Goal: Information Seeking & Learning: Learn about a topic

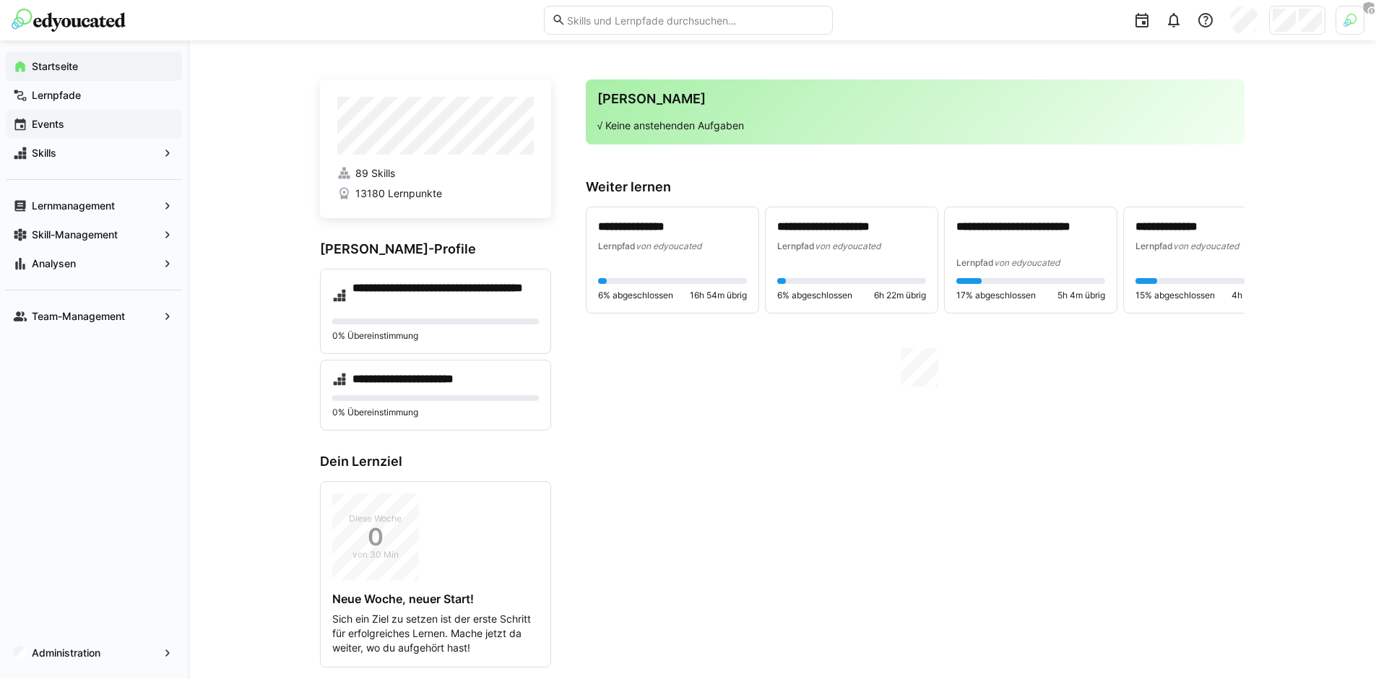
click at [66, 133] on div "Events" at bounding box center [94, 124] width 176 height 29
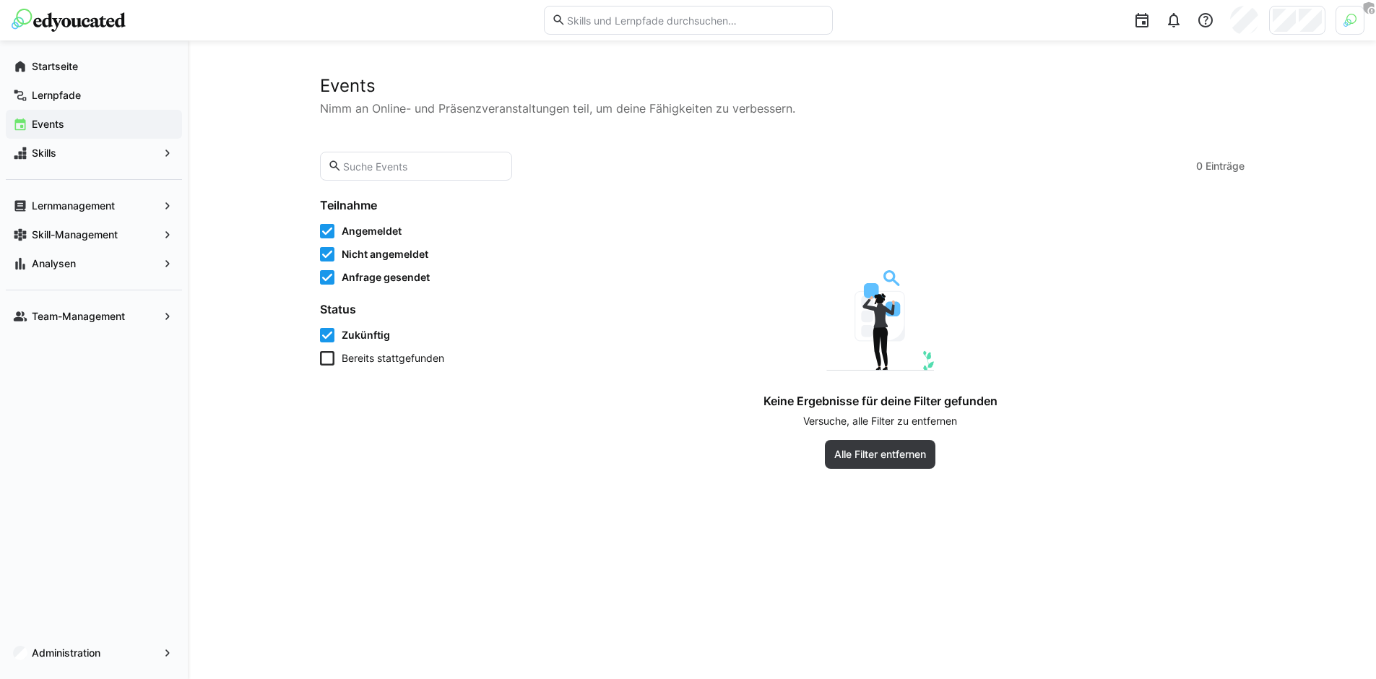
click at [327, 360] on icon at bounding box center [327, 358] width 14 height 14
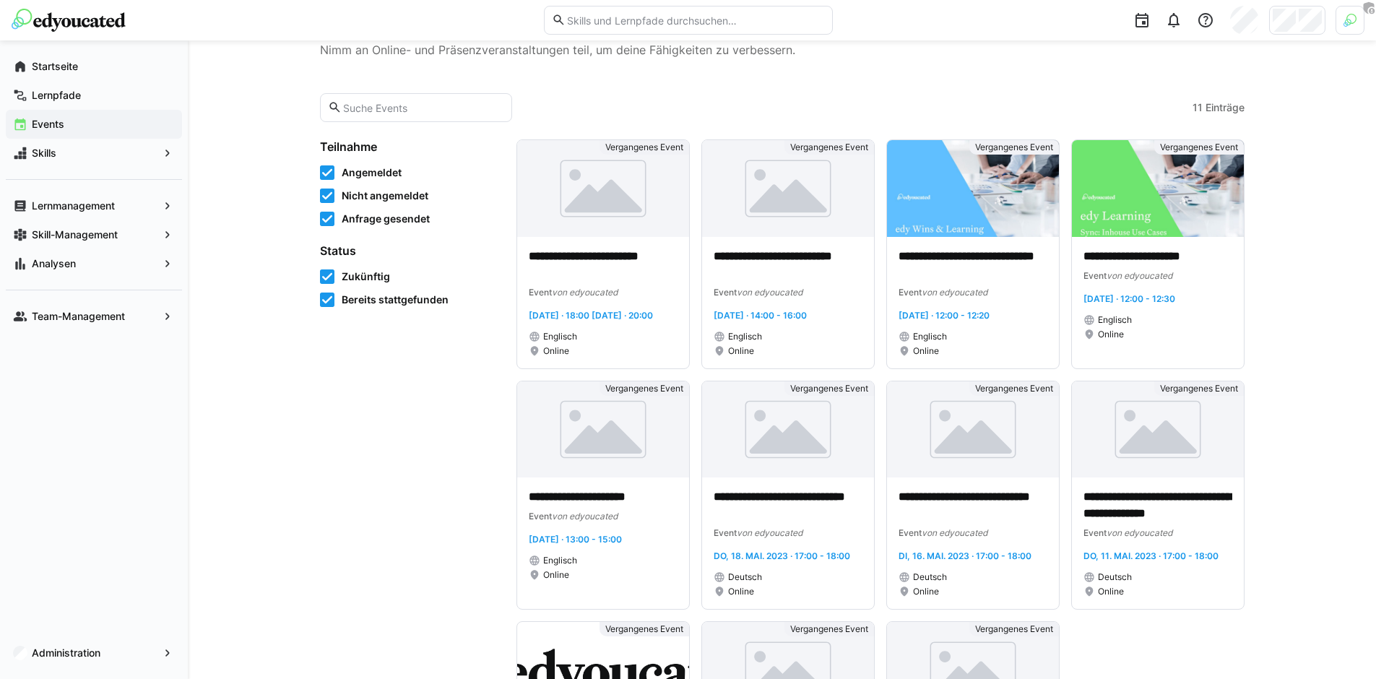
scroll to position [74, 0]
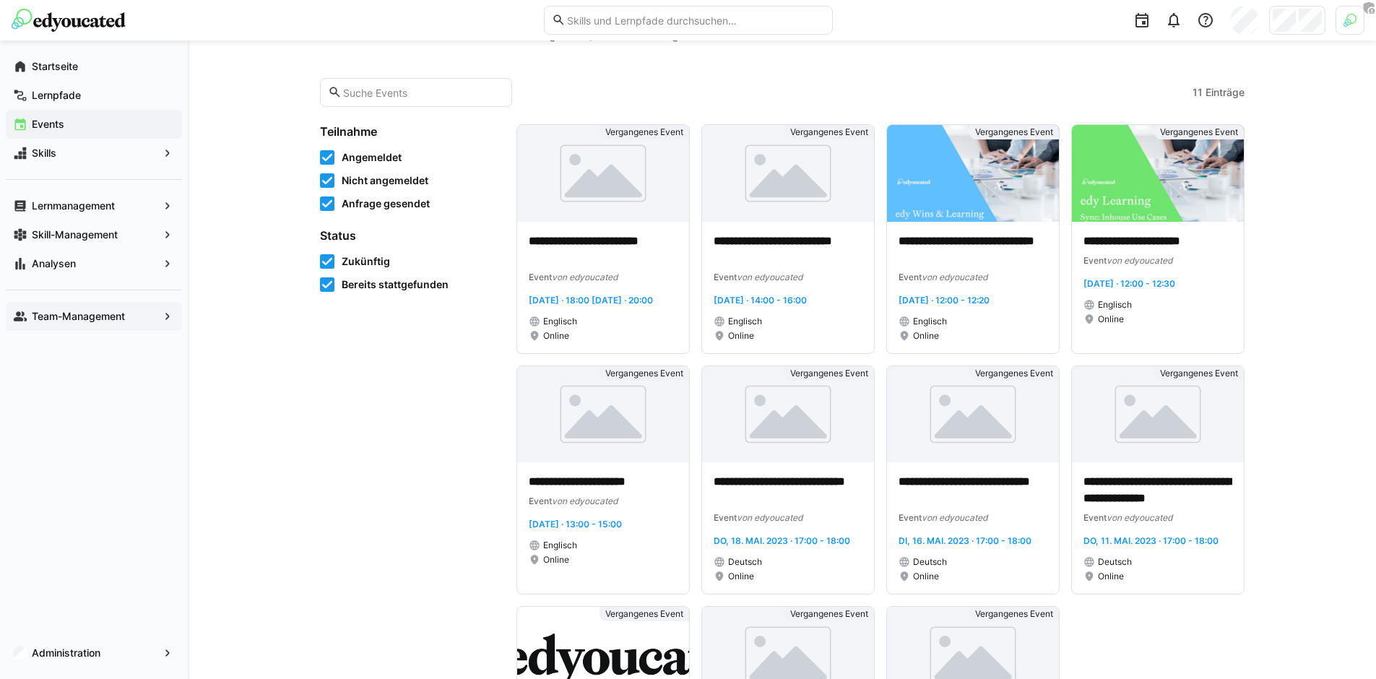
click at [0, 0] on app-navigation-label "Team-Management" at bounding box center [0, 0] width 0 height 0
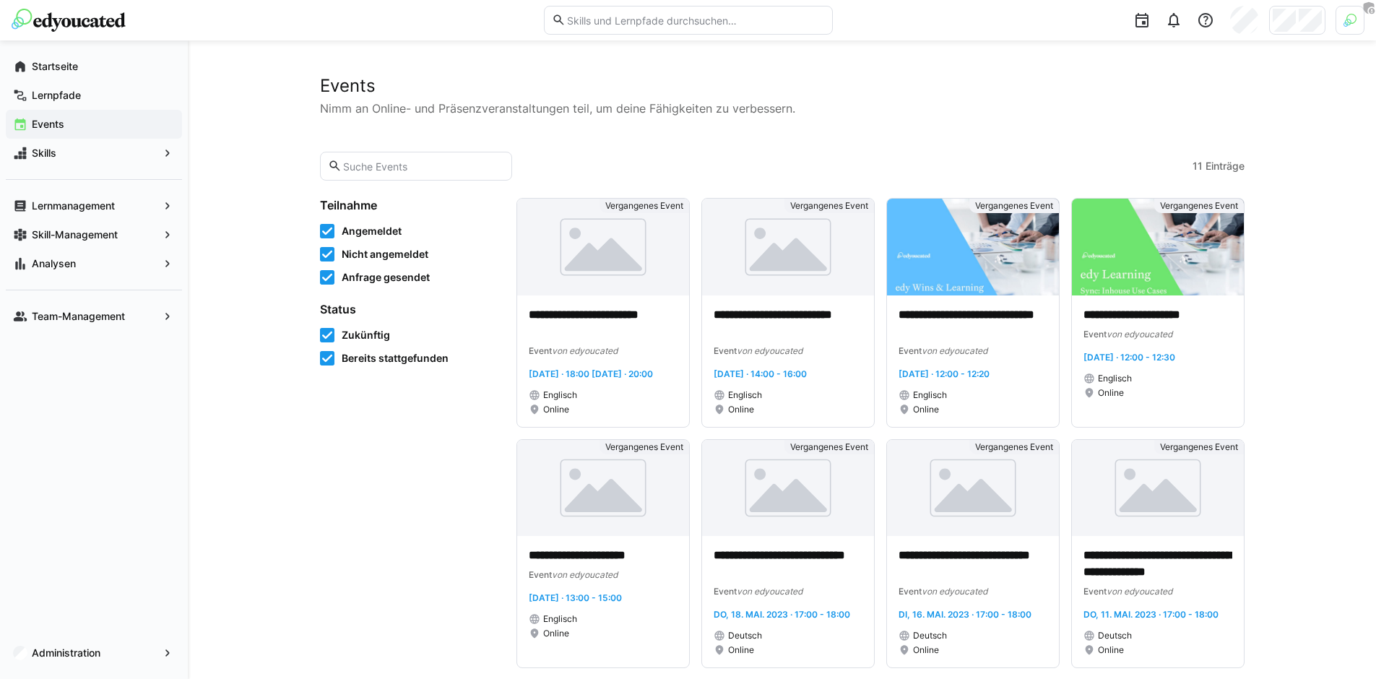
click at [360, 231] on span "Angemeldet" at bounding box center [372, 231] width 60 height 14
click at [366, 257] on span "Nicht angemeldet" at bounding box center [385, 254] width 87 height 14
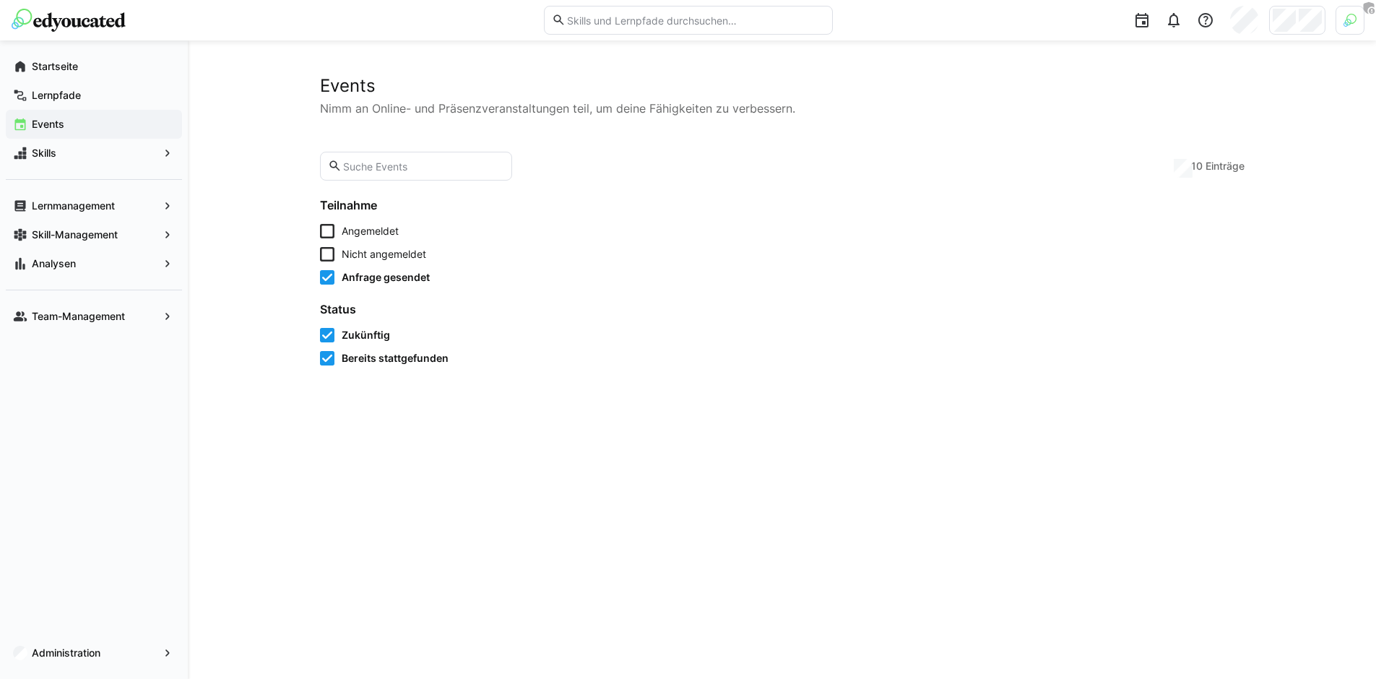
click at [371, 276] on span "Anfrage gesendet" at bounding box center [386, 277] width 88 height 14
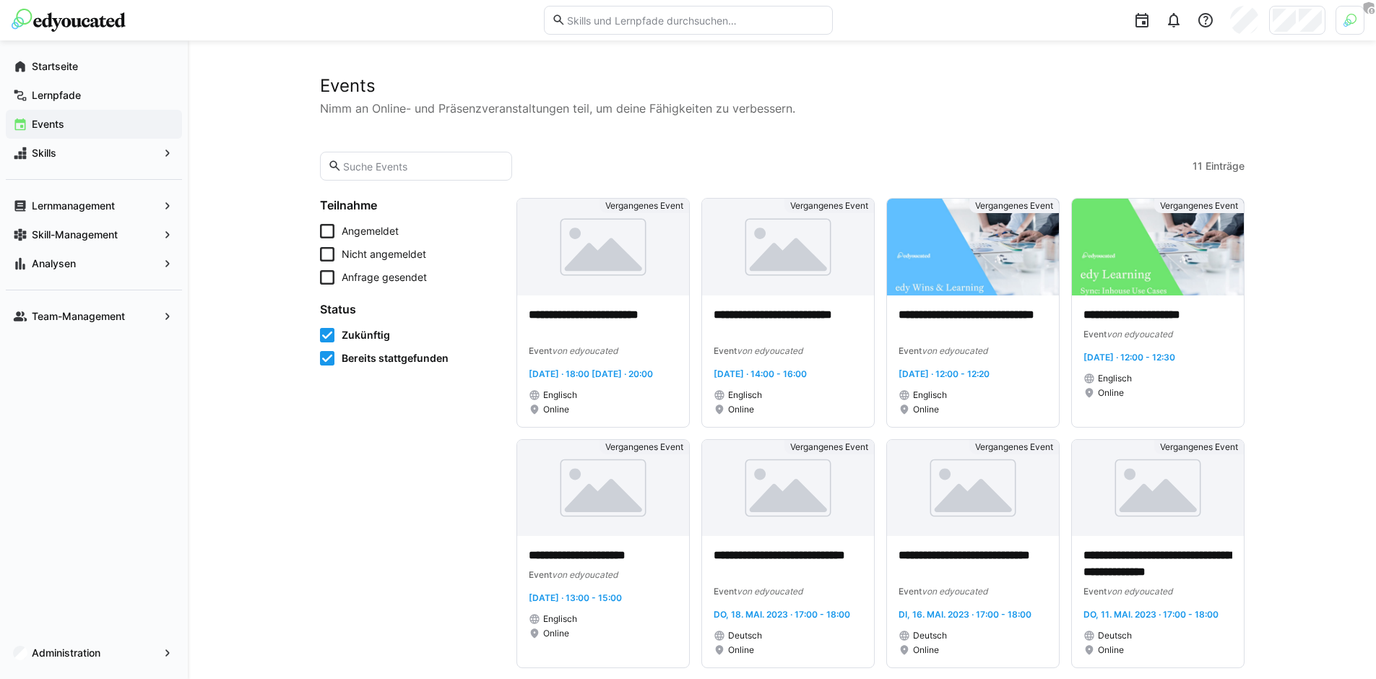
click at [357, 342] on span "Zukünftig" at bounding box center [366, 335] width 48 height 14
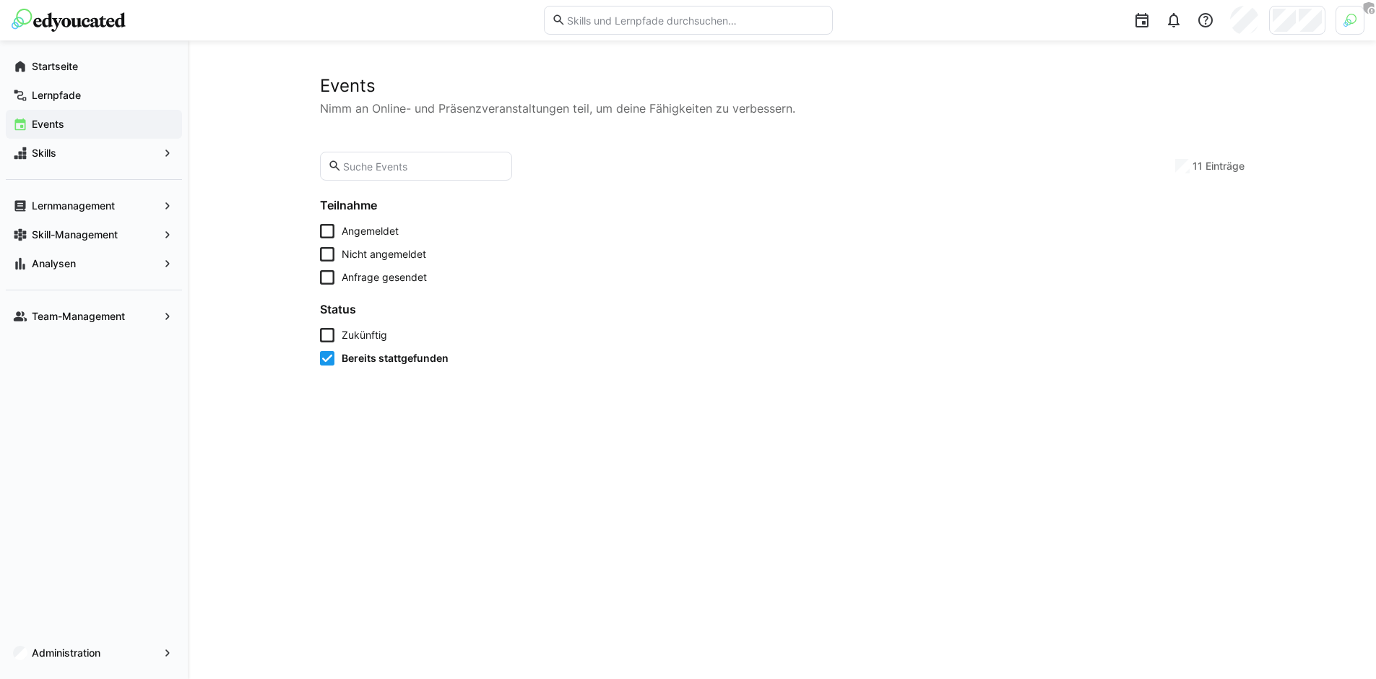
click at [364, 357] on span "Bereits stattgefunden" at bounding box center [395, 358] width 107 height 14
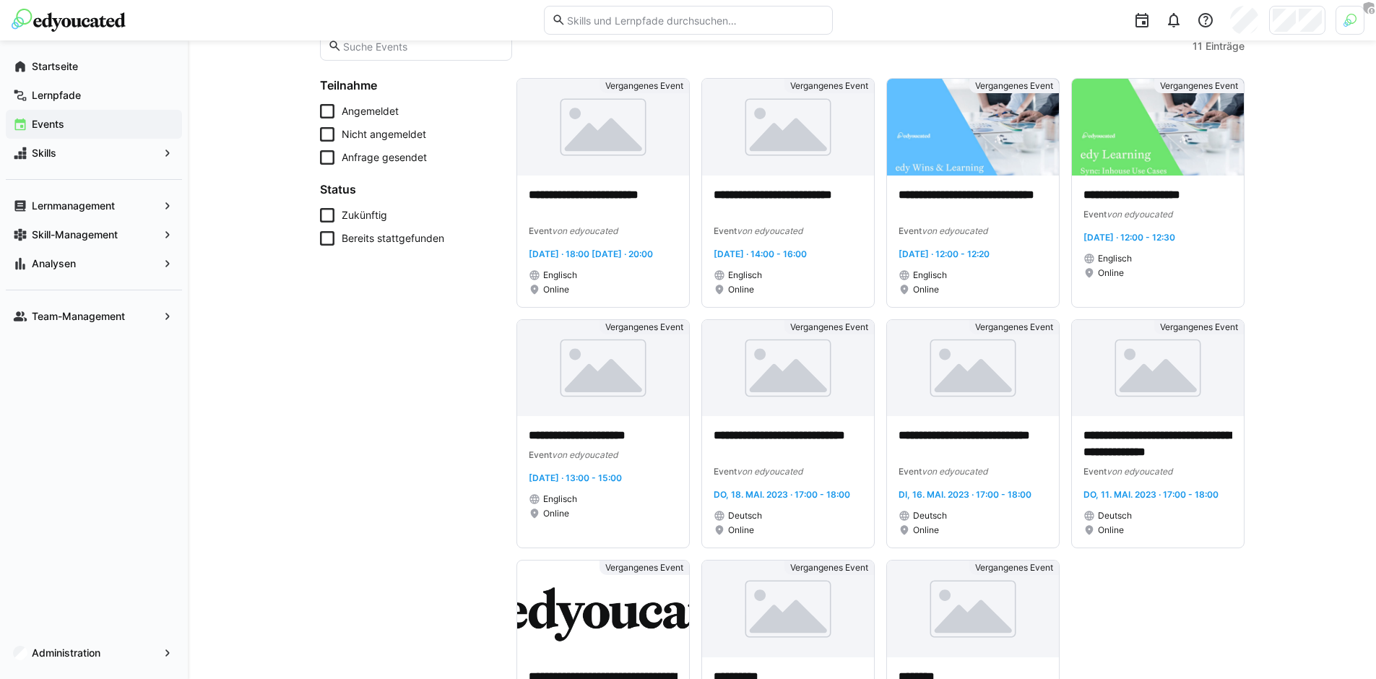
click at [375, 162] on span "Anfrage gesendet" at bounding box center [384, 157] width 85 height 14
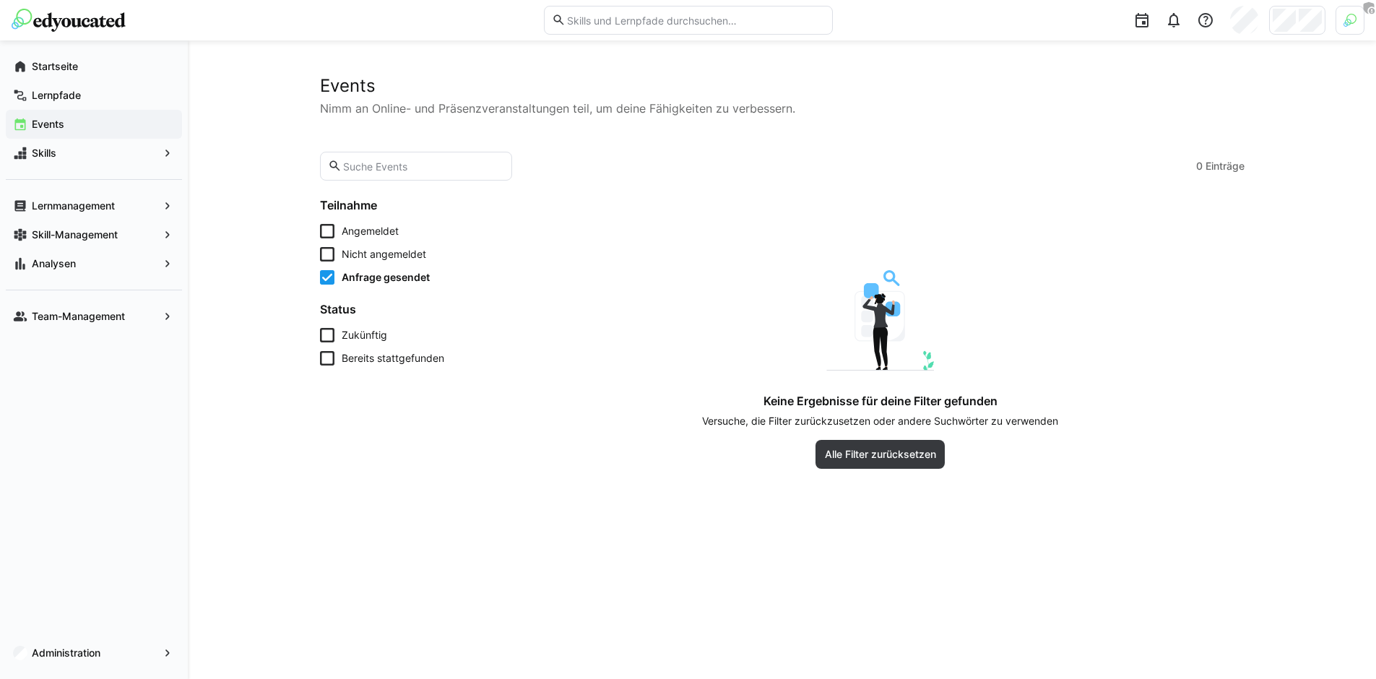
click at [397, 279] on span "Anfrage gesendet" at bounding box center [386, 277] width 88 height 14
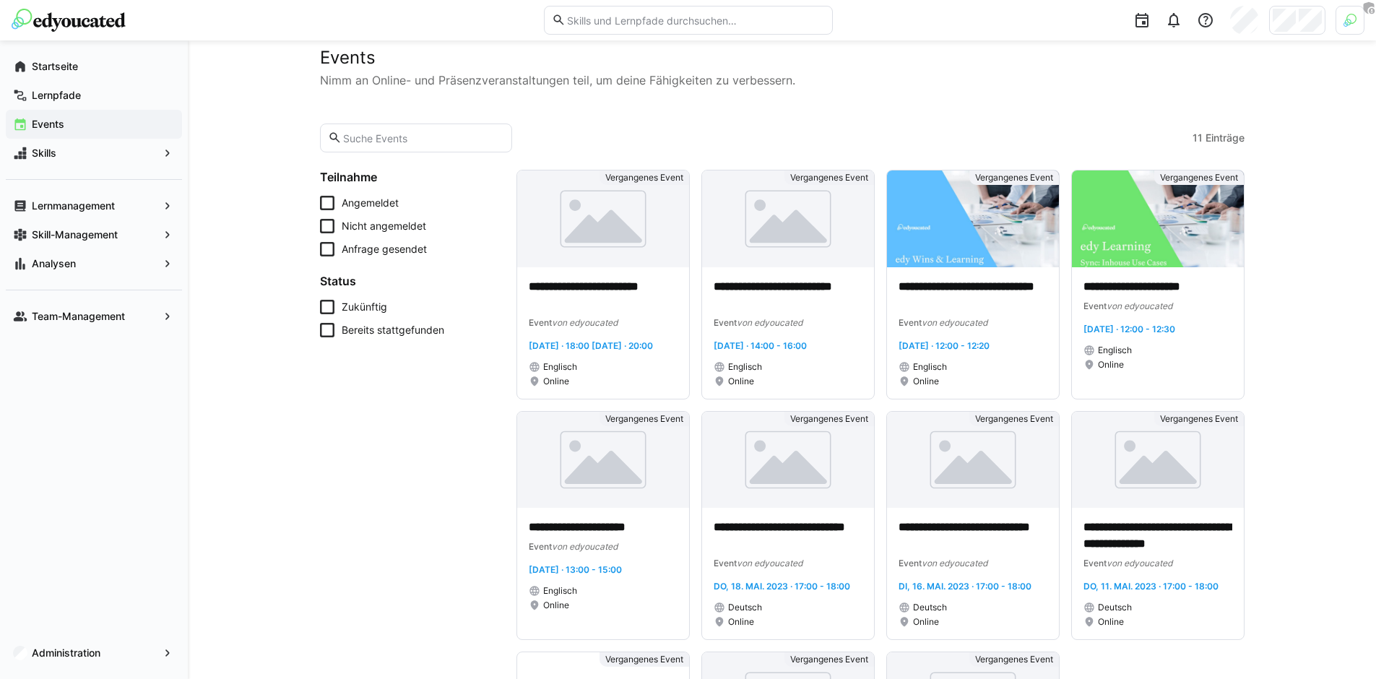
scroll to position [9, 0]
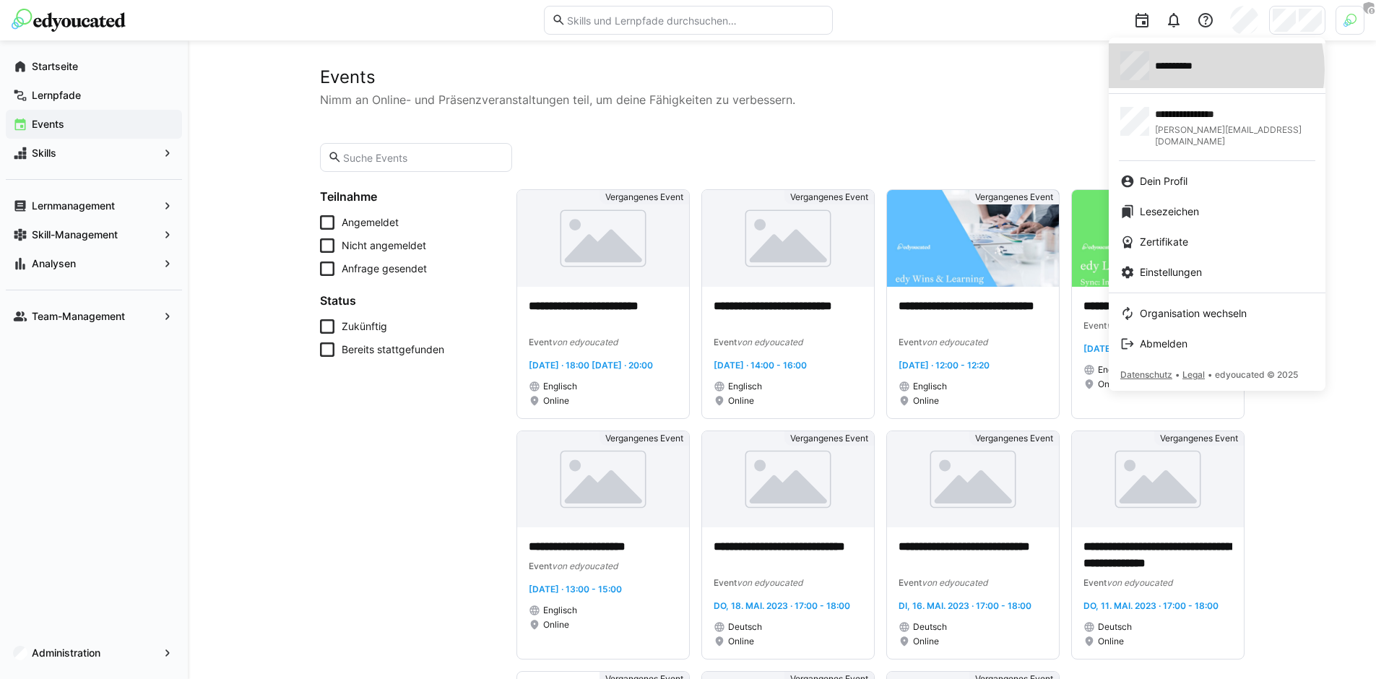
click at [1199, 69] on span "**********" at bounding box center [1183, 66] width 57 height 14
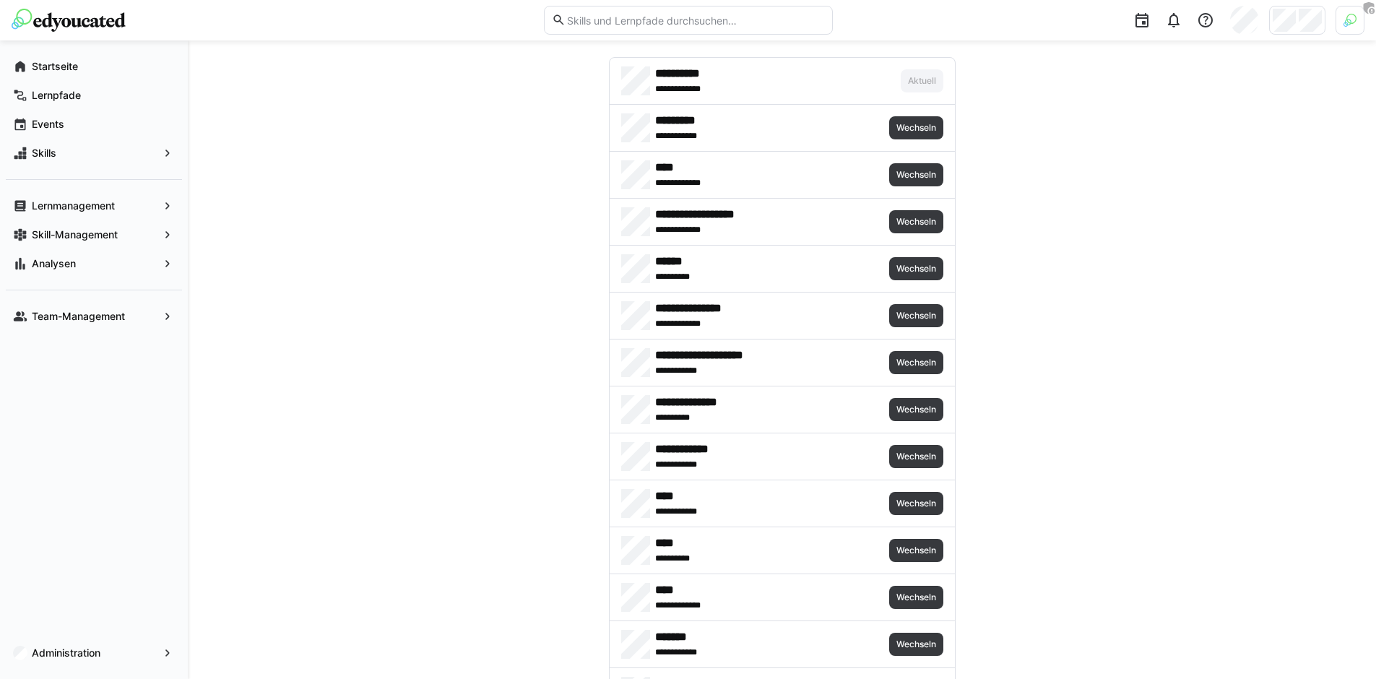
scroll to position [43, 0]
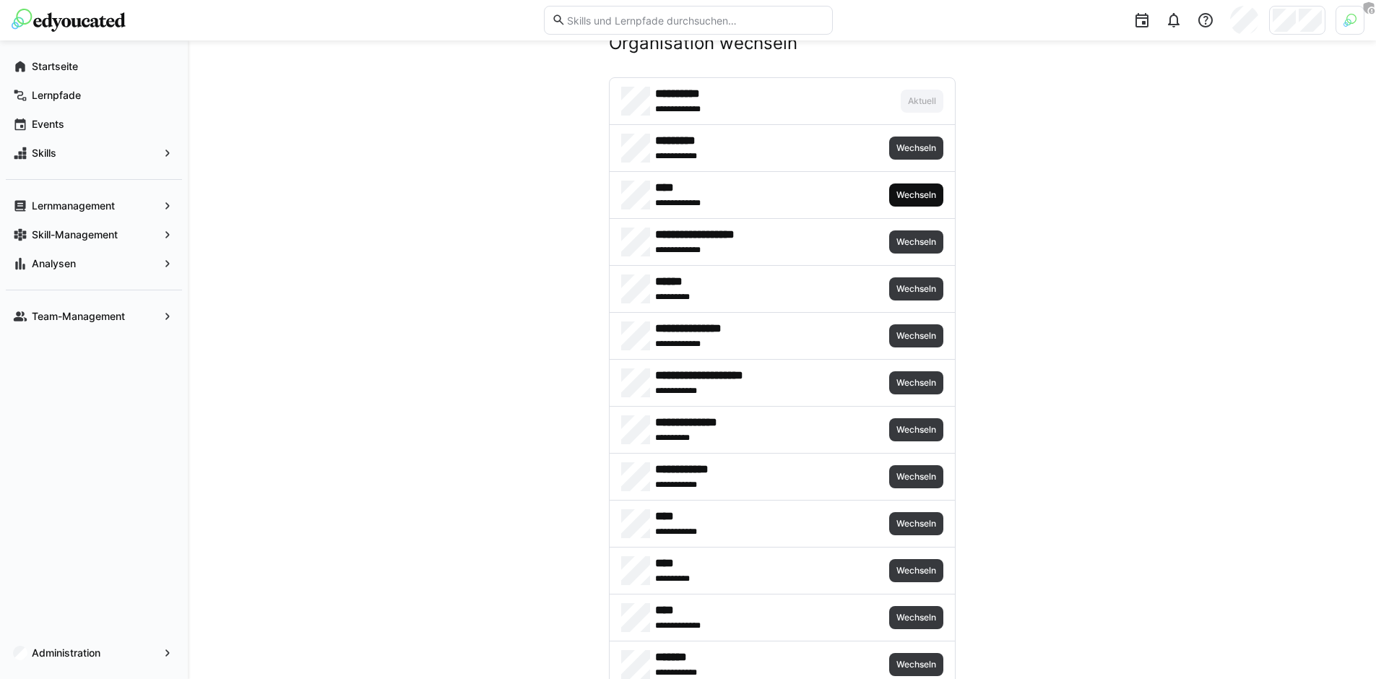
click at [895, 199] on span "Wechseln" at bounding box center [916, 195] width 43 height 12
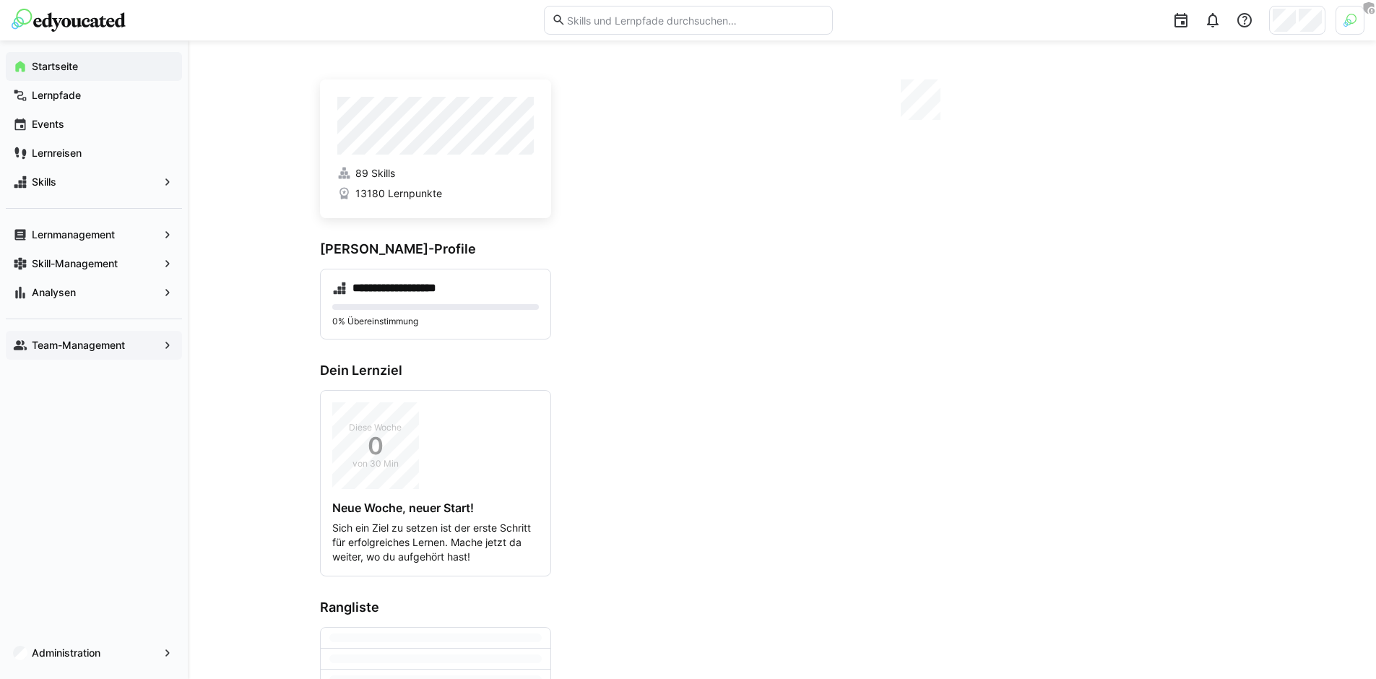
click at [92, 354] on div "Team-Management" at bounding box center [94, 345] width 176 height 29
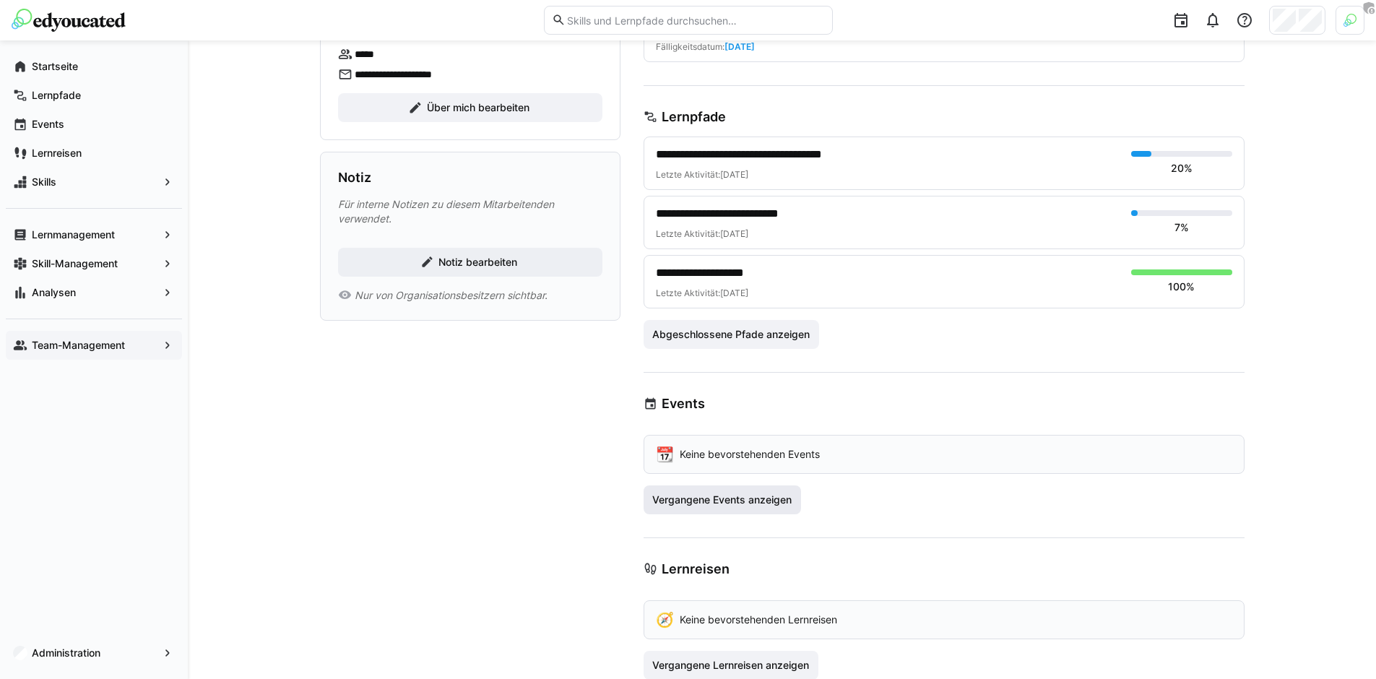
click at [740, 502] on span "Vergangene Events anzeigen" at bounding box center [722, 500] width 144 height 14
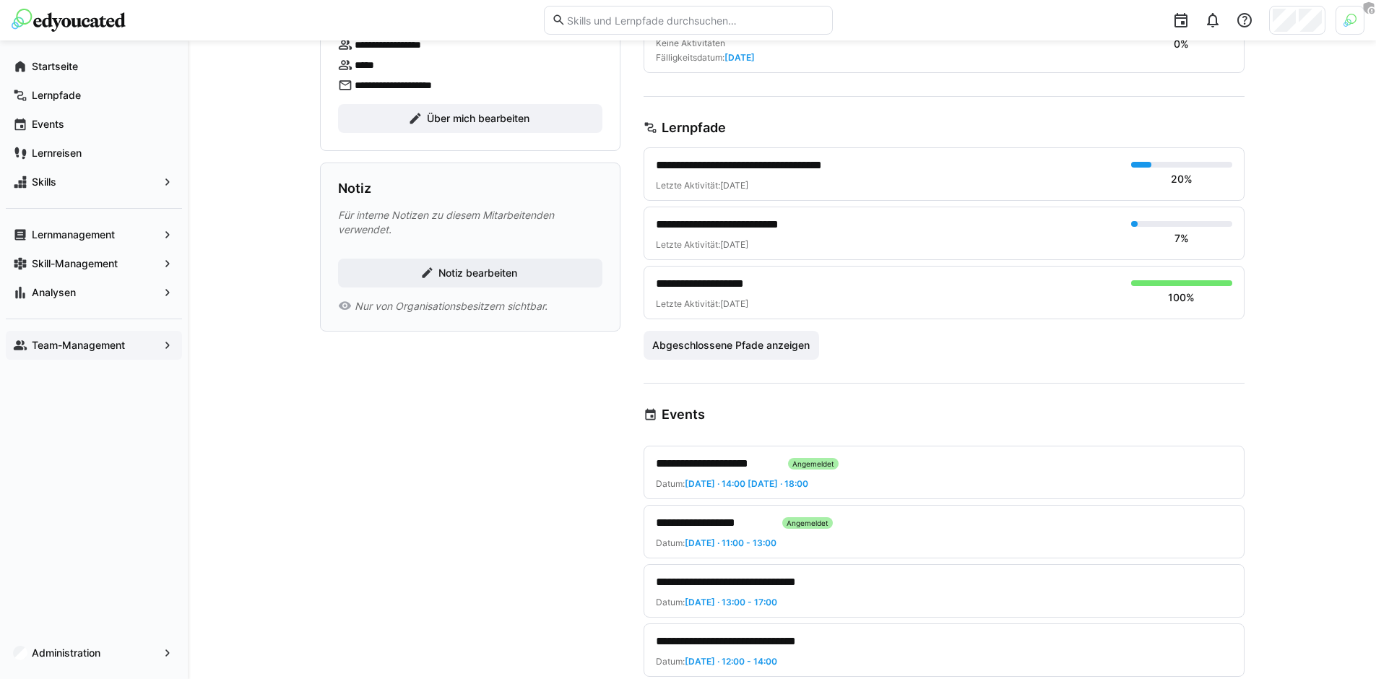
scroll to position [209, 0]
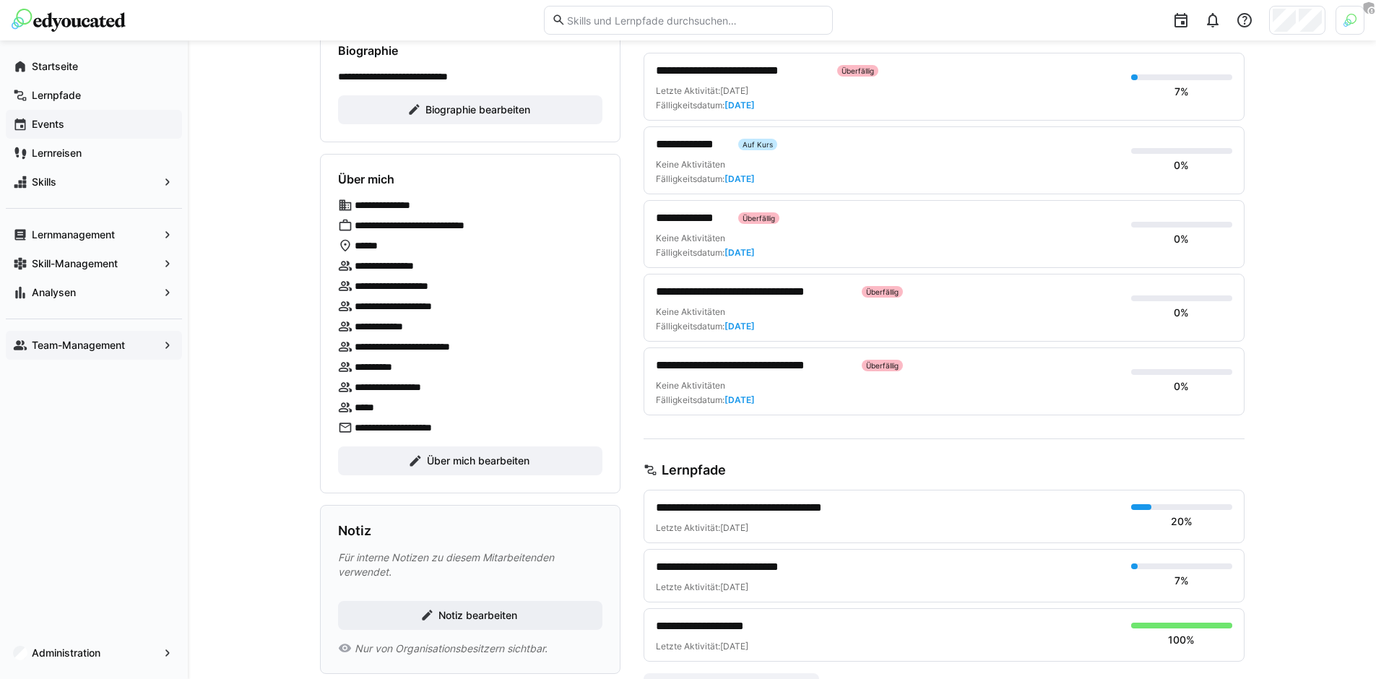
click at [72, 119] on span "Events" at bounding box center [102, 124] width 145 height 14
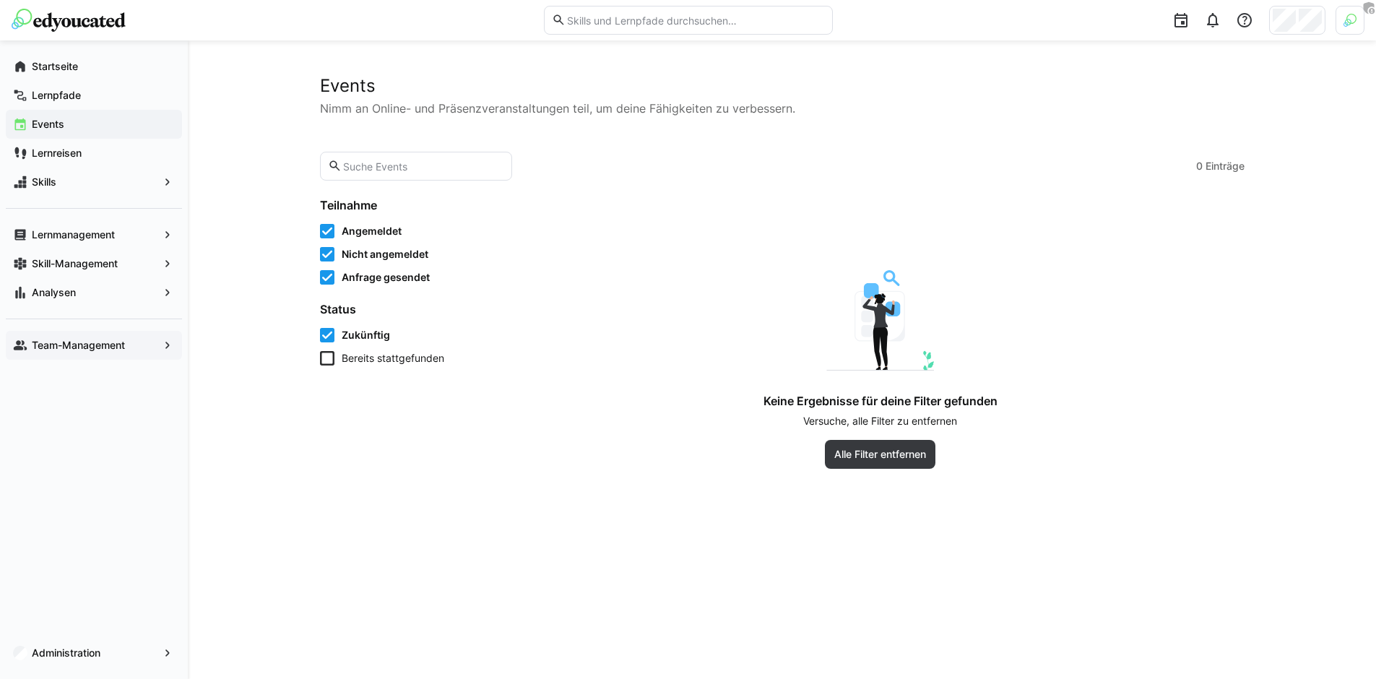
click at [359, 276] on span "Anfrage gesendet" at bounding box center [386, 277] width 88 height 14
click at [357, 254] on span "Nicht angemeldet" at bounding box center [385, 254] width 87 height 14
click at [358, 230] on span "Angemeldet" at bounding box center [372, 231] width 60 height 14
click at [365, 334] on span "Zukünftig" at bounding box center [366, 335] width 48 height 14
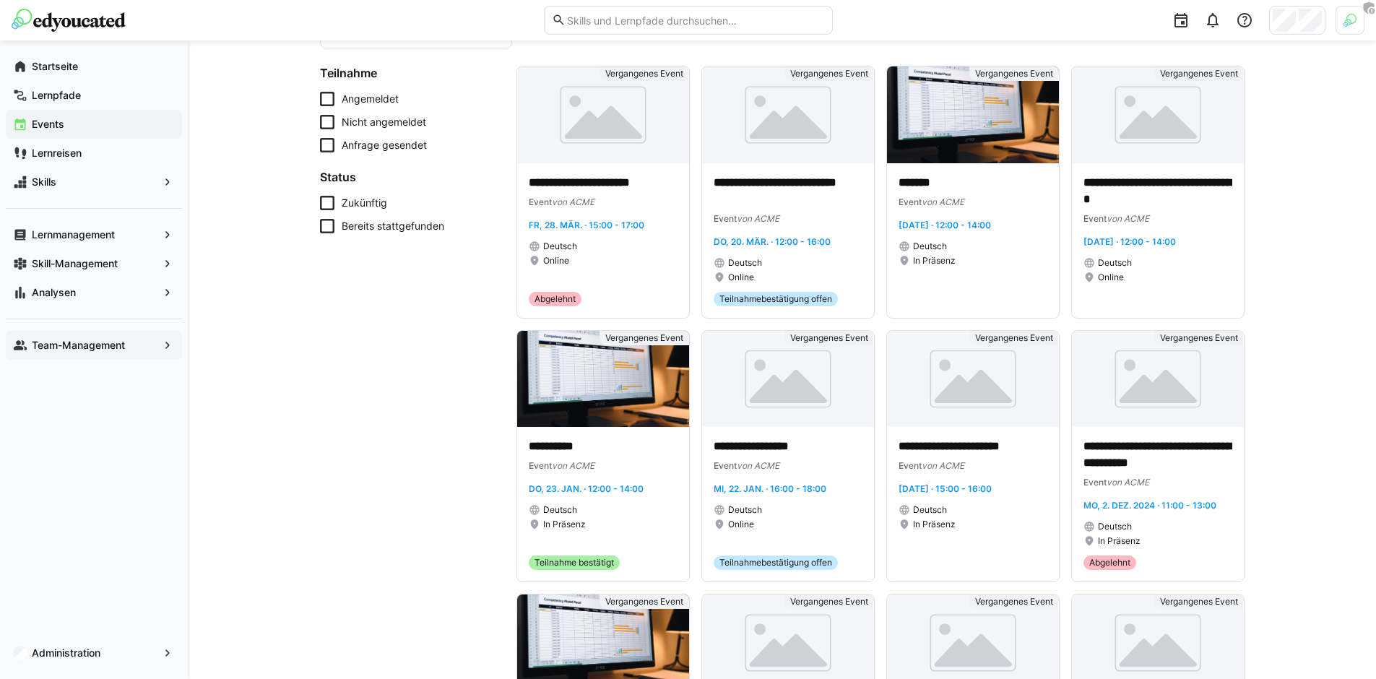
scroll to position [133, 0]
click at [372, 91] on span "Angemeldet" at bounding box center [370, 98] width 57 height 14
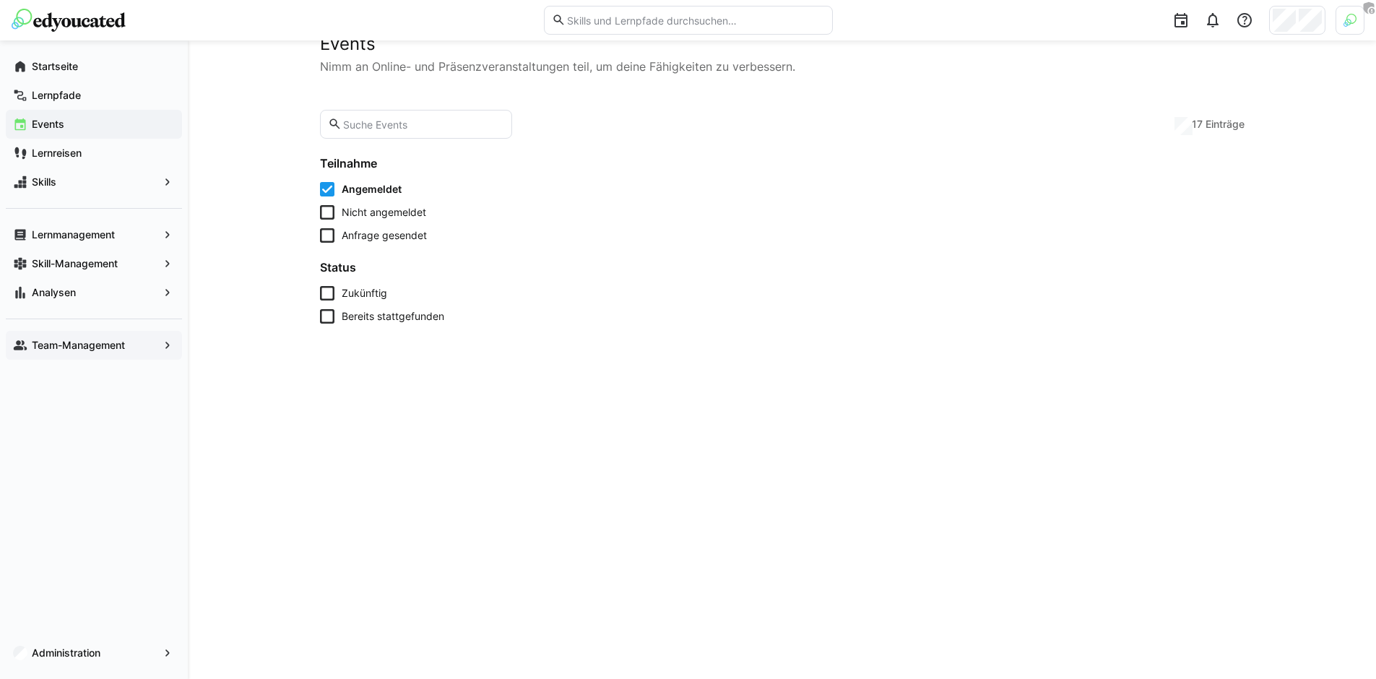
scroll to position [70, 0]
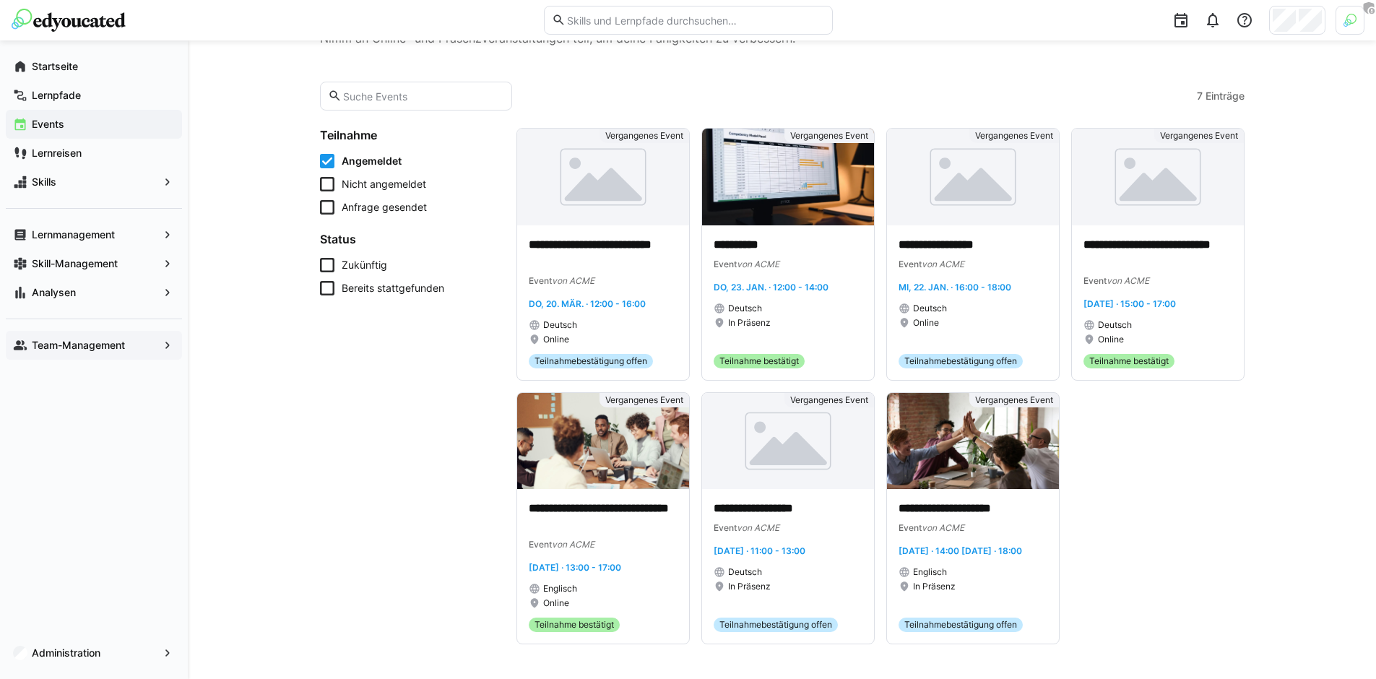
click at [1192, 568] on app-cards-list "**********" at bounding box center [880, 386] width 728 height 516
click at [370, 162] on span "Angemeldet" at bounding box center [372, 161] width 60 height 14
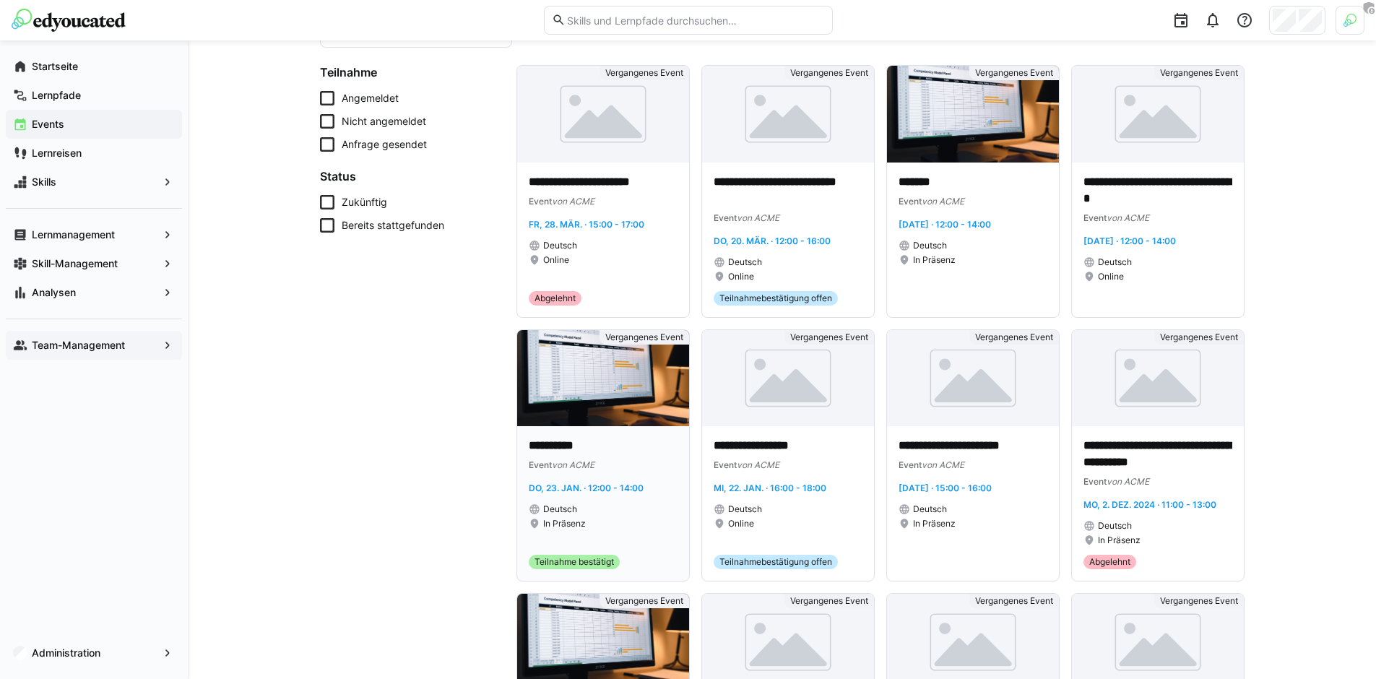
scroll to position [131, 0]
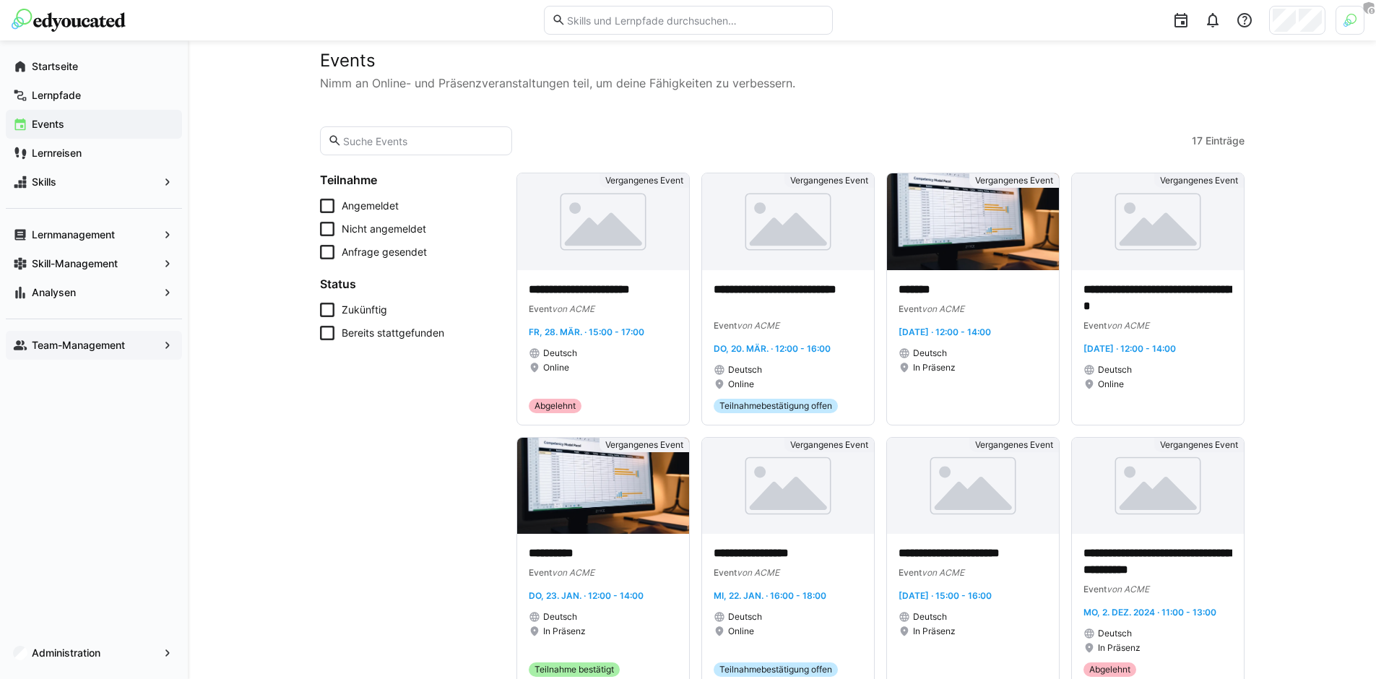
scroll to position [0, 0]
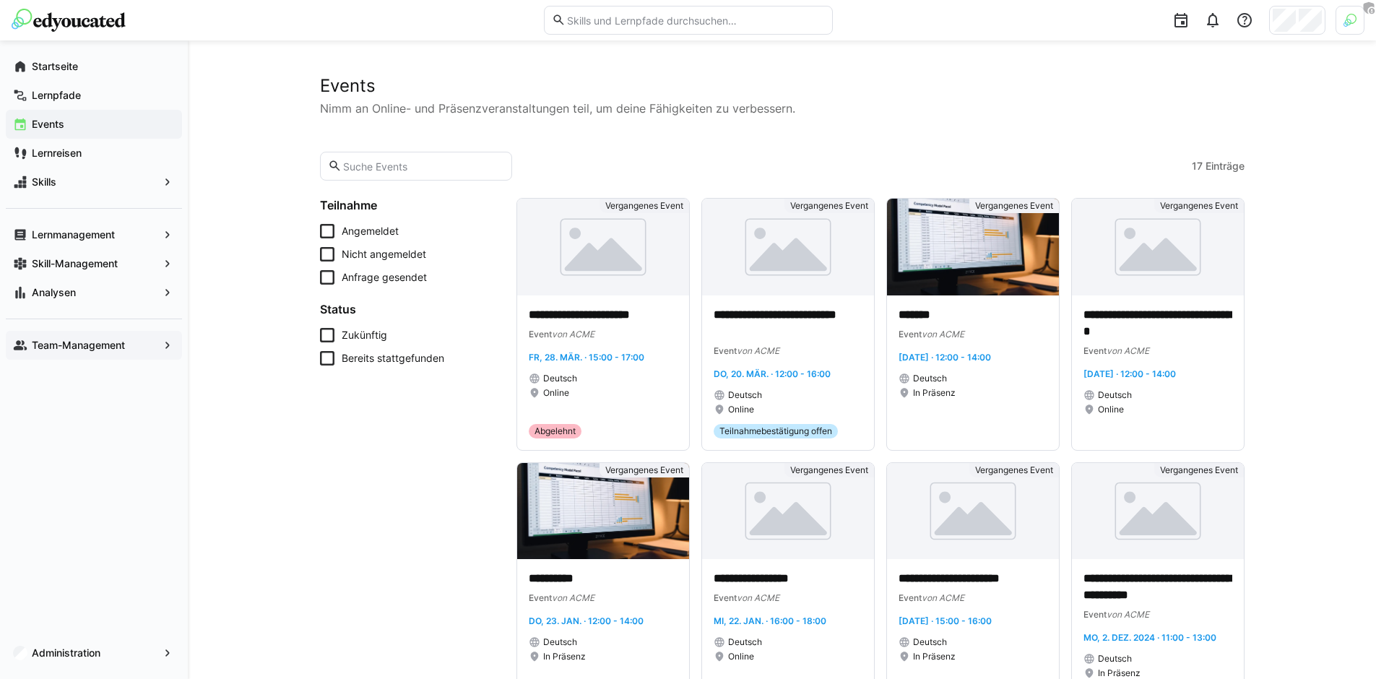
click at [1322, 32] on div at bounding box center [1297, 20] width 56 height 29
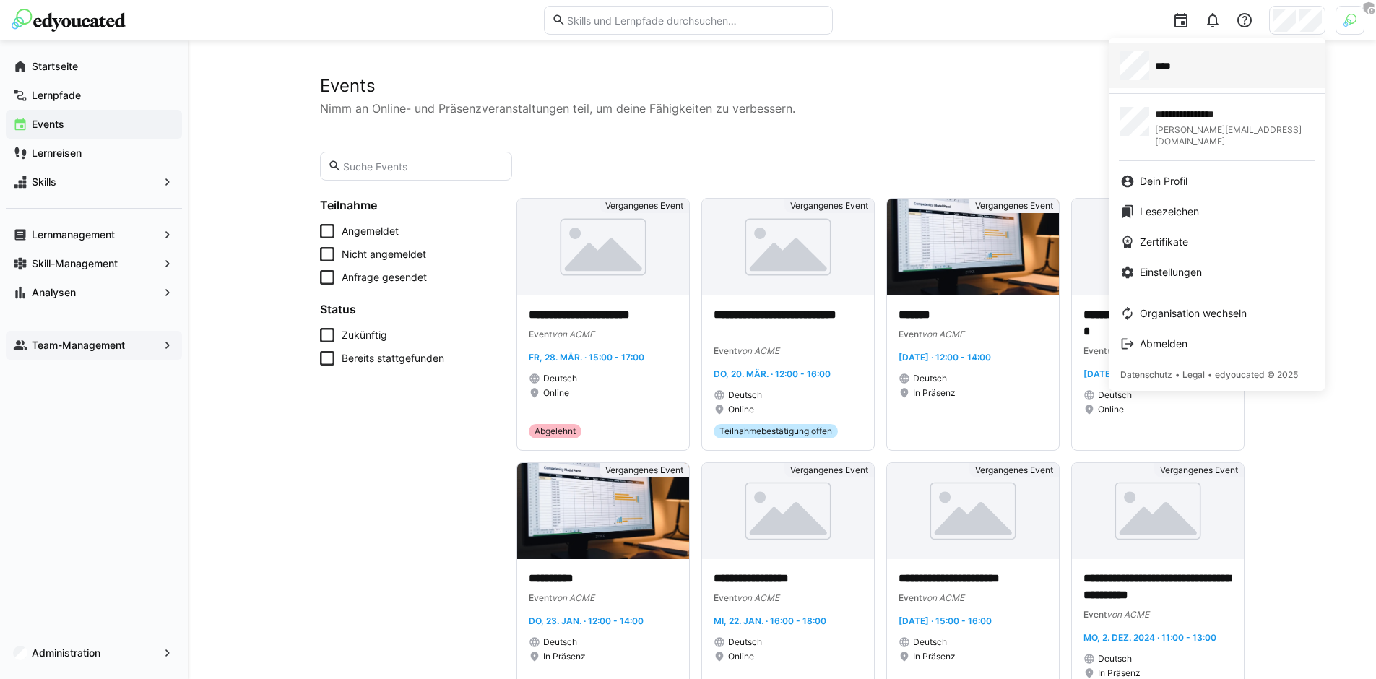
click at [1228, 72] on div "****" at bounding box center [1217, 65] width 194 height 29
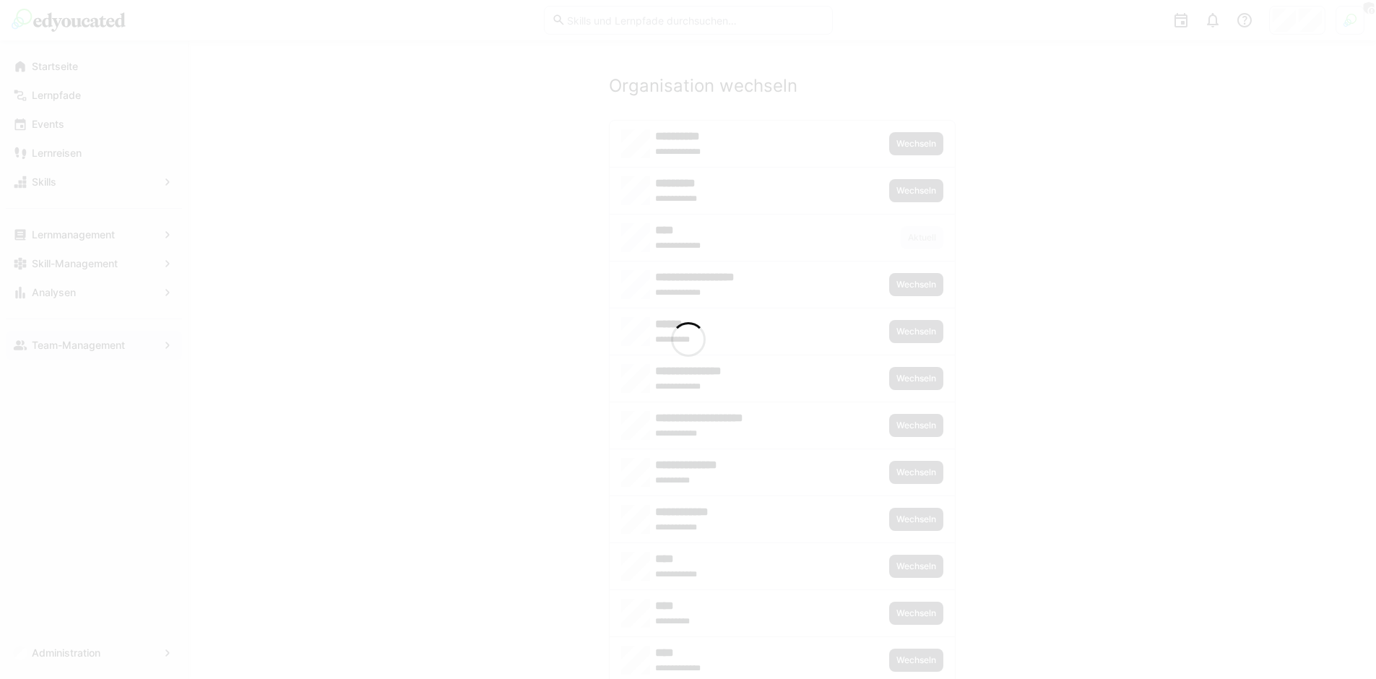
click at [1345, 20] on div at bounding box center [688, 339] width 1376 height 679
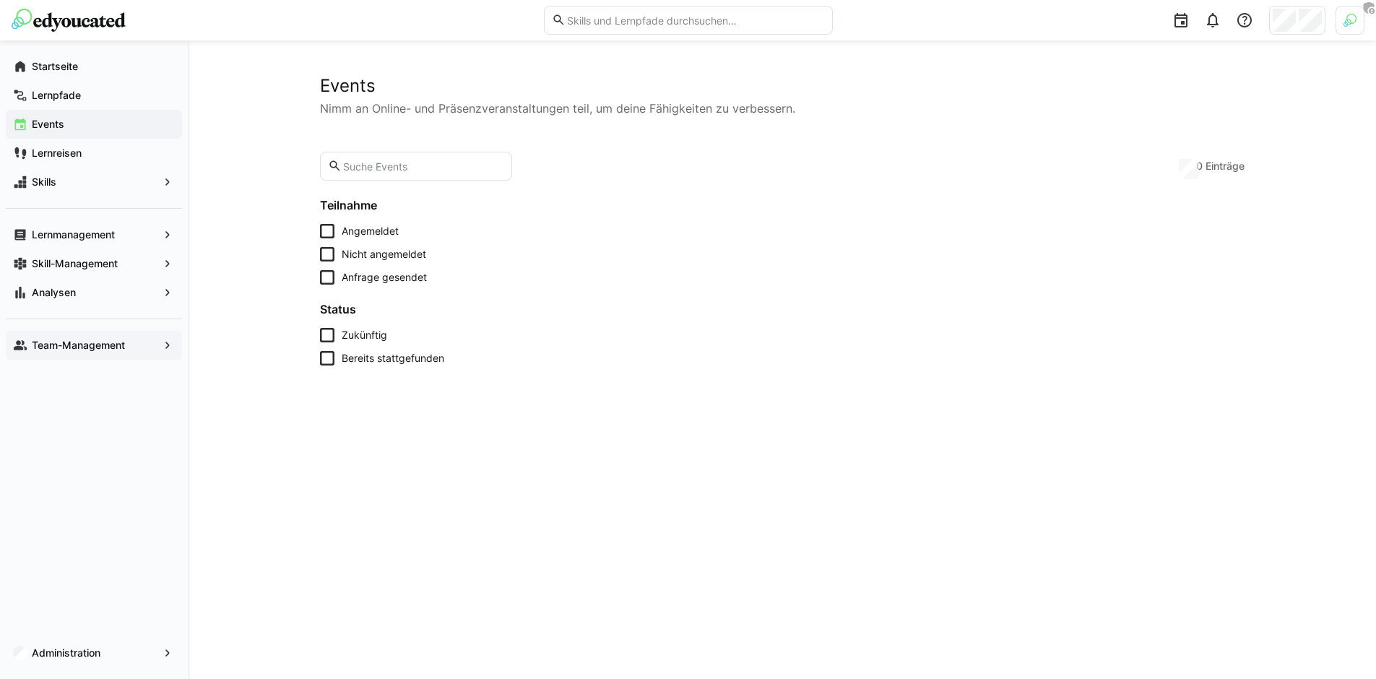
click at [1348, 27] on div at bounding box center [1349, 20] width 29 height 29
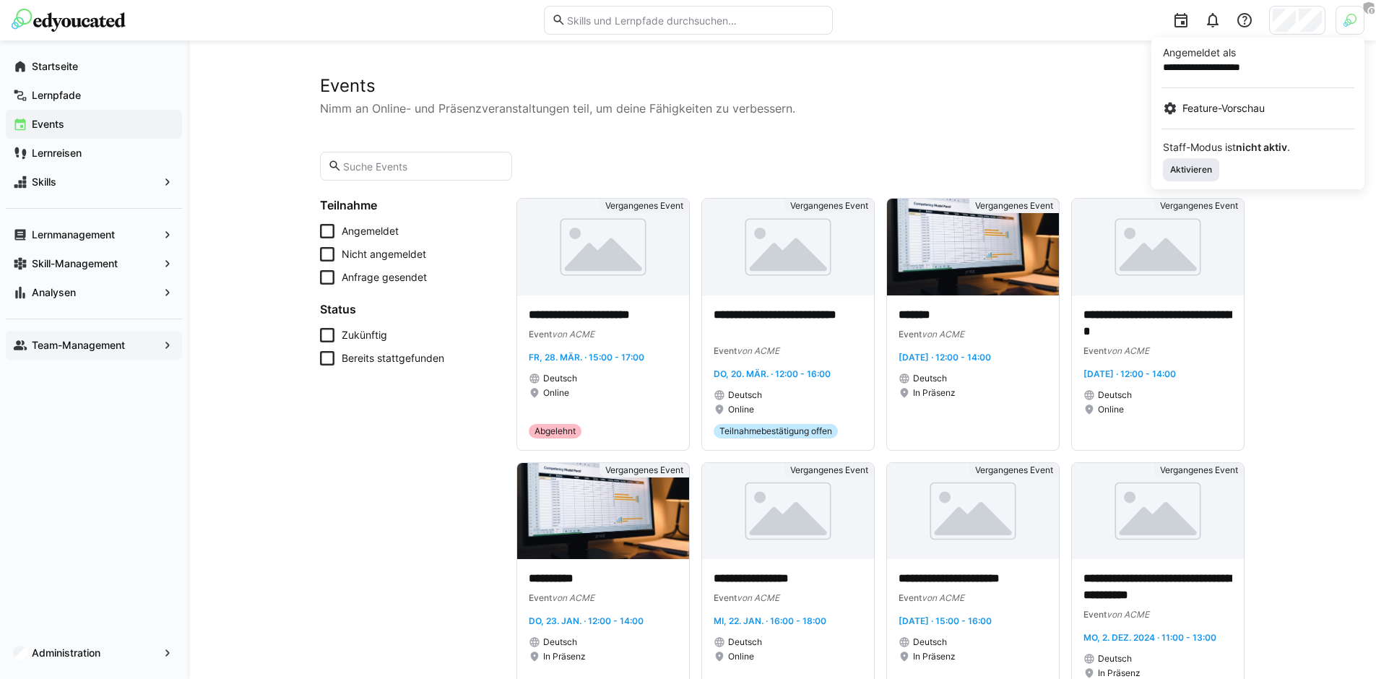
click at [1194, 172] on span "Aktivieren" at bounding box center [1191, 170] width 45 height 12
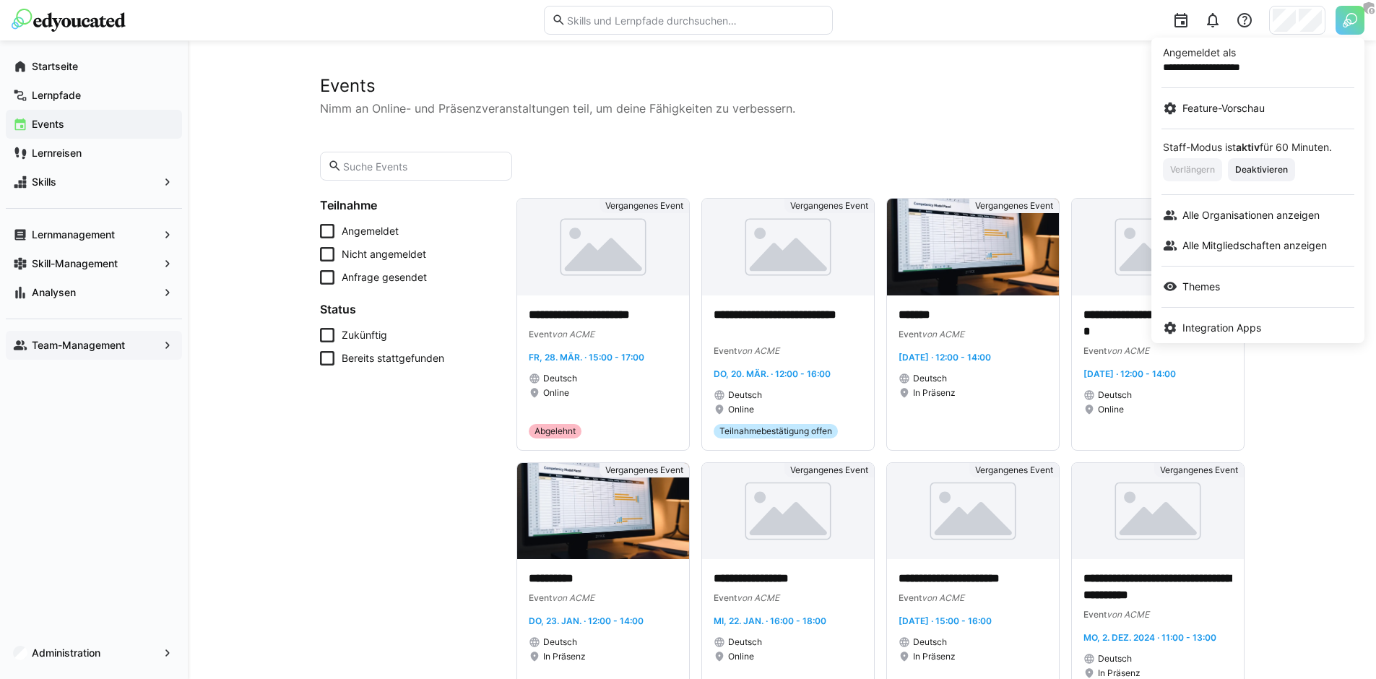
click at [1012, 133] on div at bounding box center [688, 339] width 1376 height 679
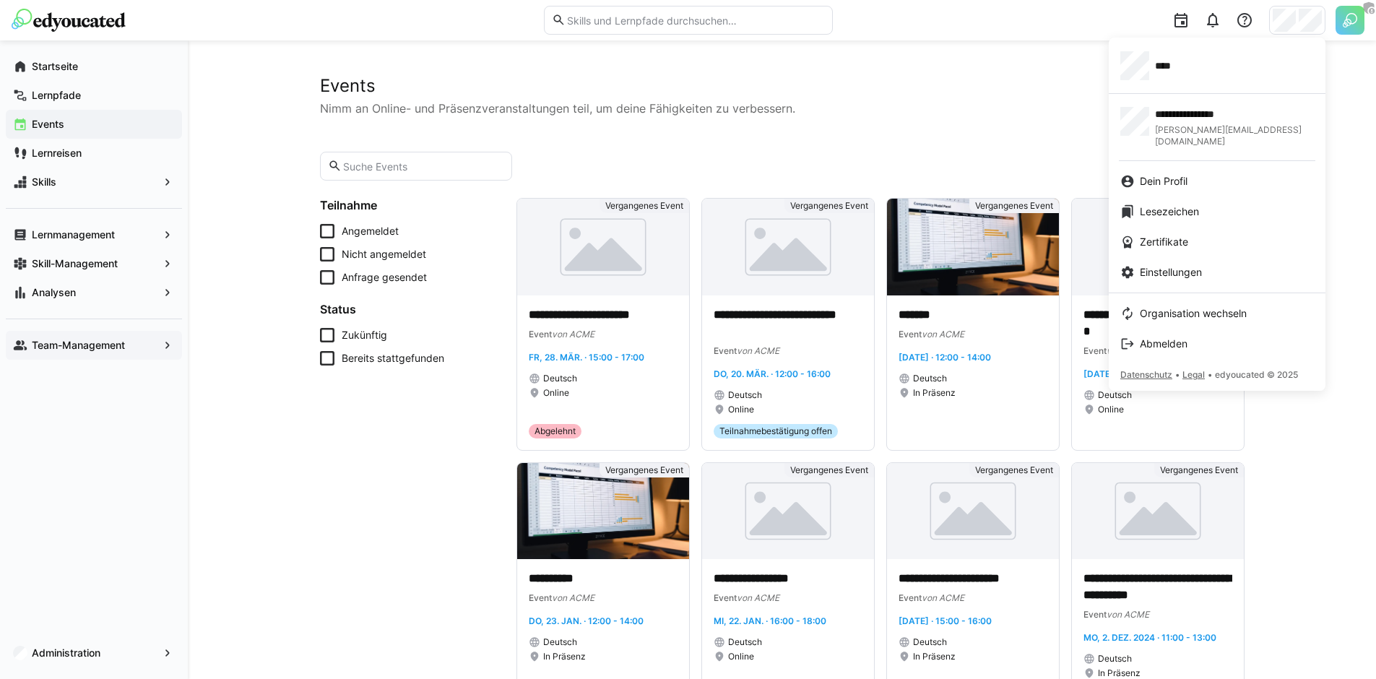
click at [1198, 71] on div "****" at bounding box center [1217, 65] width 194 height 29
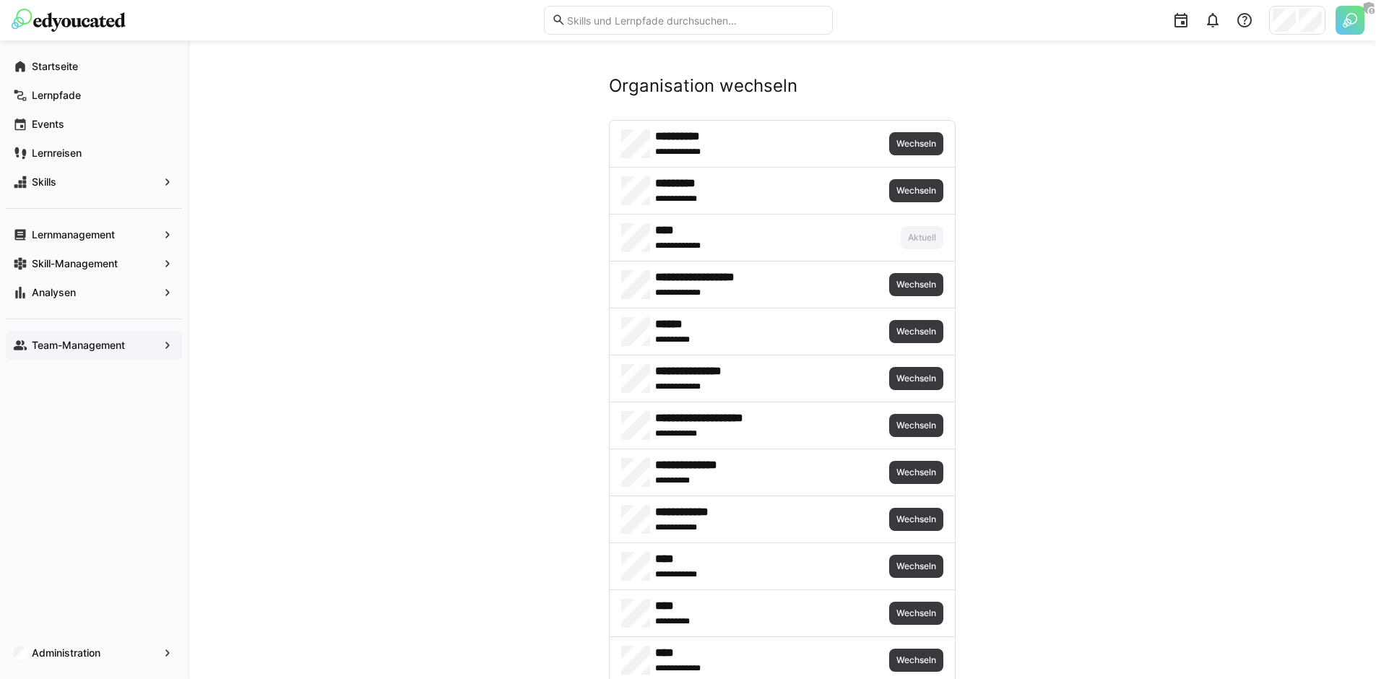
scroll to position [783, 0]
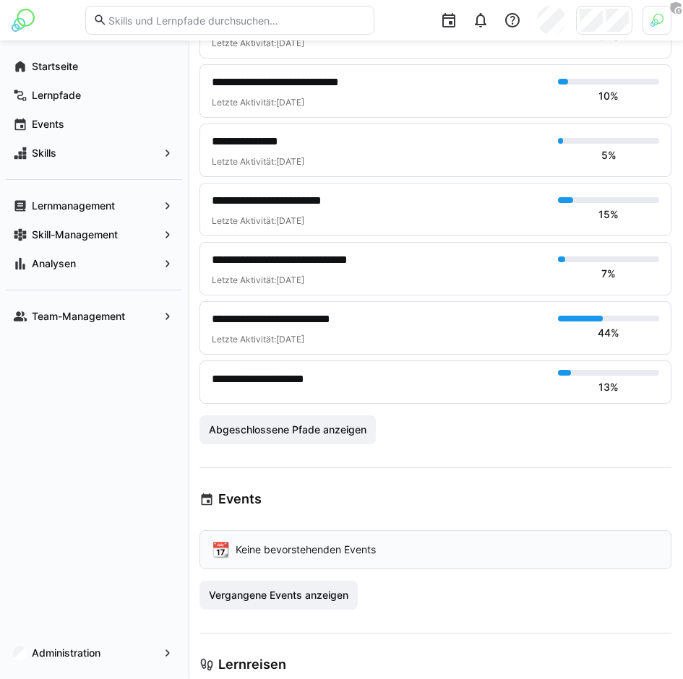
scroll to position [3065, 0]
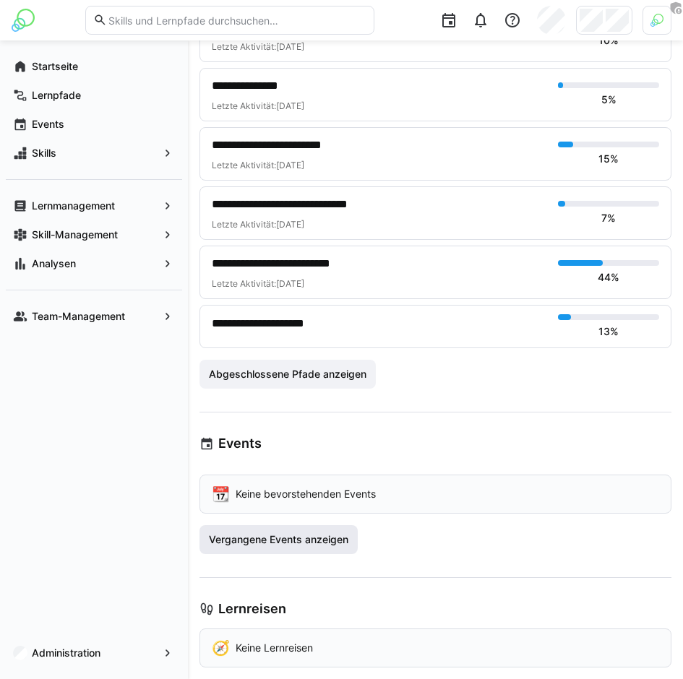
click at [313, 535] on span "Vergangene Events anzeigen" at bounding box center [279, 539] width 144 height 14
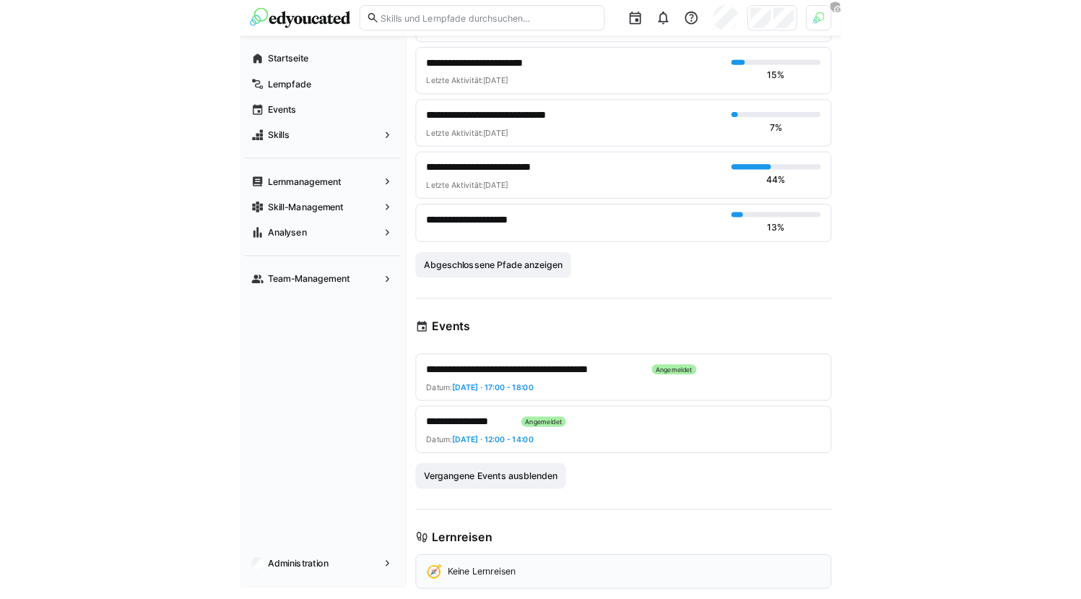
scroll to position [2603, 0]
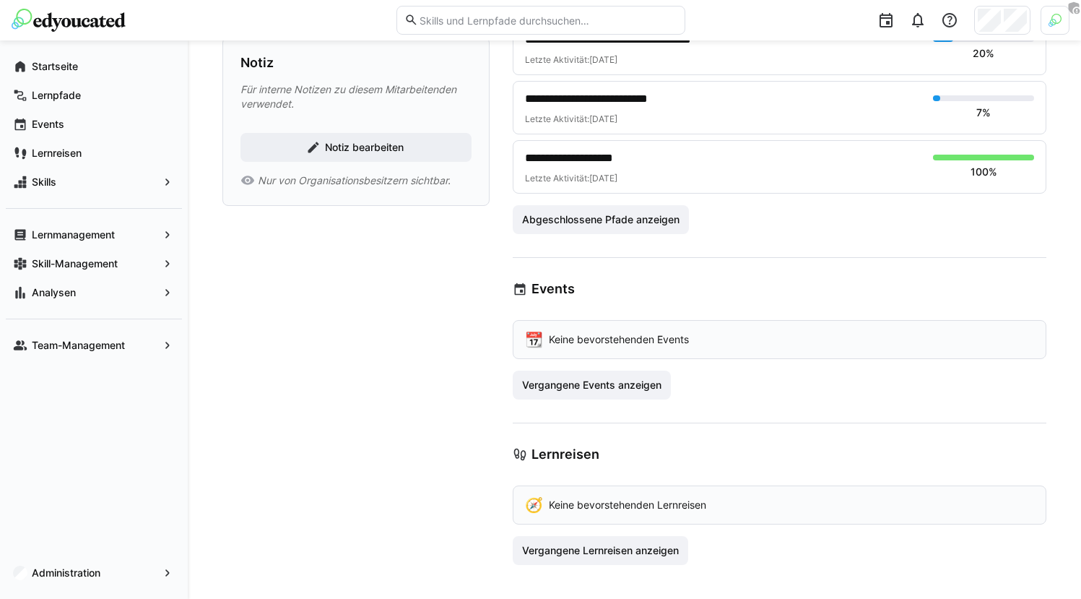
scroll to position [678, 0]
click at [605, 384] on span "Vergangene Events anzeigen" at bounding box center [592, 384] width 144 height 14
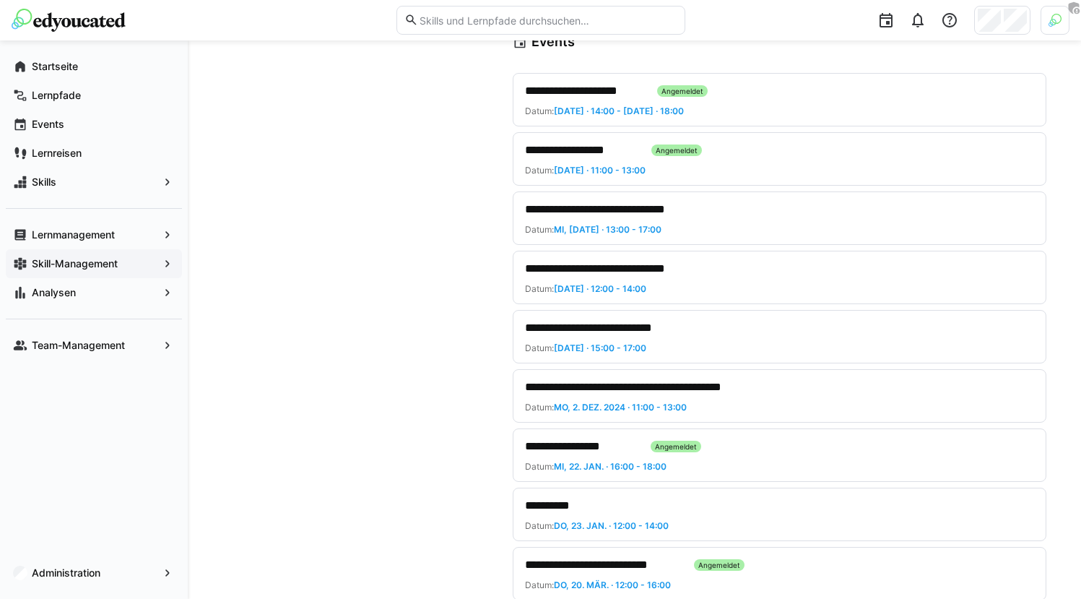
scroll to position [911, 0]
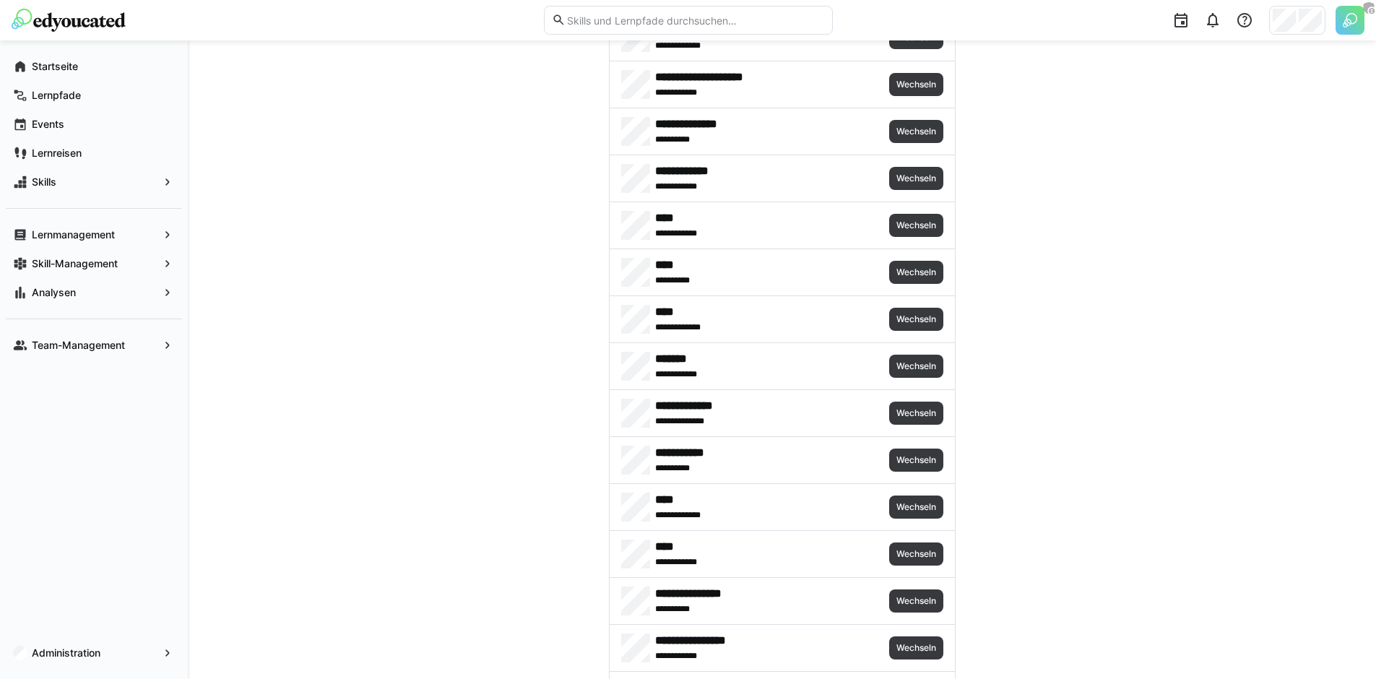
scroll to position [783, 0]
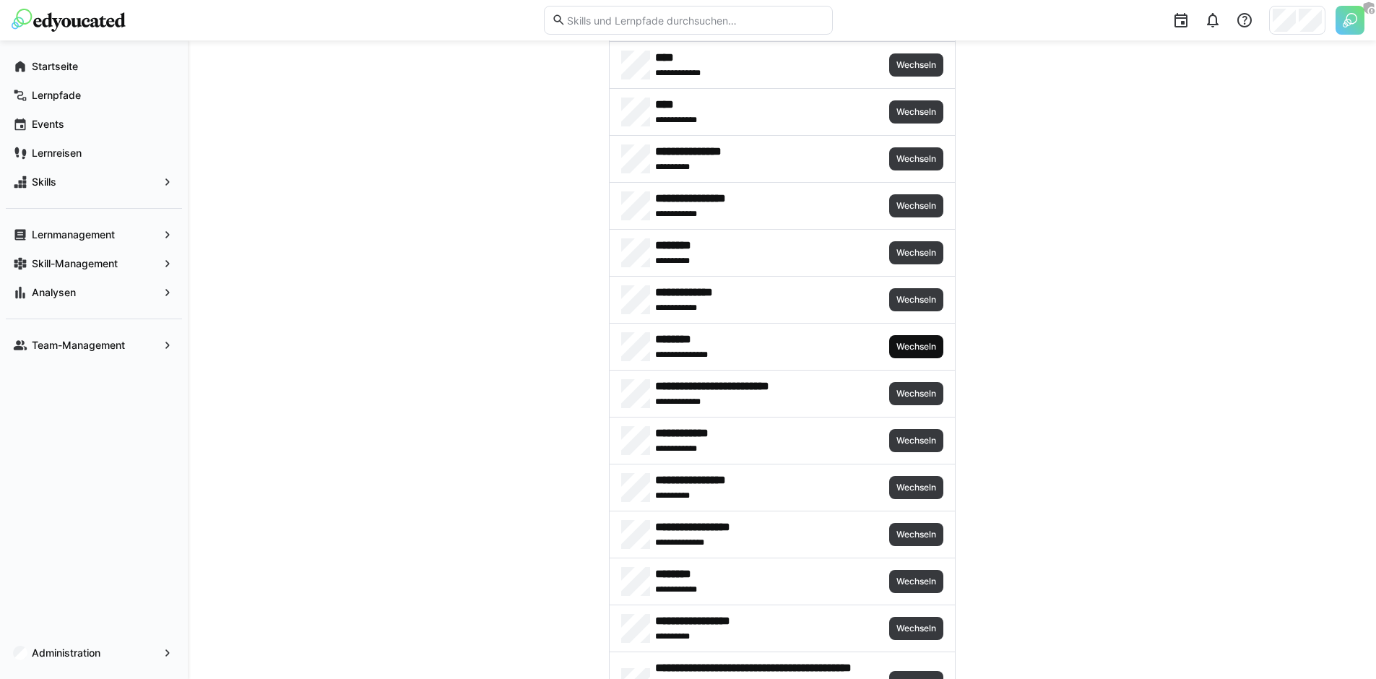
click at [904, 342] on span "Wechseln" at bounding box center [916, 347] width 43 height 12
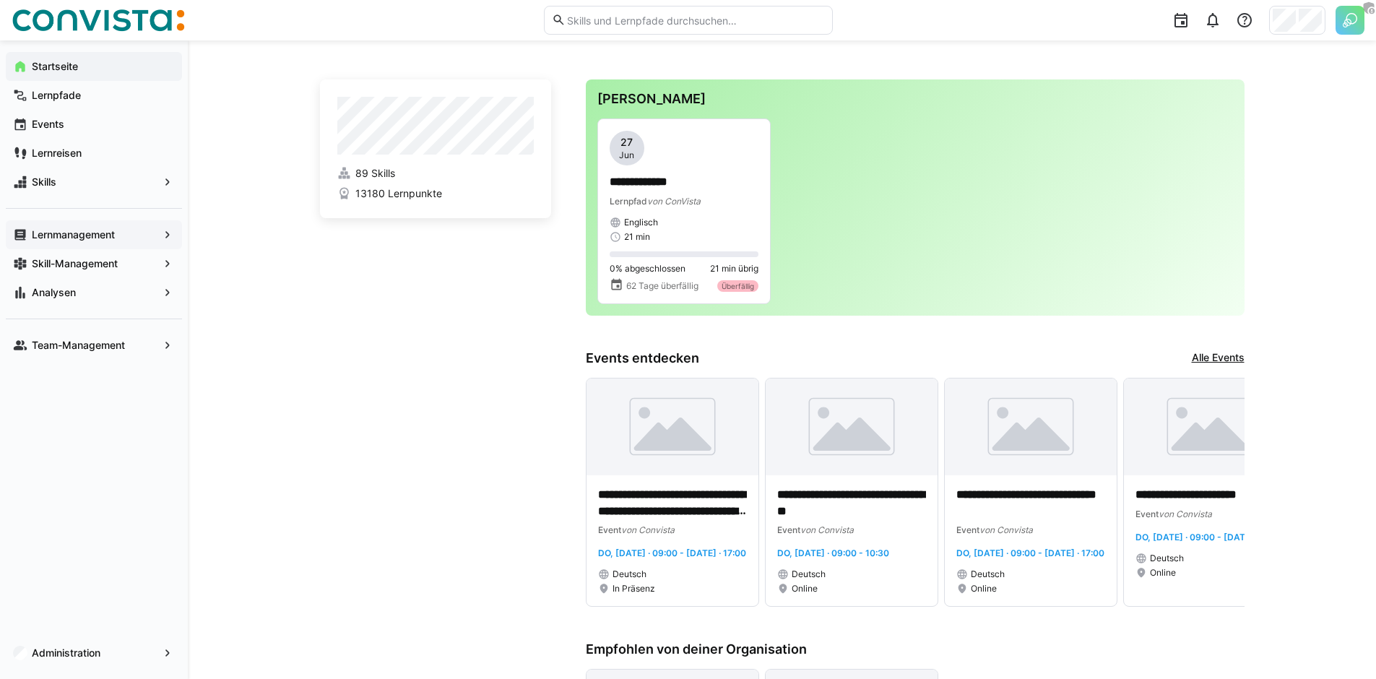
click at [0, 0] on app-navigation-label "Lernmanagement" at bounding box center [0, 0] width 0 height 0
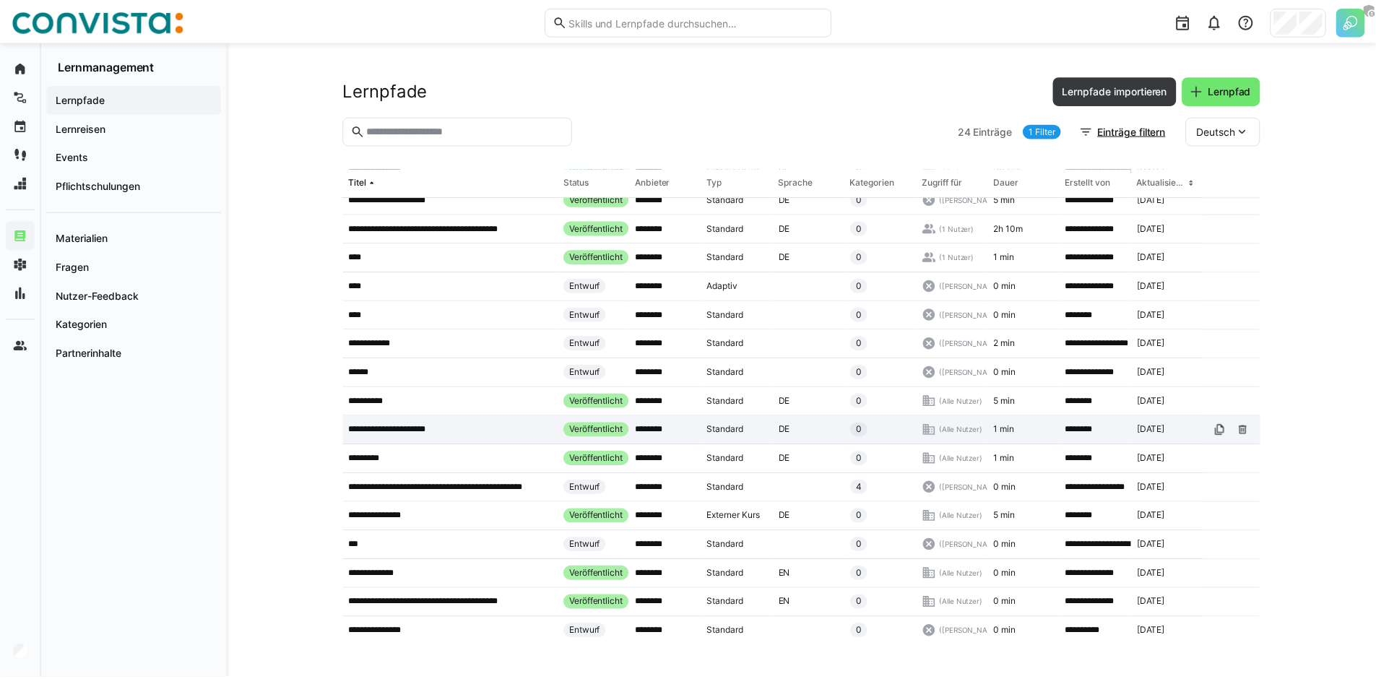
scroll to position [253, 0]
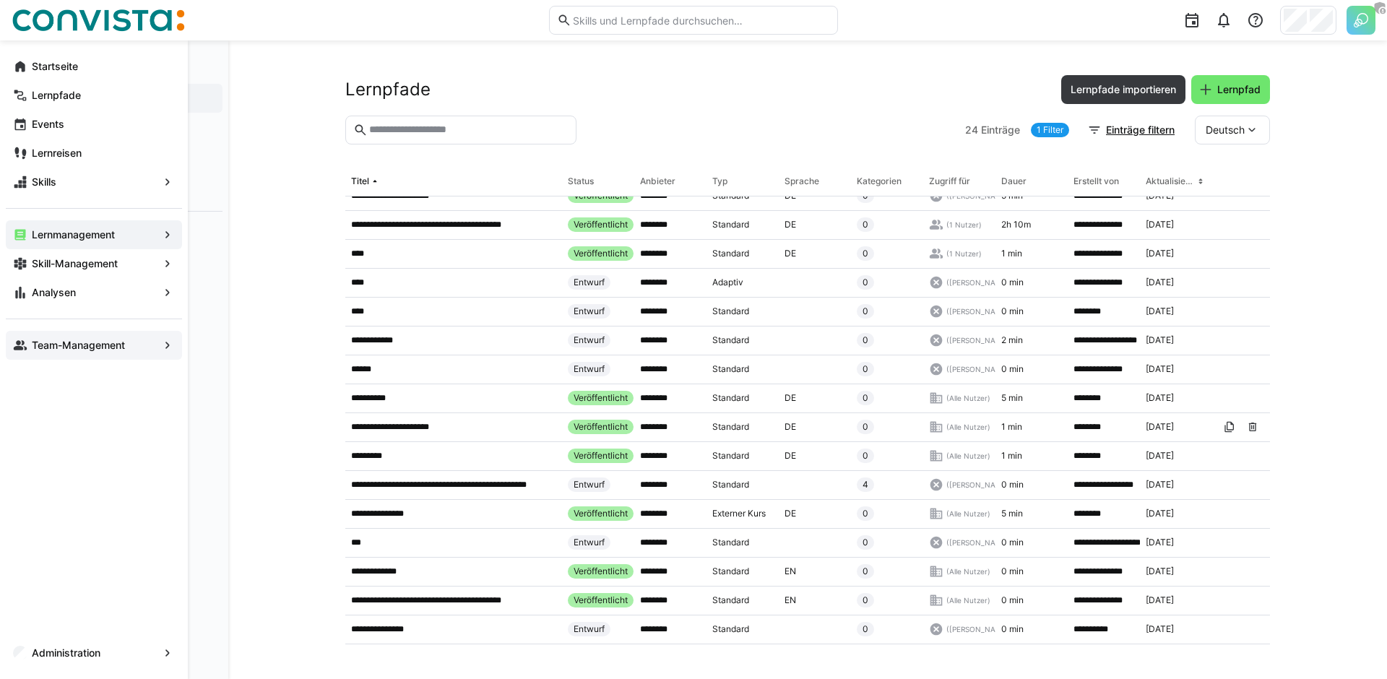
click at [0, 0] on app-navigation-label "Team-Management" at bounding box center [0, 0] width 0 height 0
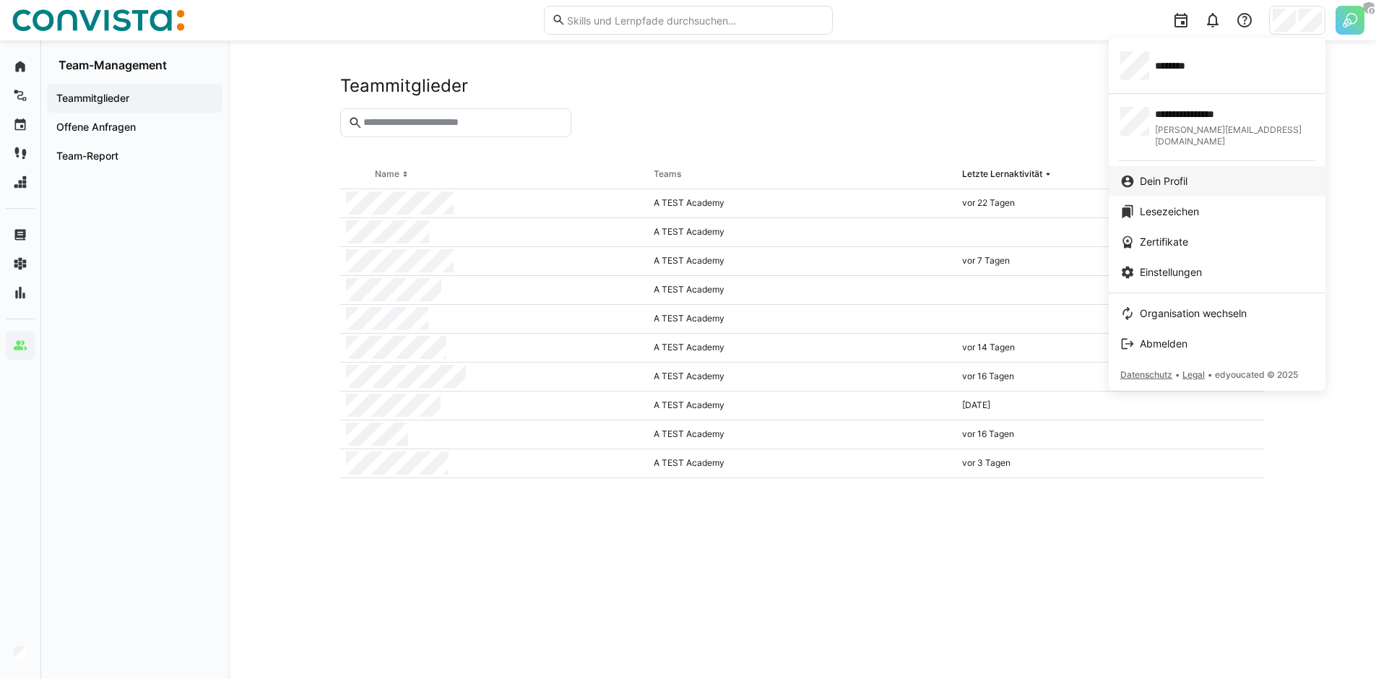
click at [1171, 174] on span "Dein Profil" at bounding box center [1164, 181] width 48 height 14
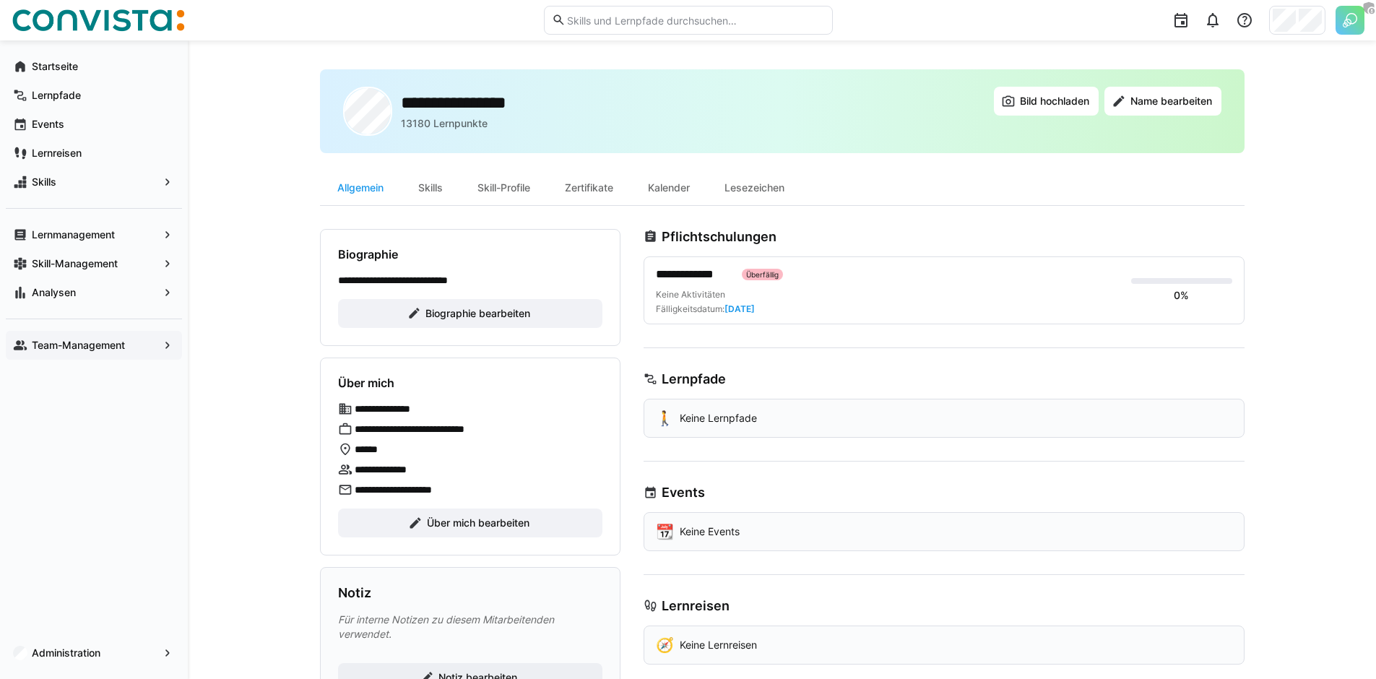
scroll to position [98, 0]
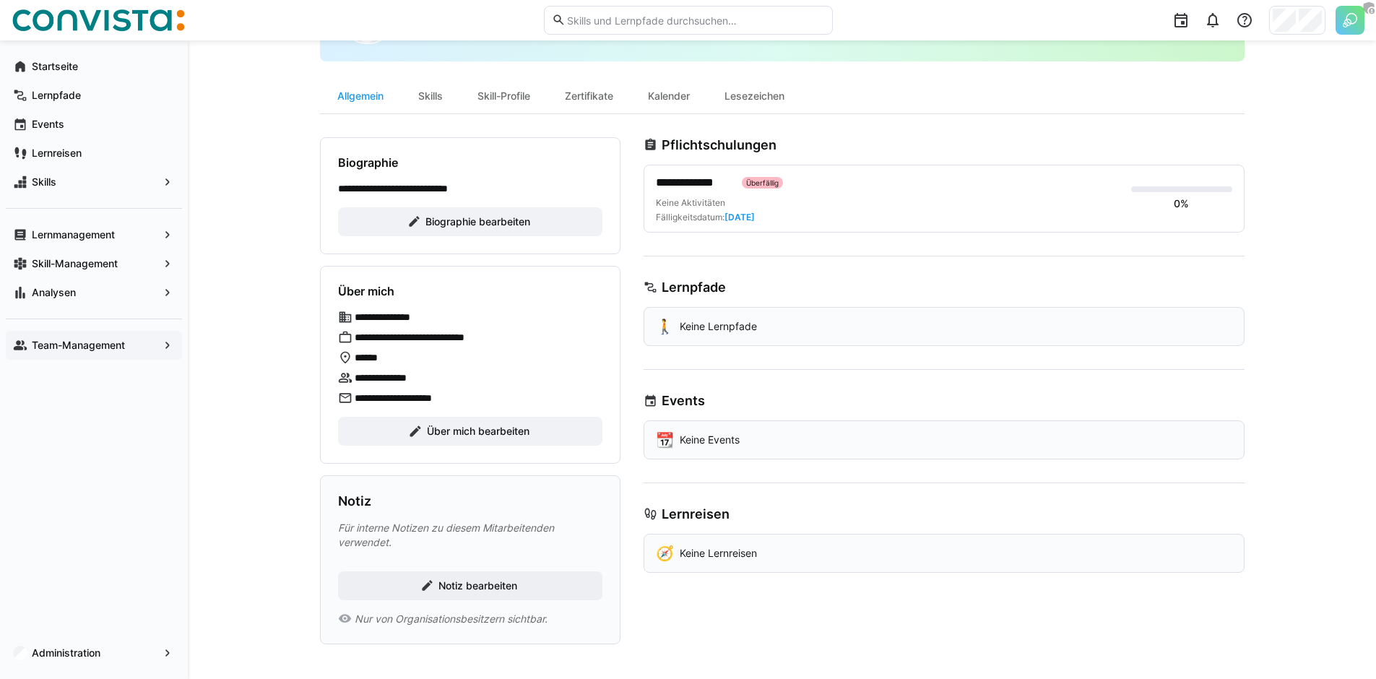
click at [687, 438] on p "Keine Events" at bounding box center [710, 440] width 60 height 14
click at [0, 0] on app-navigation-label "Lernmanagement" at bounding box center [0, 0] width 0 height 0
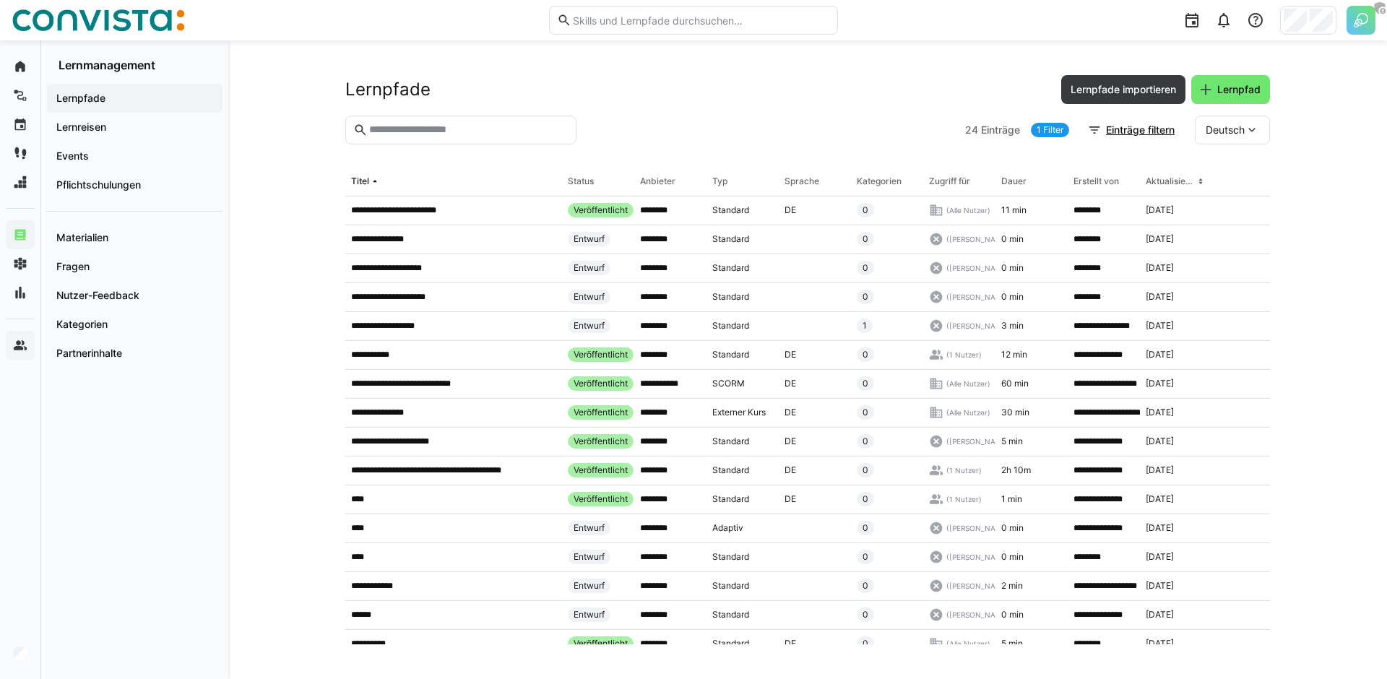
click at [442, 139] on eds-input at bounding box center [460, 130] width 231 height 29
click at [441, 137] on eds-input at bounding box center [460, 130] width 231 height 29
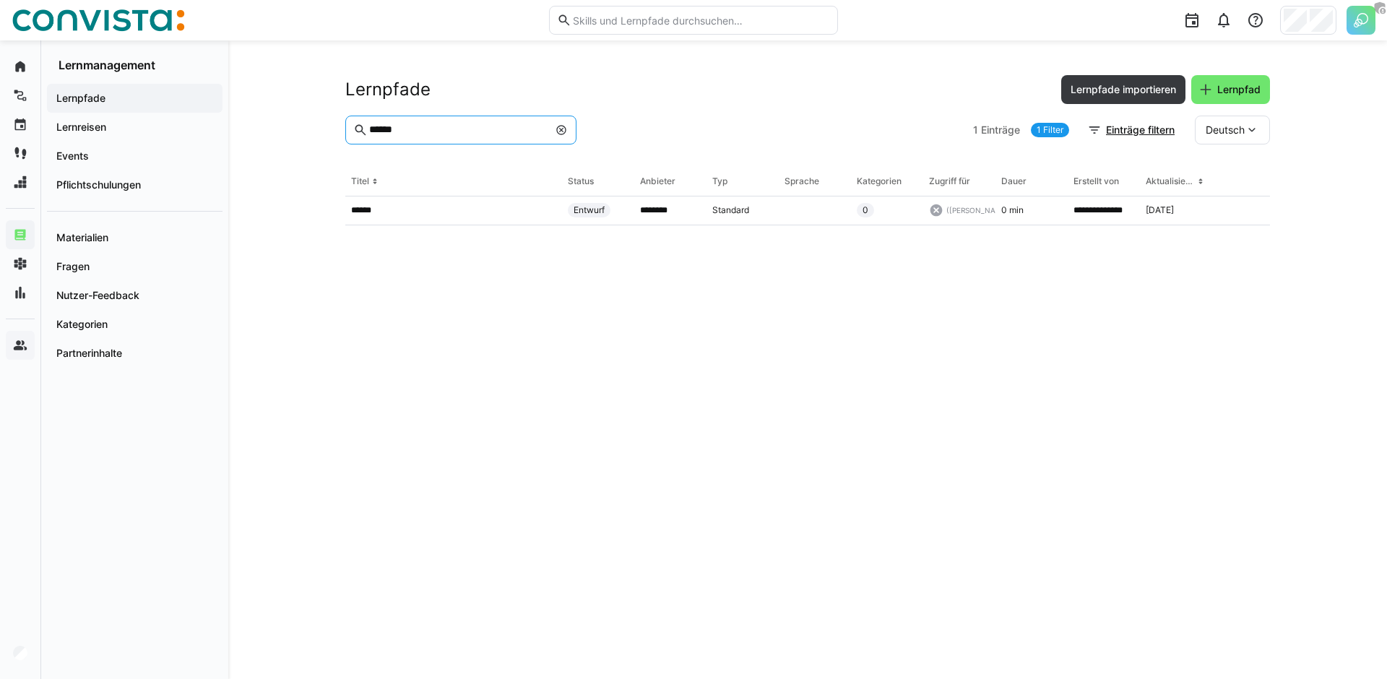
type input "******"
click at [1047, 126] on link "1 Filter" at bounding box center [1050, 130] width 38 height 14
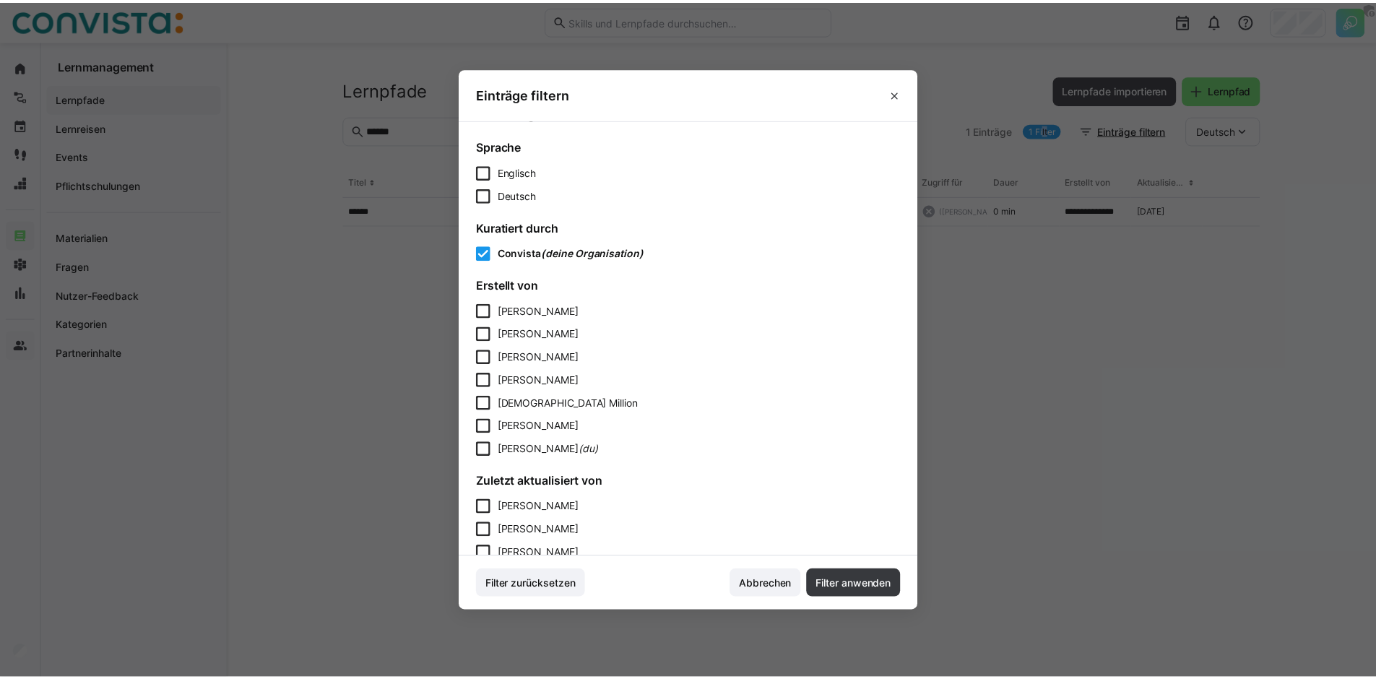
scroll to position [667, 0]
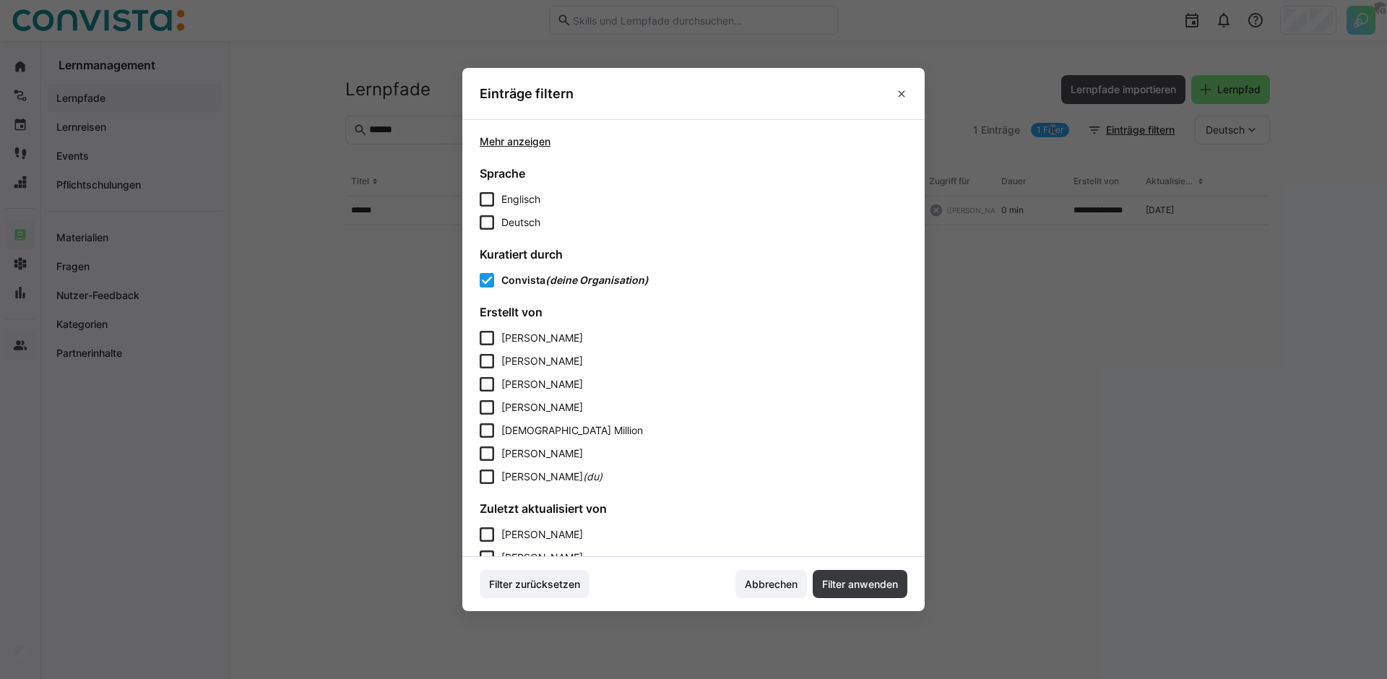
click at [515, 267] on form "Kuratiert durch Convista (deine Organisation)" at bounding box center [694, 267] width 428 height 40
click at [513, 282] on span "Convista" at bounding box center [523, 280] width 44 height 12
click at [844, 568] on footer "Filter zurücksetzen Abbrechen Filter anwenden" at bounding box center [693, 584] width 462 height 54
click at [847, 578] on span "Filter anwenden" at bounding box center [860, 584] width 80 height 14
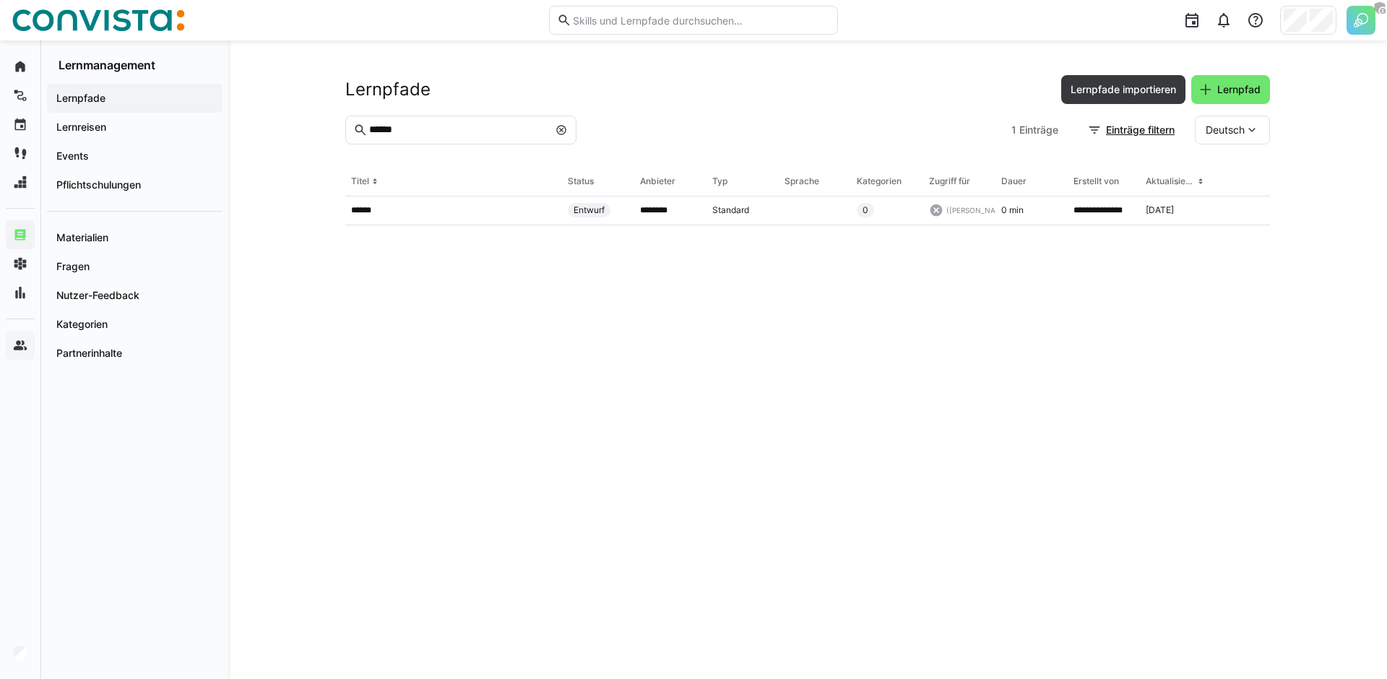
click at [477, 140] on eds-input "******" at bounding box center [460, 130] width 231 height 29
click at [484, 133] on input "******" at bounding box center [458, 130] width 181 height 13
click at [484, 132] on input "******" at bounding box center [458, 130] width 181 height 13
drag, startPoint x: 99, startPoint y: 152, endPoint x: 110, endPoint y: 150, distance: 11.2
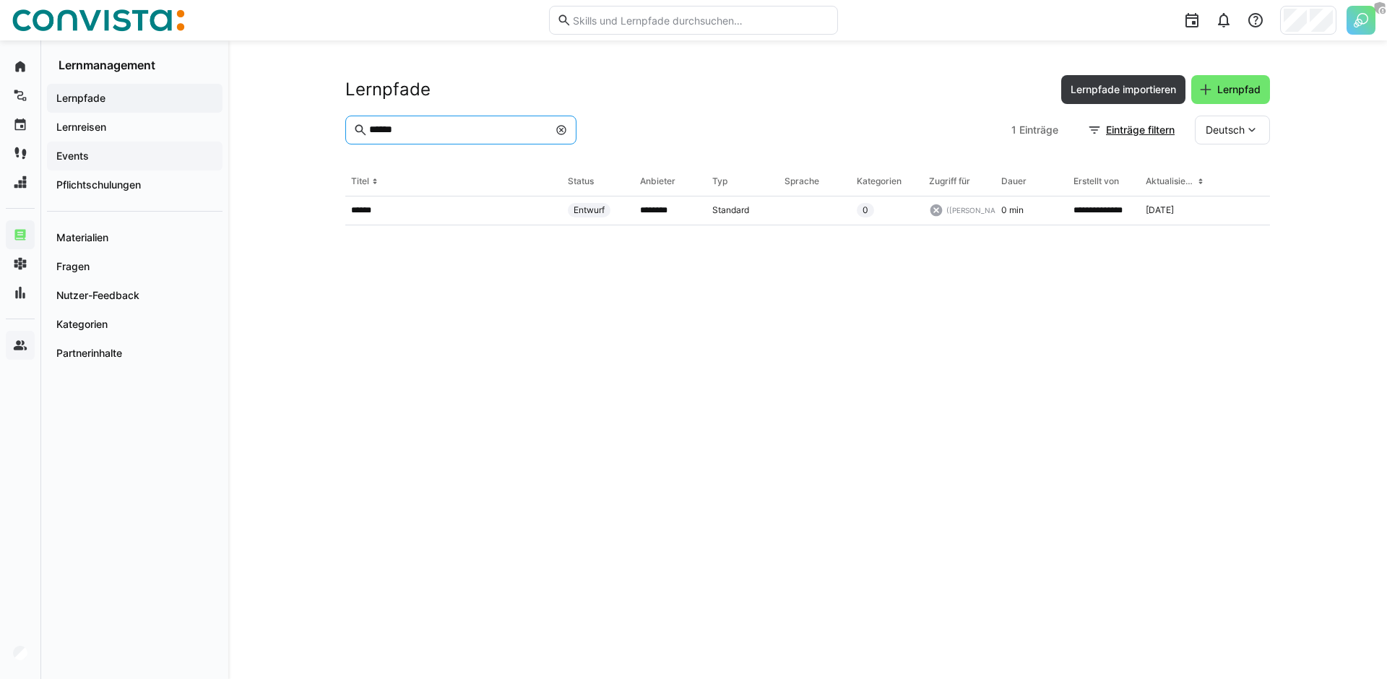
click at [99, 152] on span "Events" at bounding box center [134, 156] width 161 height 14
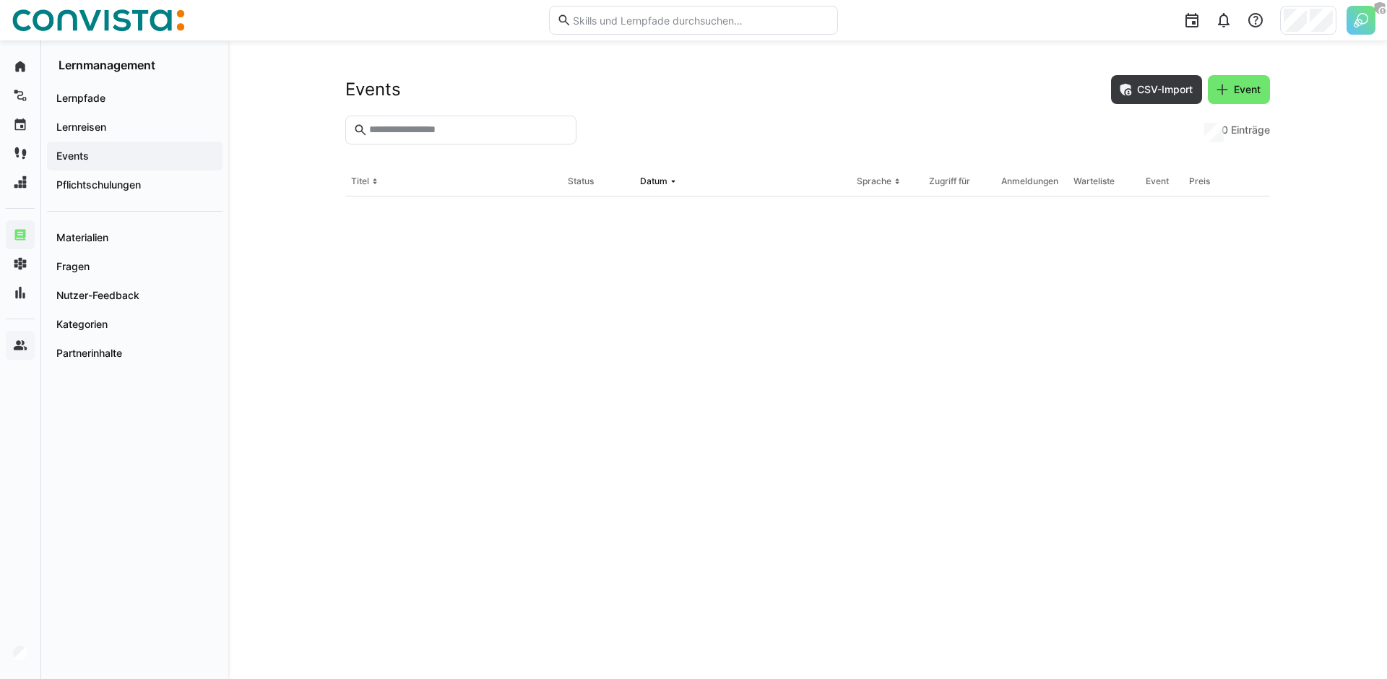
click at [428, 129] on input "text" at bounding box center [468, 130] width 201 height 13
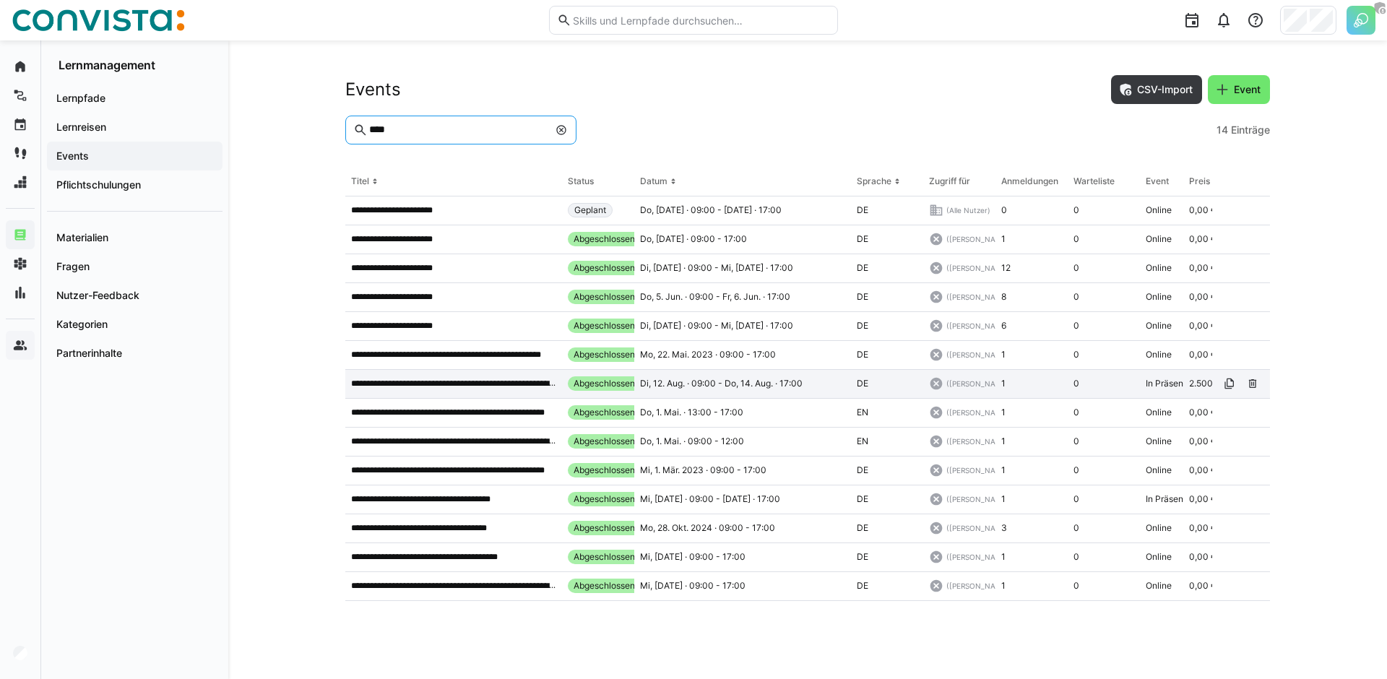
type input "****"
click at [1307, 21] on div at bounding box center [1308, 20] width 56 height 29
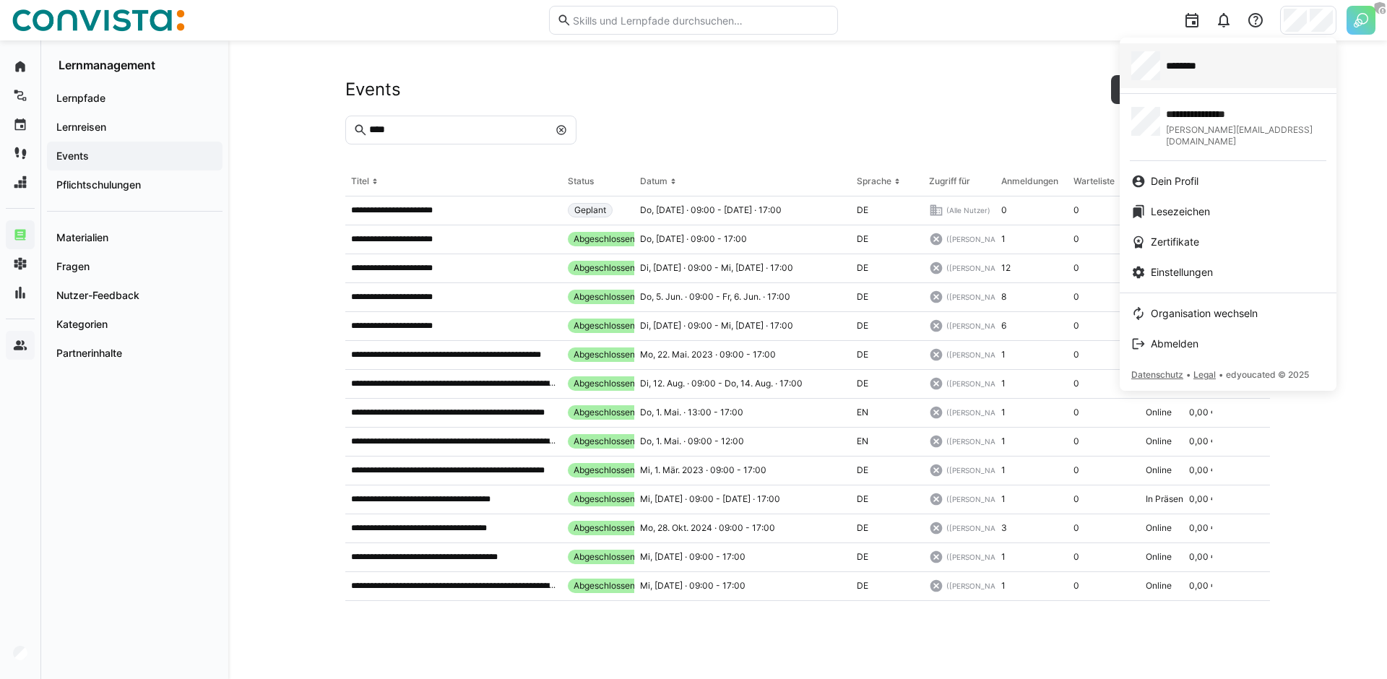
click at [1226, 74] on div "********" at bounding box center [1228, 65] width 194 height 29
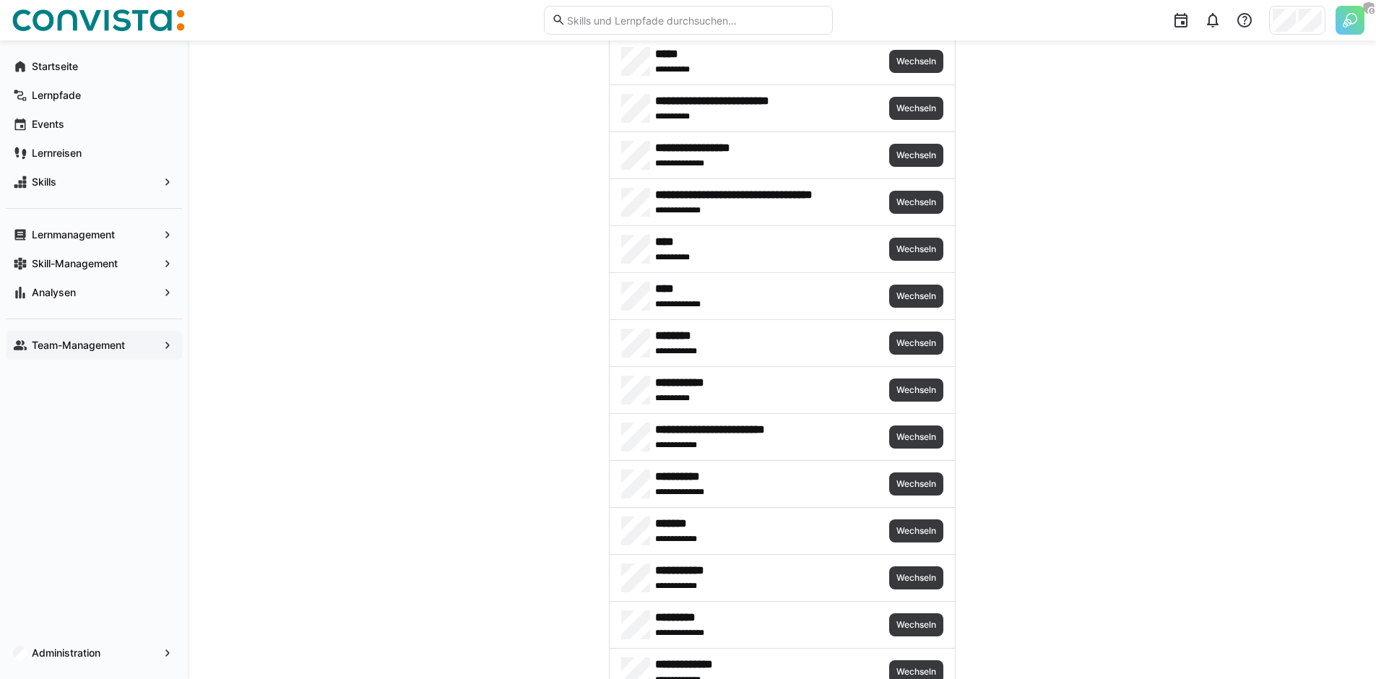
scroll to position [689, 0]
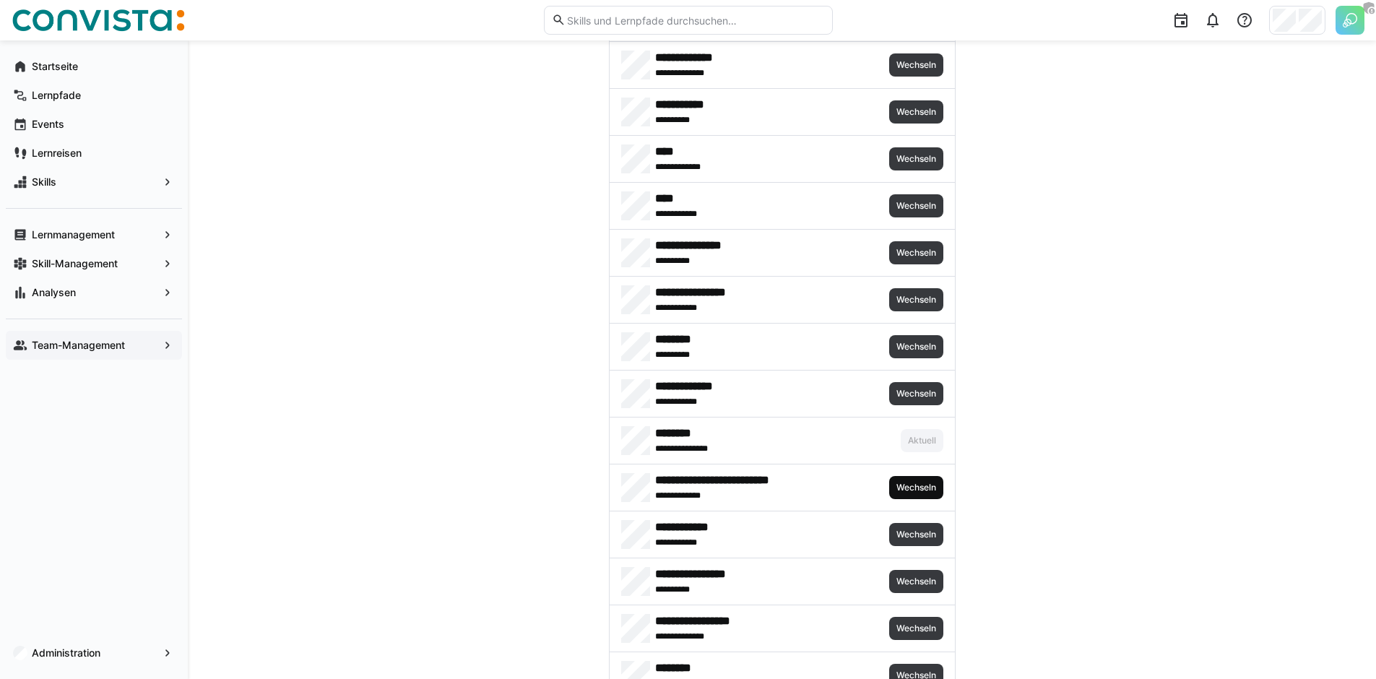
click at [906, 485] on span "Wechseln" at bounding box center [916, 488] width 43 height 12
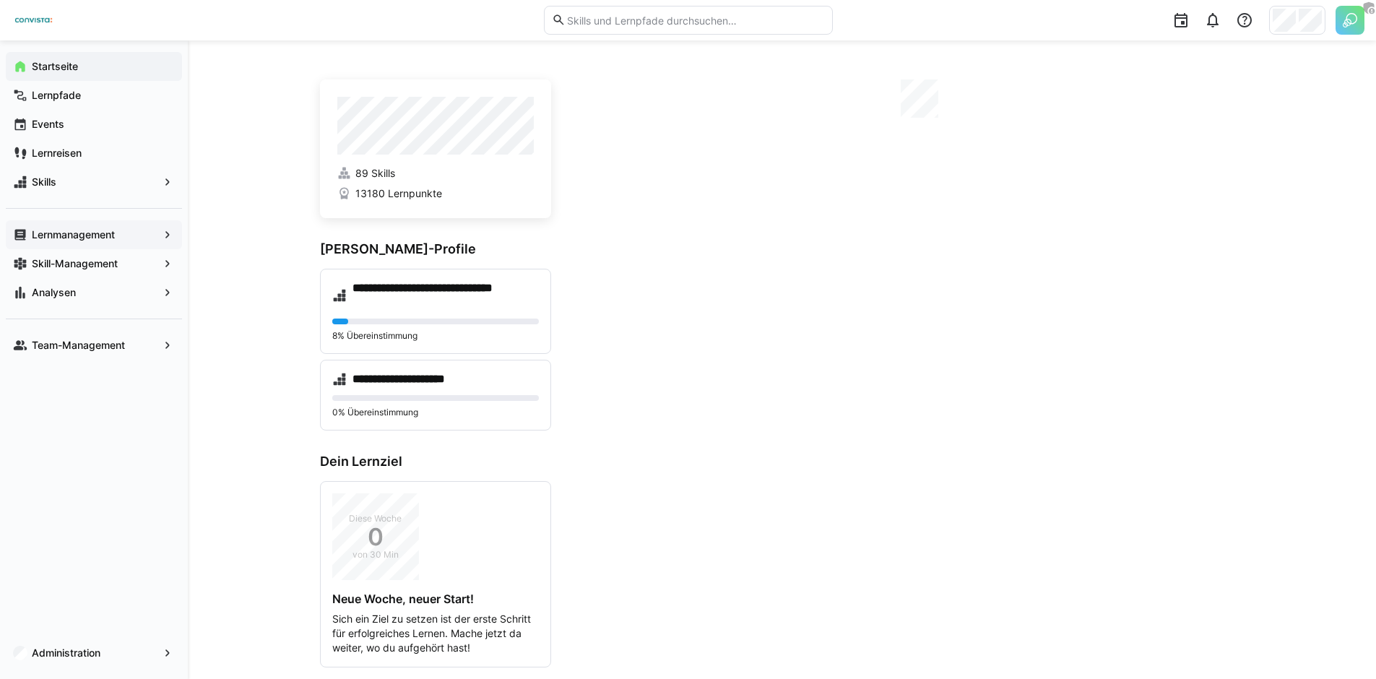
click at [0, 0] on app-navigation-label "Lernmanagement" at bounding box center [0, 0] width 0 height 0
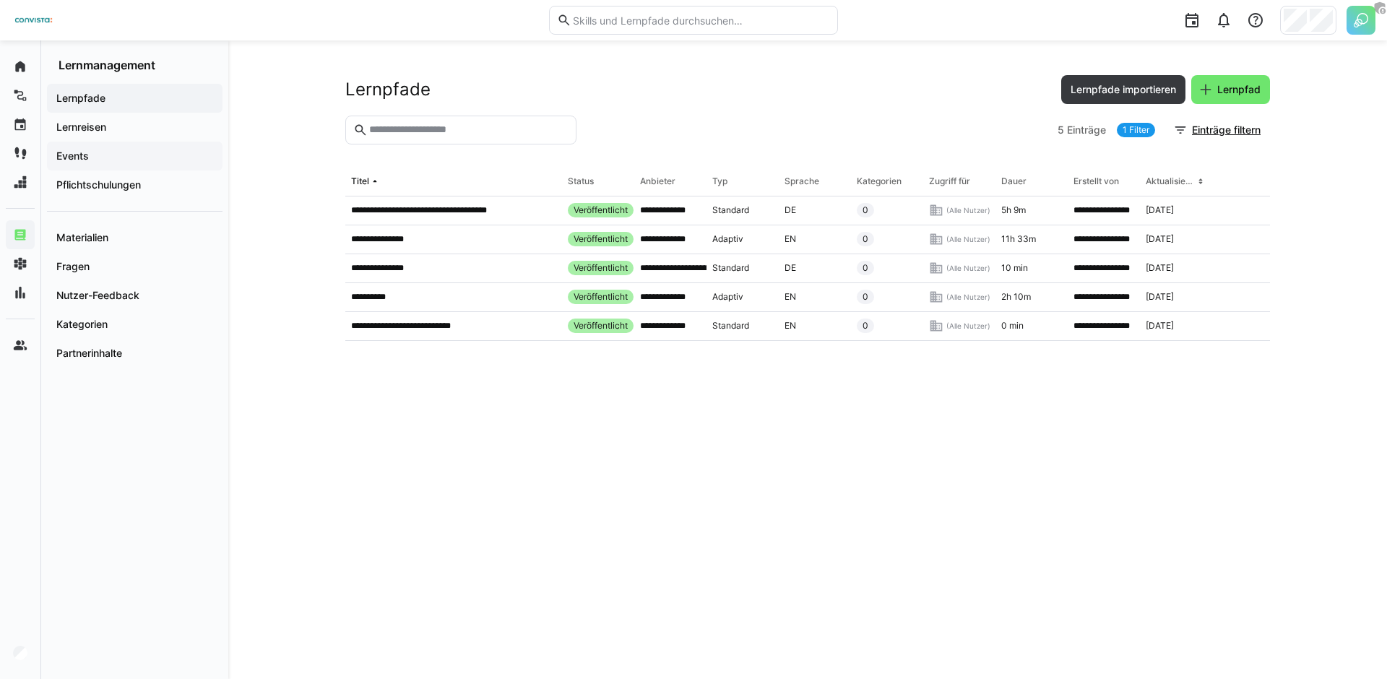
click at [131, 160] on span "Events" at bounding box center [134, 156] width 161 height 14
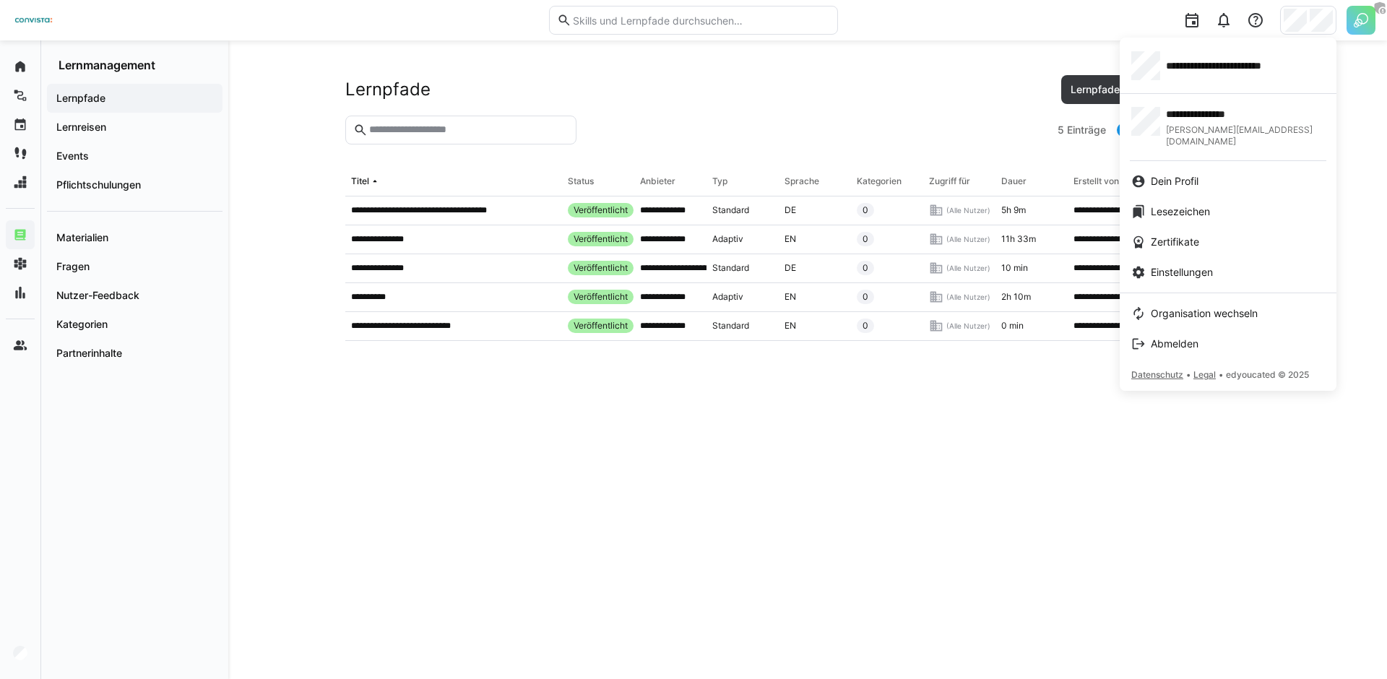
click at [1195, 89] on app-user-menu-content "**********" at bounding box center [1227, 214] width 217 height 353
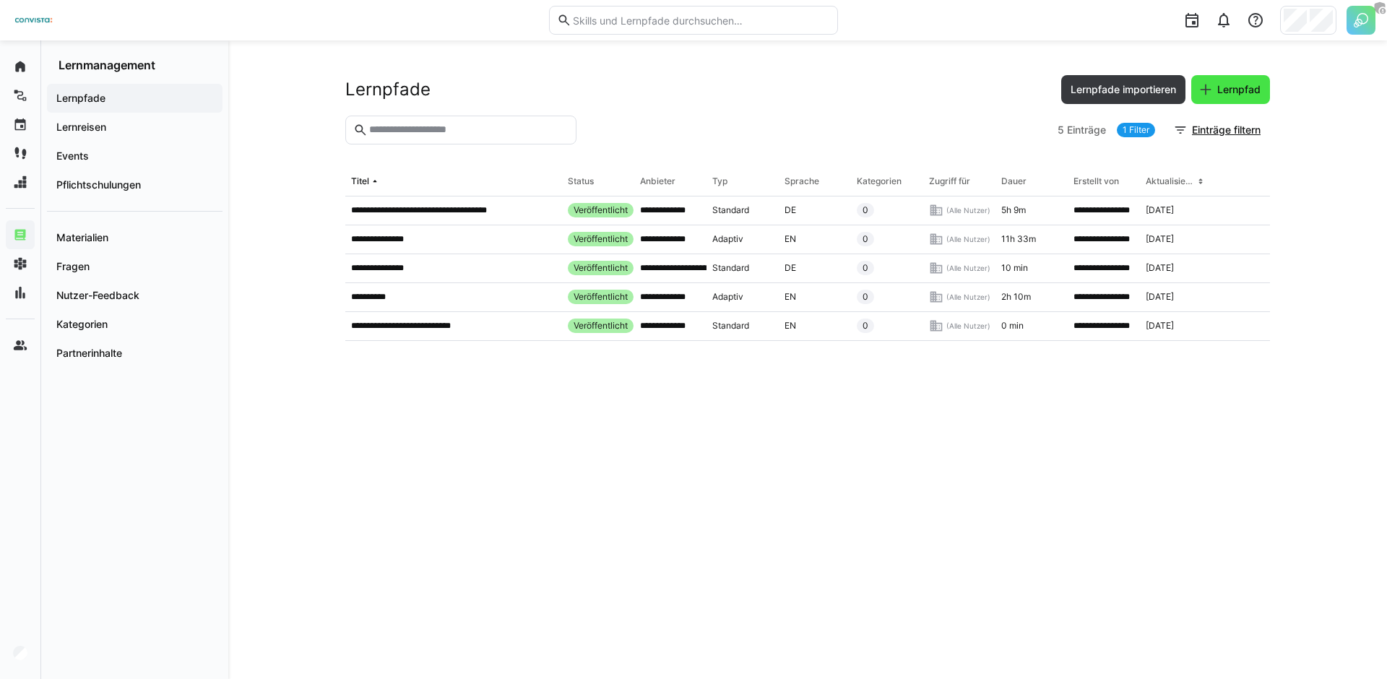
click at [1191, 79] on span "Lernpfad" at bounding box center [1230, 89] width 79 height 29
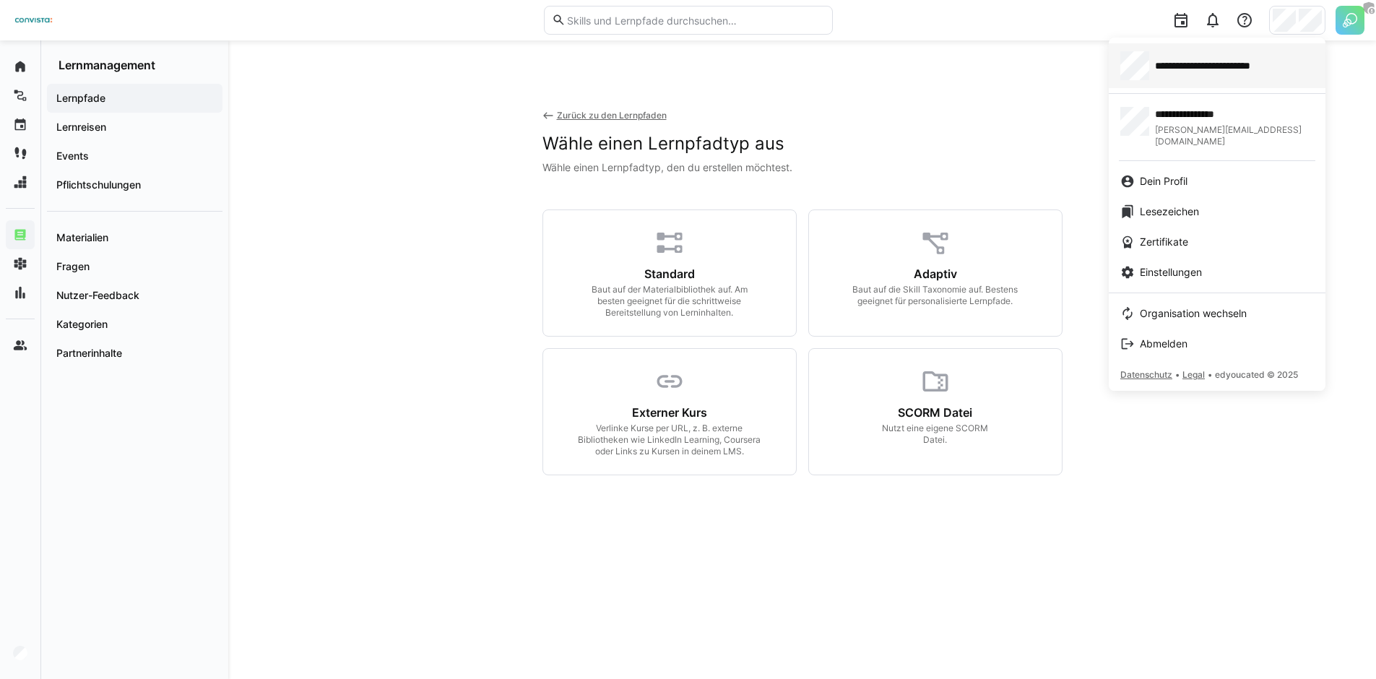
click at [1228, 77] on div "**********" at bounding box center [1217, 65] width 194 height 29
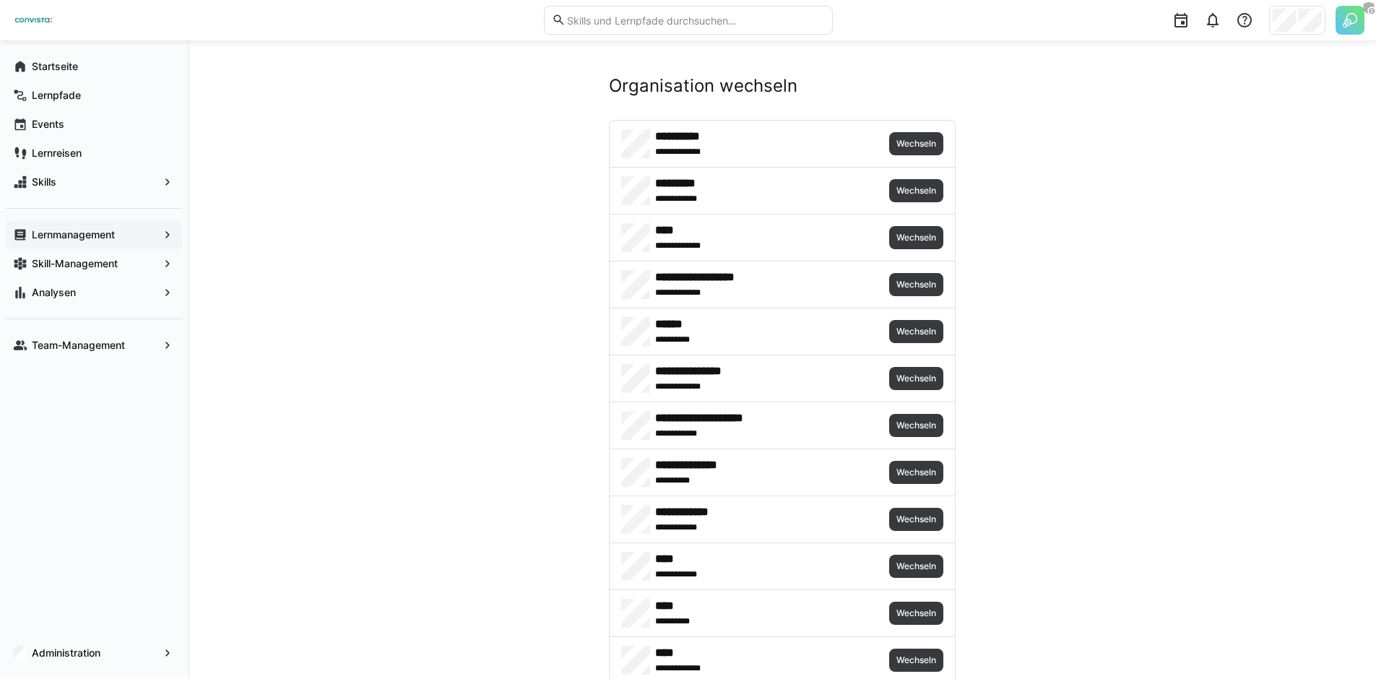
scroll to position [783, 0]
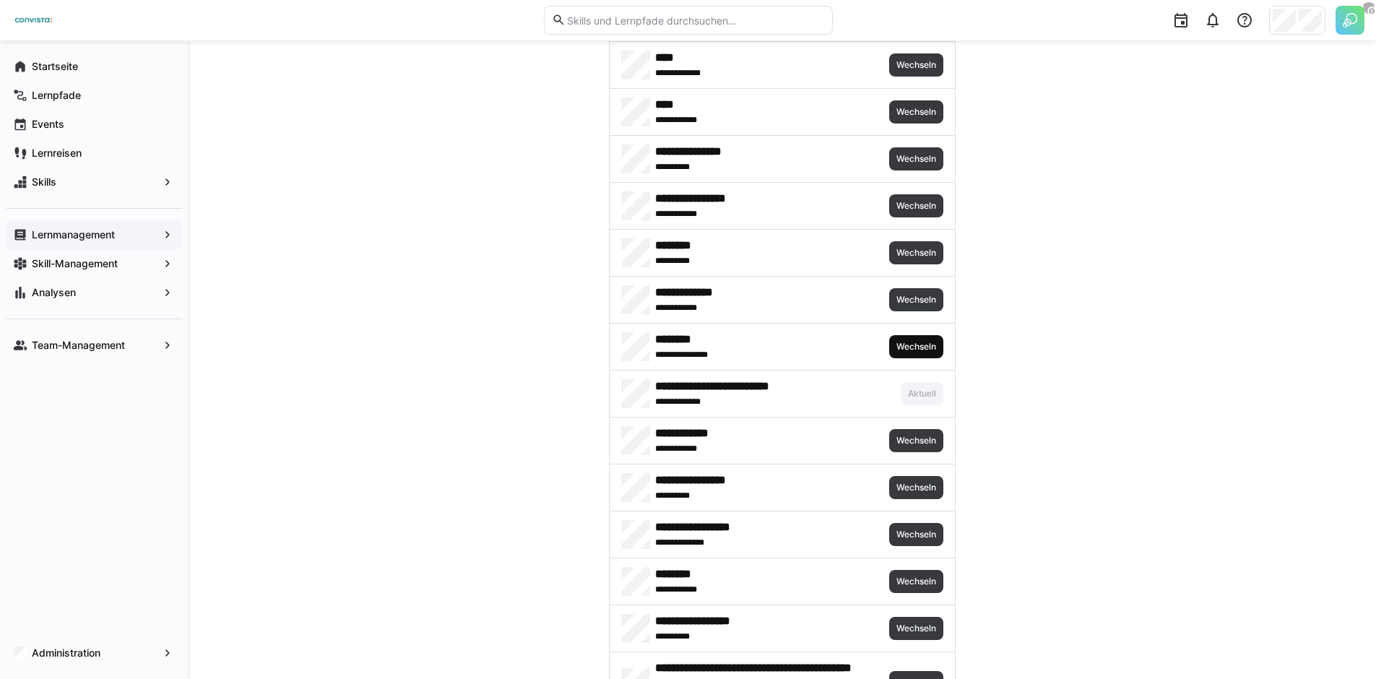
click at [925, 353] on span "Wechseln" at bounding box center [916, 346] width 54 height 23
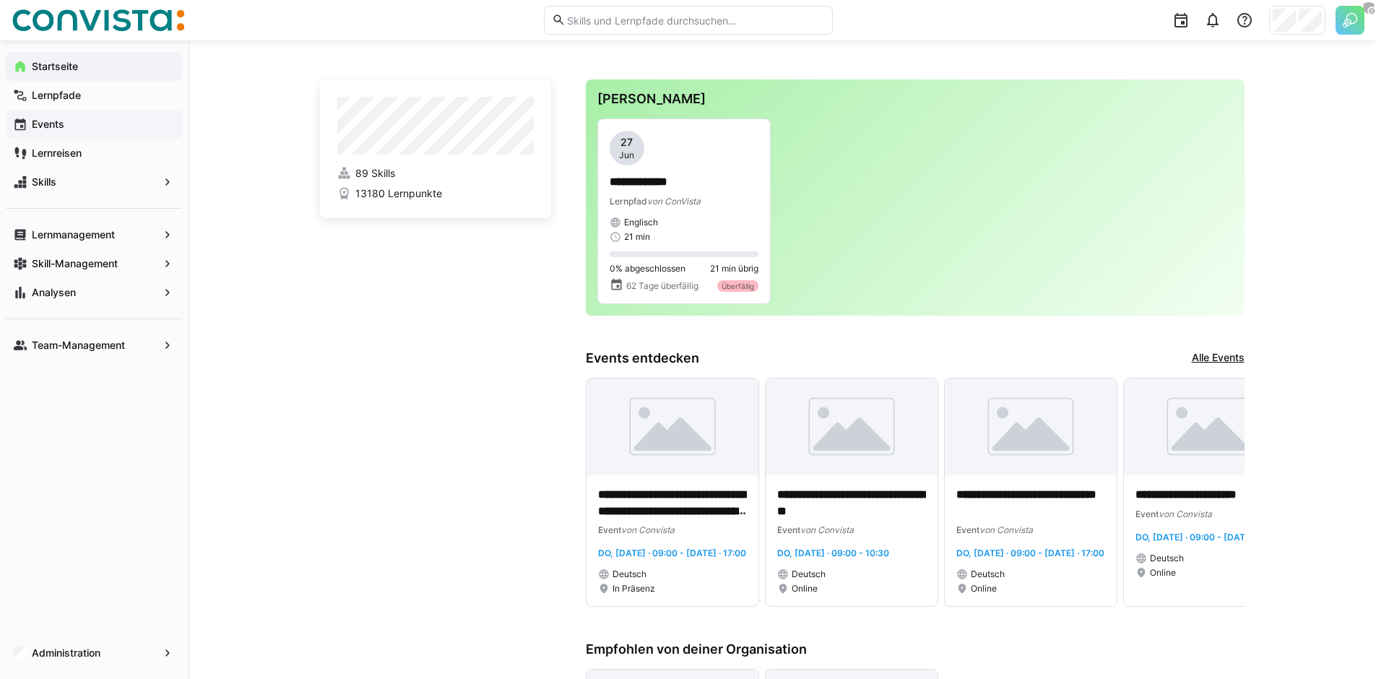
click at [90, 122] on span "Events" at bounding box center [102, 124] width 145 height 14
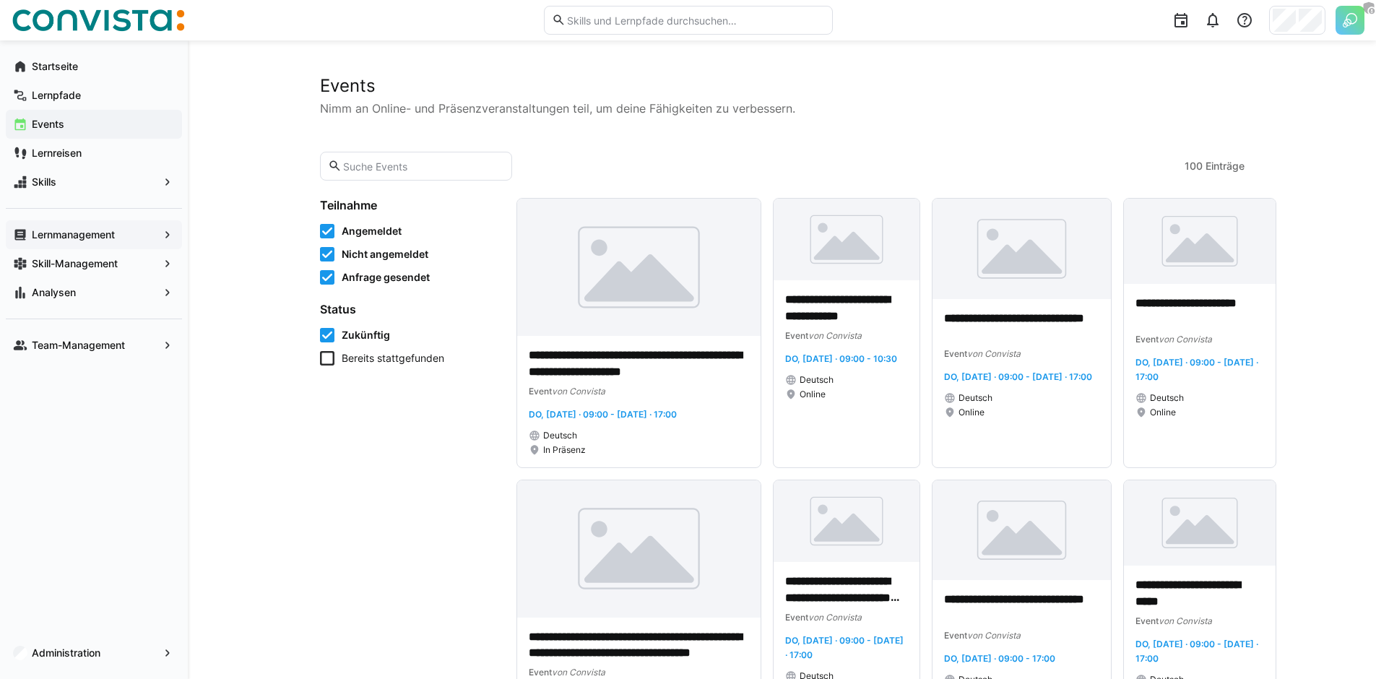
click at [118, 232] on span "Lernmanagement" at bounding box center [94, 235] width 129 height 14
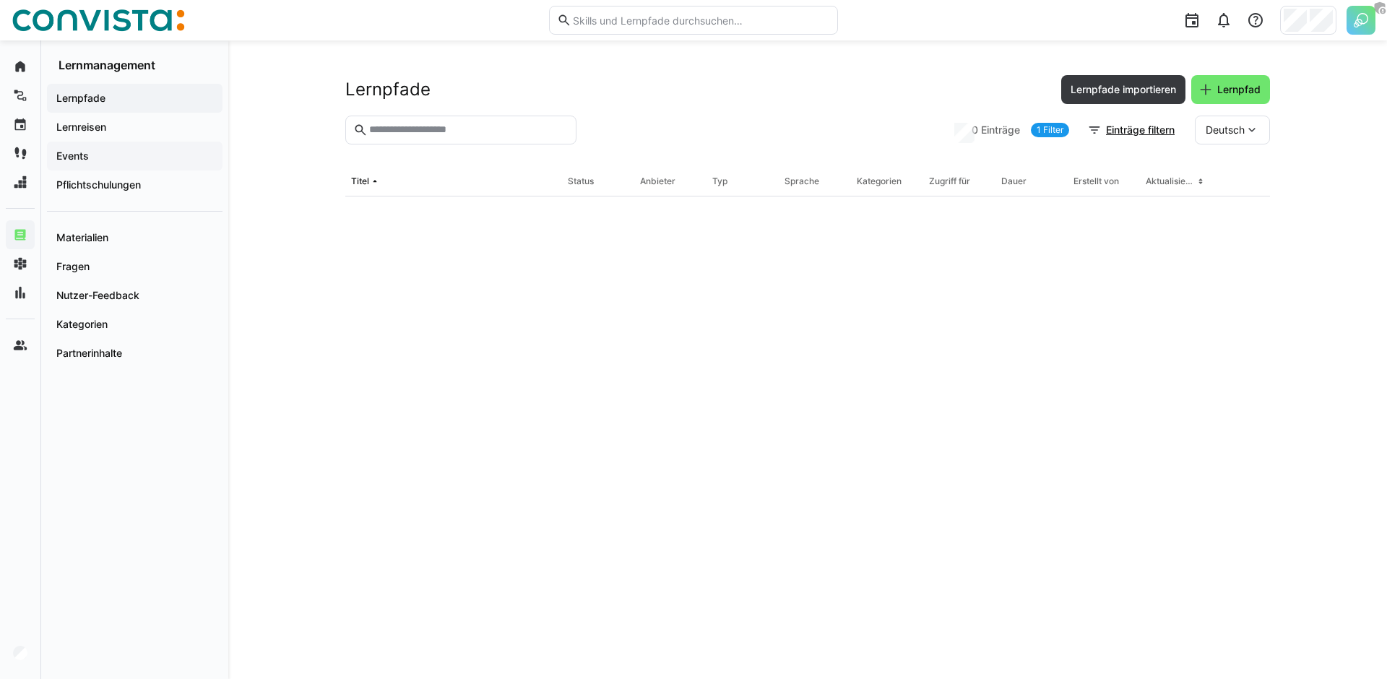
click at [96, 157] on span "Events" at bounding box center [134, 156] width 161 height 14
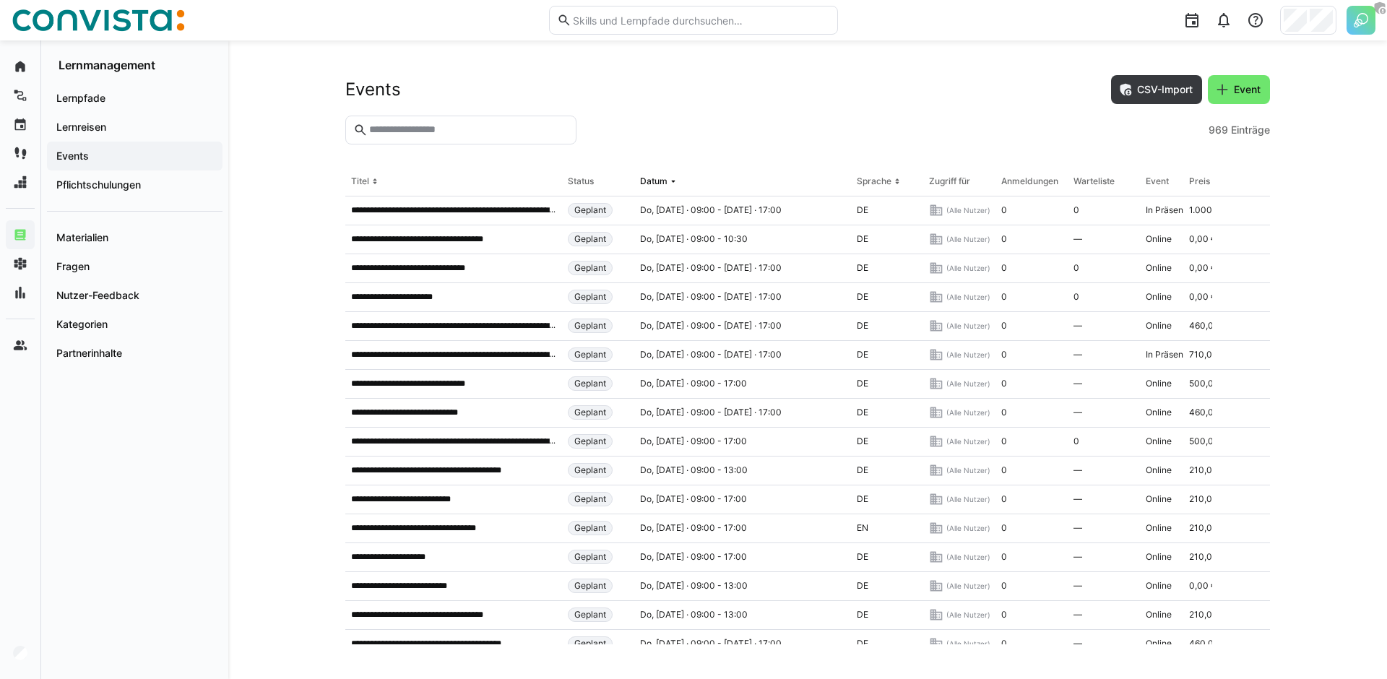
click at [462, 139] on eds-input at bounding box center [460, 130] width 231 height 29
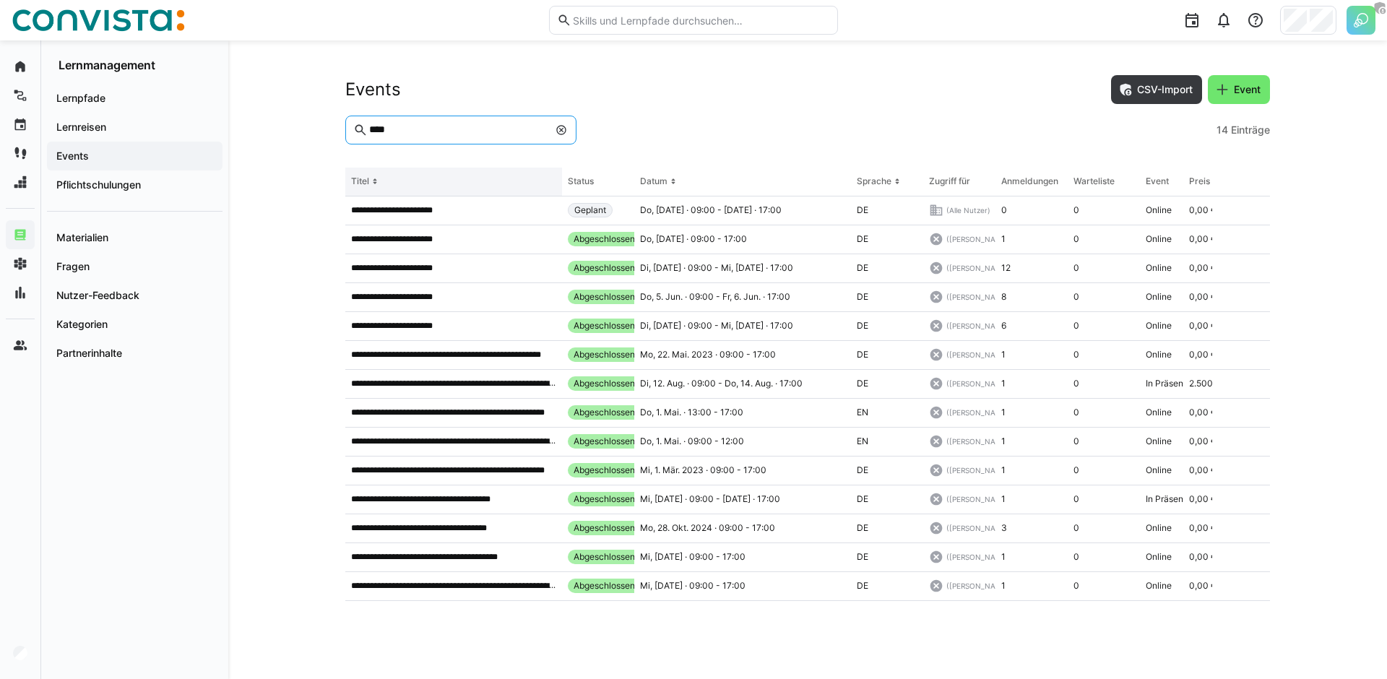
type input "****"
click at [376, 182] on eds-icon at bounding box center [375, 182] width 12 height 12
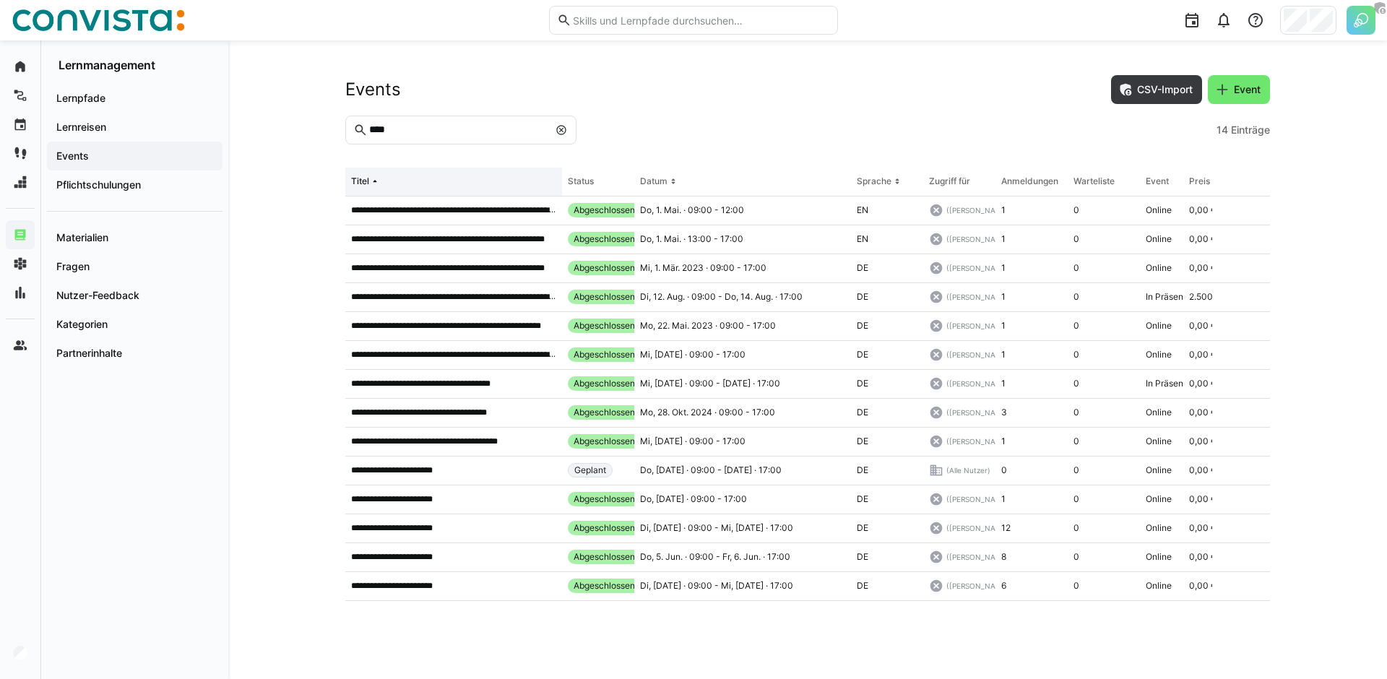
click at [376, 182] on eds-icon at bounding box center [375, 182] width 12 height 12
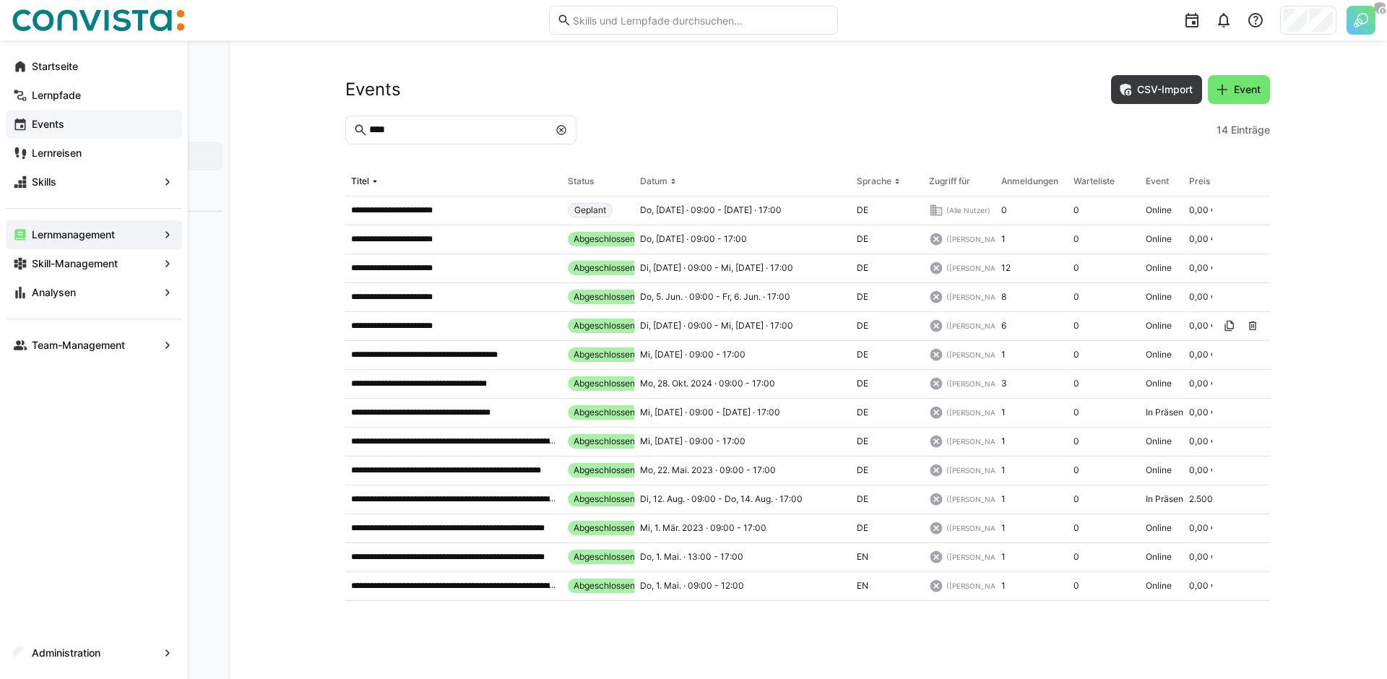
click at [0, 0] on app-navigation-label "Events" at bounding box center [0, 0] width 0 height 0
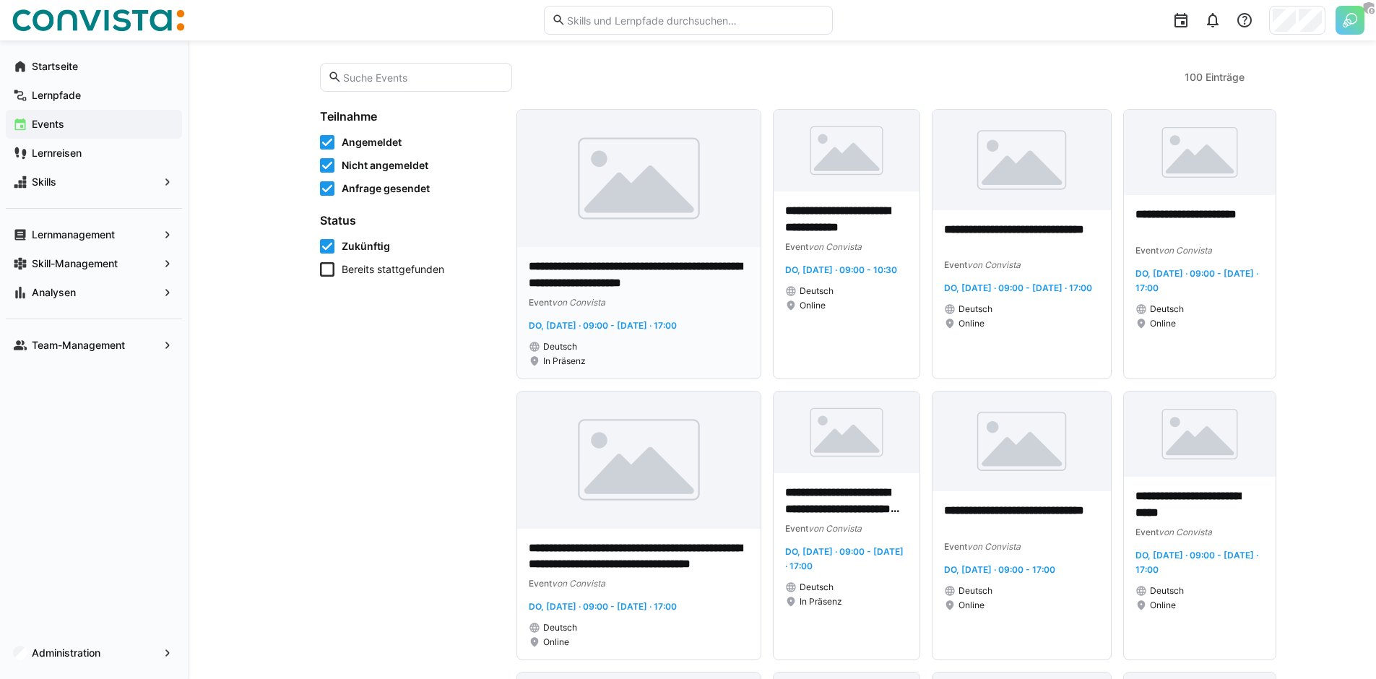
scroll to position [100, 0]
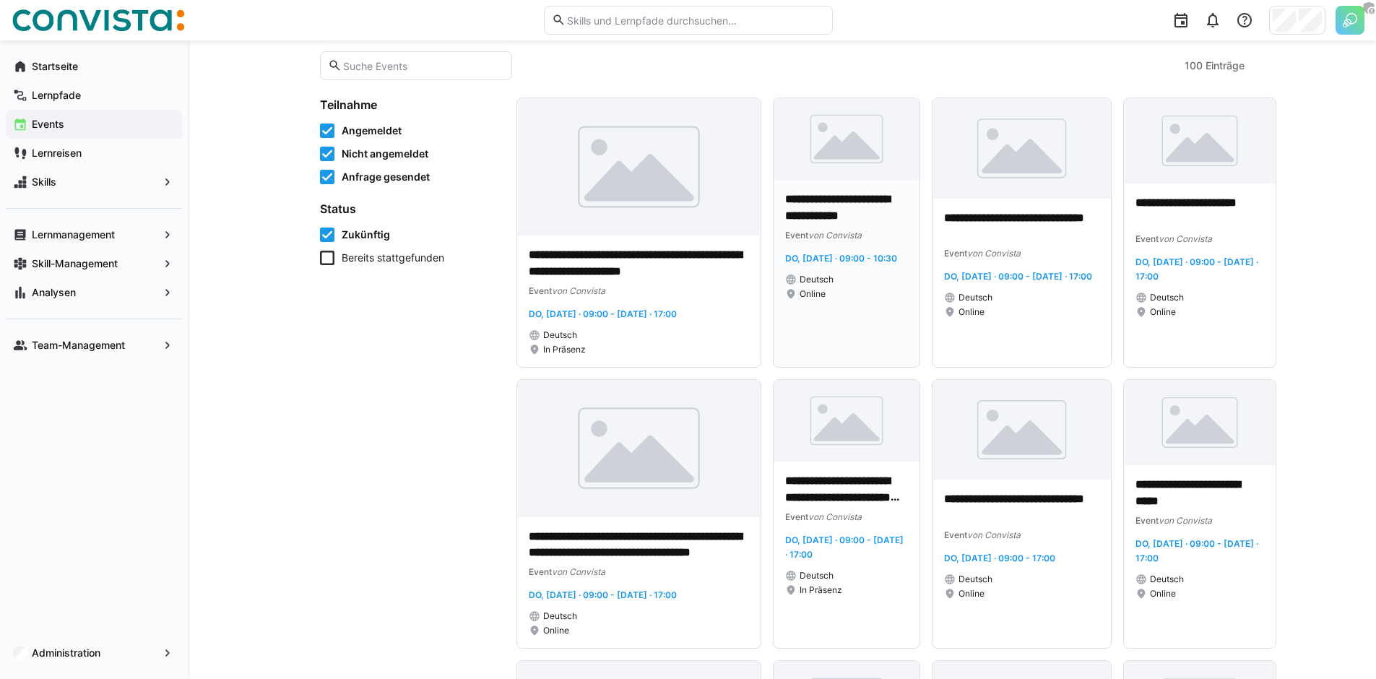
click at [844, 213] on p "**********" at bounding box center [846, 207] width 123 height 33
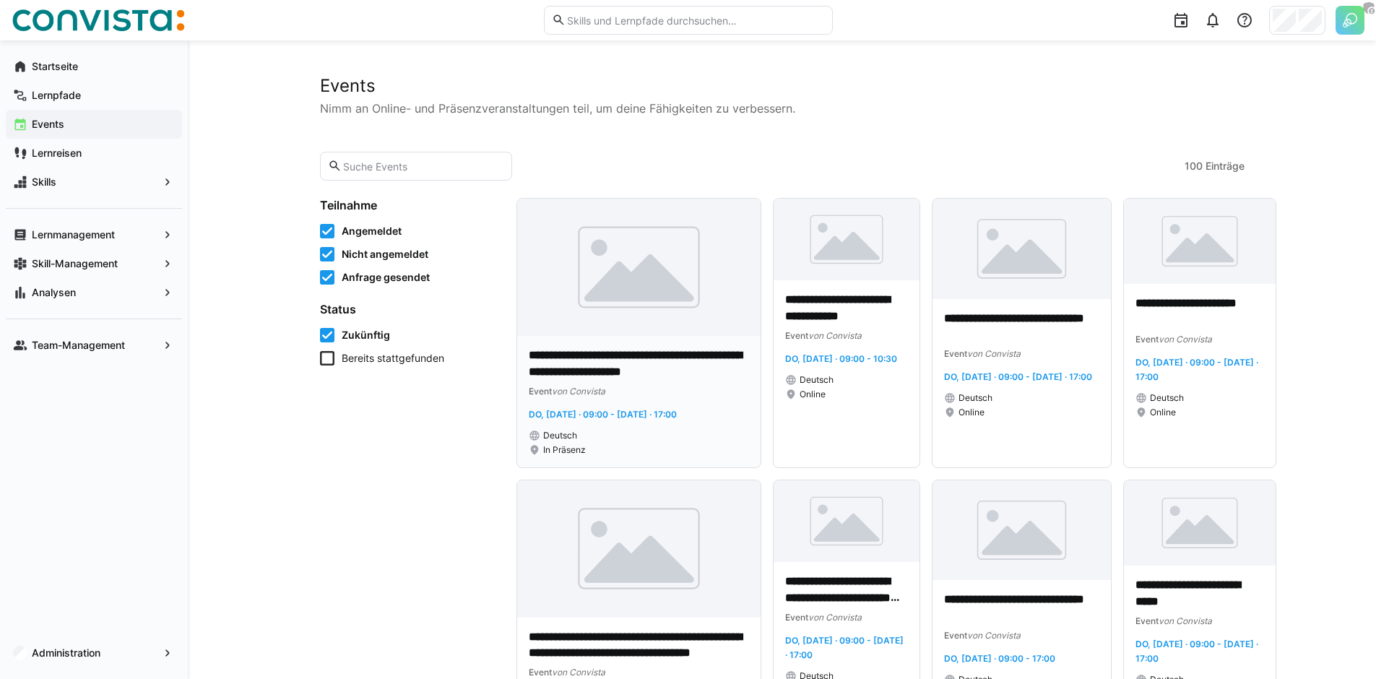
click at [612, 397] on div "**********" at bounding box center [639, 401] width 221 height 108
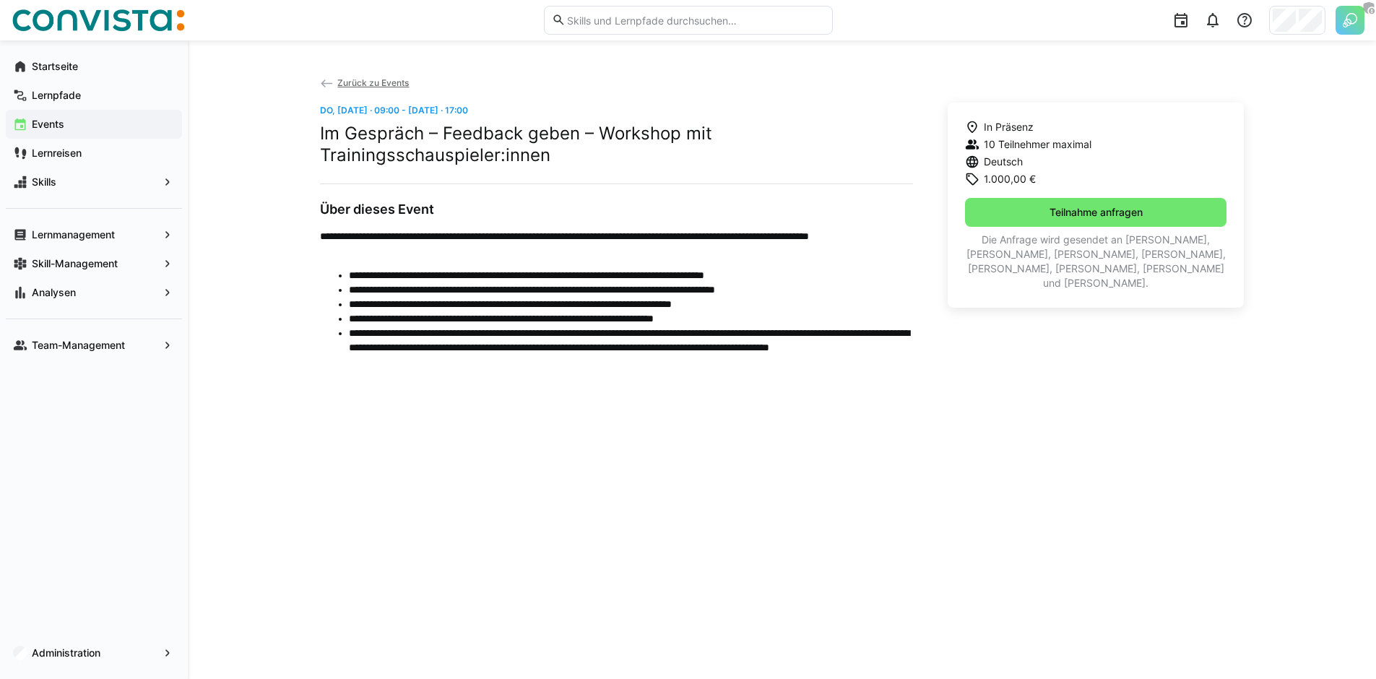
click at [324, 83] on eds-icon at bounding box center [327, 84] width 14 height 14
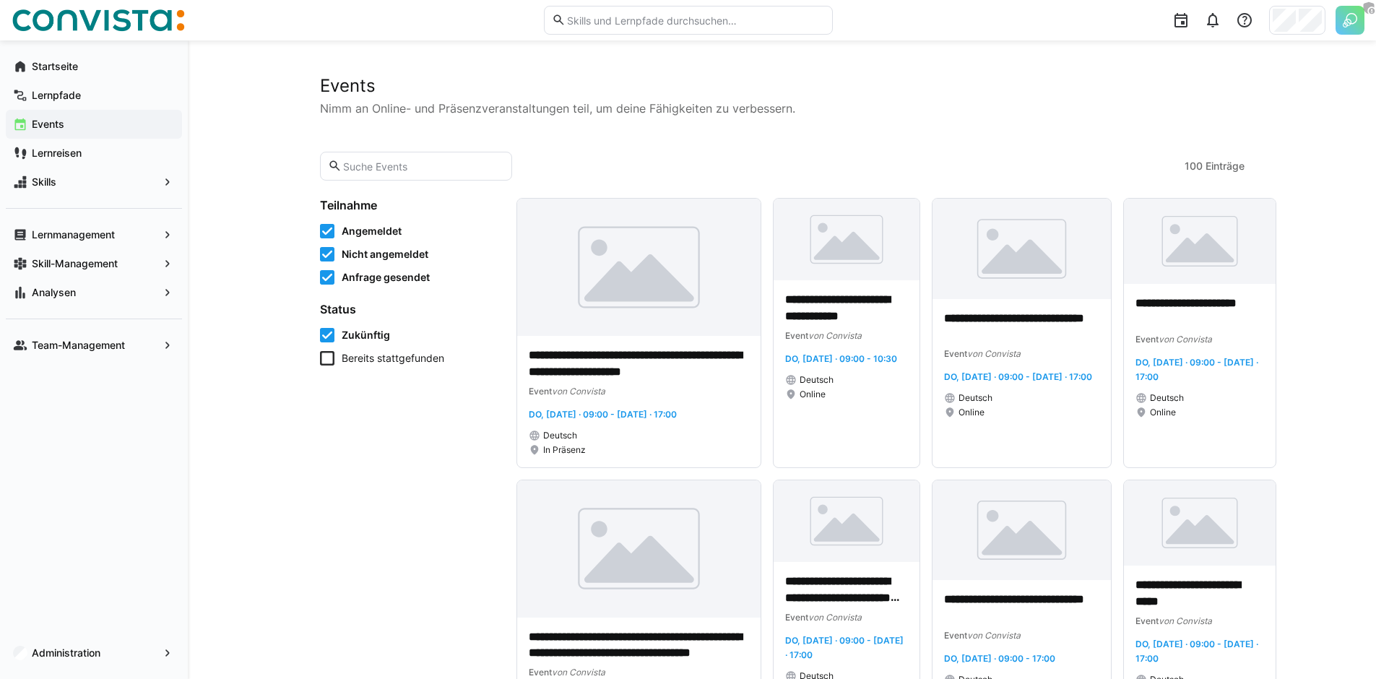
click at [367, 341] on span "Zukünftig" at bounding box center [366, 335] width 48 height 14
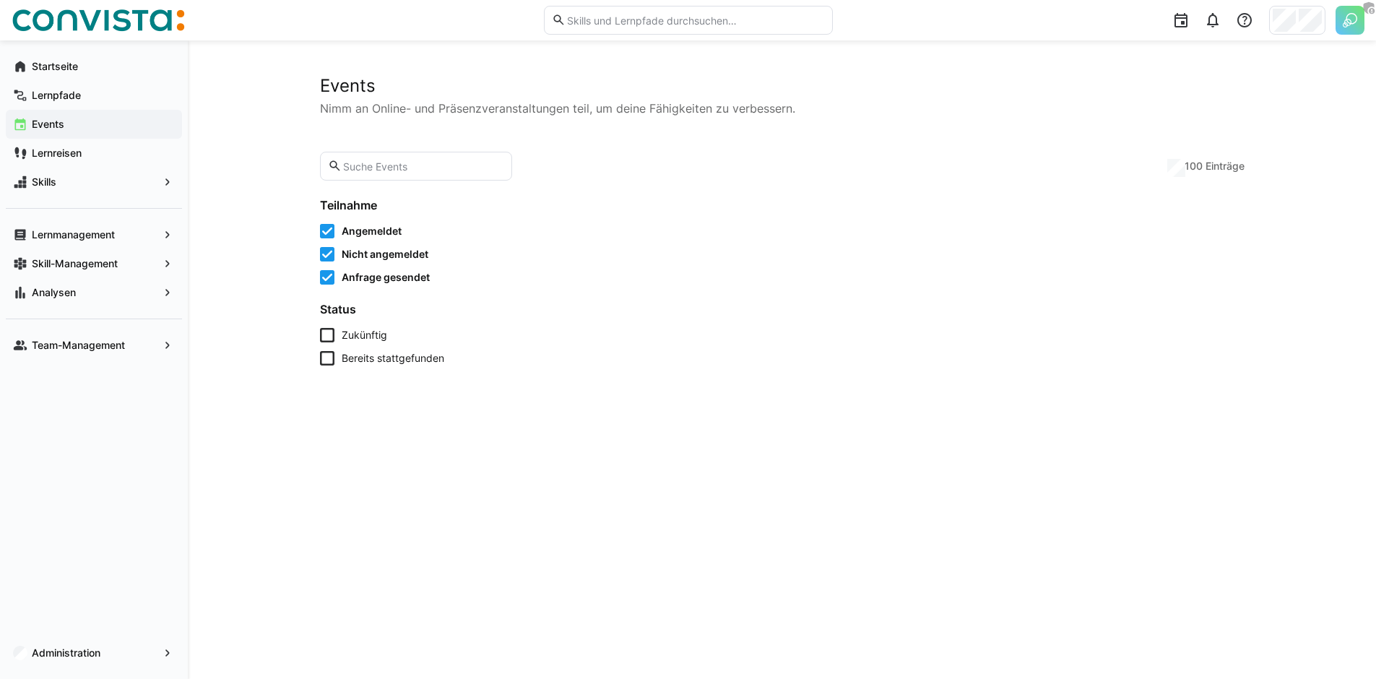
click at [372, 279] on span "Anfrage gesendet" at bounding box center [386, 277] width 88 height 14
click at [378, 255] on span "Nicht angemeldet" at bounding box center [385, 254] width 87 height 14
click at [383, 222] on form "Teilnahme Angemeldet Nicht angemeldet Anfrage gesendet" at bounding box center [409, 241] width 179 height 87
click at [383, 232] on span "Angemeldet" at bounding box center [372, 231] width 60 height 14
click at [399, 363] on span "Bereits stattgefunden" at bounding box center [393, 358] width 103 height 14
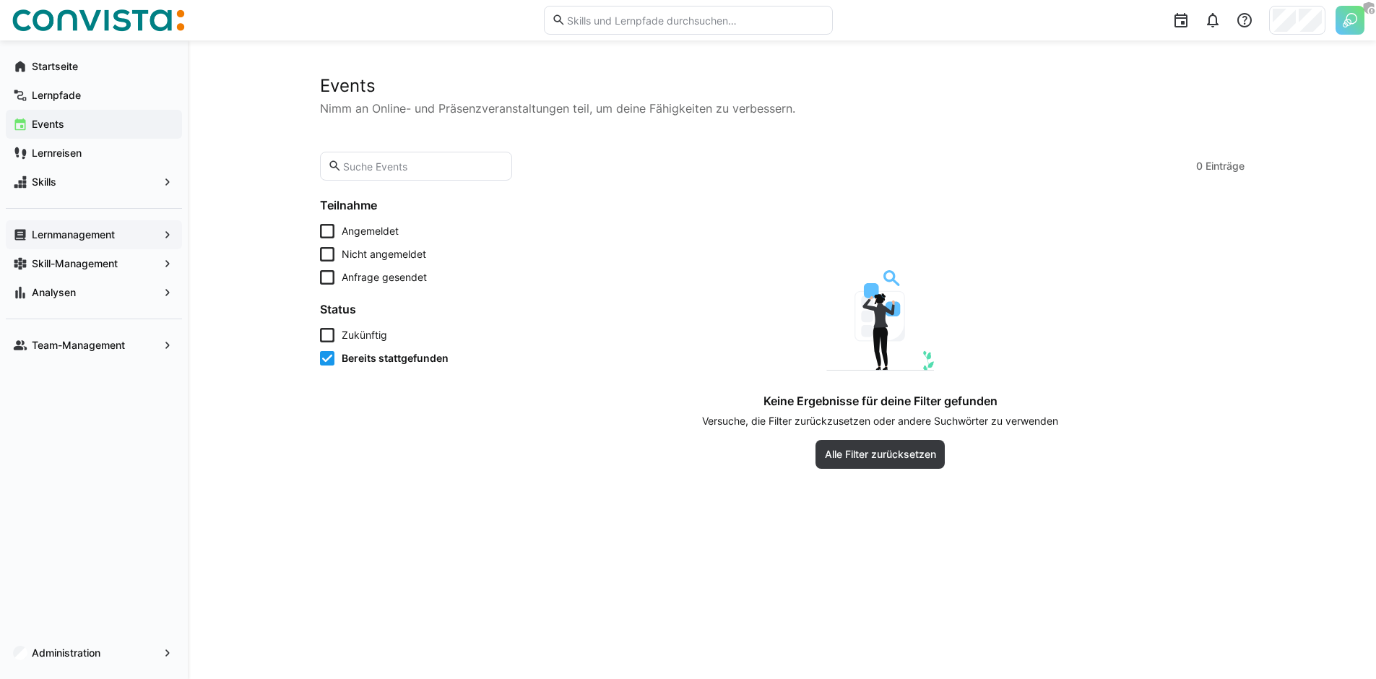
click at [0, 0] on app-navigation-label "Lernmanagement" at bounding box center [0, 0] width 0 height 0
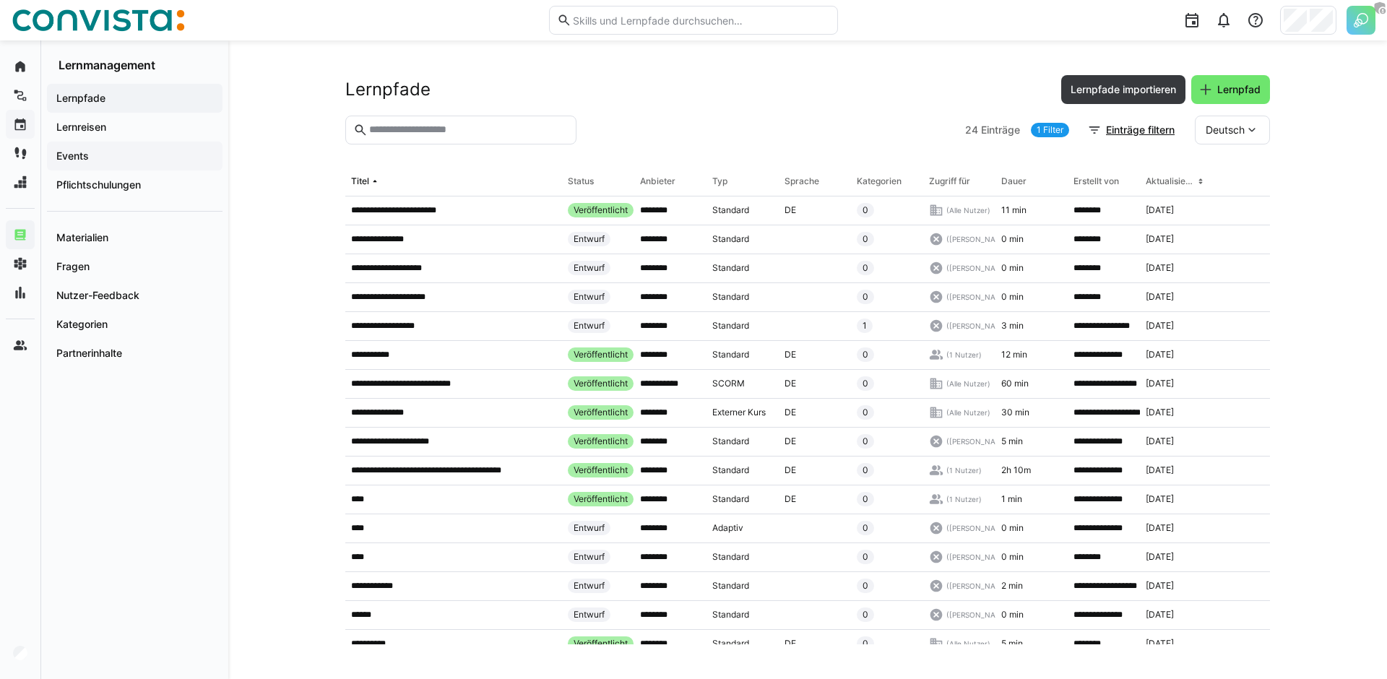
click at [131, 155] on span "Events" at bounding box center [134, 156] width 161 height 14
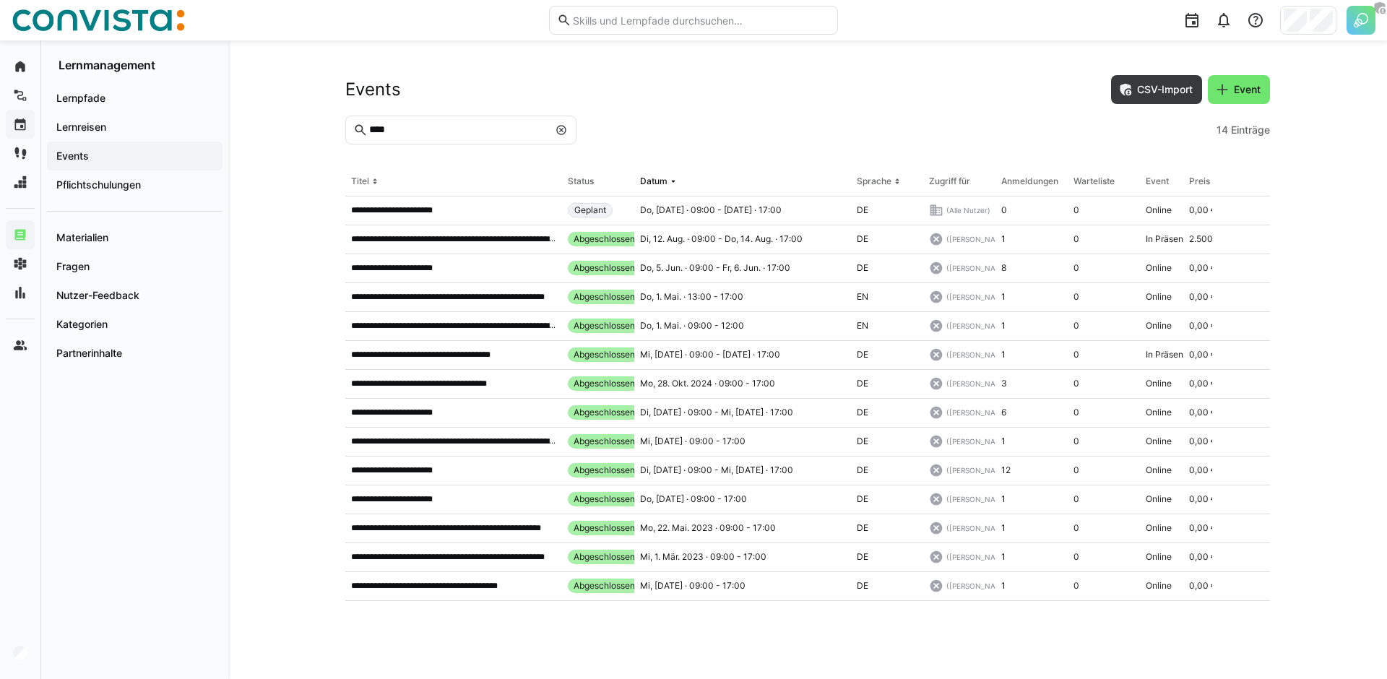
click at [562, 130] on eds-icon at bounding box center [561, 130] width 12 height 12
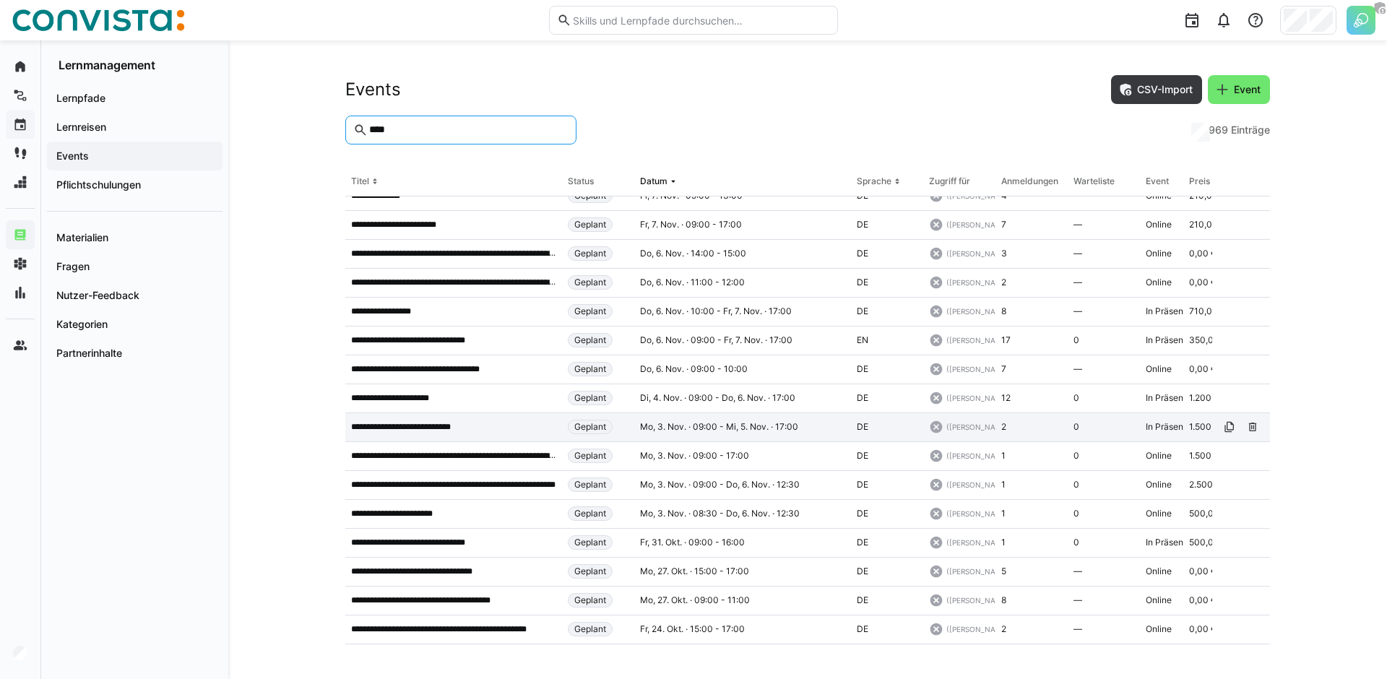
scroll to position [5337, 0]
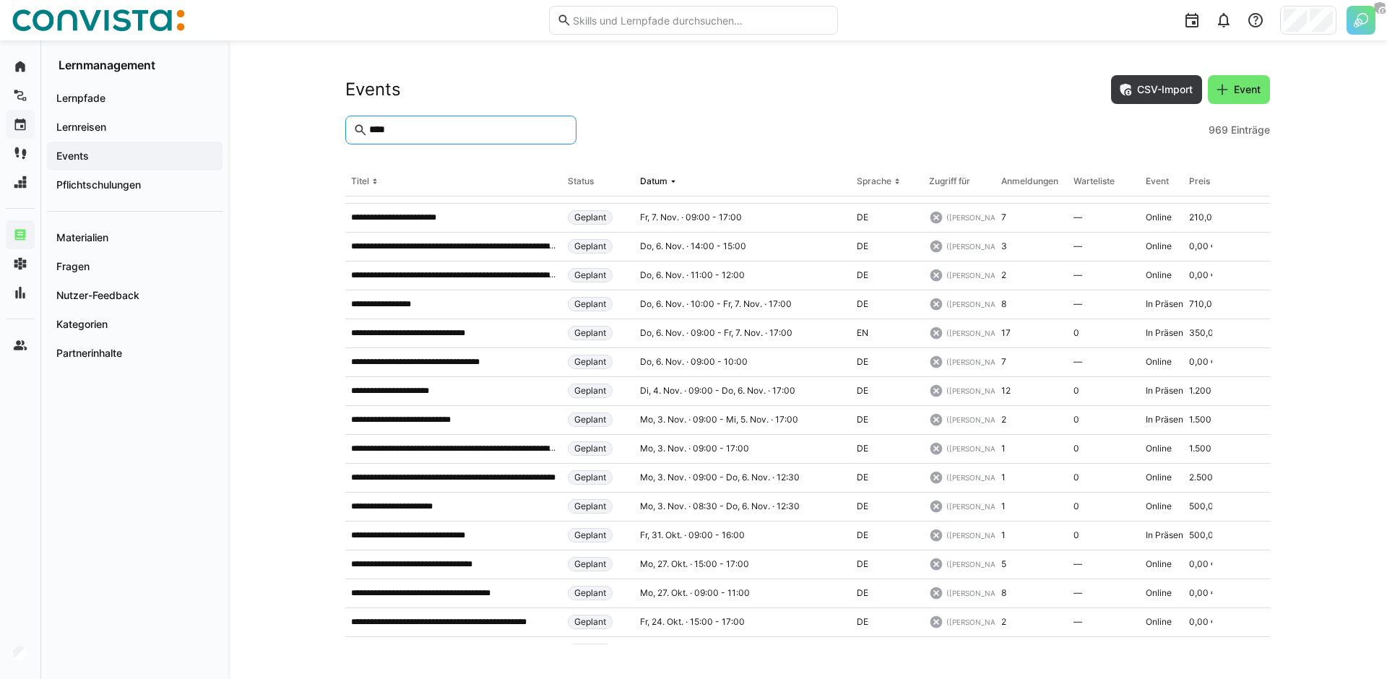
click at [586, 182] on div "Status" at bounding box center [581, 182] width 26 height 12
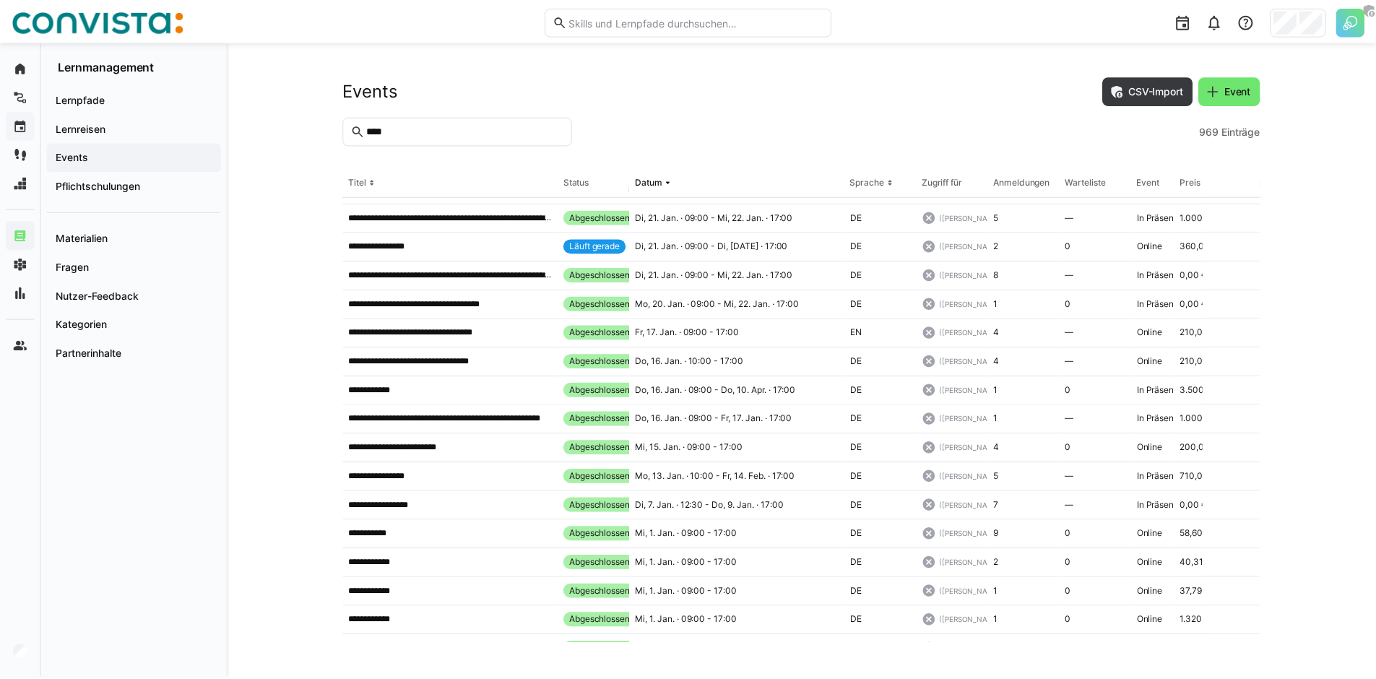
scroll to position [15081, 0]
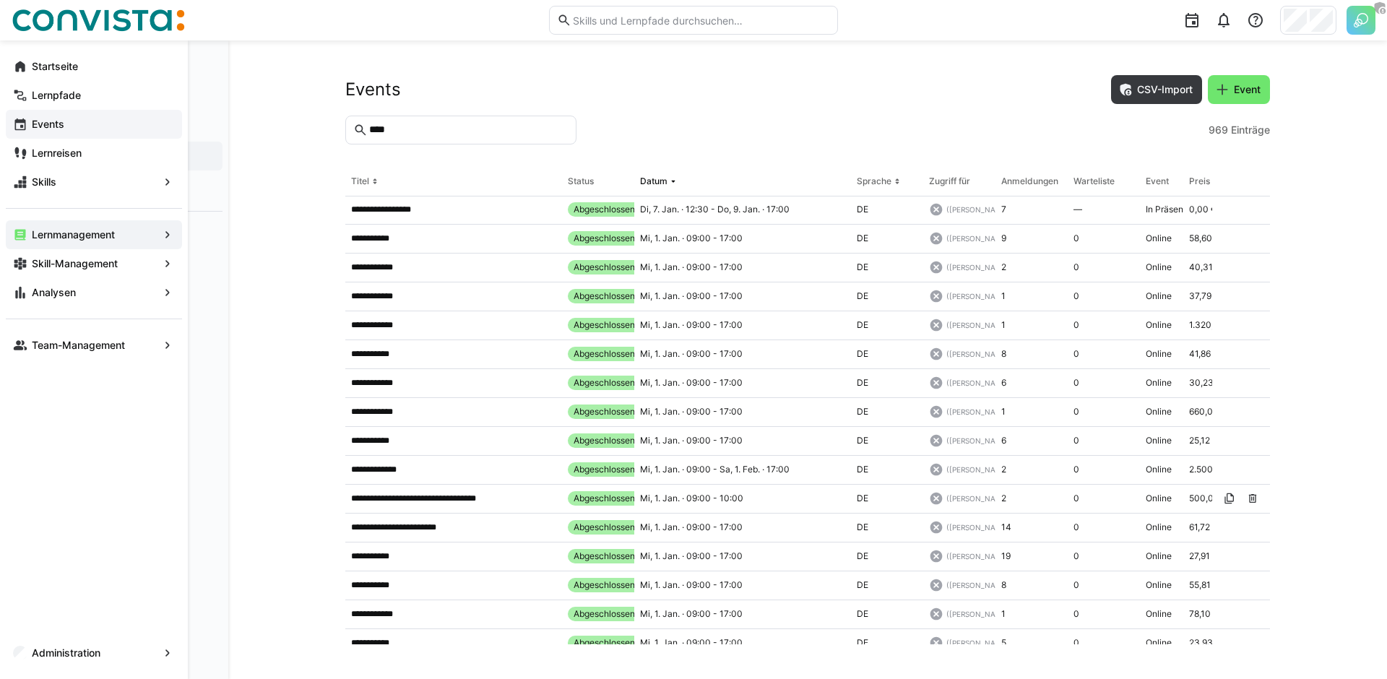
click at [25, 347] on eds-icon at bounding box center [20, 345] width 14 height 14
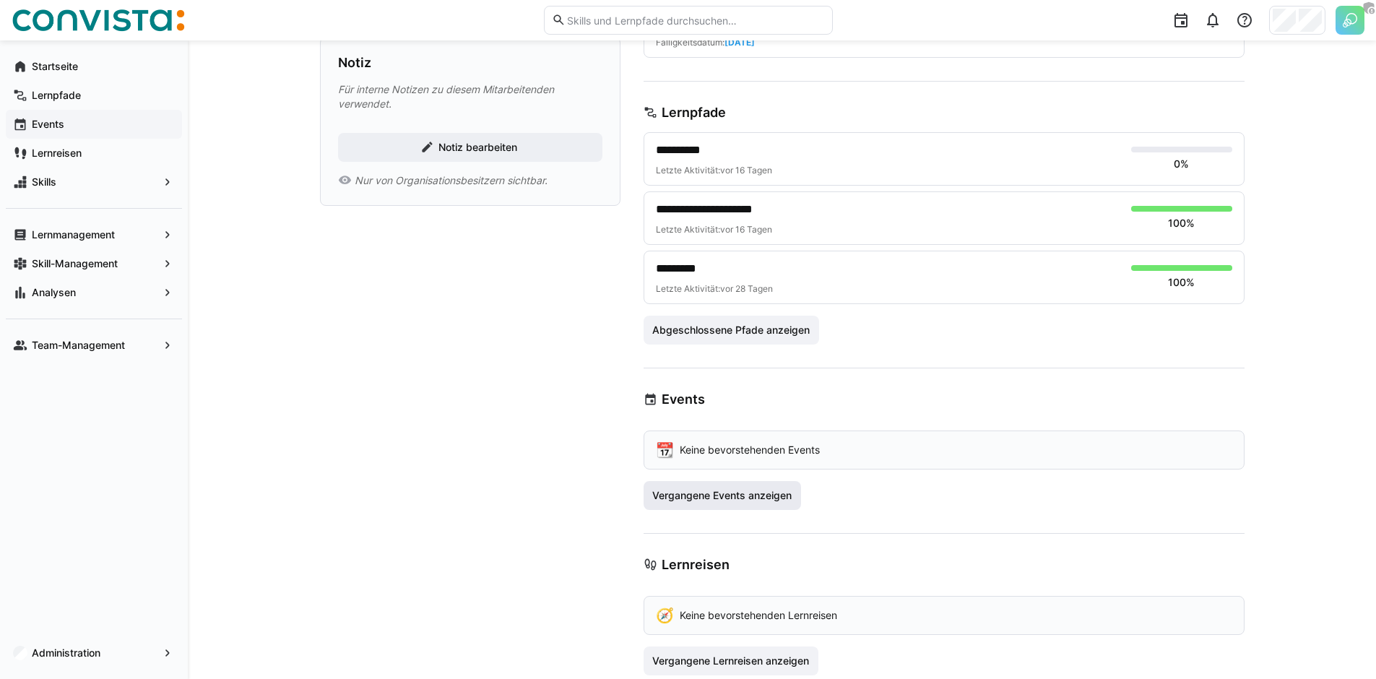
click at [725, 490] on span "Vergangene Events anzeigen" at bounding box center [722, 495] width 144 height 14
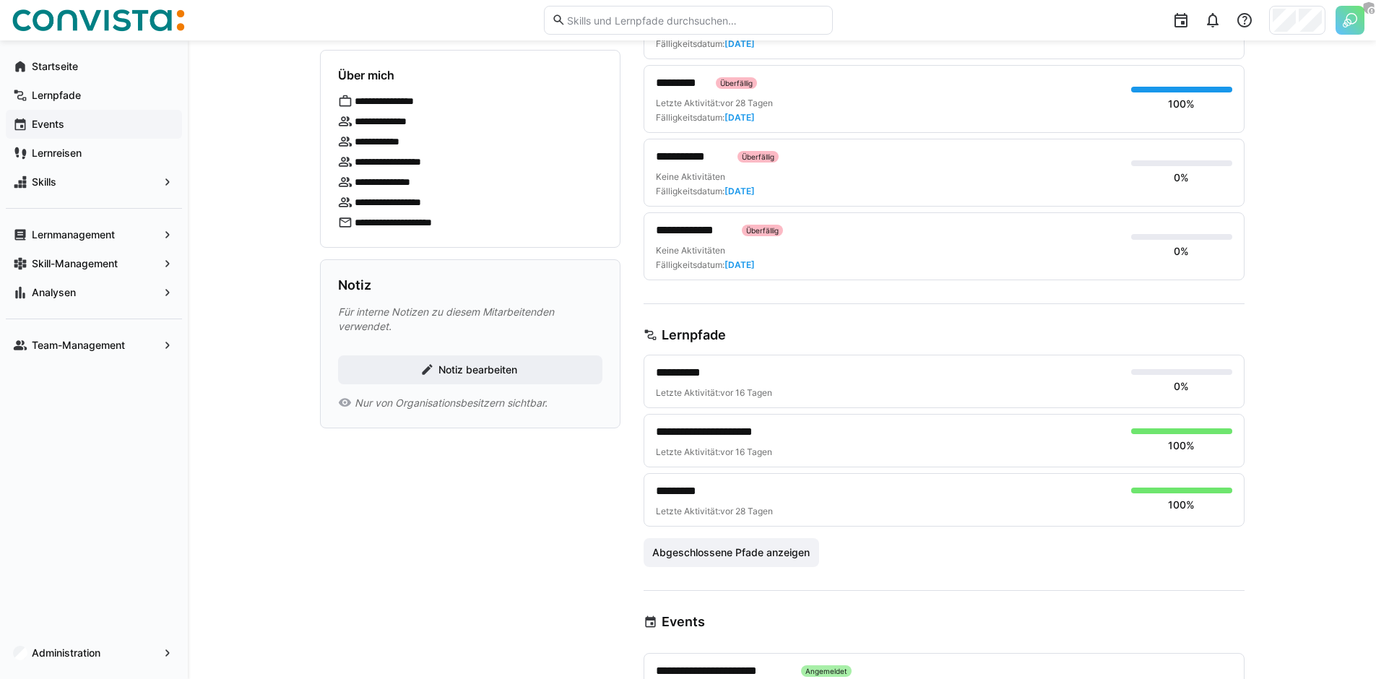
scroll to position [272, 0]
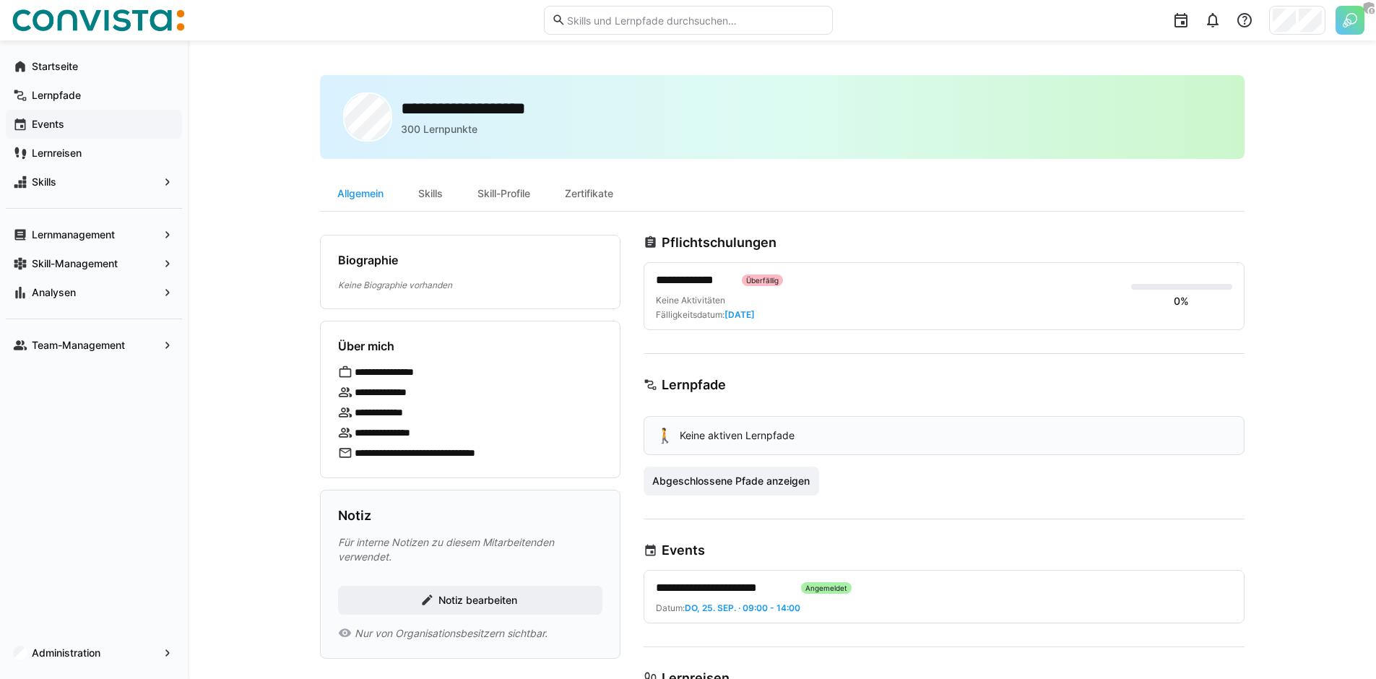
click at [1283, 38] on div at bounding box center [1104, 20] width 522 height 40
click at [1347, 18] on img at bounding box center [1349, 20] width 29 height 29
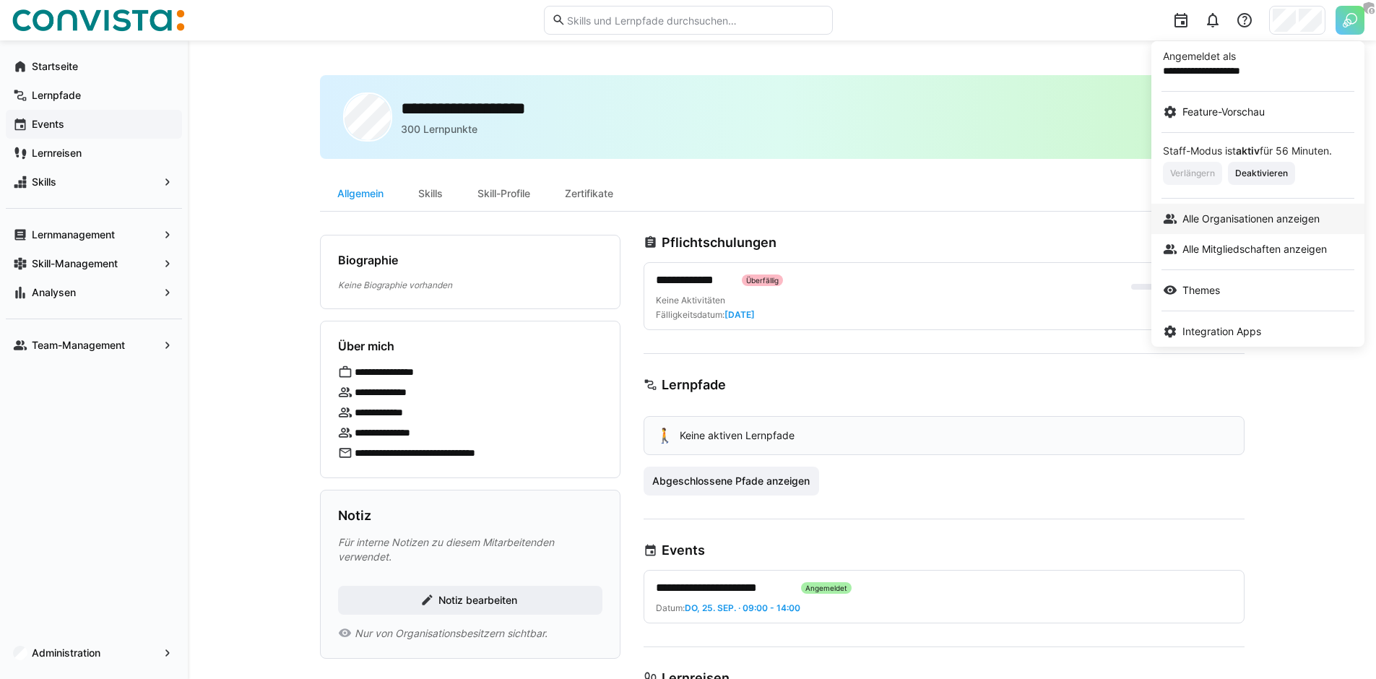
click at [1221, 225] on span "Alle Organisationen anzeigen" at bounding box center [1250, 219] width 137 height 14
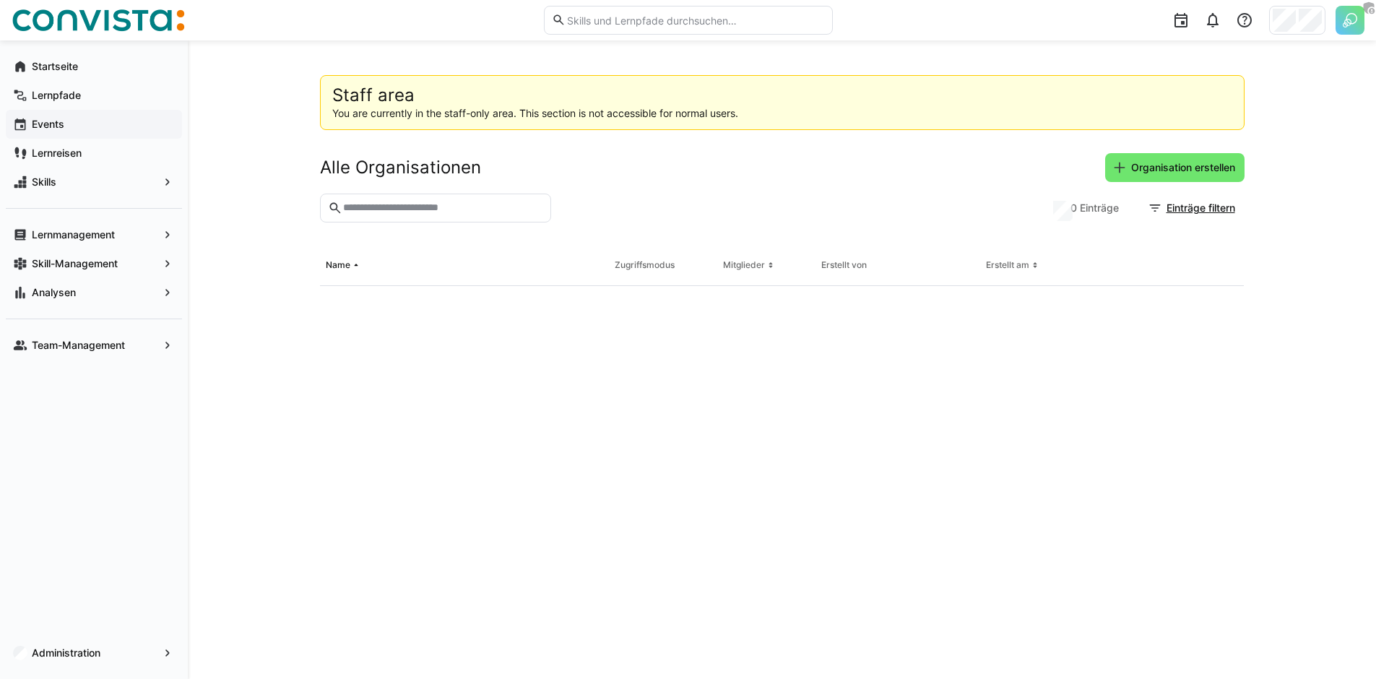
click at [442, 209] on input "text" at bounding box center [442, 208] width 201 height 13
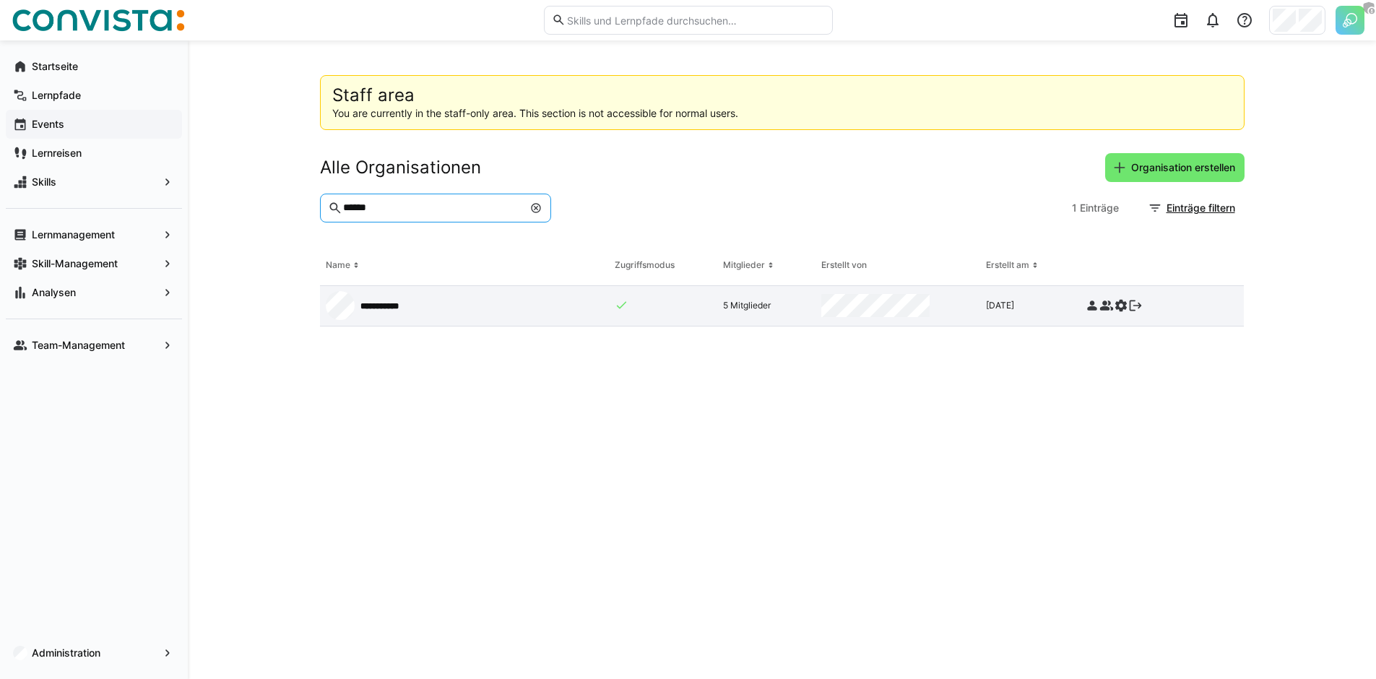
type input "******"
click at [1091, 306] on eds-icon at bounding box center [1092, 305] width 14 height 14
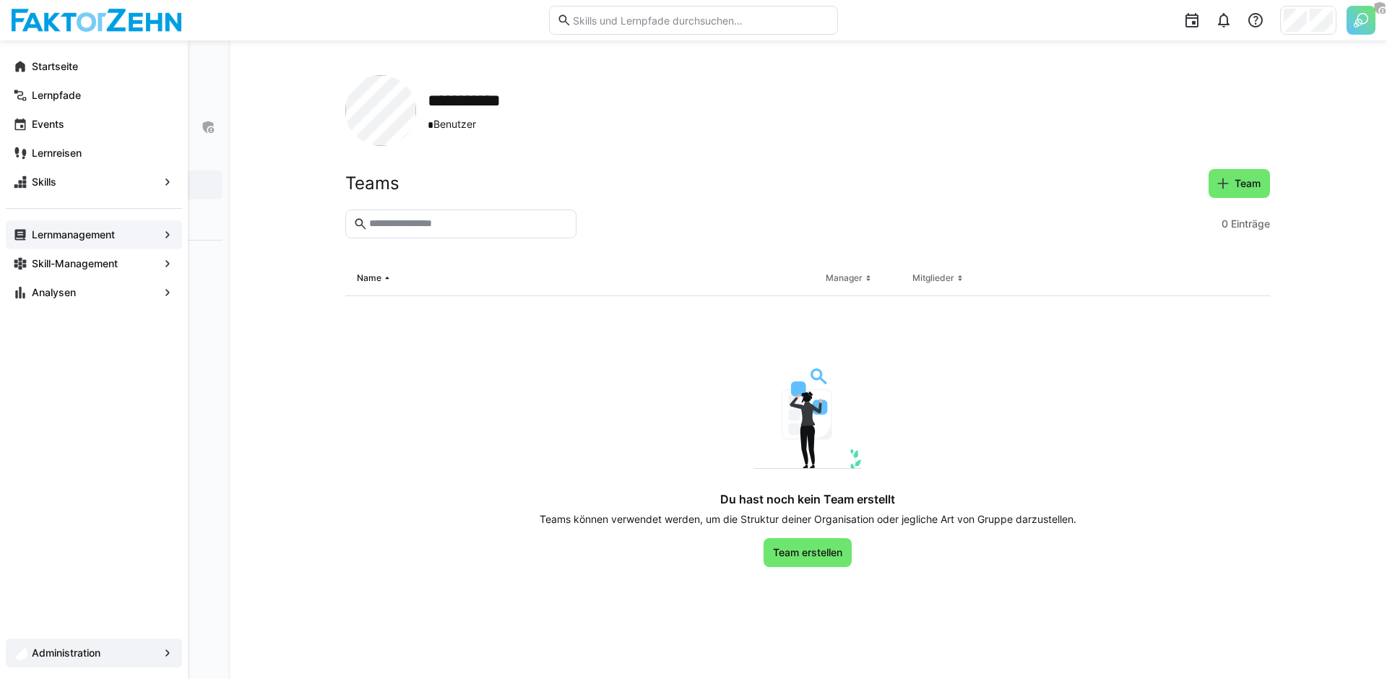
click at [0, 0] on app-navigation-label "Lernmanagement" at bounding box center [0, 0] width 0 height 0
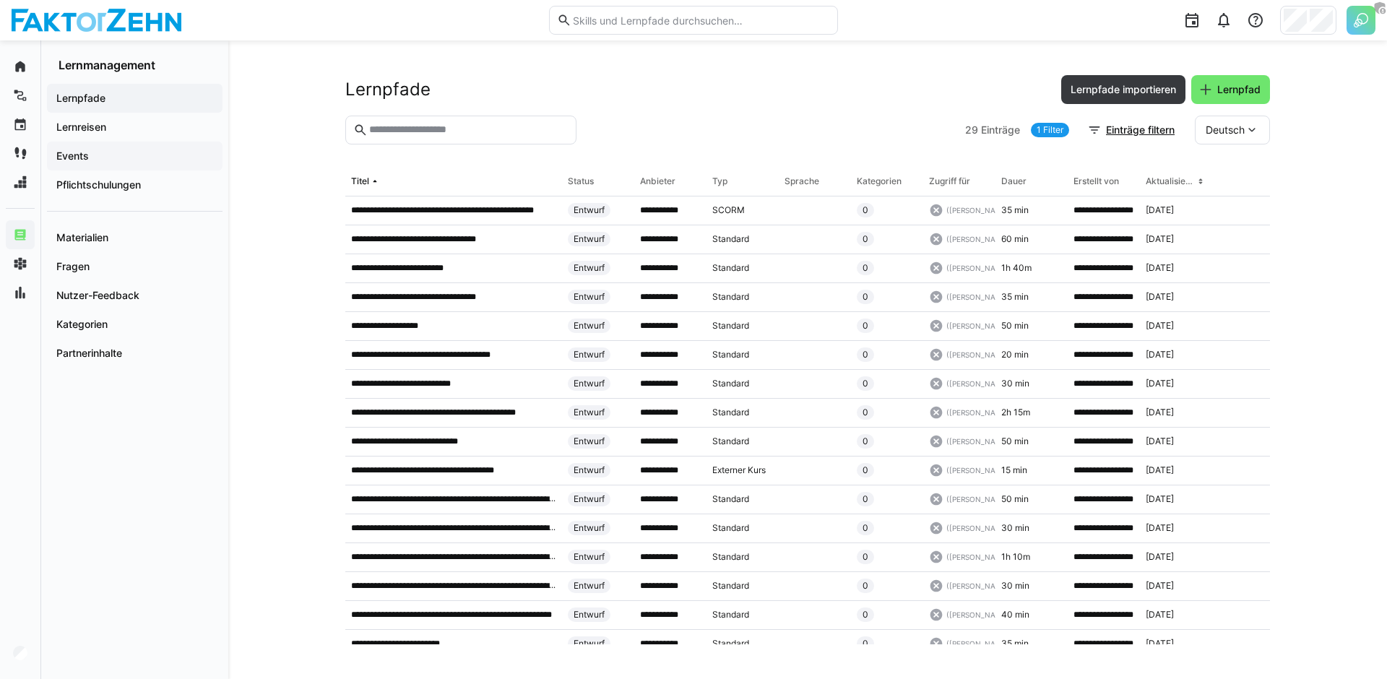
click at [134, 157] on span "Events" at bounding box center [134, 156] width 161 height 14
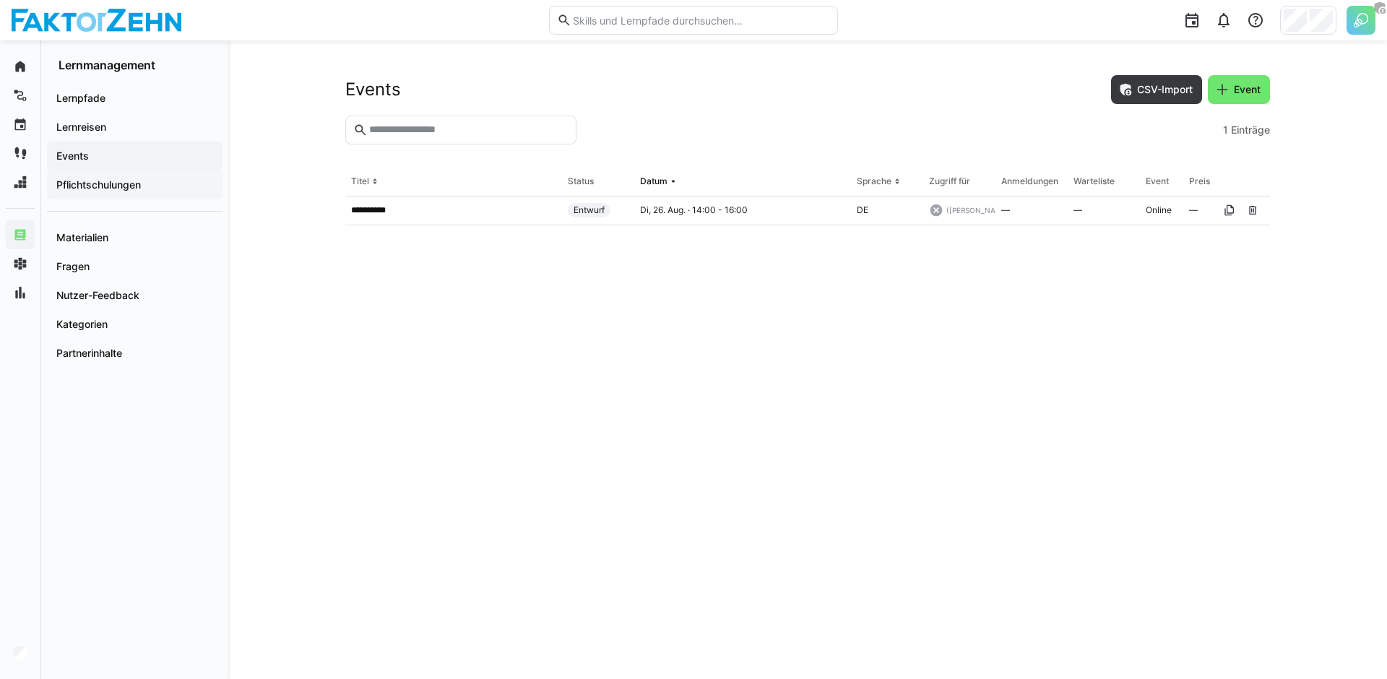
click at [0, 0] on app-navigation-label "Pflichtschulungen" at bounding box center [0, 0] width 0 height 0
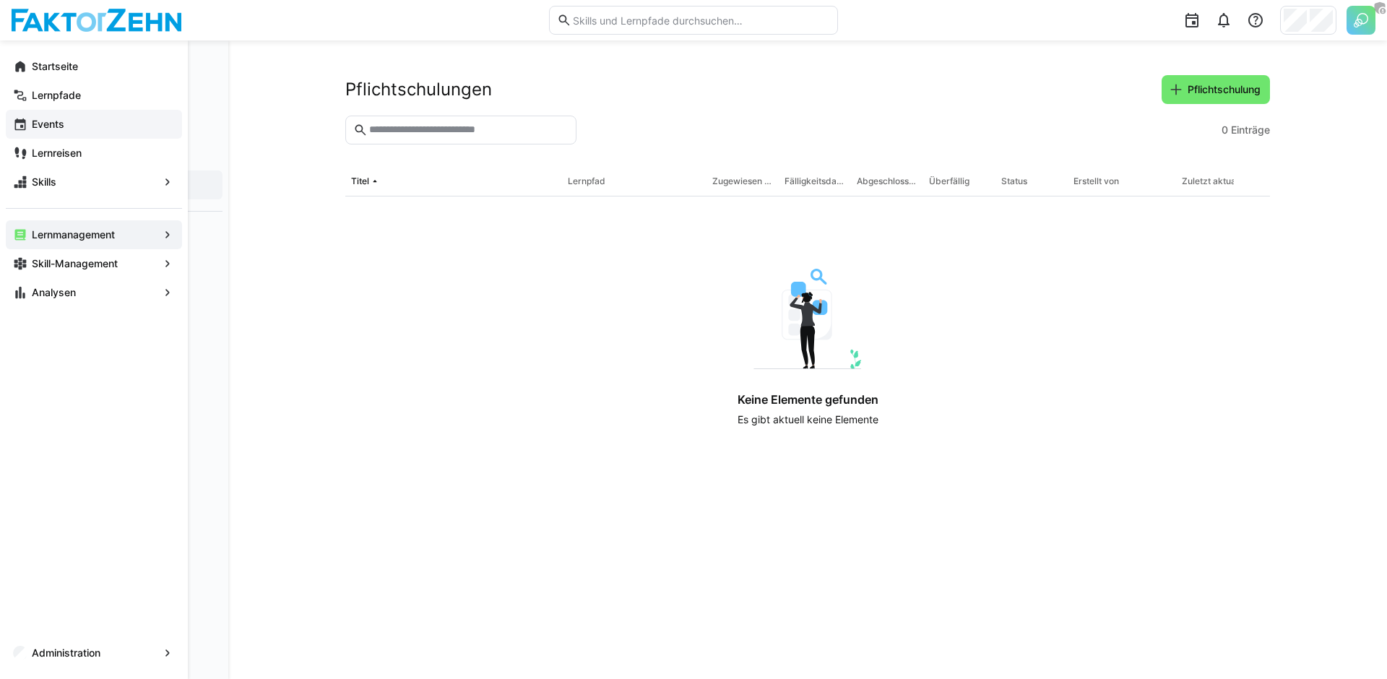
click at [78, 122] on span "Events" at bounding box center [102, 124] width 145 height 14
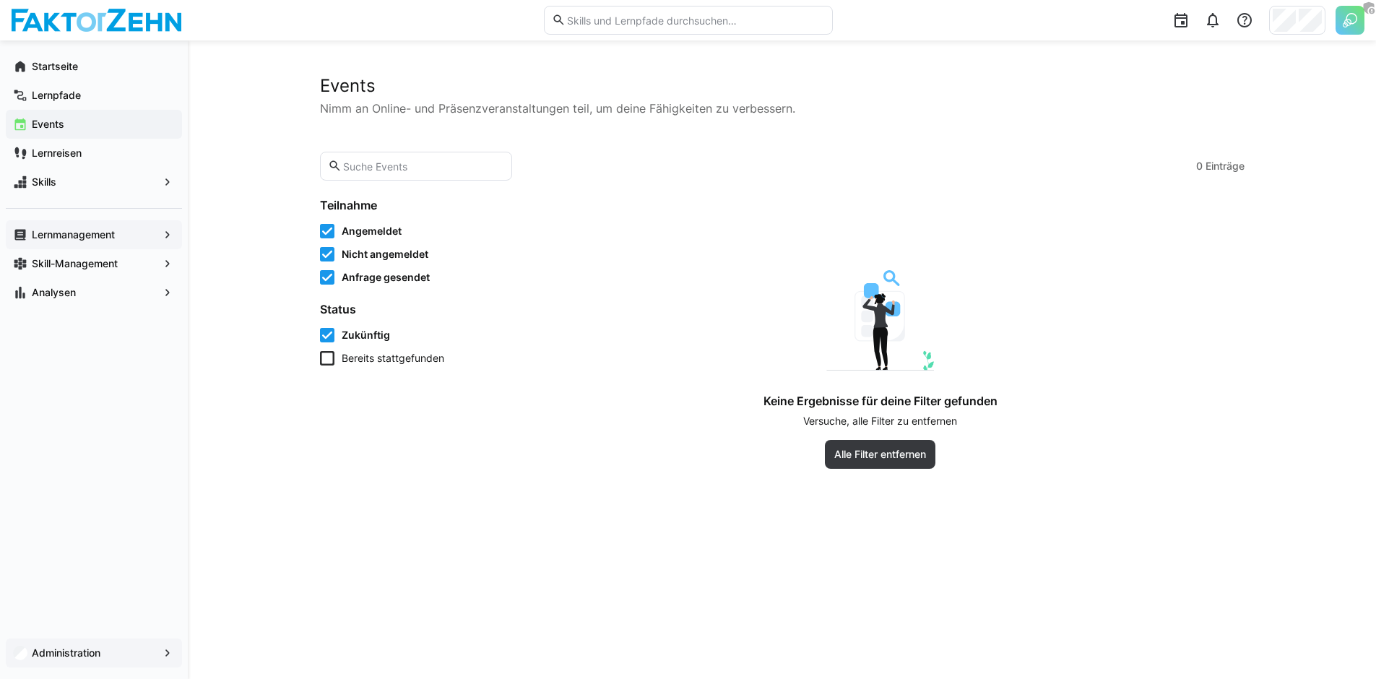
click at [0, 0] on app-navigation-label "Administration" at bounding box center [0, 0] width 0 height 0
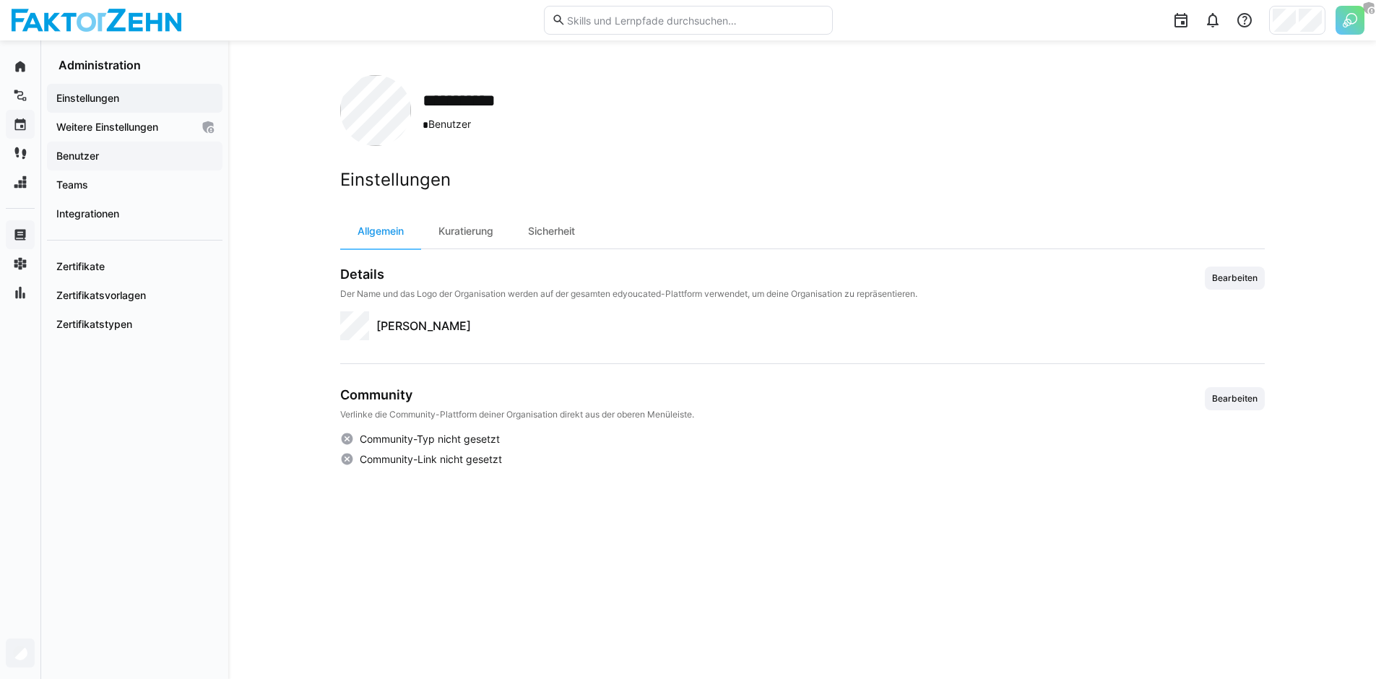
click at [120, 162] on span "Benutzer" at bounding box center [134, 156] width 161 height 14
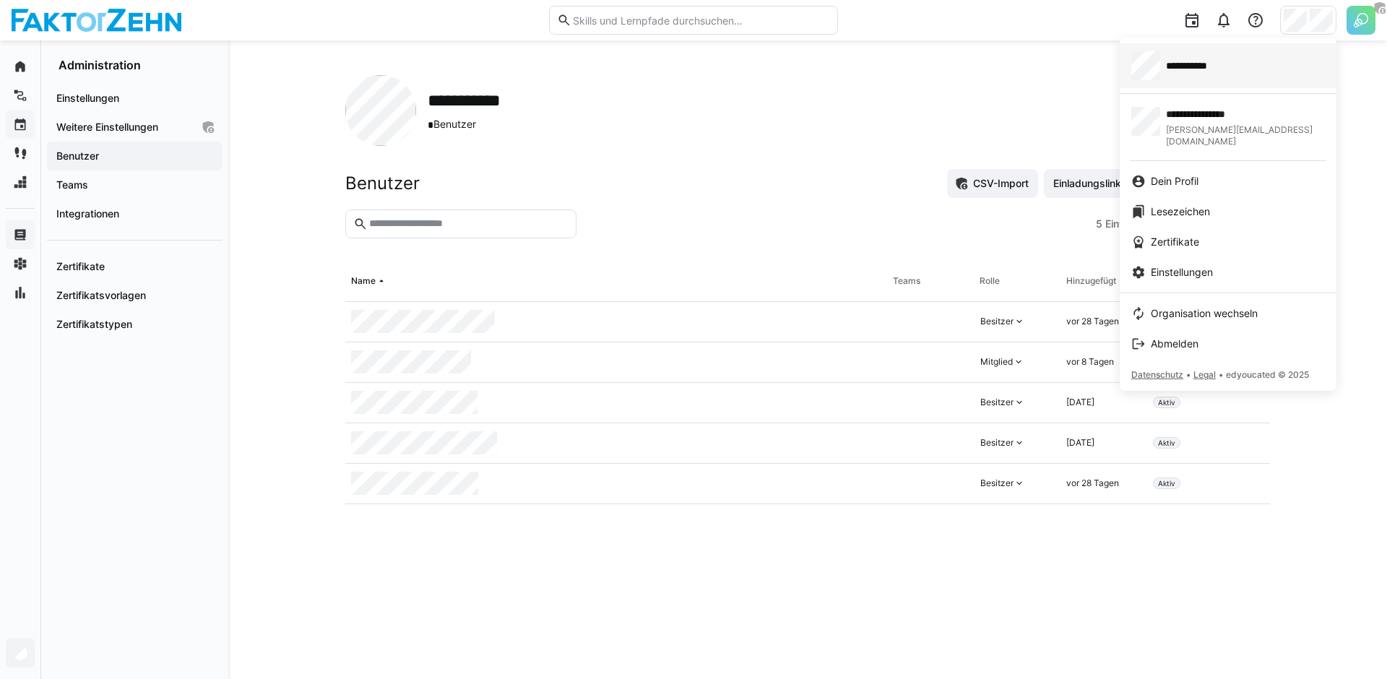
click at [1251, 67] on div "**********" at bounding box center [1228, 65] width 194 height 29
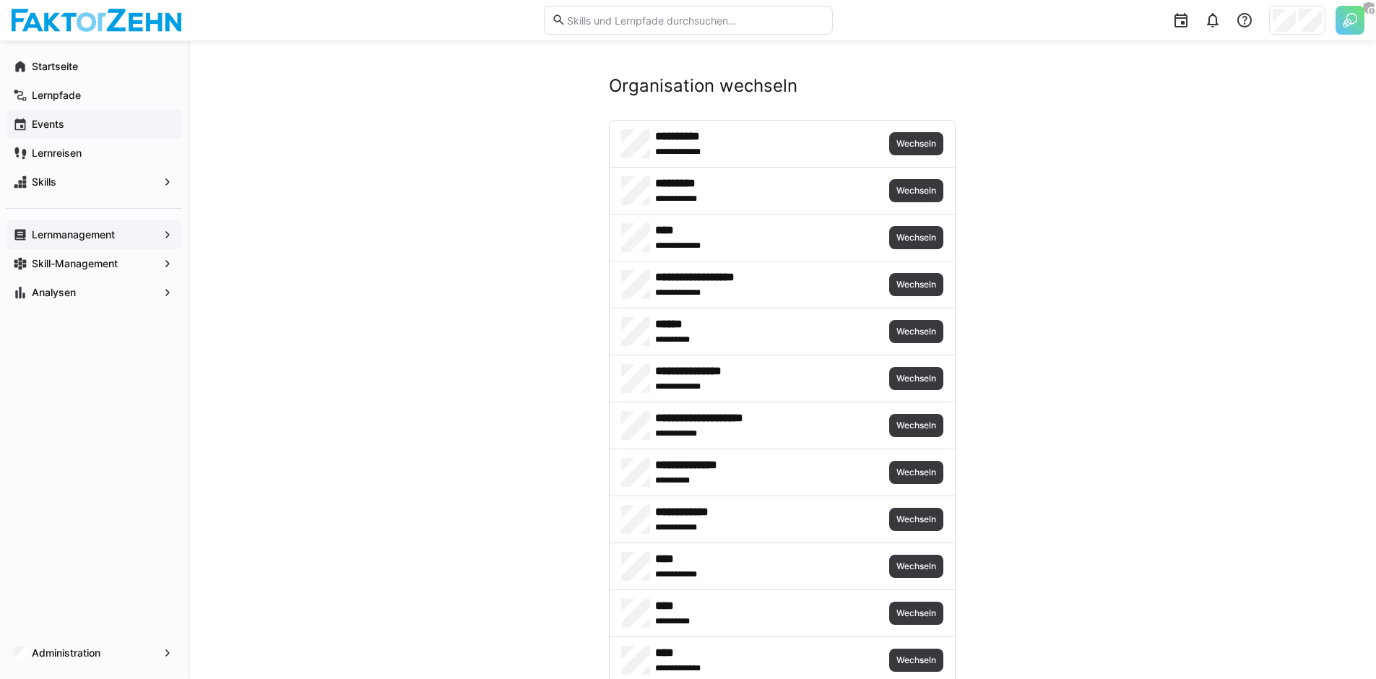
click at [1344, 26] on img at bounding box center [1349, 20] width 29 height 29
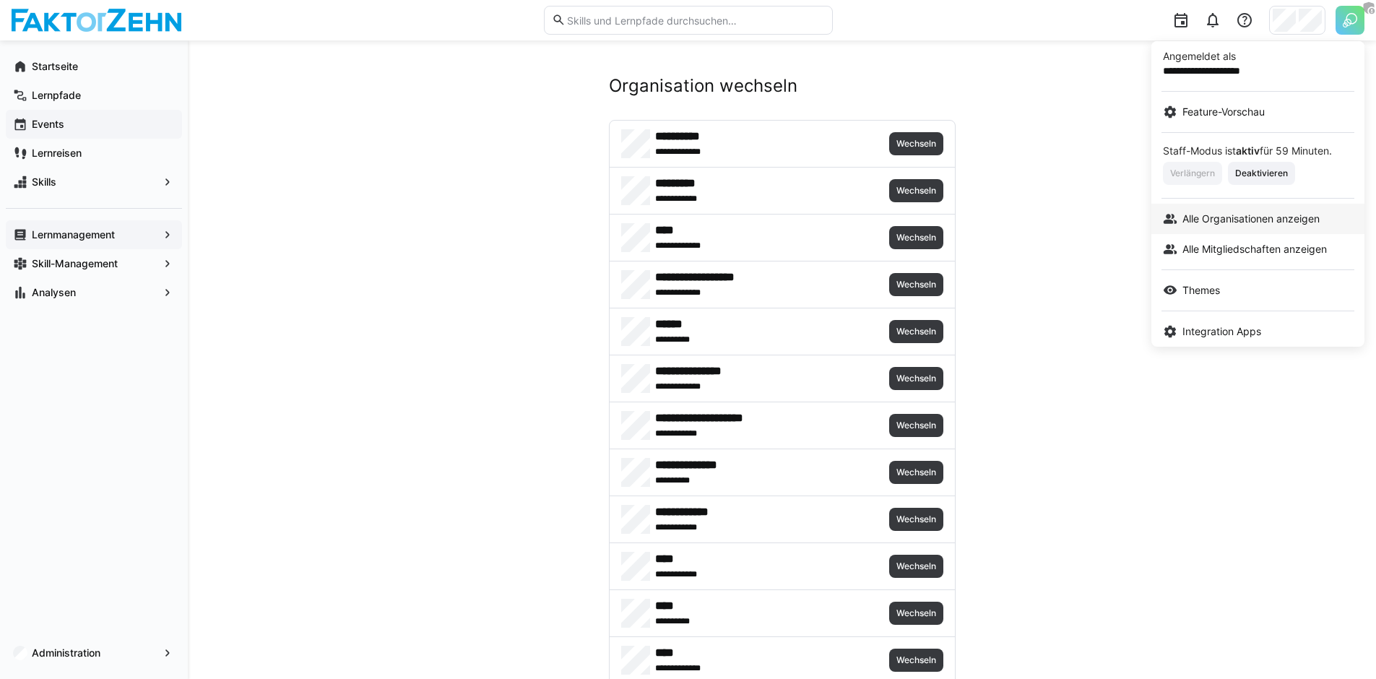
click at [1216, 212] on span "Alle Organisationen anzeigen" at bounding box center [1250, 219] width 137 height 14
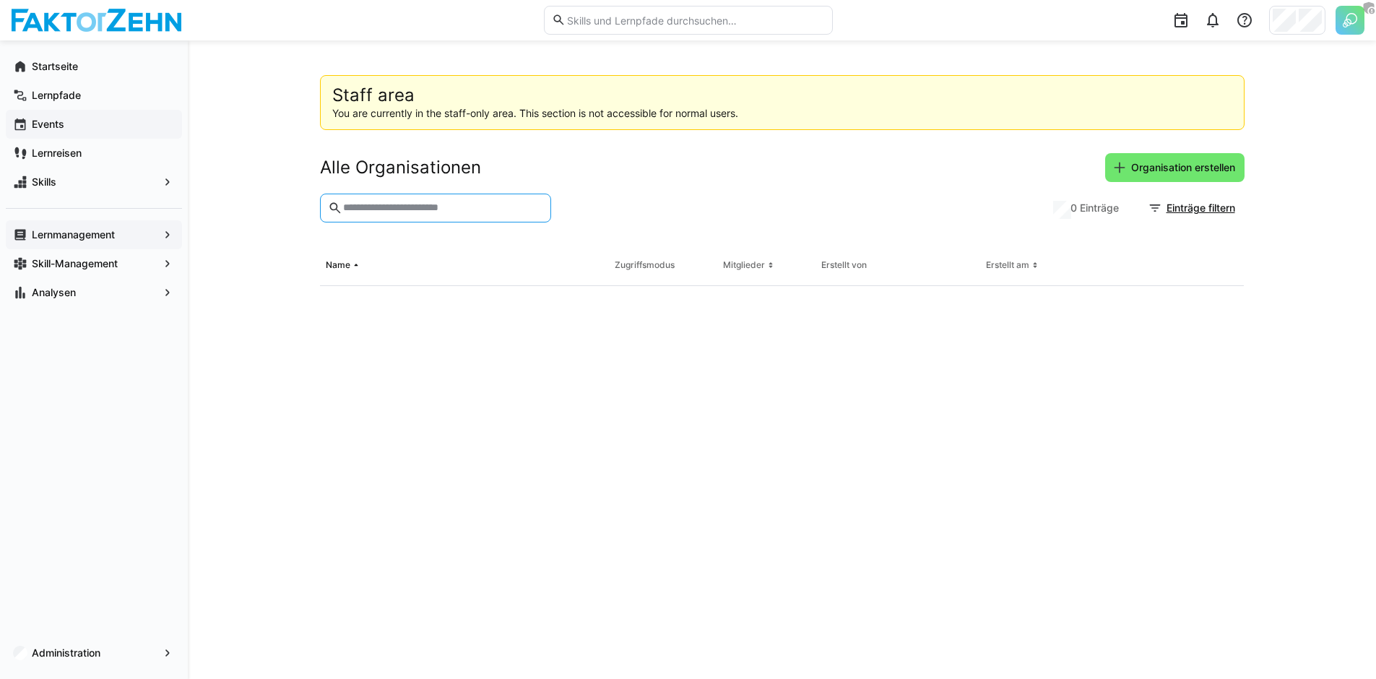
click at [451, 212] on input "text" at bounding box center [442, 208] width 201 height 13
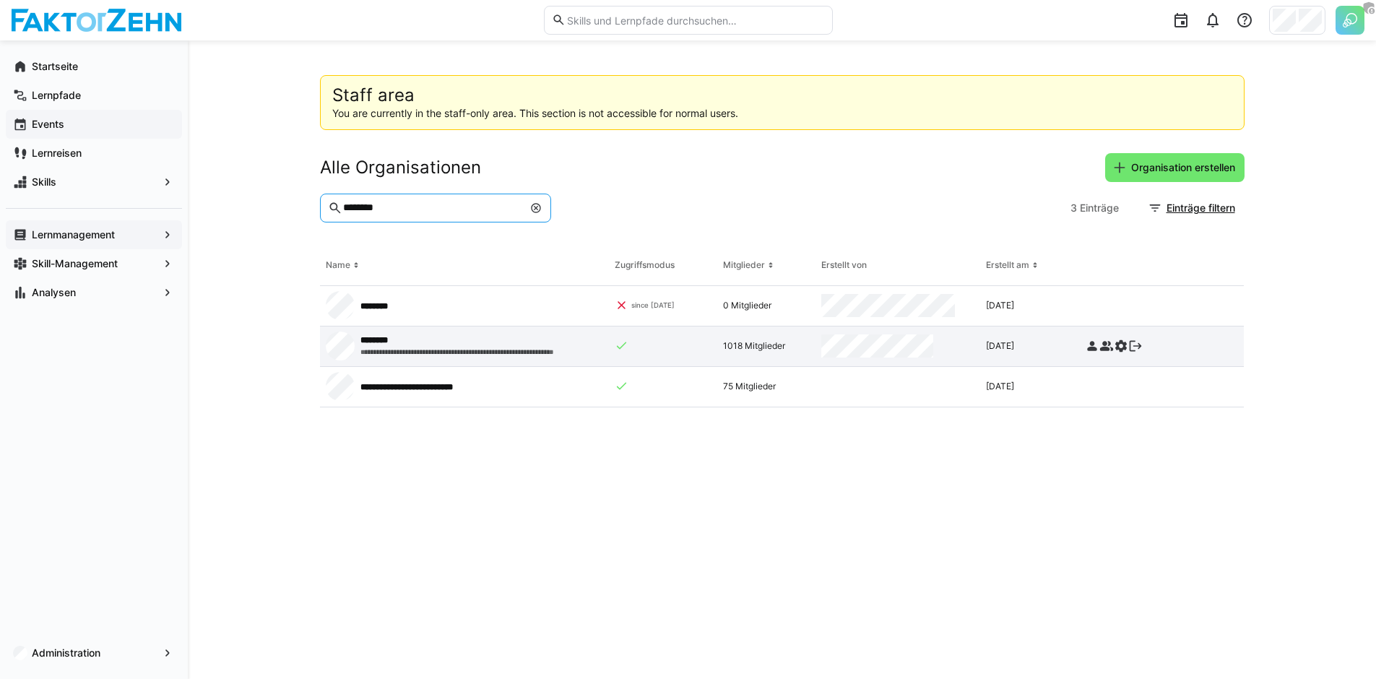
type input "********"
click at [488, 339] on div "********" at bounding box center [457, 340] width 194 height 12
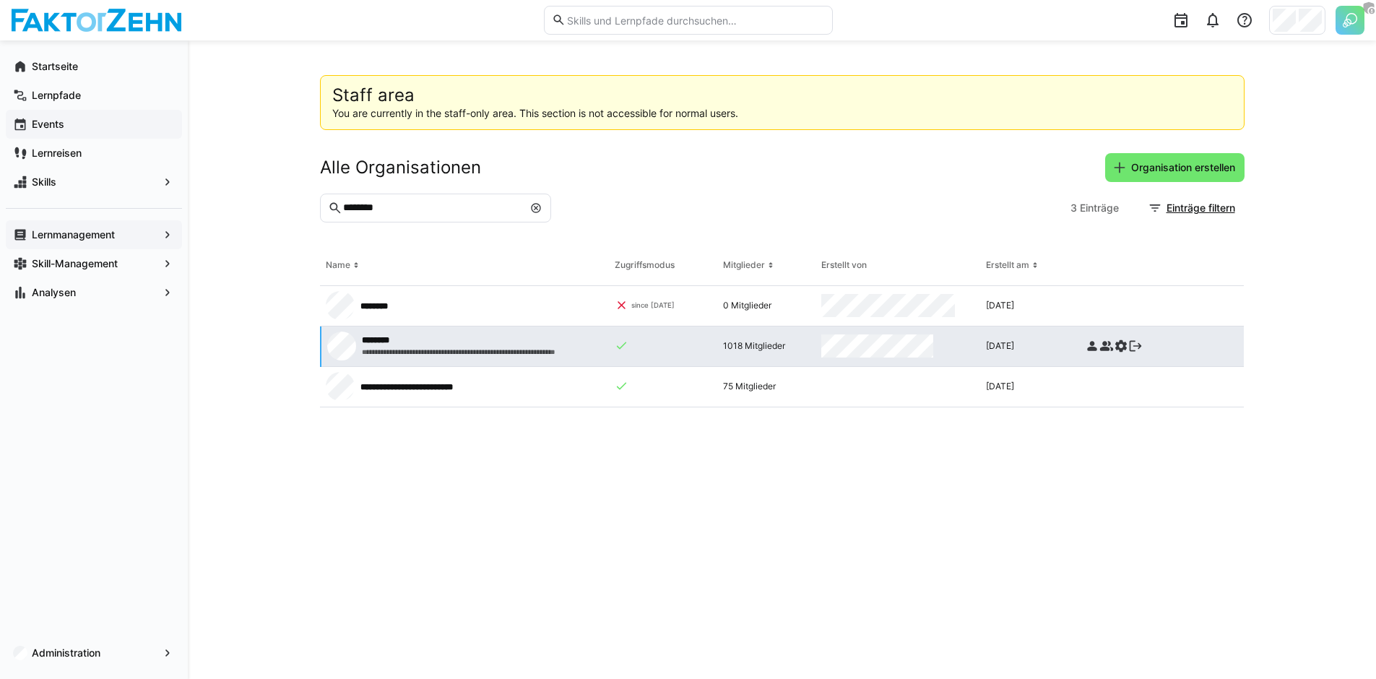
click at [447, 345] on div "********" at bounding box center [459, 340] width 194 height 12
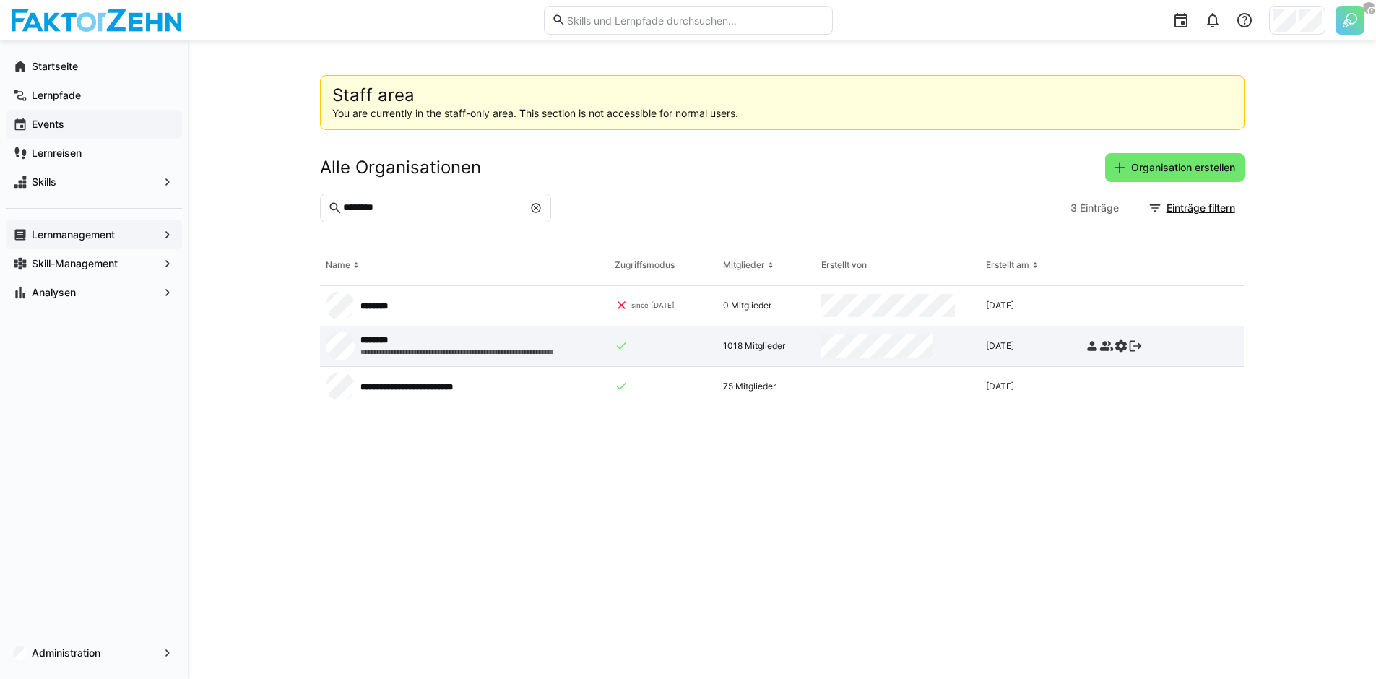
click at [447, 343] on div "********" at bounding box center [457, 340] width 194 height 12
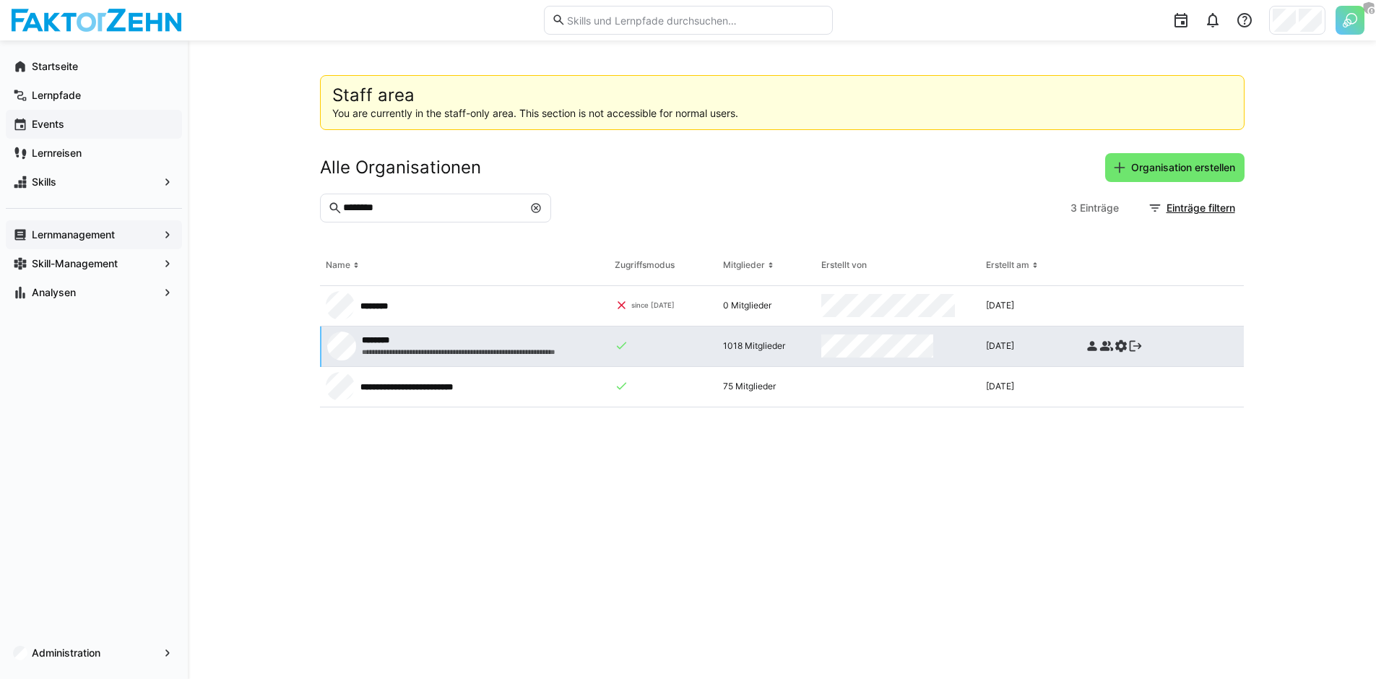
click at [1088, 346] on eds-icon at bounding box center [1092, 346] width 14 height 14
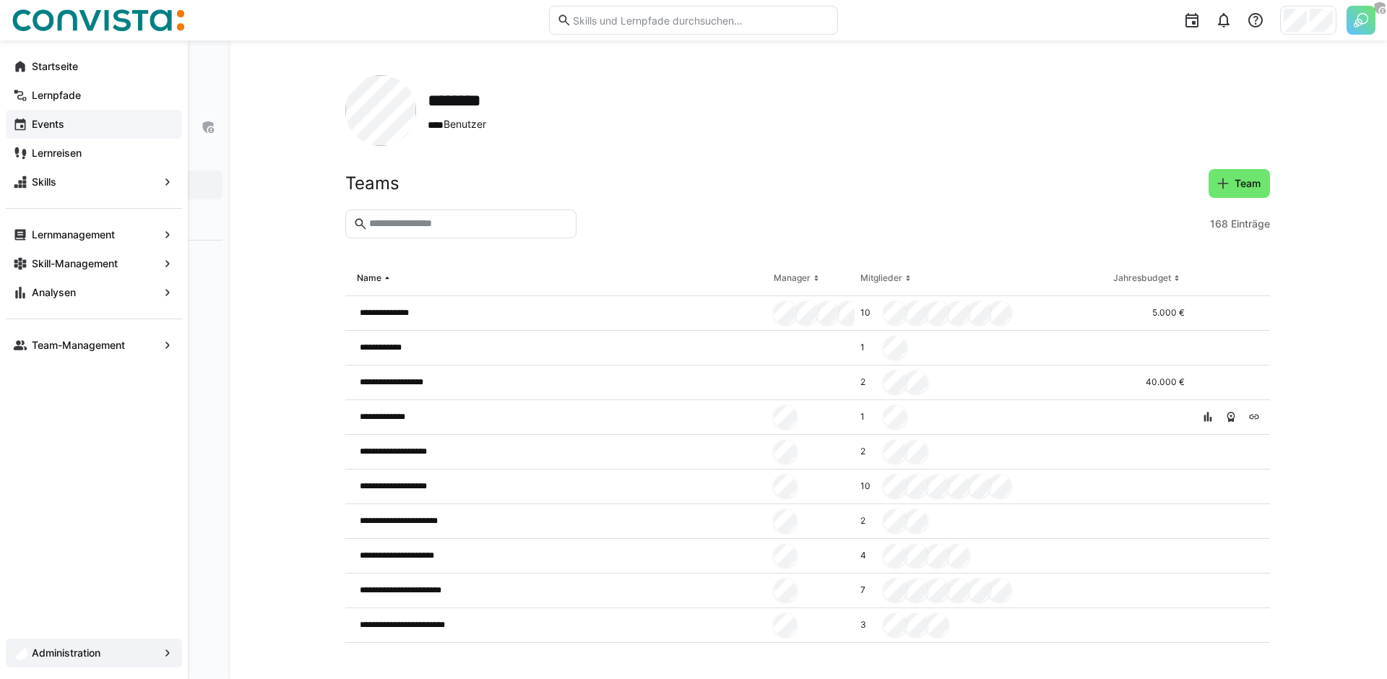
click at [111, 122] on span "Events" at bounding box center [102, 124] width 145 height 14
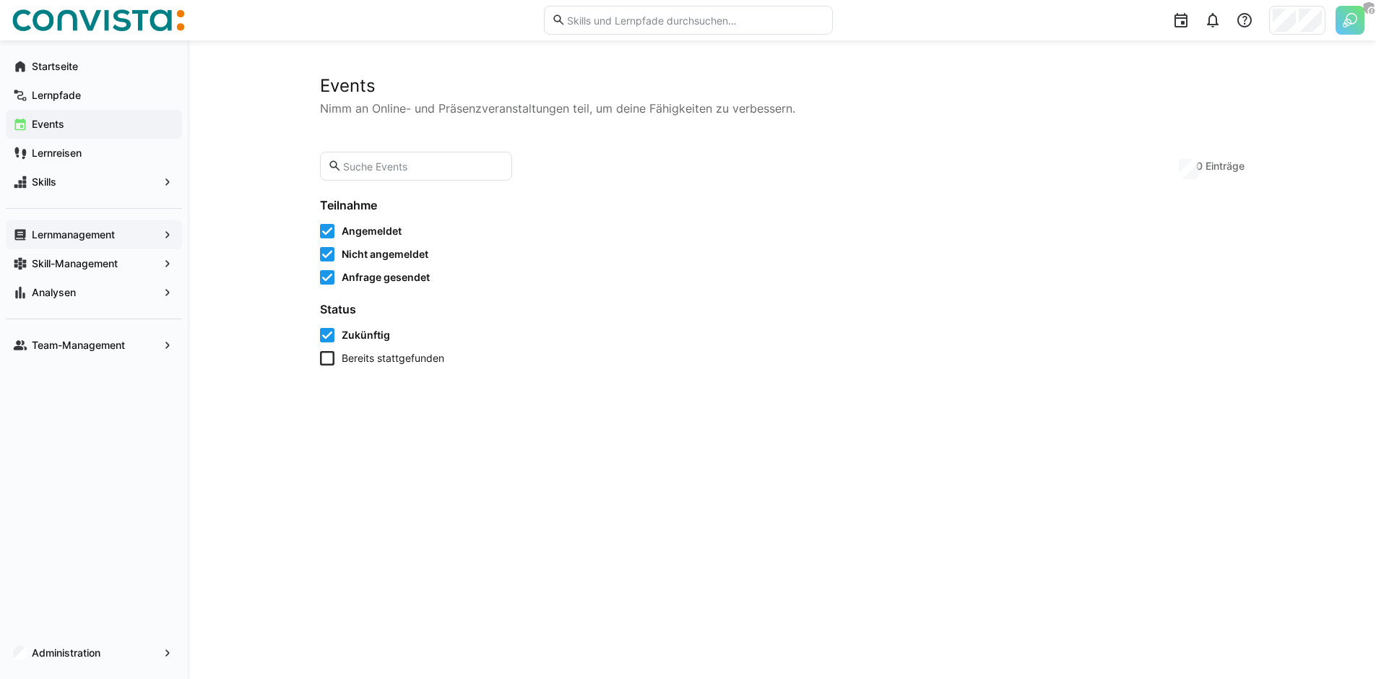
click at [0, 0] on app-navigation-label "Lernmanagement" at bounding box center [0, 0] width 0 height 0
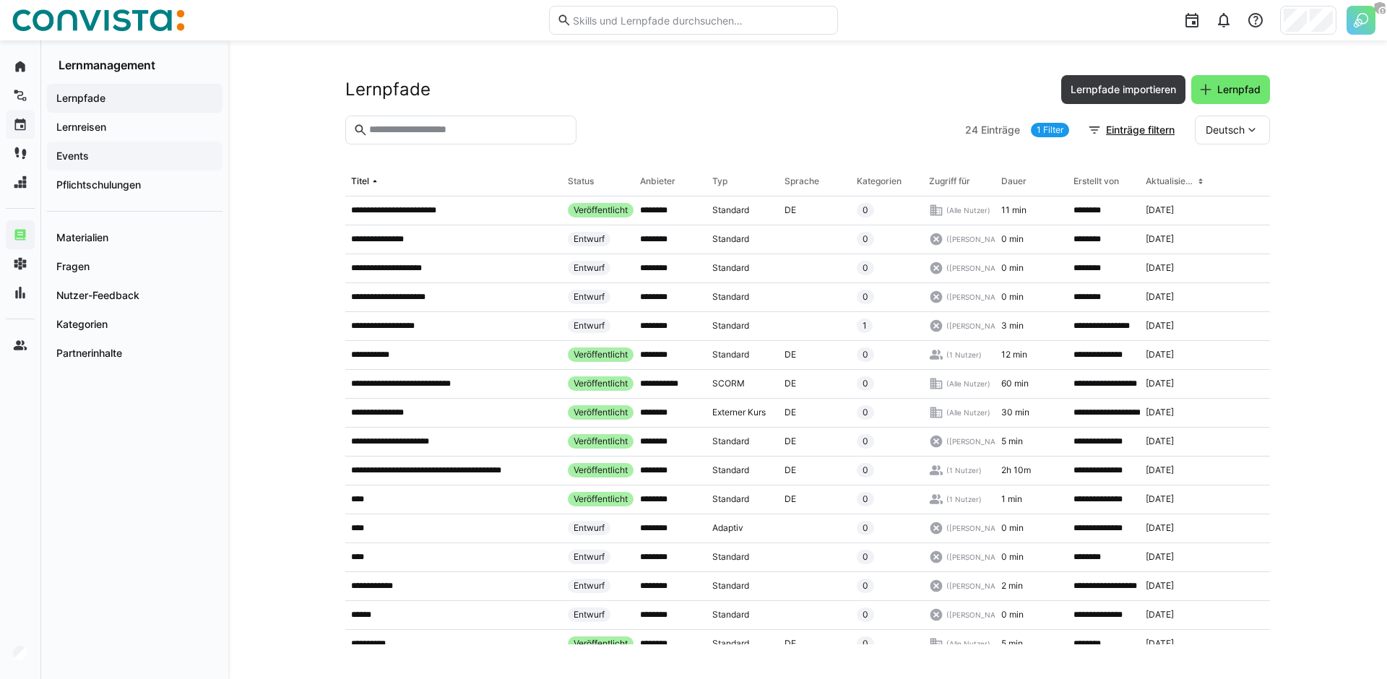
click at [127, 151] on span "Events" at bounding box center [134, 156] width 161 height 14
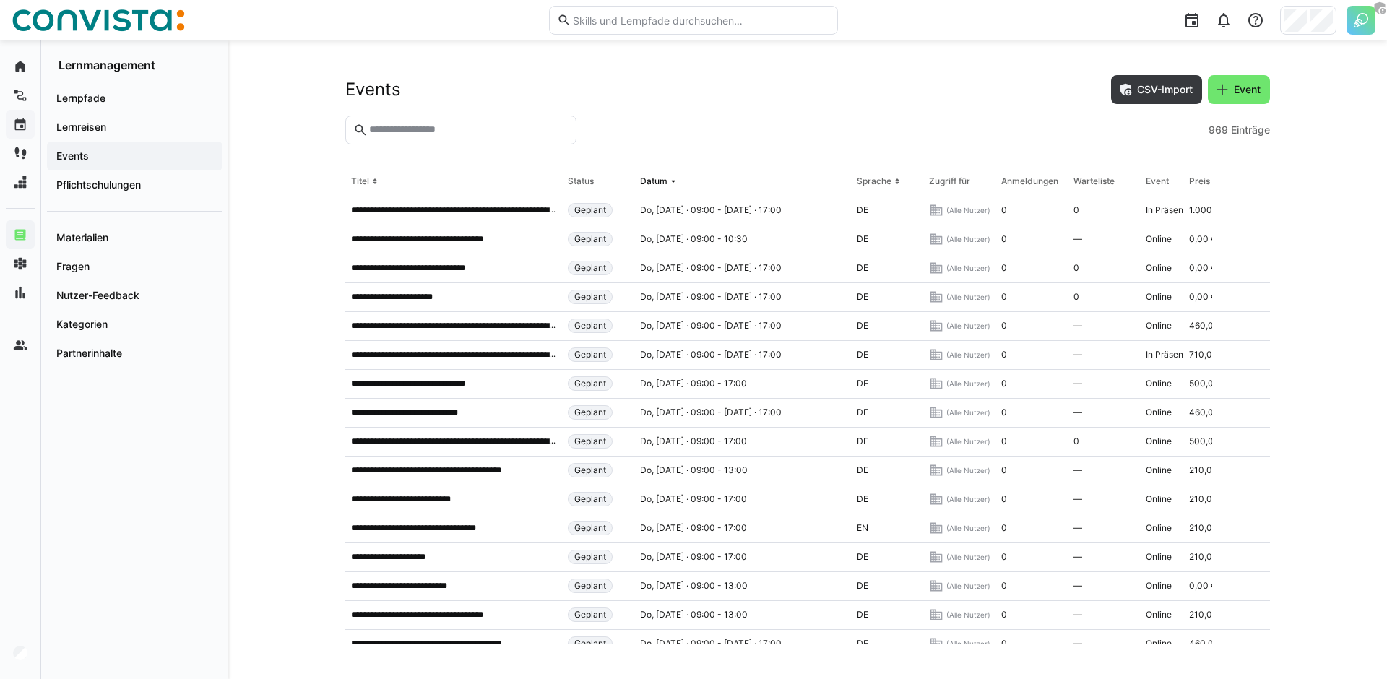
click at [427, 136] on input "text" at bounding box center [468, 130] width 201 height 13
type input "****"
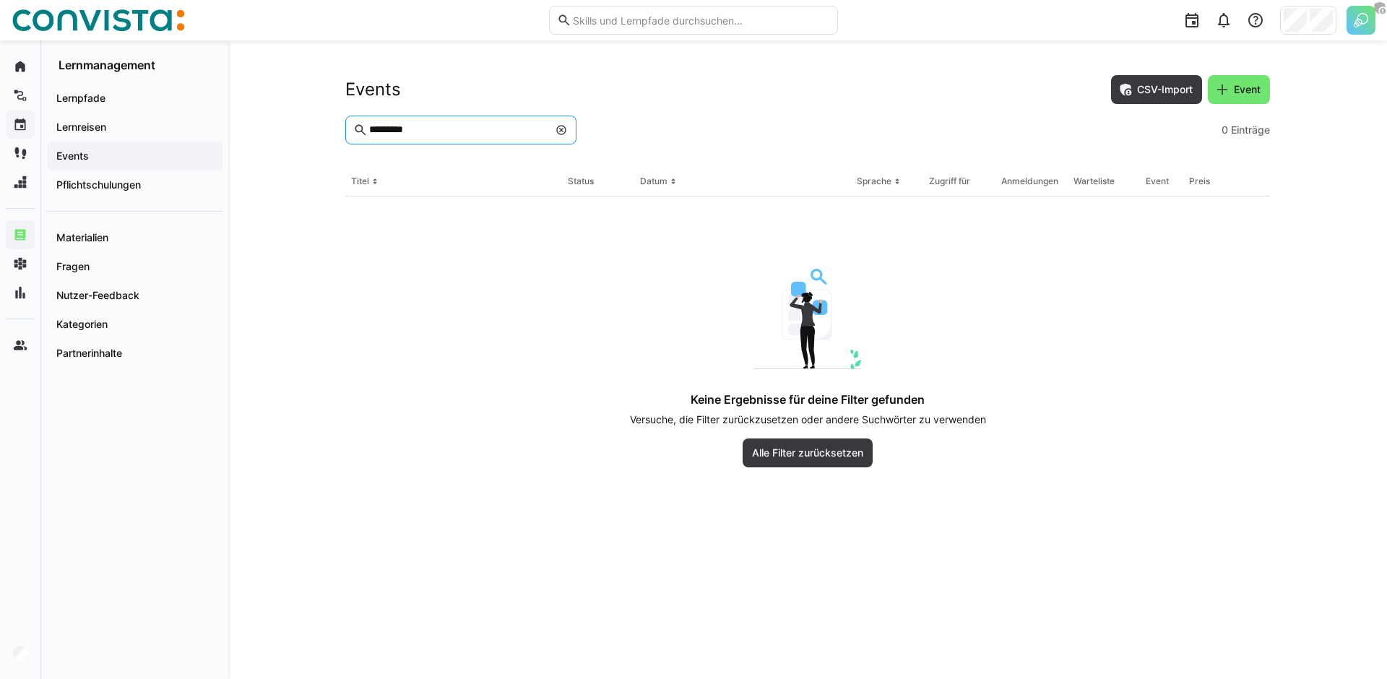
type input "**********"
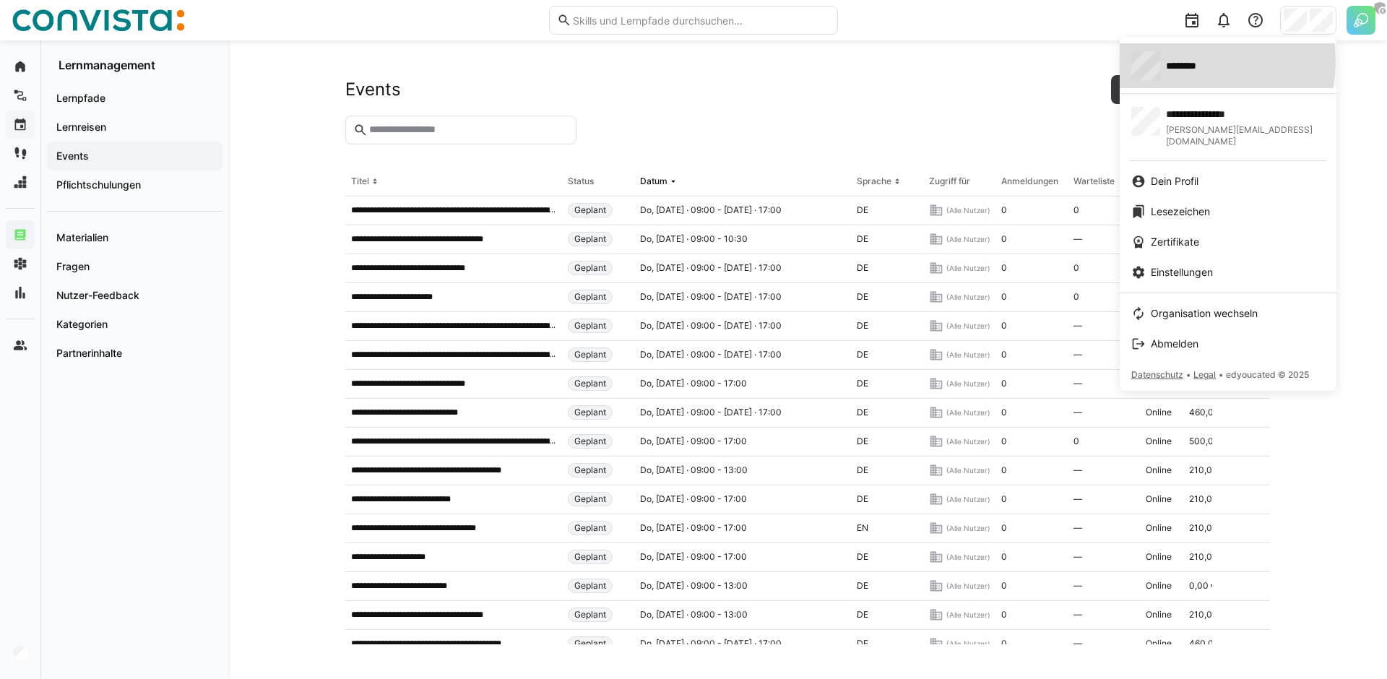
click at [1205, 61] on span "********" at bounding box center [1187, 66] width 43 height 14
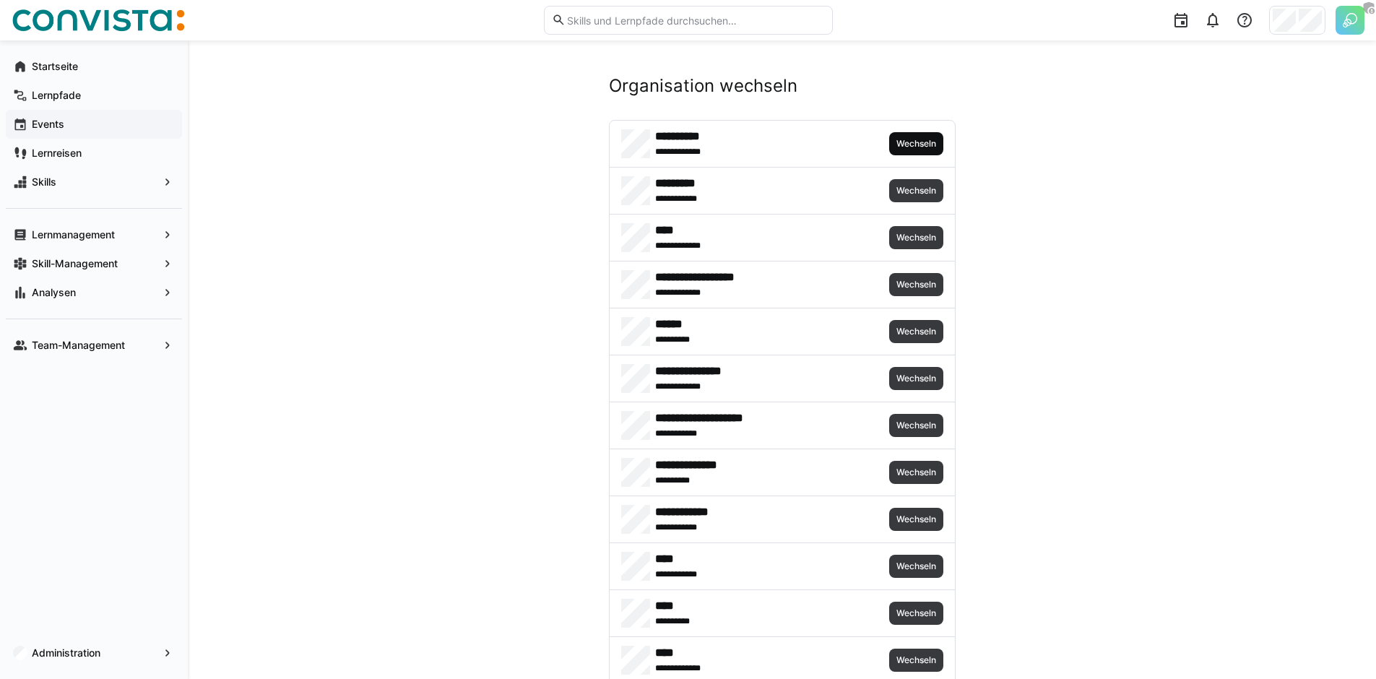
click at [909, 144] on span "Wechseln" at bounding box center [916, 144] width 43 height 12
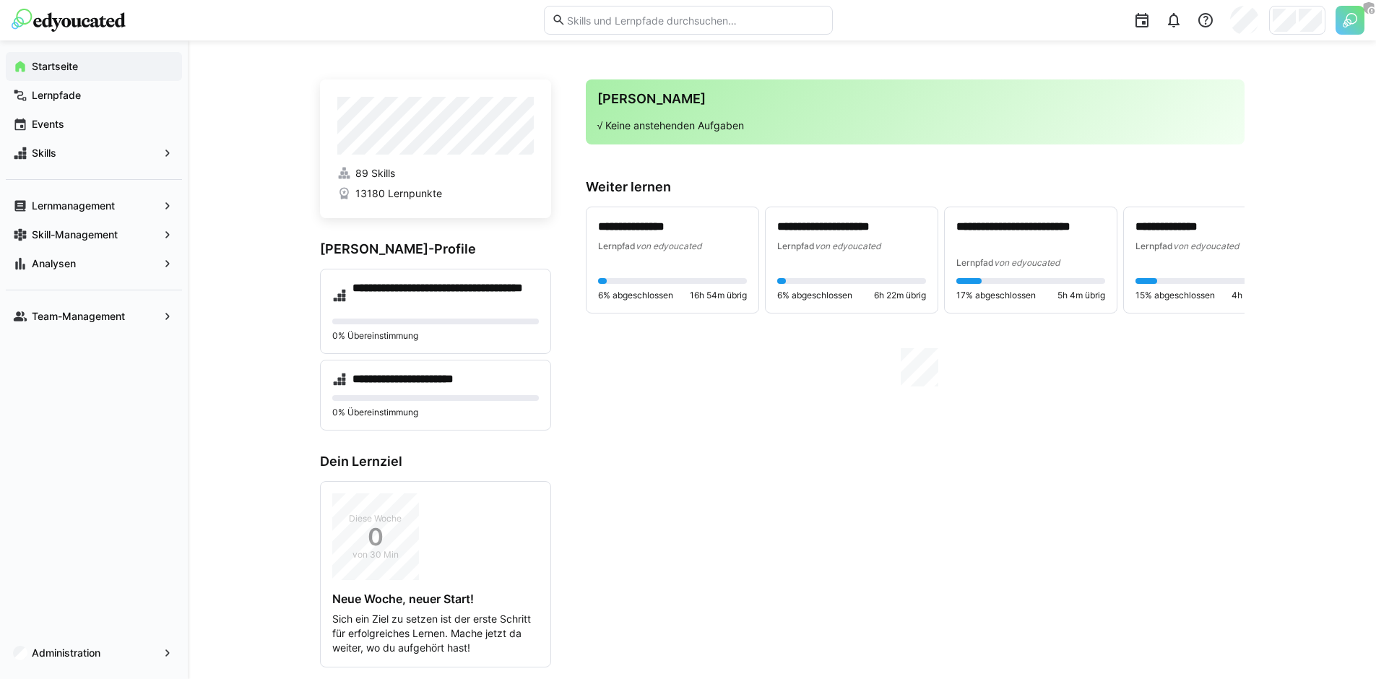
click at [0, 0] on app-navigation-label "Lernpfade" at bounding box center [0, 0] width 0 height 0
click at [87, 95] on span "Lernpfade" at bounding box center [102, 95] width 145 height 14
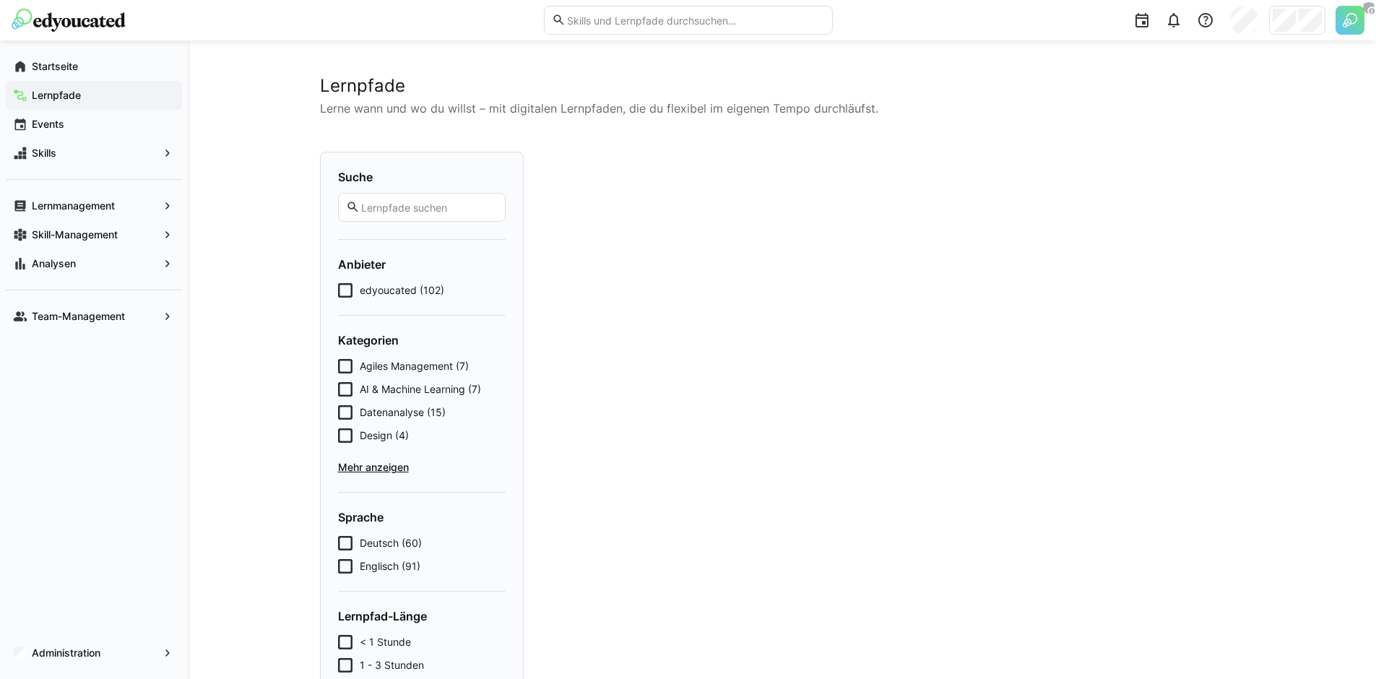
click at [1343, 21] on img at bounding box center [1349, 20] width 29 height 29
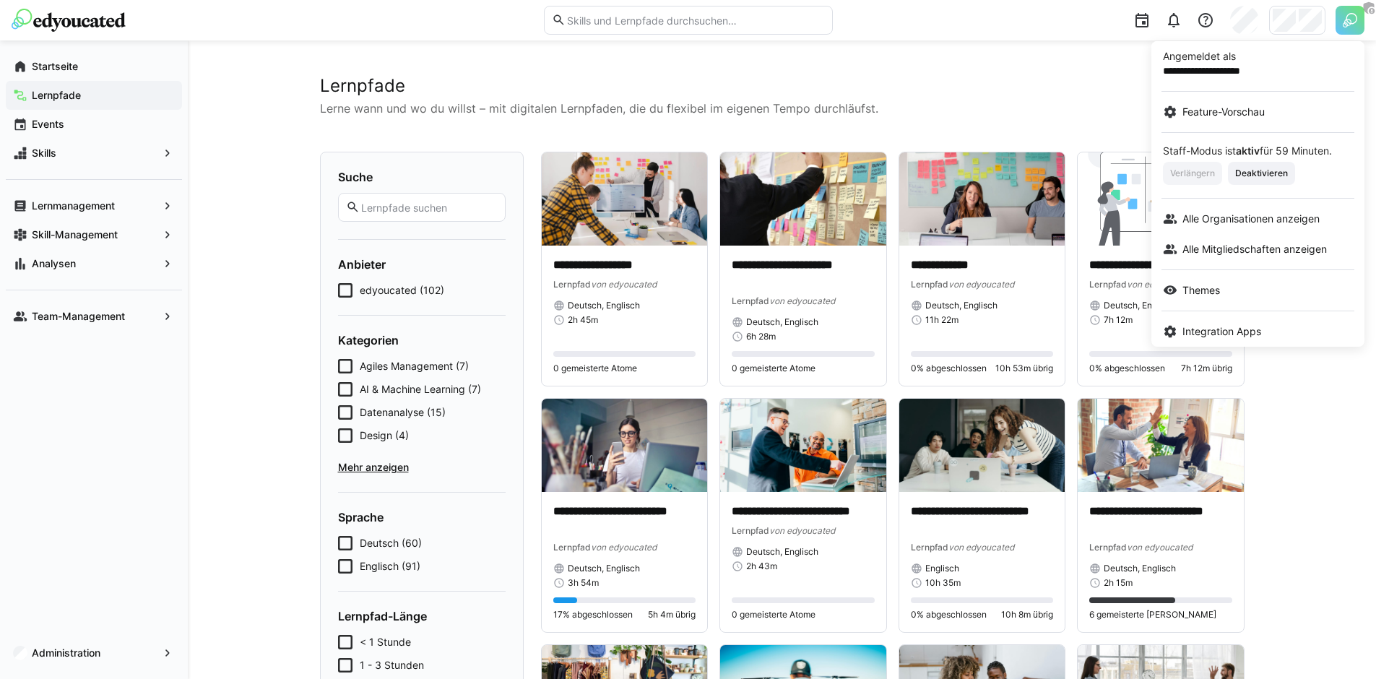
drag, startPoint x: 1331, startPoint y: 20, endPoint x: 1321, endPoint y: 20, distance: 10.1
click at [1331, 20] on div at bounding box center [688, 339] width 1376 height 679
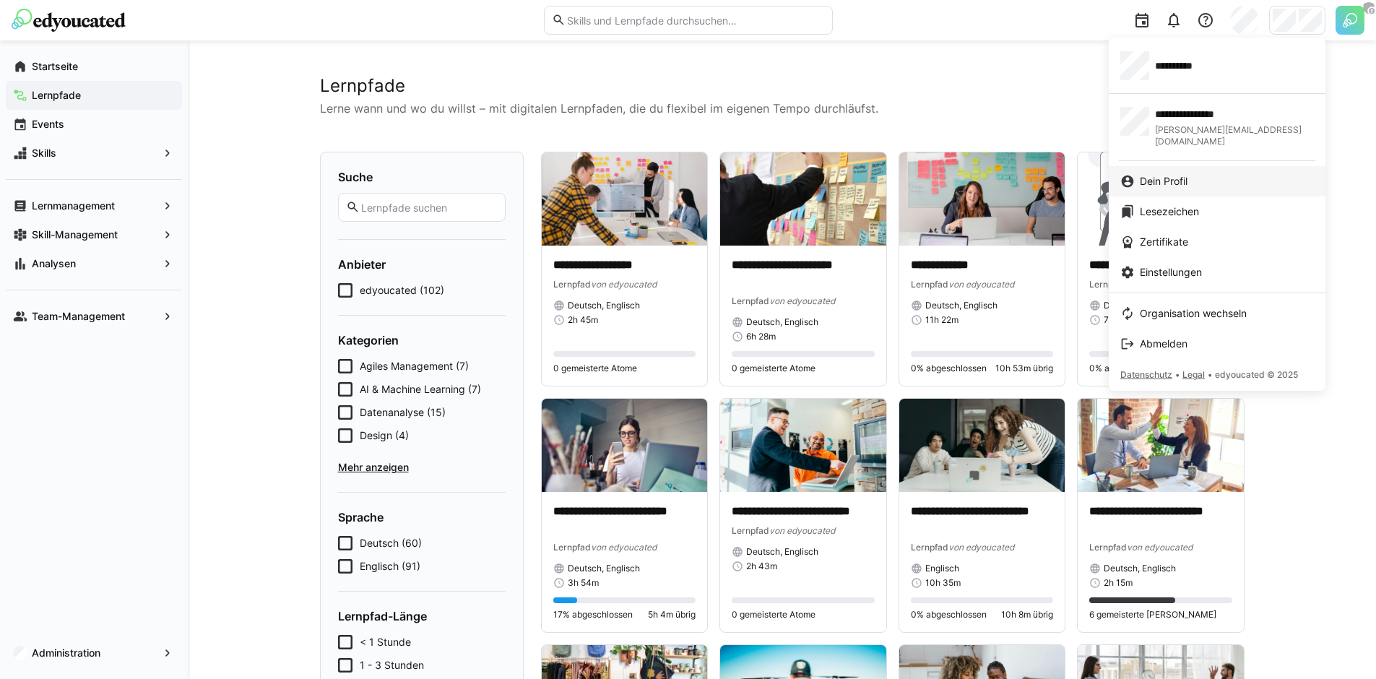
click at [1169, 174] on span "Dein Profil" at bounding box center [1164, 181] width 48 height 14
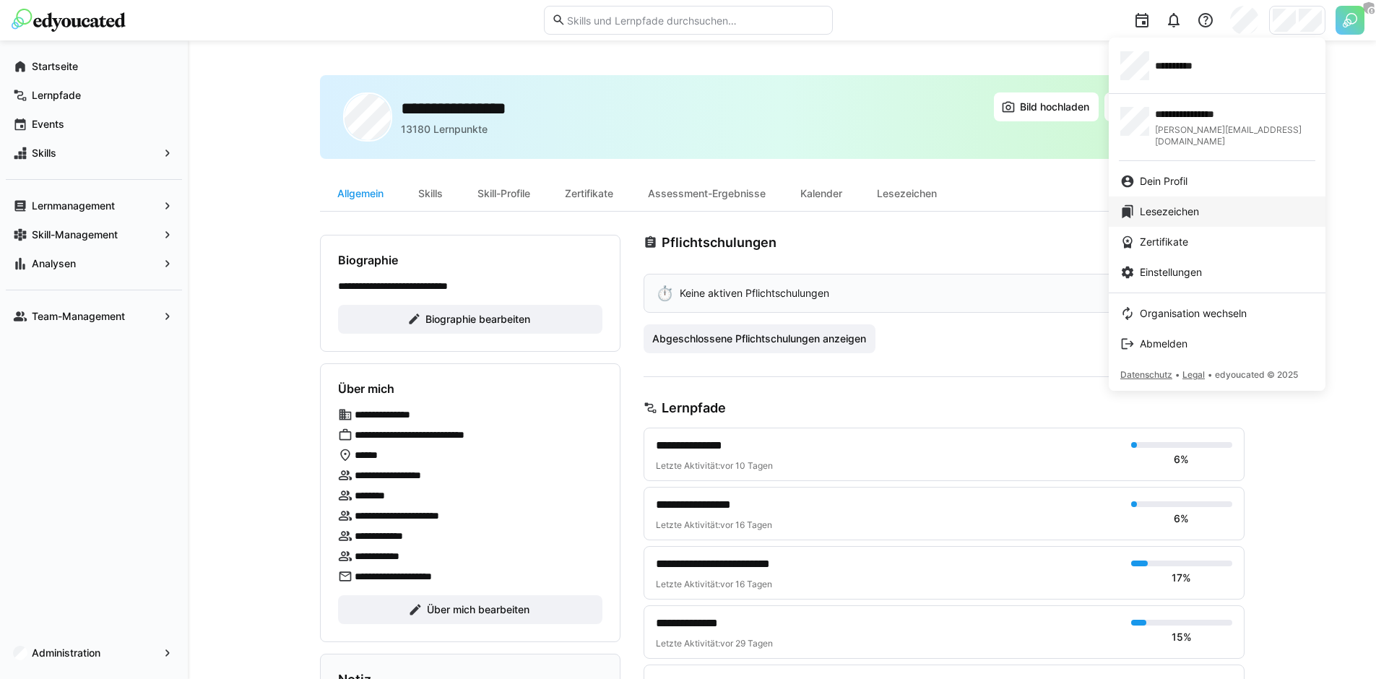
click at [1213, 204] on div "Lesezeichen" at bounding box center [1217, 211] width 194 height 14
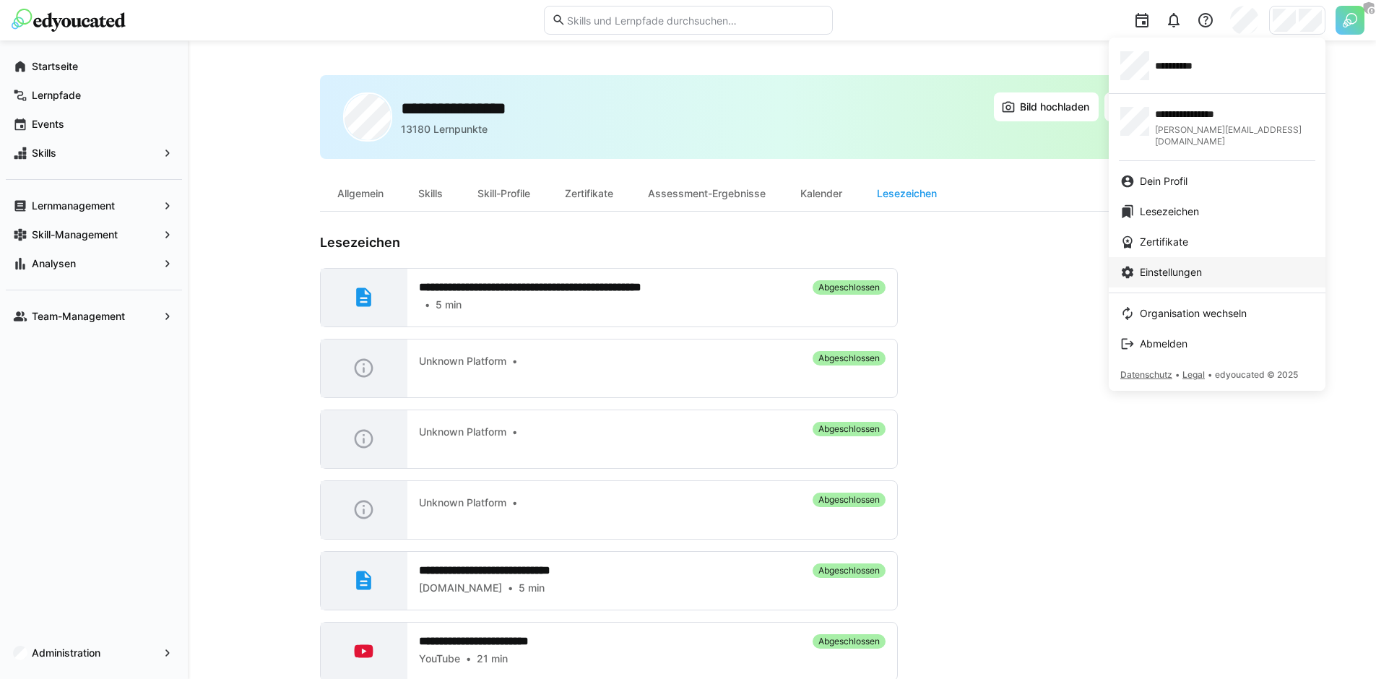
click at [1224, 265] on div "Einstellungen" at bounding box center [1217, 272] width 194 height 14
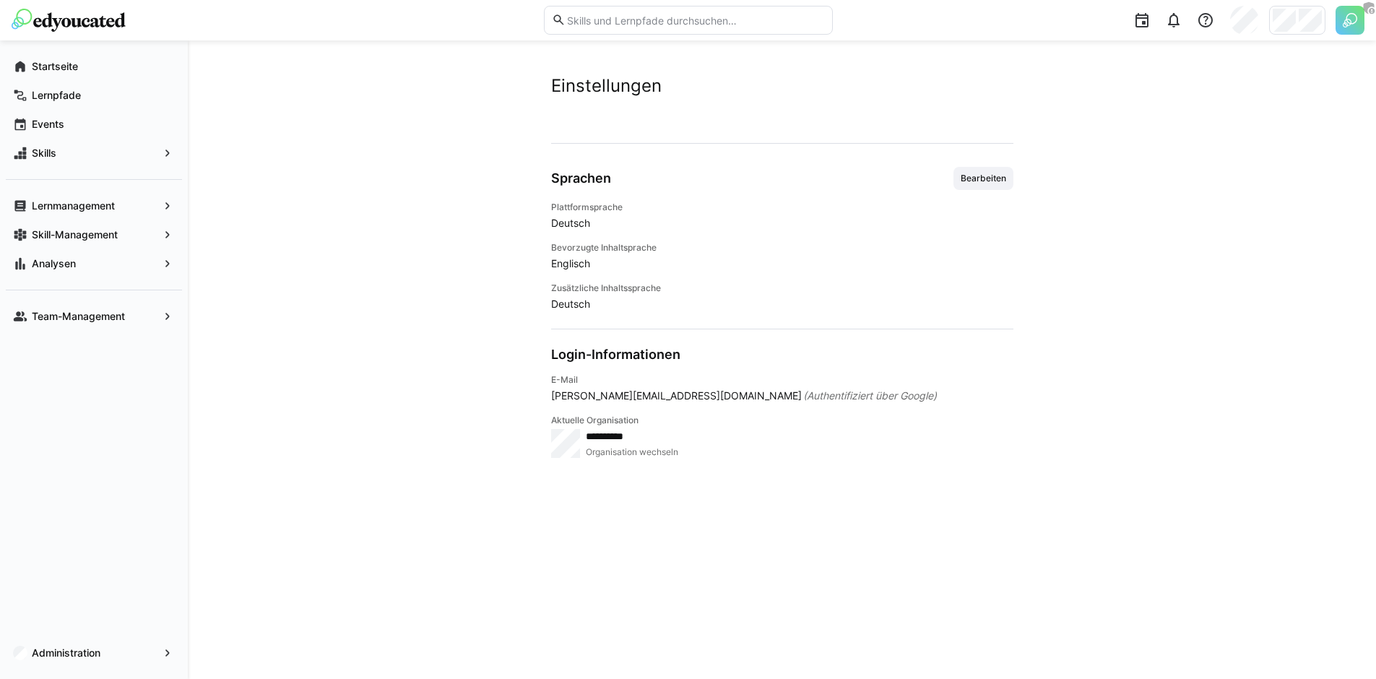
click at [976, 193] on div "Sprachen Bearbeiten Plattformsprache Deutsch Bevorzugte Inhaltsprache Englisch …" at bounding box center [782, 239] width 462 height 144
click at [970, 181] on span "Bearbeiten" at bounding box center [983, 179] width 48 height 12
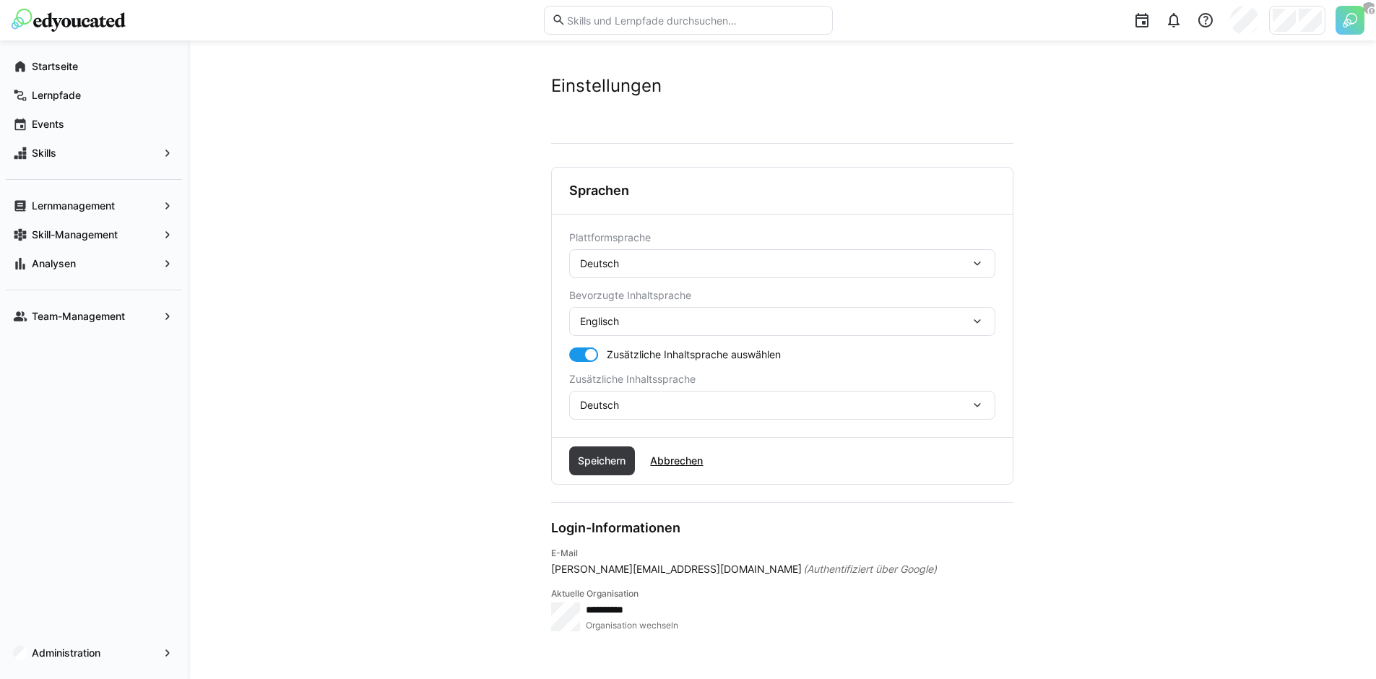
click at [614, 257] on span "Deutsch" at bounding box center [599, 263] width 39 height 14
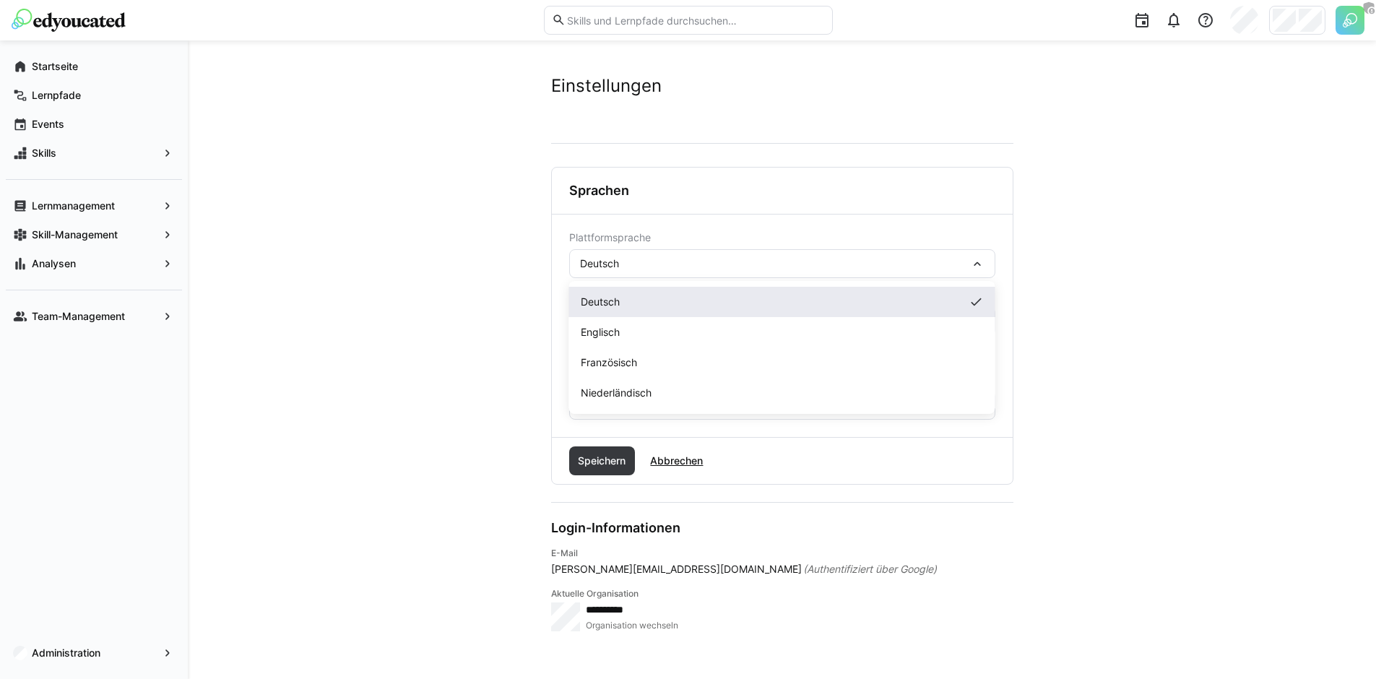
click at [629, 303] on div "Deutsch" at bounding box center [782, 302] width 403 height 14
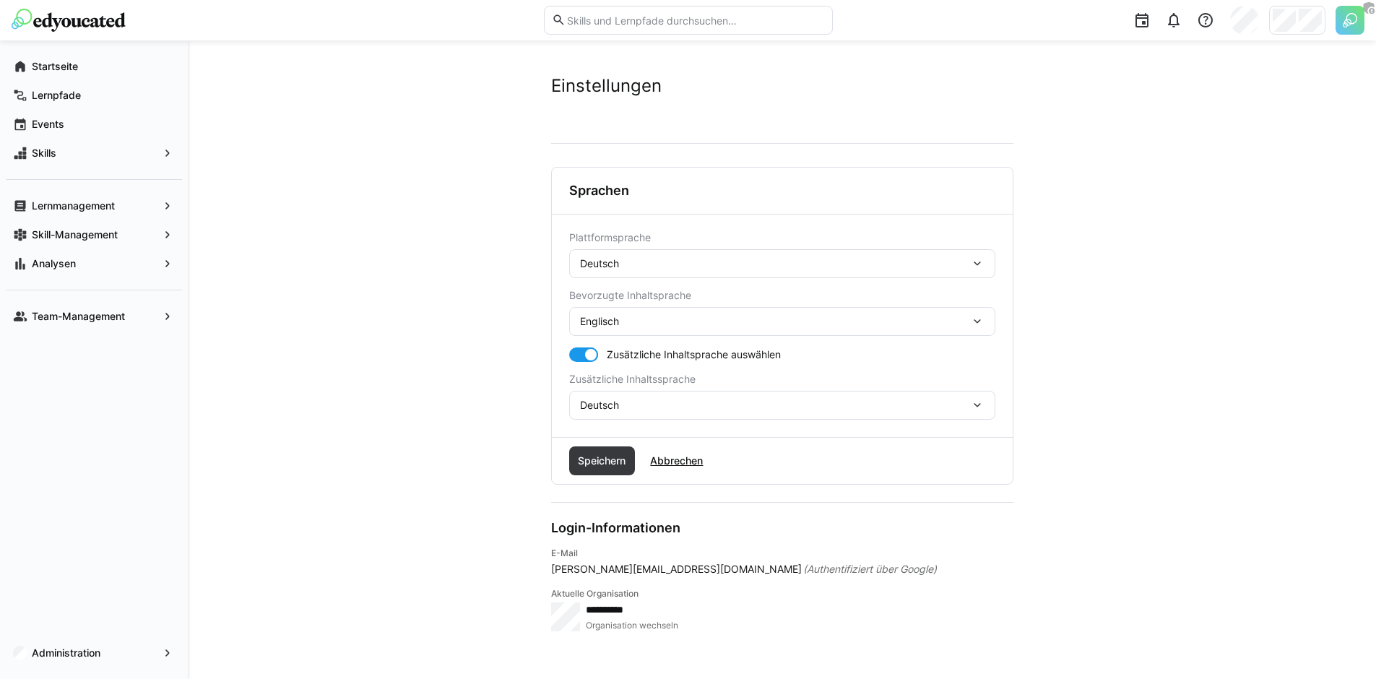
click at [628, 266] on div "Deutsch" at bounding box center [775, 263] width 390 height 13
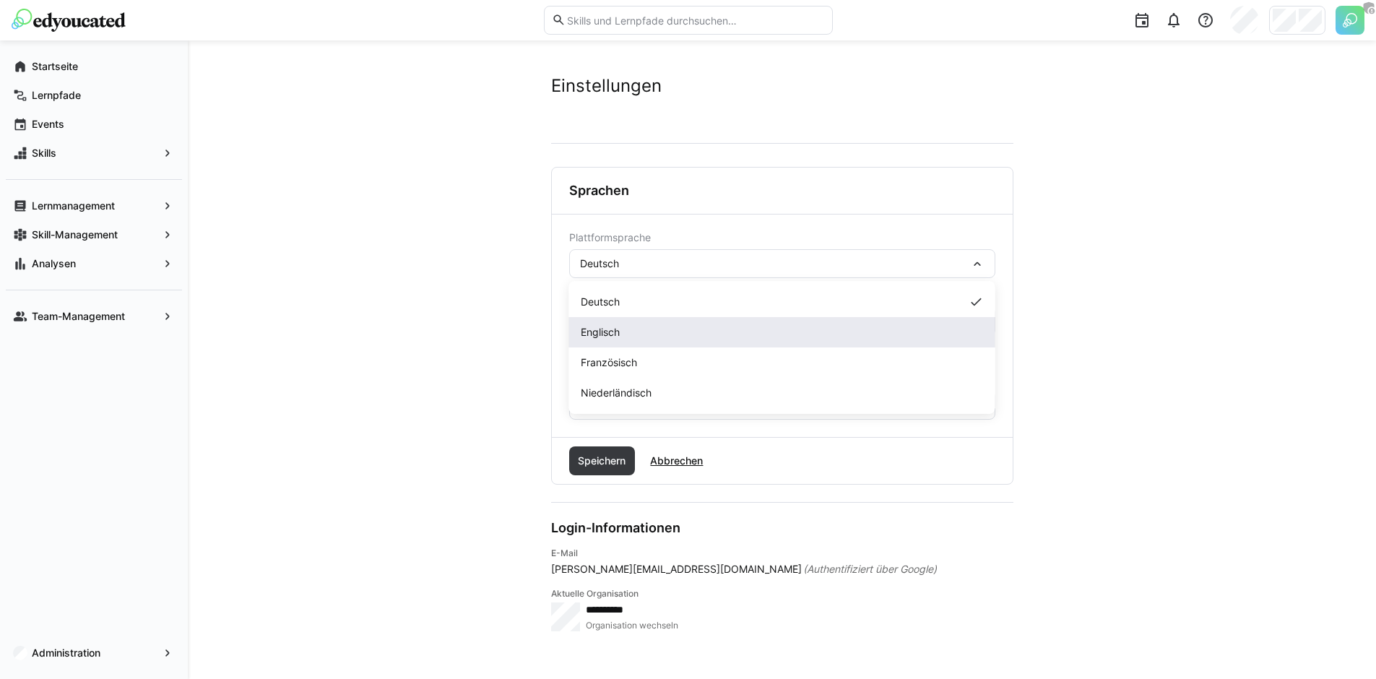
click at [626, 330] on div "Englisch" at bounding box center [782, 332] width 403 height 14
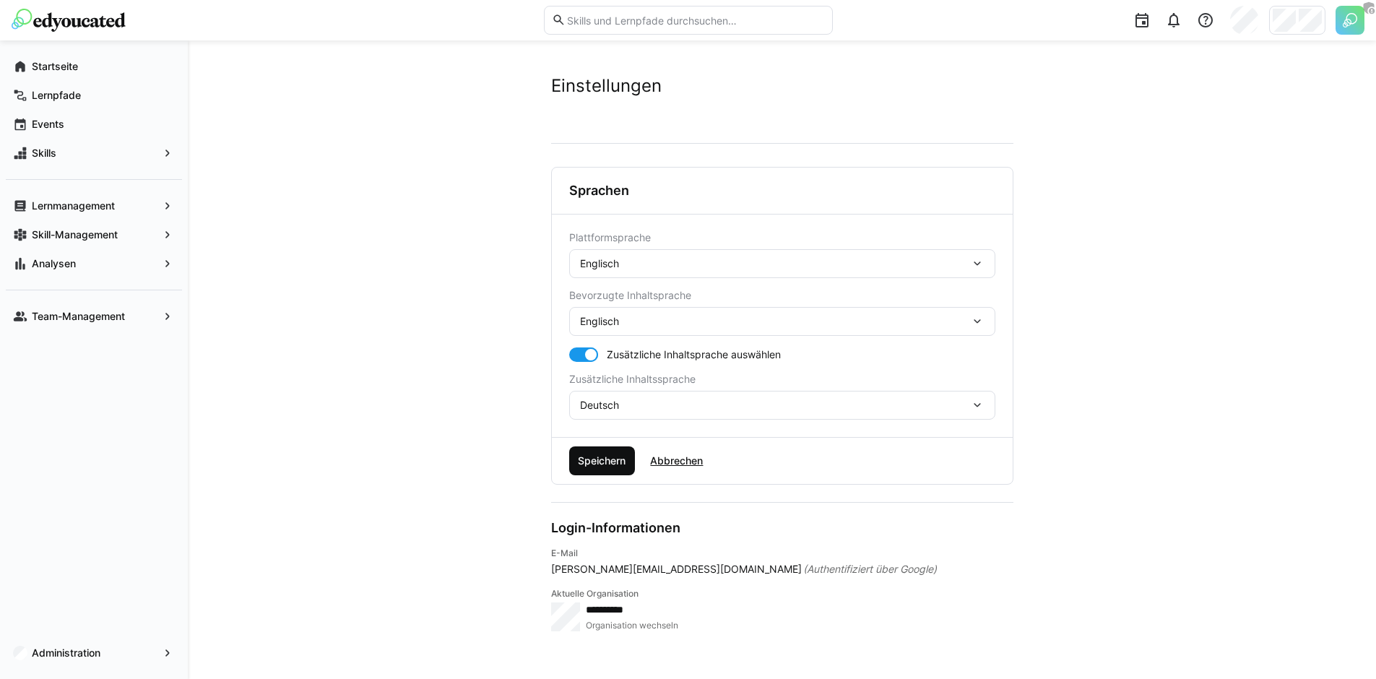
click at [602, 449] on span "Speichern" at bounding box center [602, 460] width 66 height 29
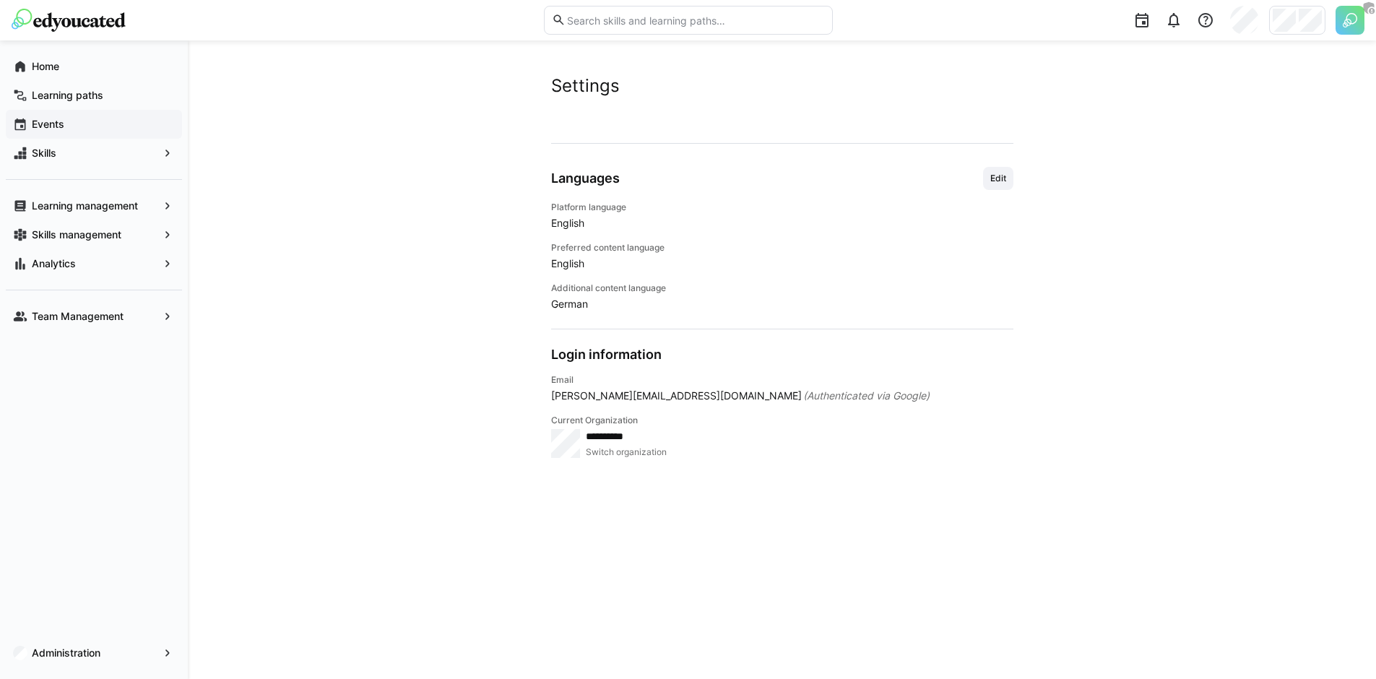
click at [117, 123] on span "Events" at bounding box center [102, 124] width 145 height 14
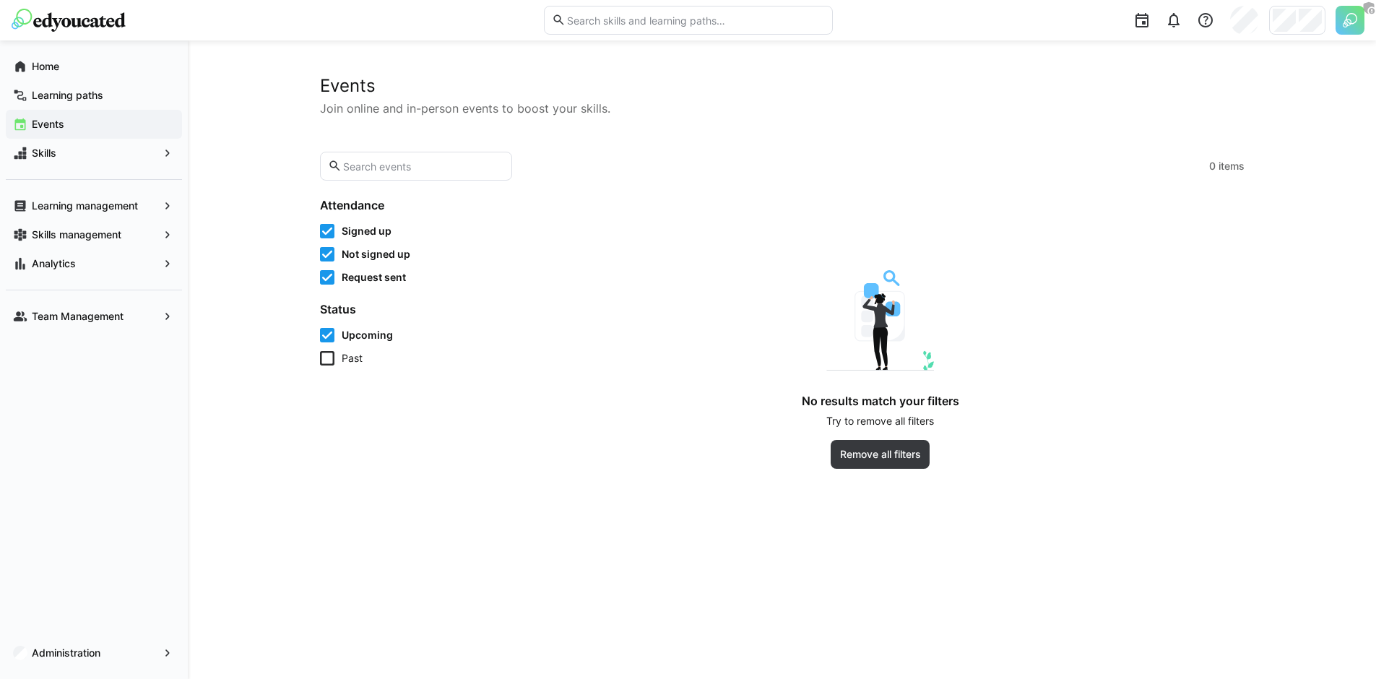
click at [347, 338] on span "Upcoming" at bounding box center [367, 335] width 51 height 14
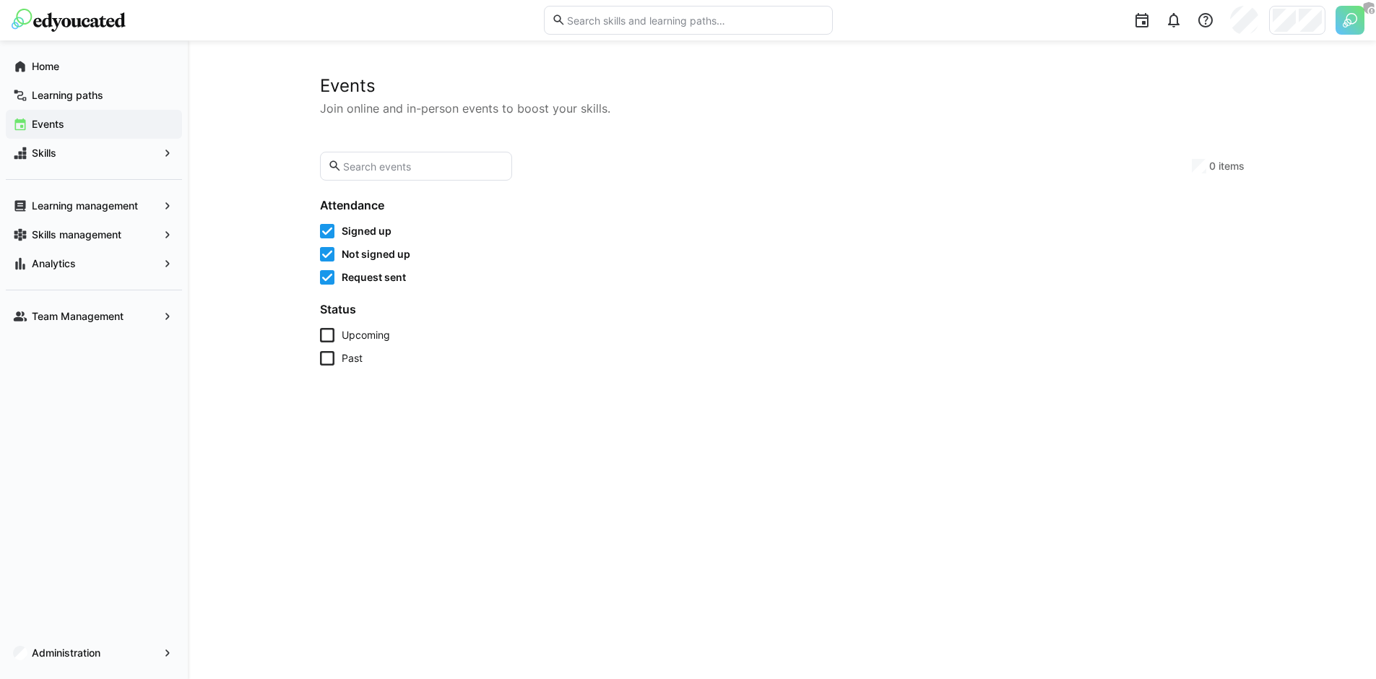
click at [362, 290] on form "Attendance Signed up Not signed up Request sent Status Upcoming Past" at bounding box center [409, 282] width 179 height 168
click at [365, 282] on span "Request sent" at bounding box center [374, 277] width 64 height 14
click at [363, 256] on span "Not signed up" at bounding box center [376, 254] width 69 height 14
click at [365, 235] on span "Signed up" at bounding box center [367, 231] width 50 height 14
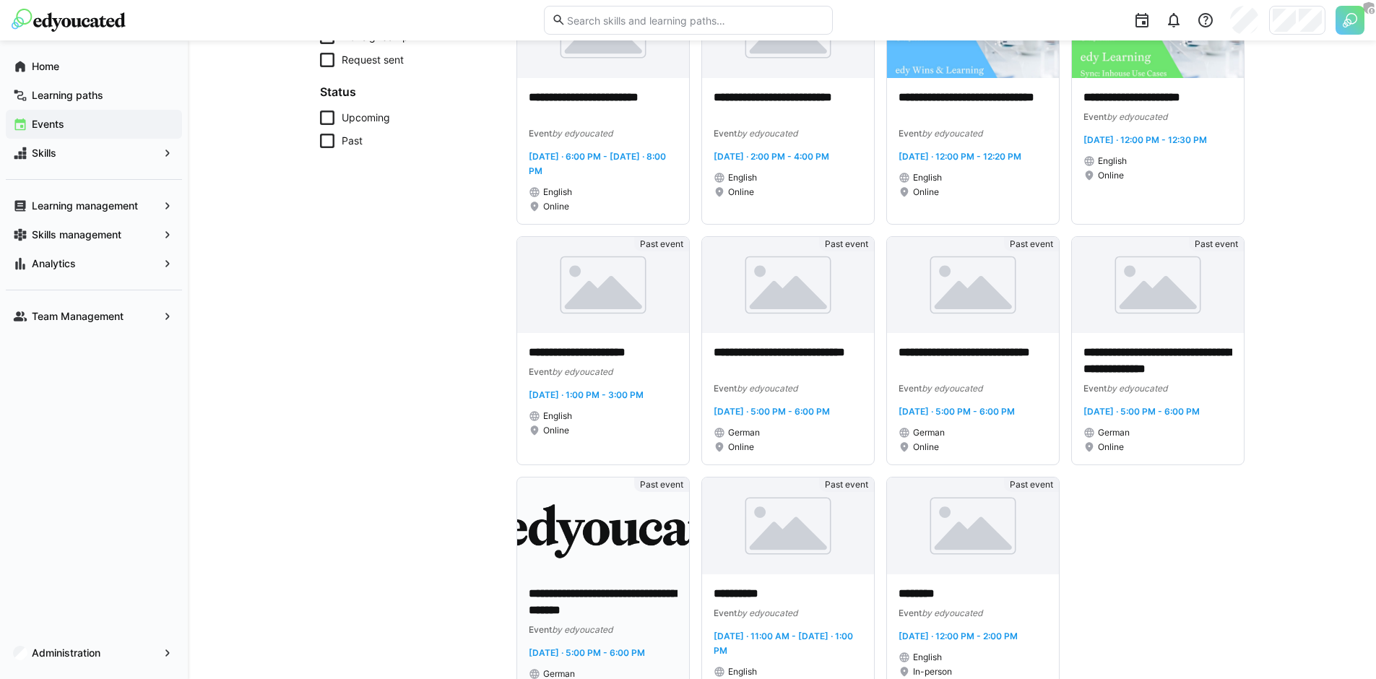
scroll to position [332, 0]
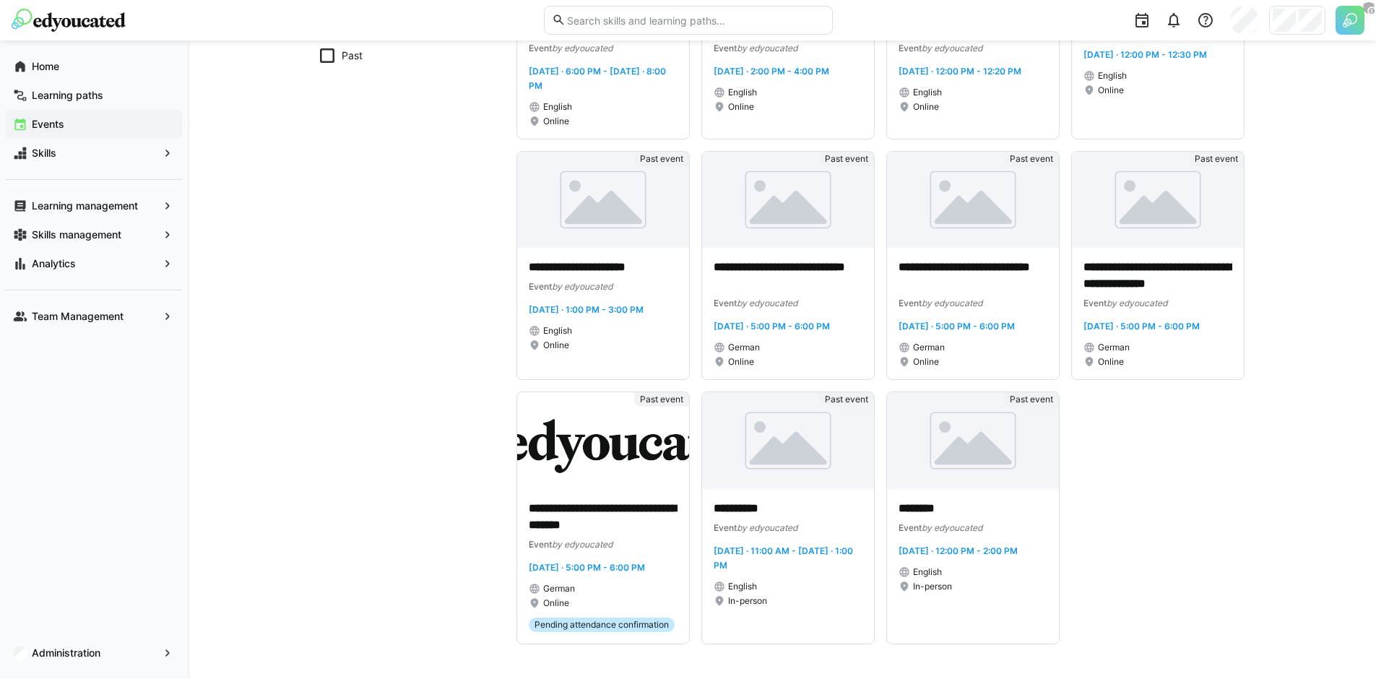
click at [1297, 12] on div at bounding box center [1297, 20] width 56 height 29
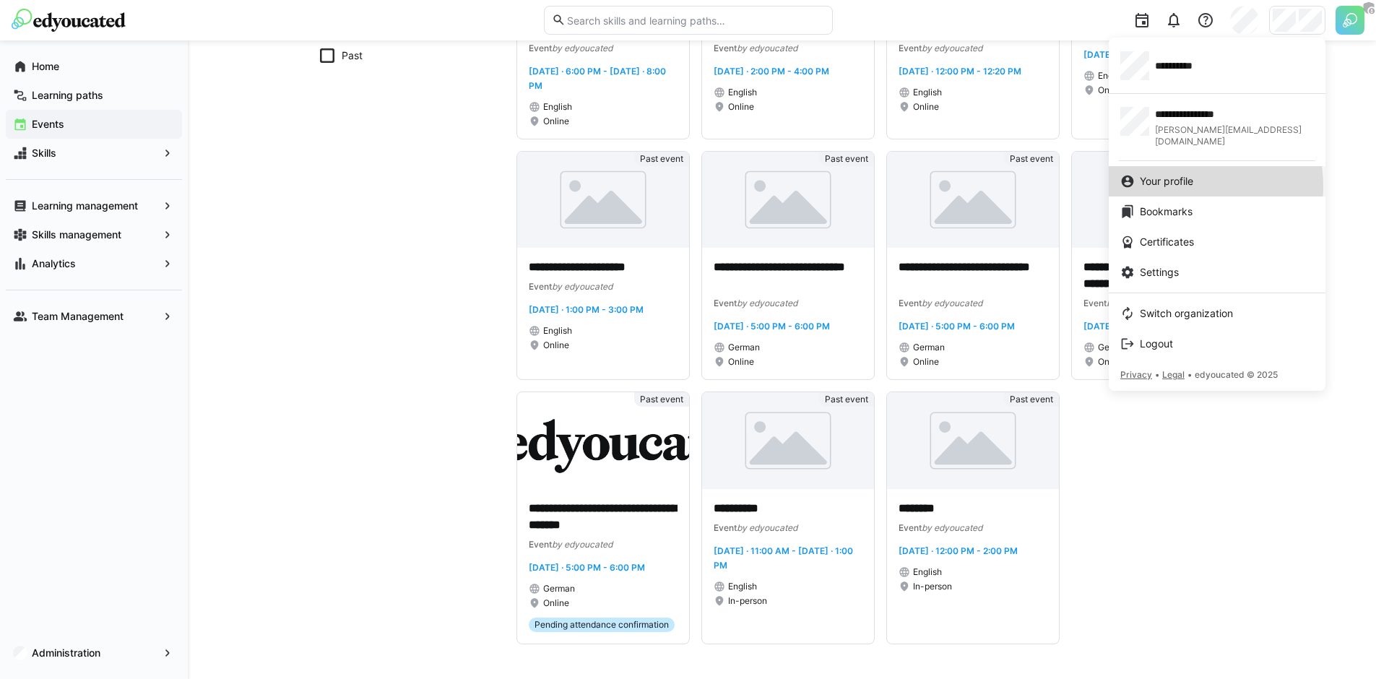
click at [1168, 175] on span "Your profile" at bounding box center [1166, 181] width 53 height 14
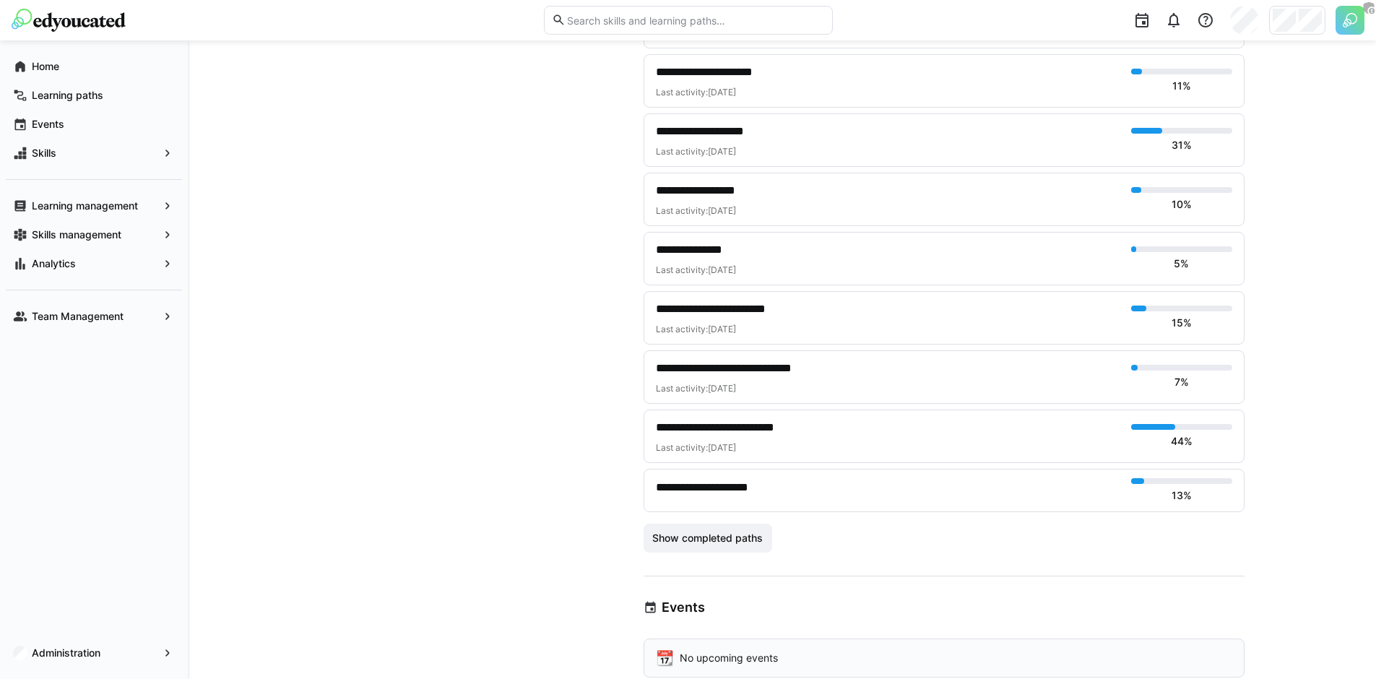
scroll to position [2515, 0]
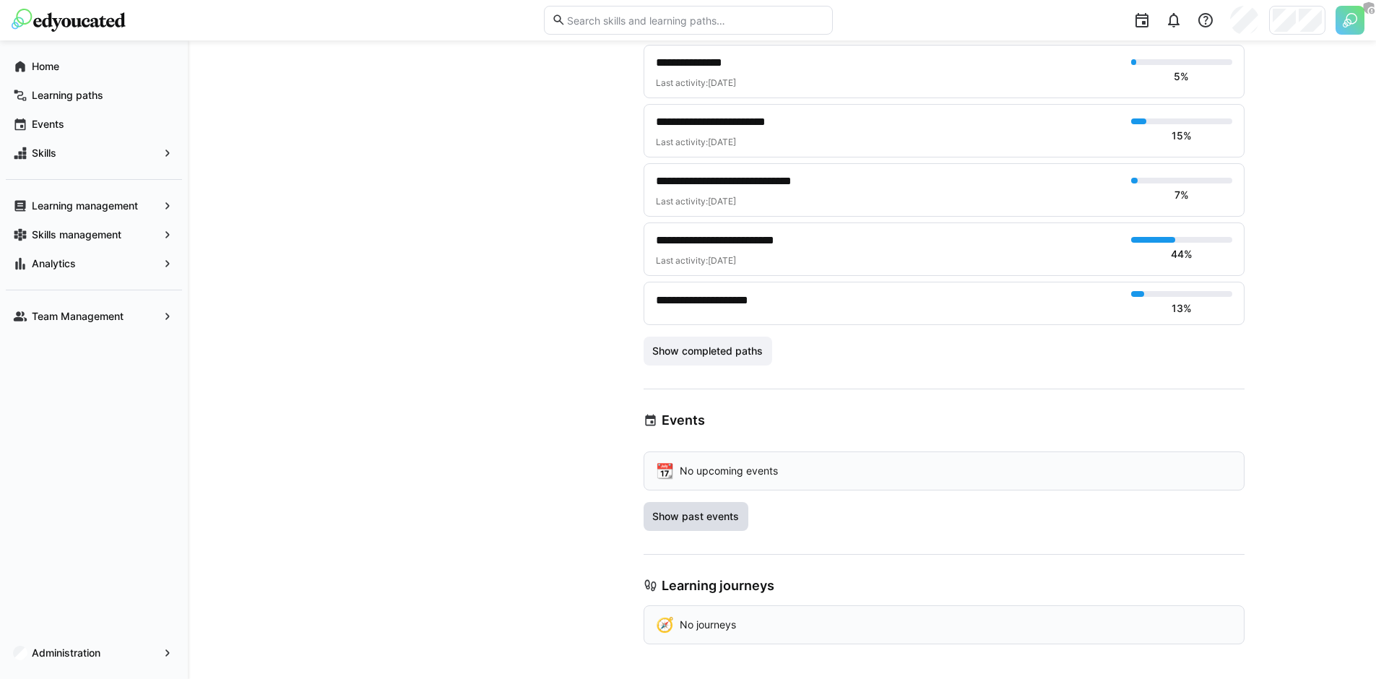
click at [714, 508] on span "Show past events" at bounding box center [696, 516] width 105 height 29
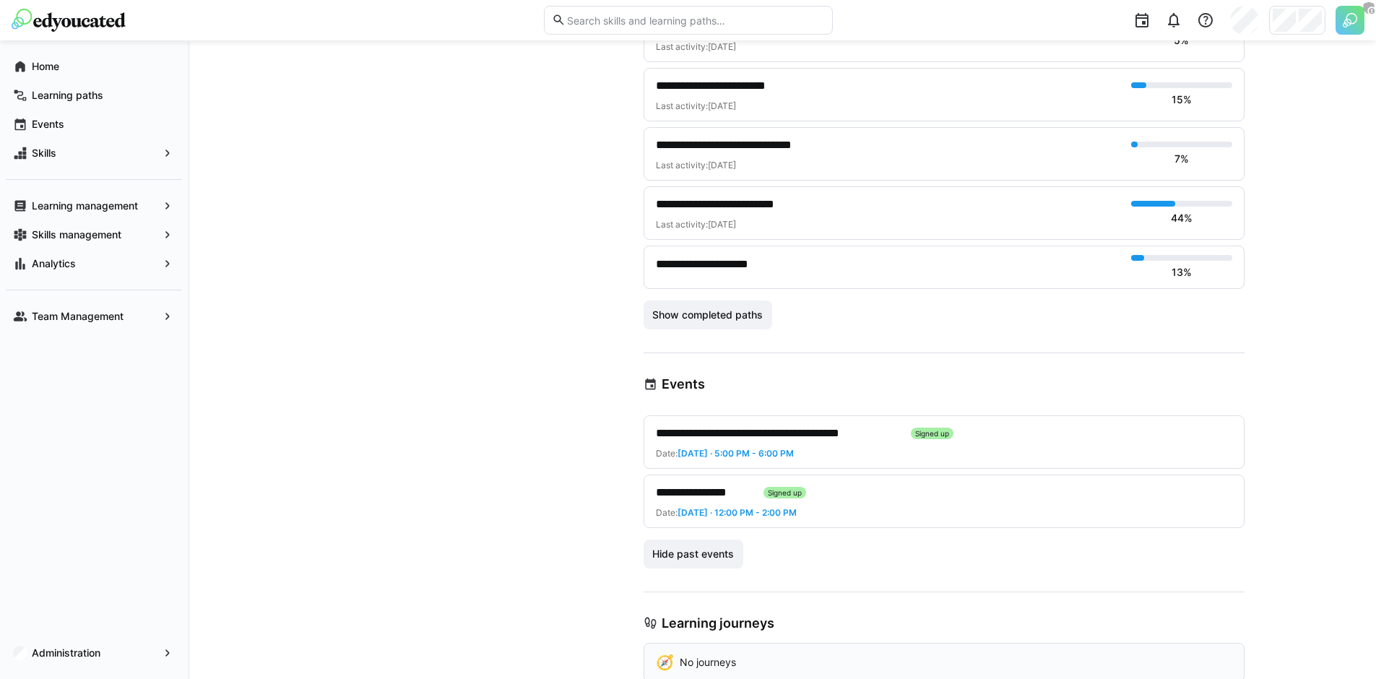
scroll to position [2588, 0]
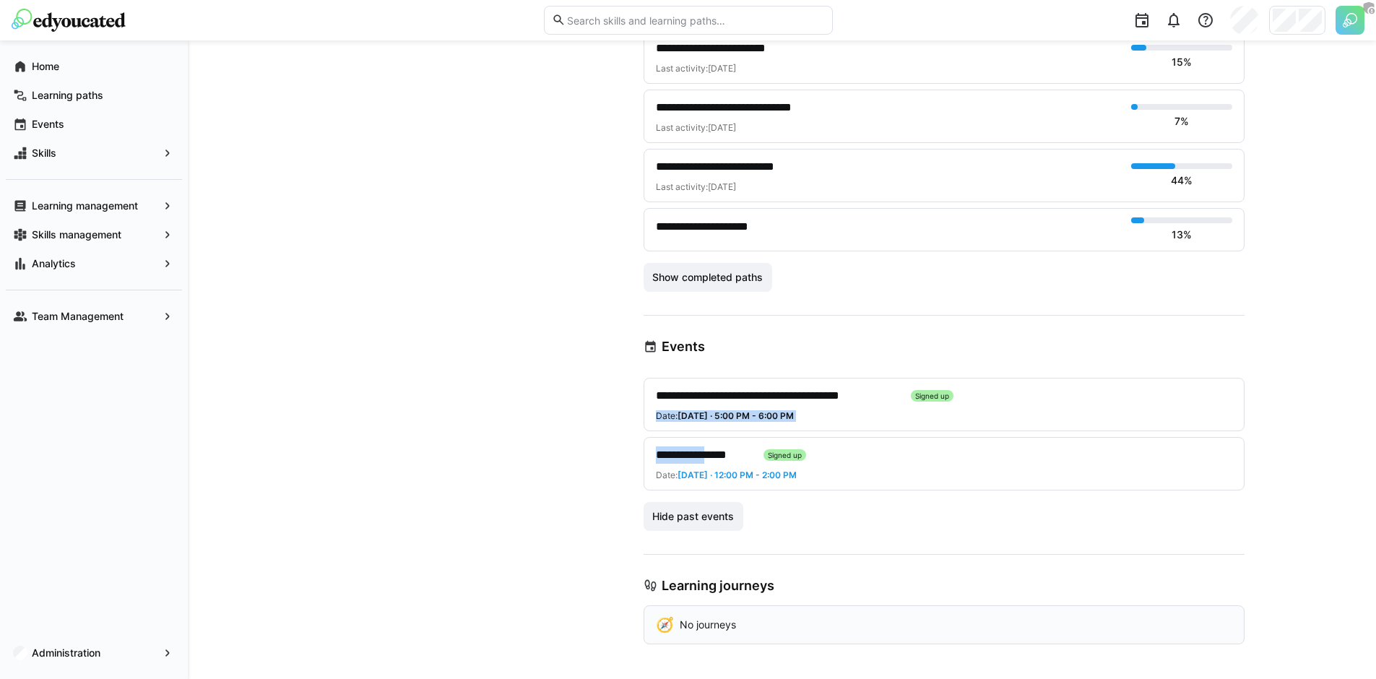
drag, startPoint x: 969, startPoint y: 393, endPoint x: 722, endPoint y: 463, distance: 256.0
click at [722, 463] on div "**********" at bounding box center [944, 434] width 601 height 113
drag, startPoint x: 654, startPoint y: 454, endPoint x: 841, endPoint y: 480, distance: 188.8
click at [841, 480] on div "**********" at bounding box center [944, 463] width 601 height 53
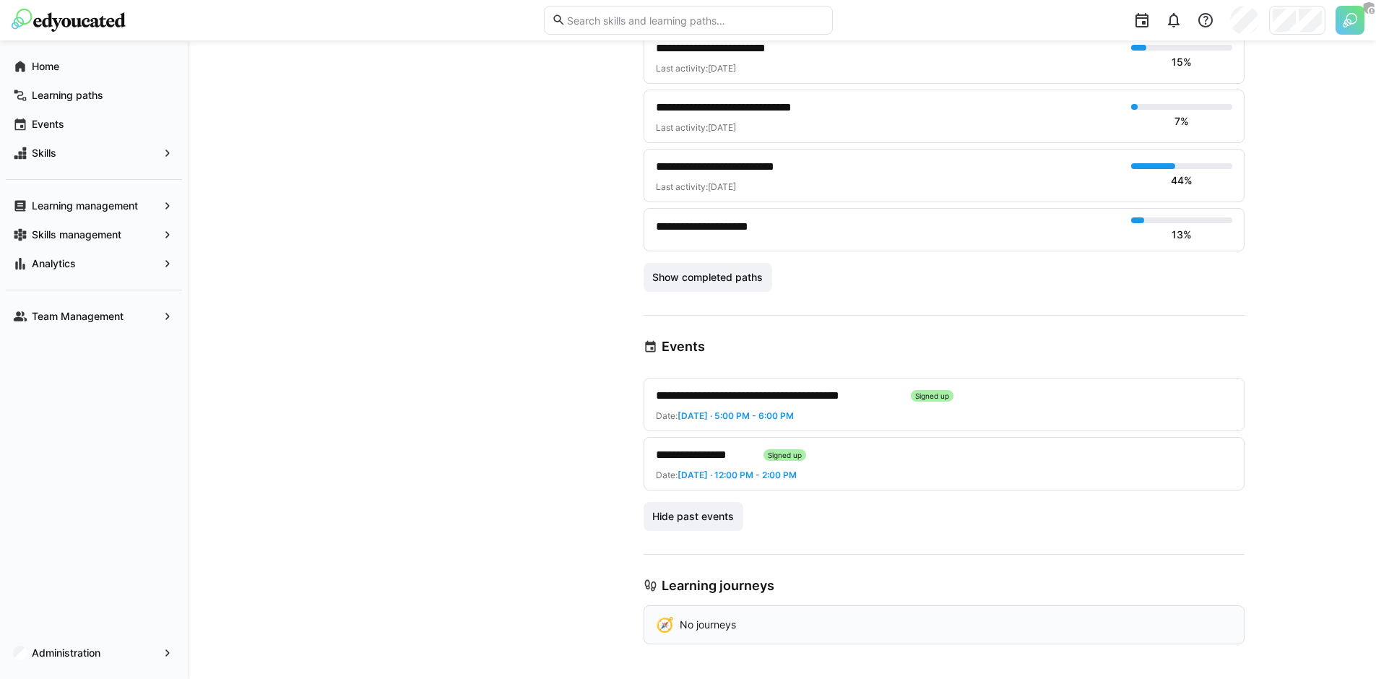
drag, startPoint x: 968, startPoint y: 393, endPoint x: 909, endPoint y: 393, distance: 58.5
click at [909, 393] on div "**********" at bounding box center [938, 395] width 565 height 17
click at [982, 402] on div "**********" at bounding box center [938, 395] width 565 height 17
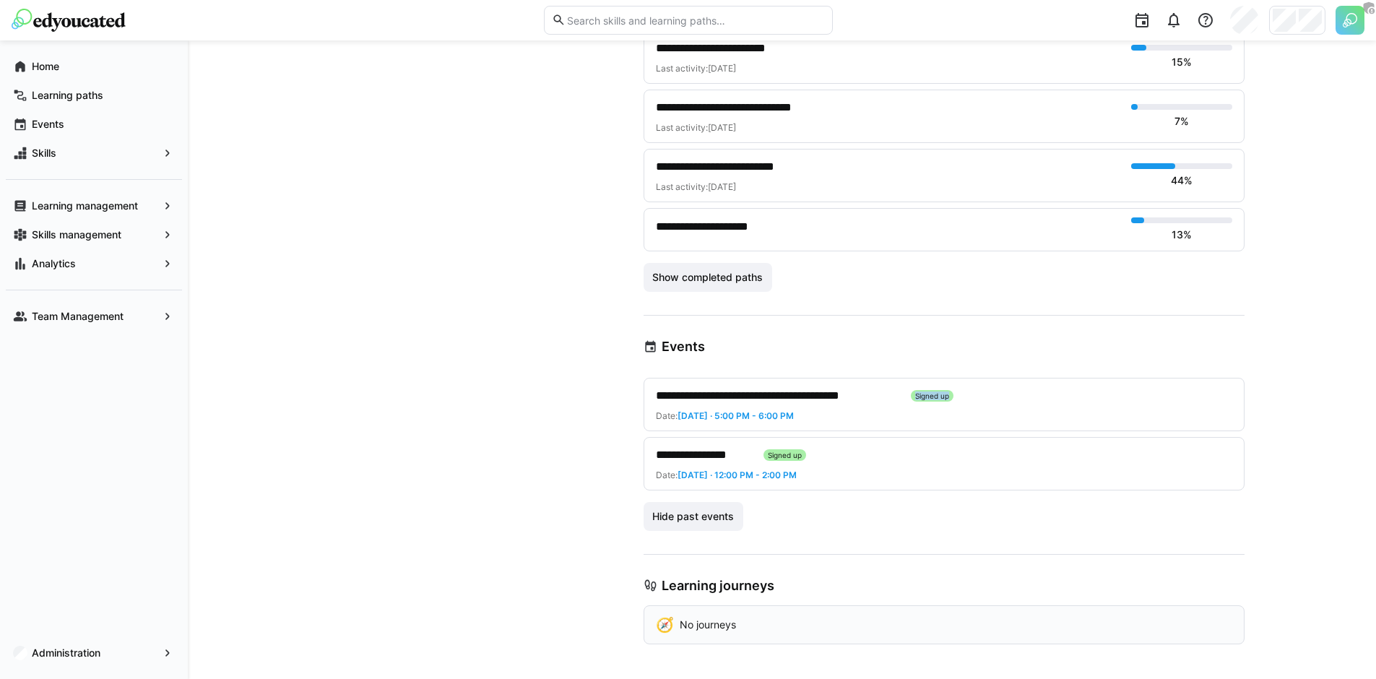
drag, startPoint x: 914, startPoint y: 396, endPoint x: 954, endPoint y: 399, distance: 40.6
click at [954, 399] on div "**********" at bounding box center [938, 395] width 565 height 17
click at [992, 394] on div "**********" at bounding box center [938, 395] width 565 height 17
click at [748, 397] on span "**********" at bounding box center [778, 395] width 244 height 17
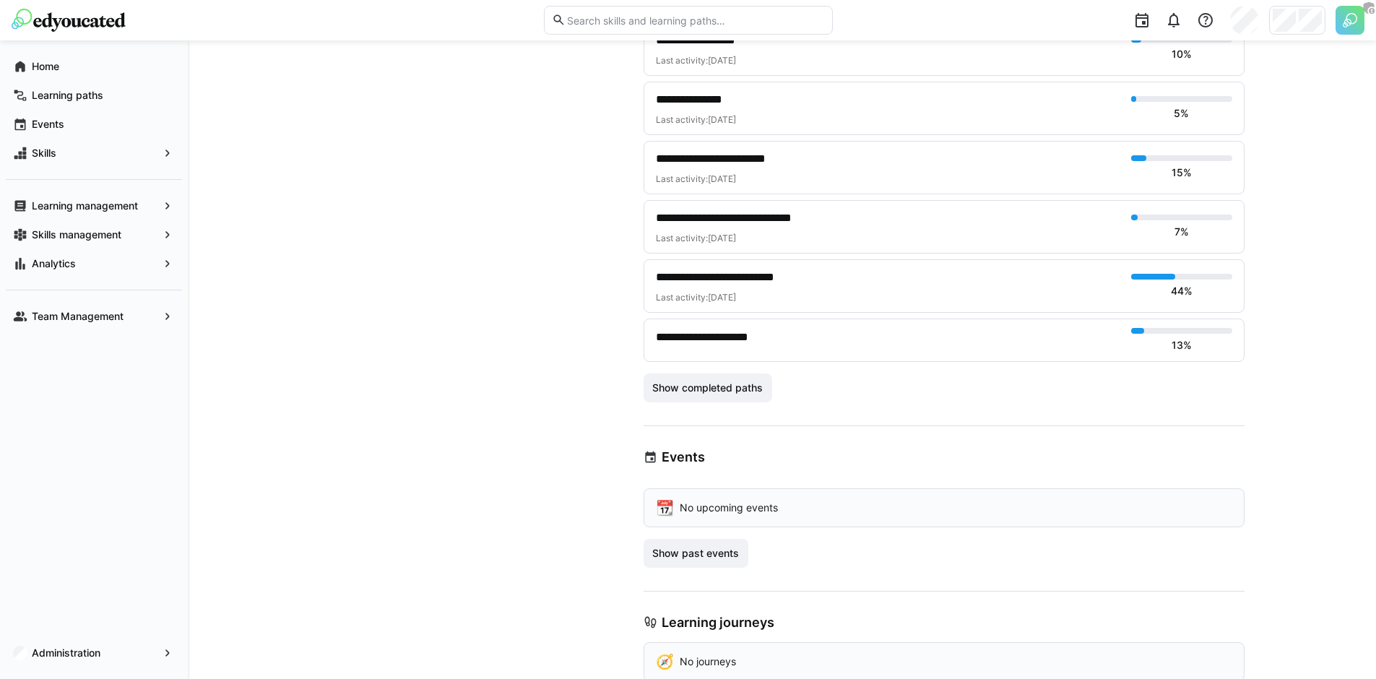
scroll to position [2515, 0]
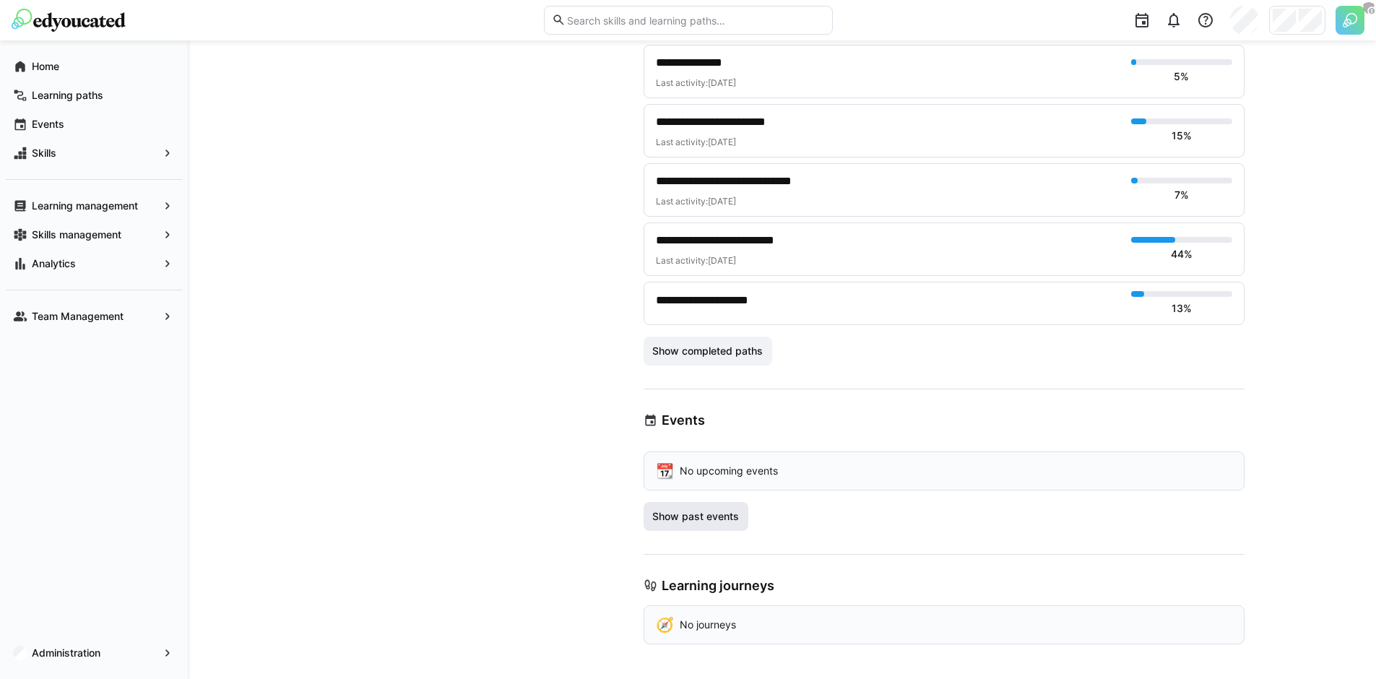
click at [712, 528] on span "Show past events" at bounding box center [696, 516] width 105 height 29
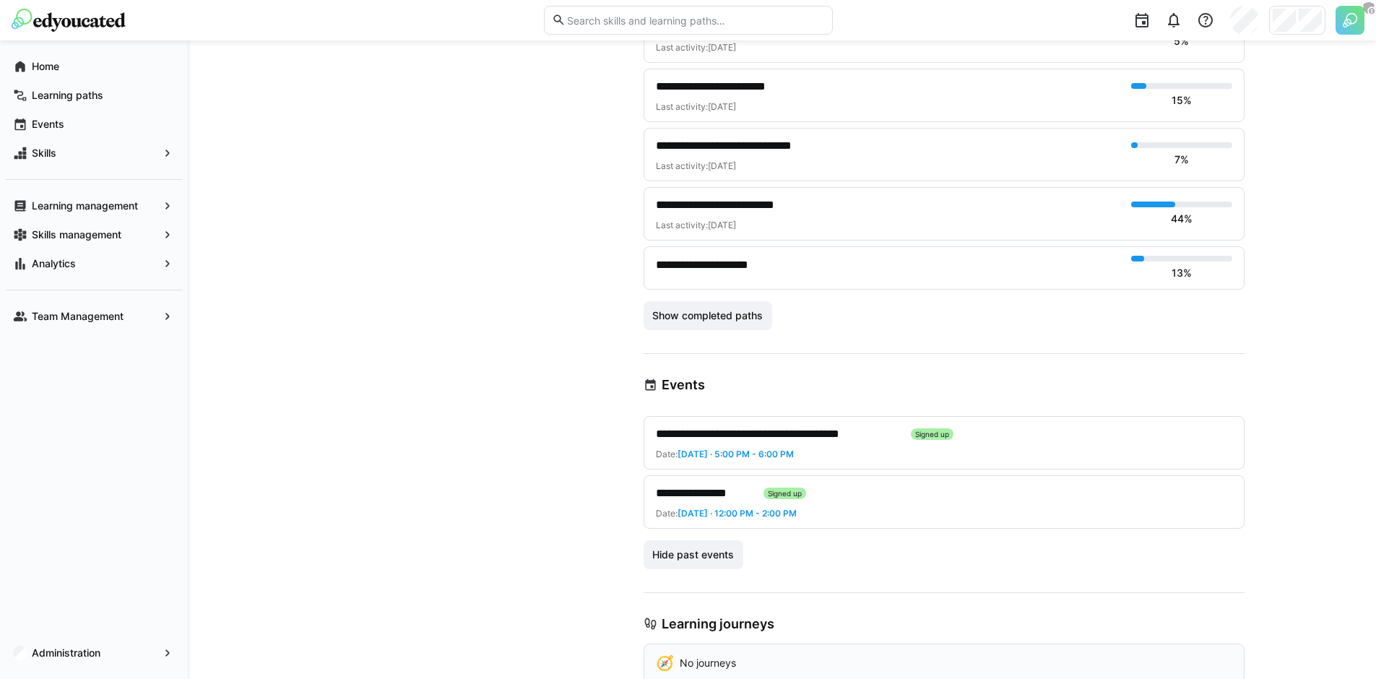
scroll to position [2588, 0]
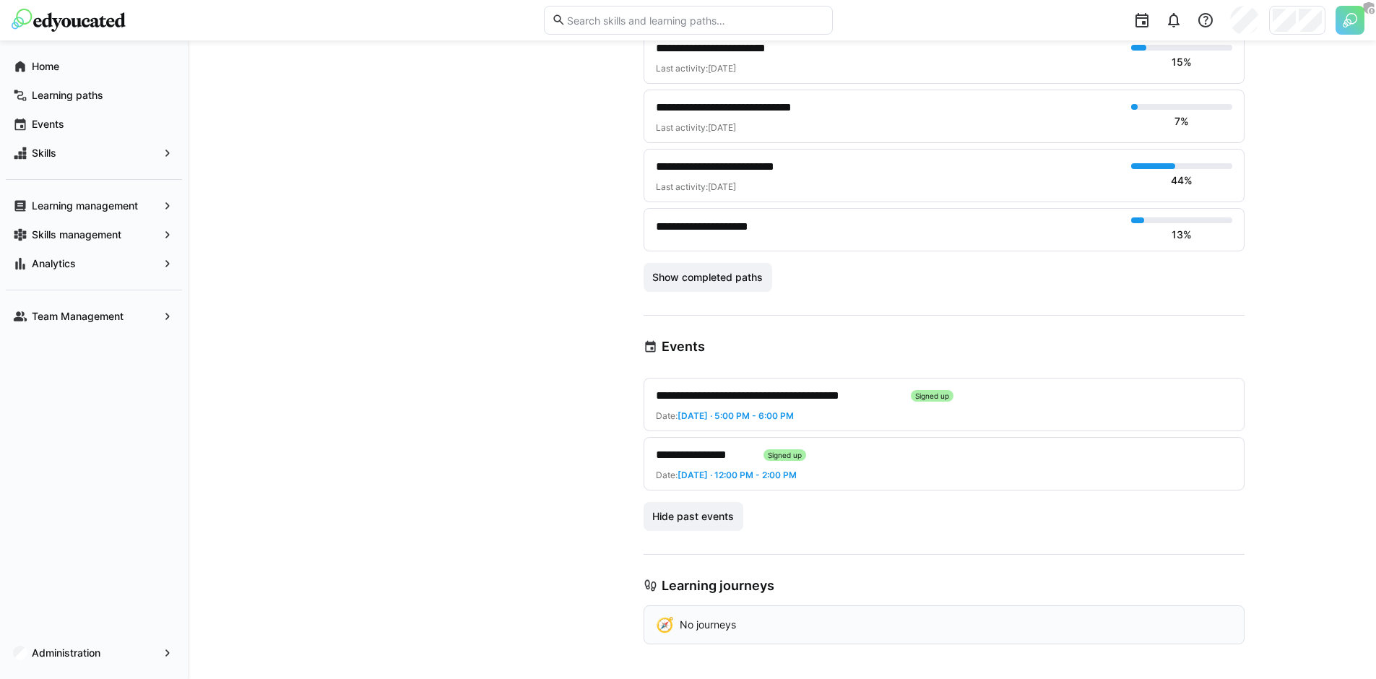
click at [698, 456] on span "**********" at bounding box center [704, 454] width 96 height 17
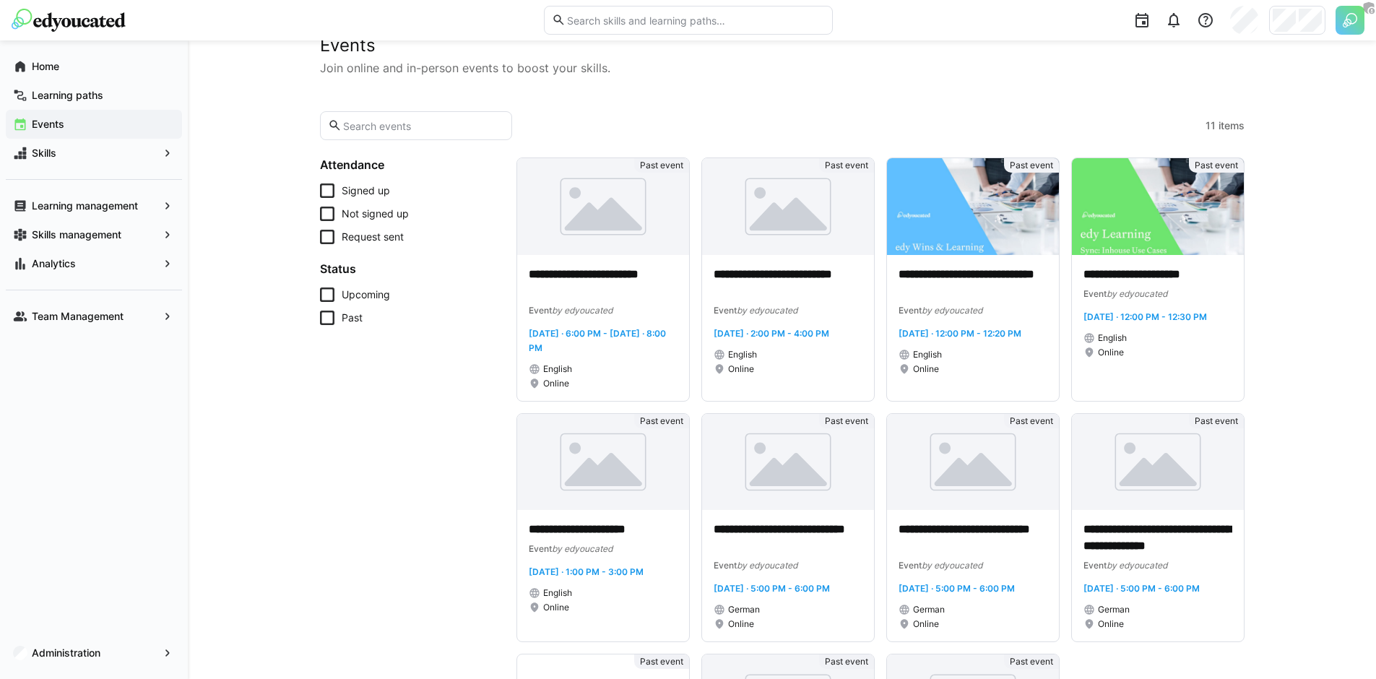
scroll to position [43, 0]
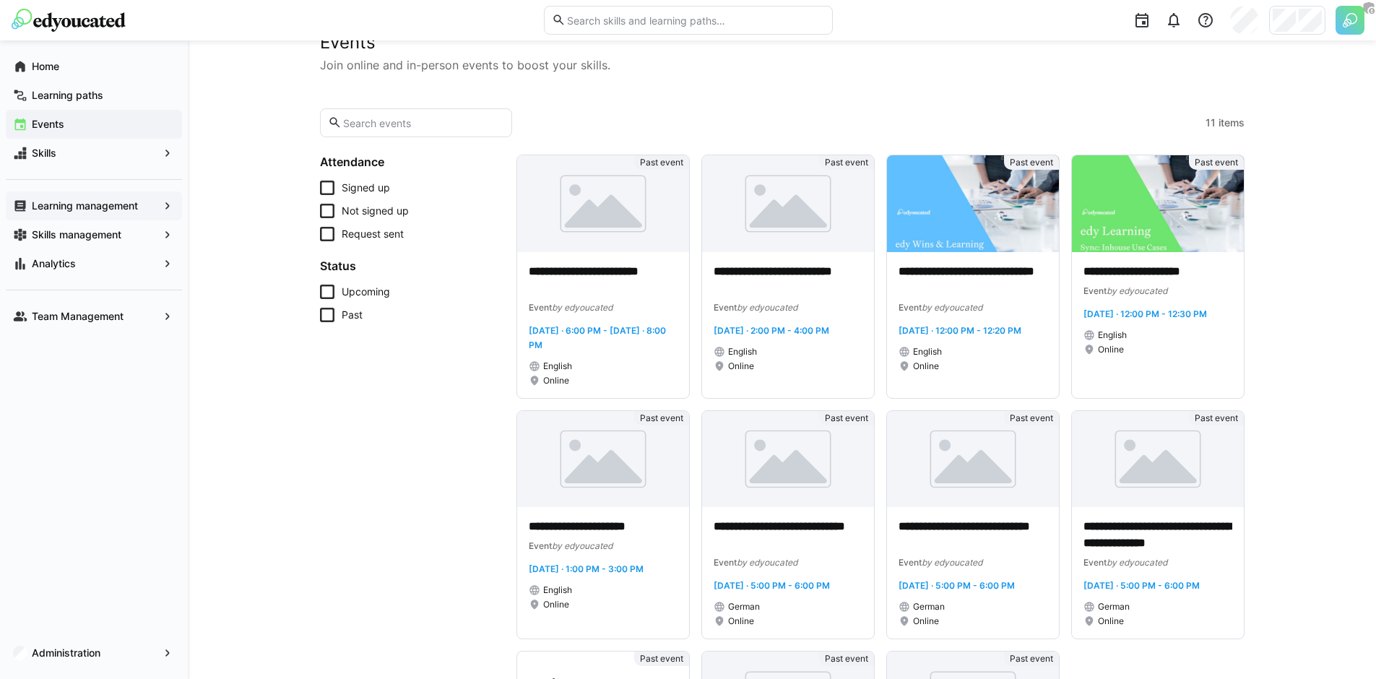
click at [0, 0] on app-navigation-label "Learning management" at bounding box center [0, 0] width 0 height 0
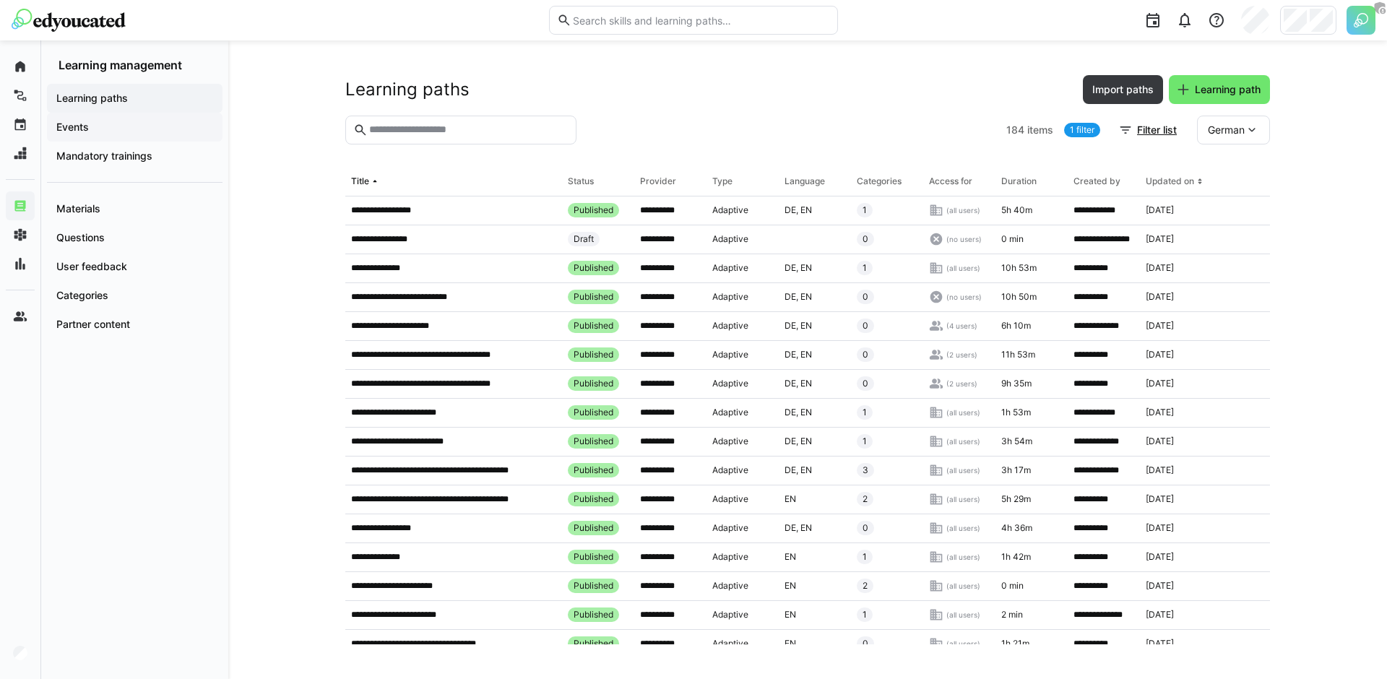
click at [131, 126] on span "Events" at bounding box center [134, 127] width 161 height 14
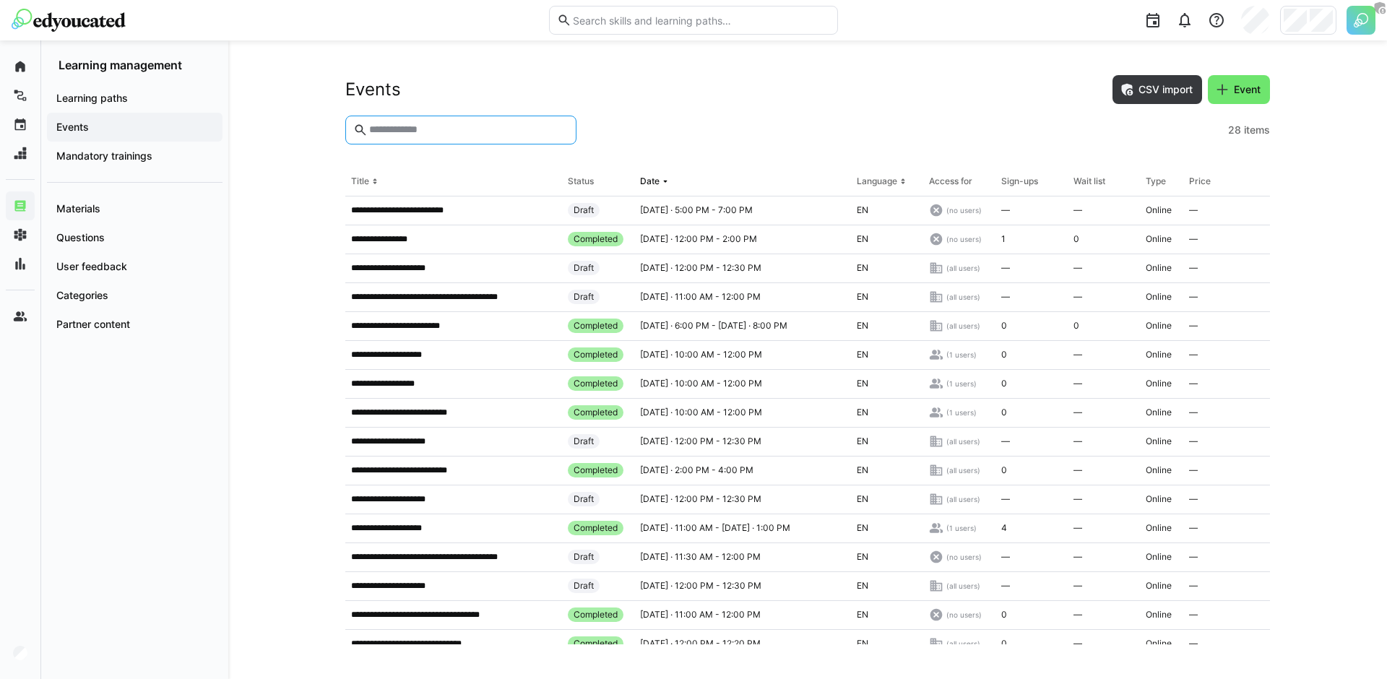
click at [466, 130] on input "text" at bounding box center [468, 130] width 201 height 13
click at [465, 242] on app-table-first-column "**********" at bounding box center [453, 239] width 205 height 12
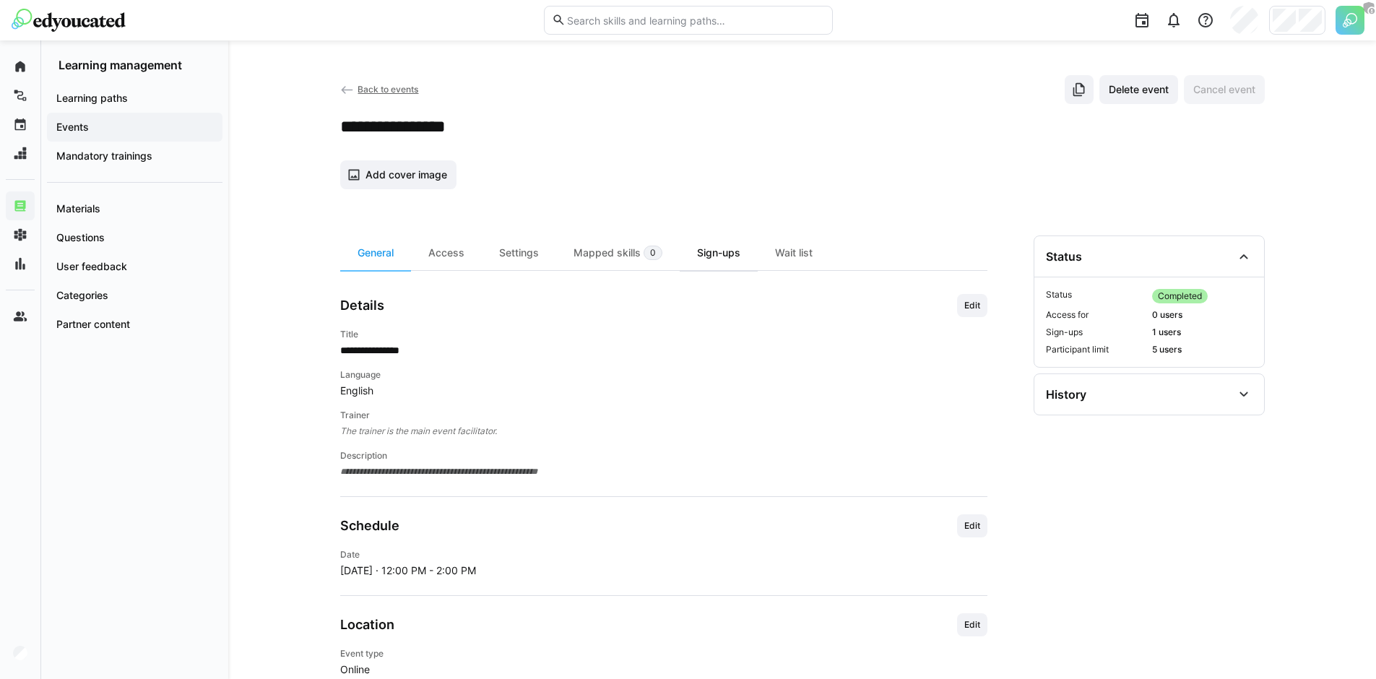
click at [708, 260] on div "Sign-ups" at bounding box center [719, 252] width 78 height 35
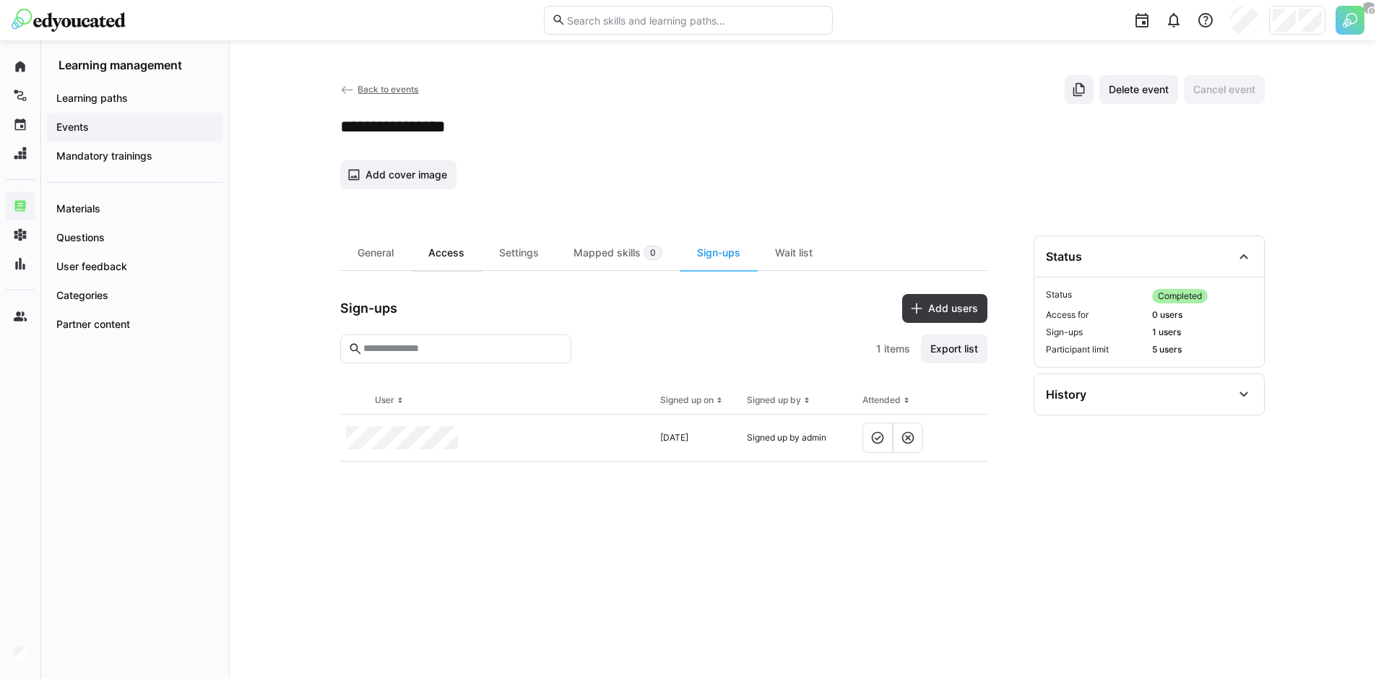
click at [451, 256] on div "Access" at bounding box center [446, 252] width 71 height 35
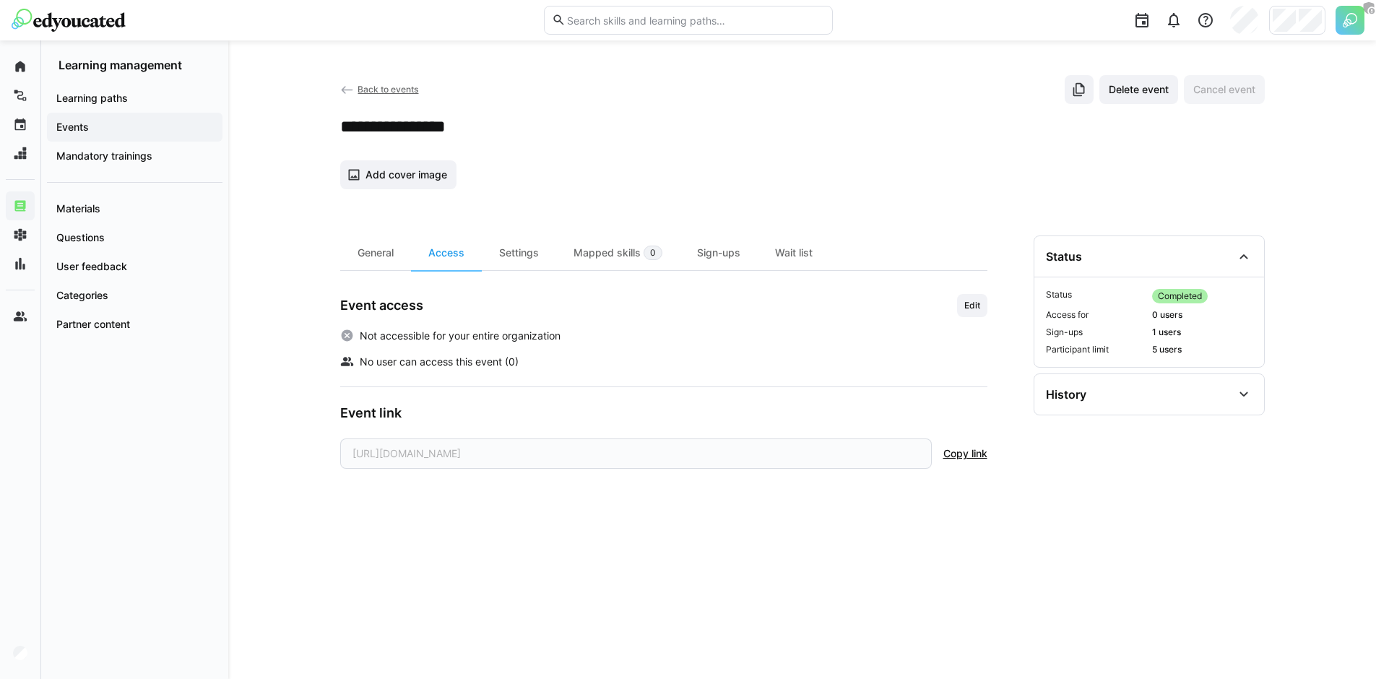
drag, startPoint x: 1019, startPoint y: 130, endPoint x: 979, endPoint y: 138, distance: 40.5
click at [1018, 130] on div "**********" at bounding box center [802, 127] width 924 height 22
click at [1296, 19] on div at bounding box center [1297, 20] width 56 height 29
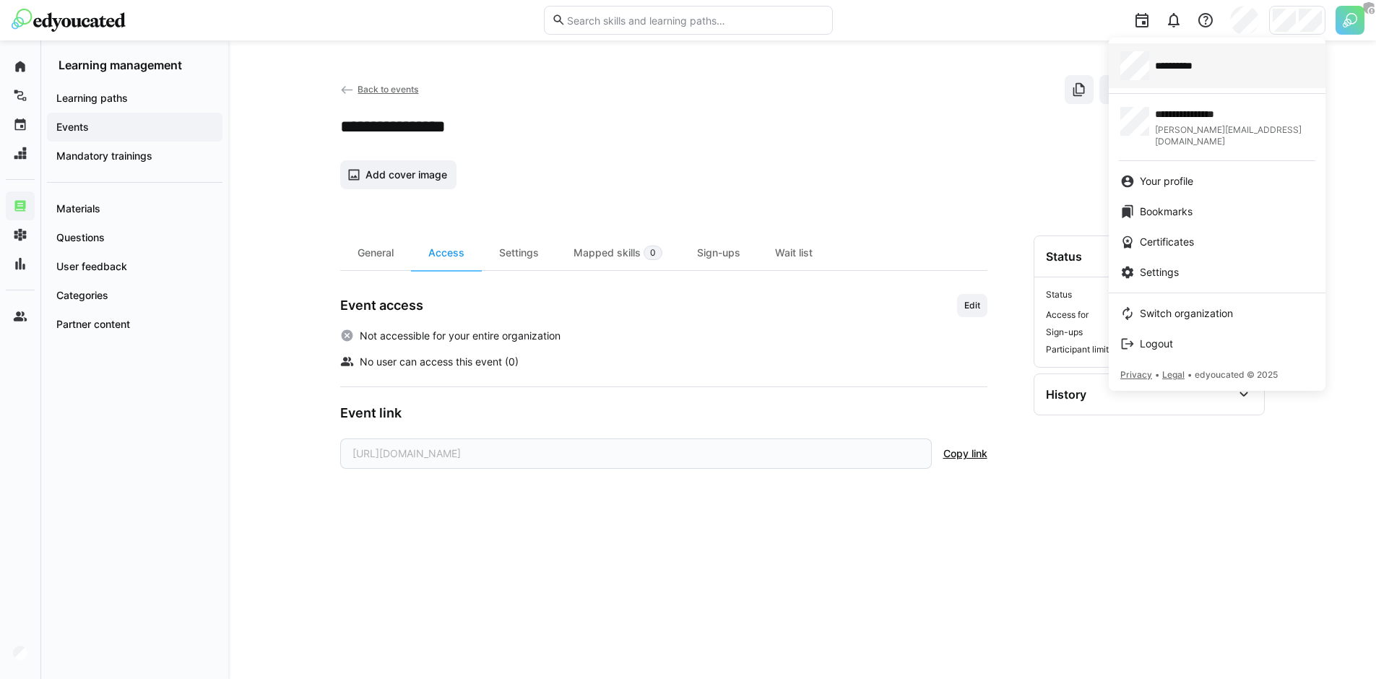
click at [1195, 59] on span "**********" at bounding box center [1183, 66] width 57 height 14
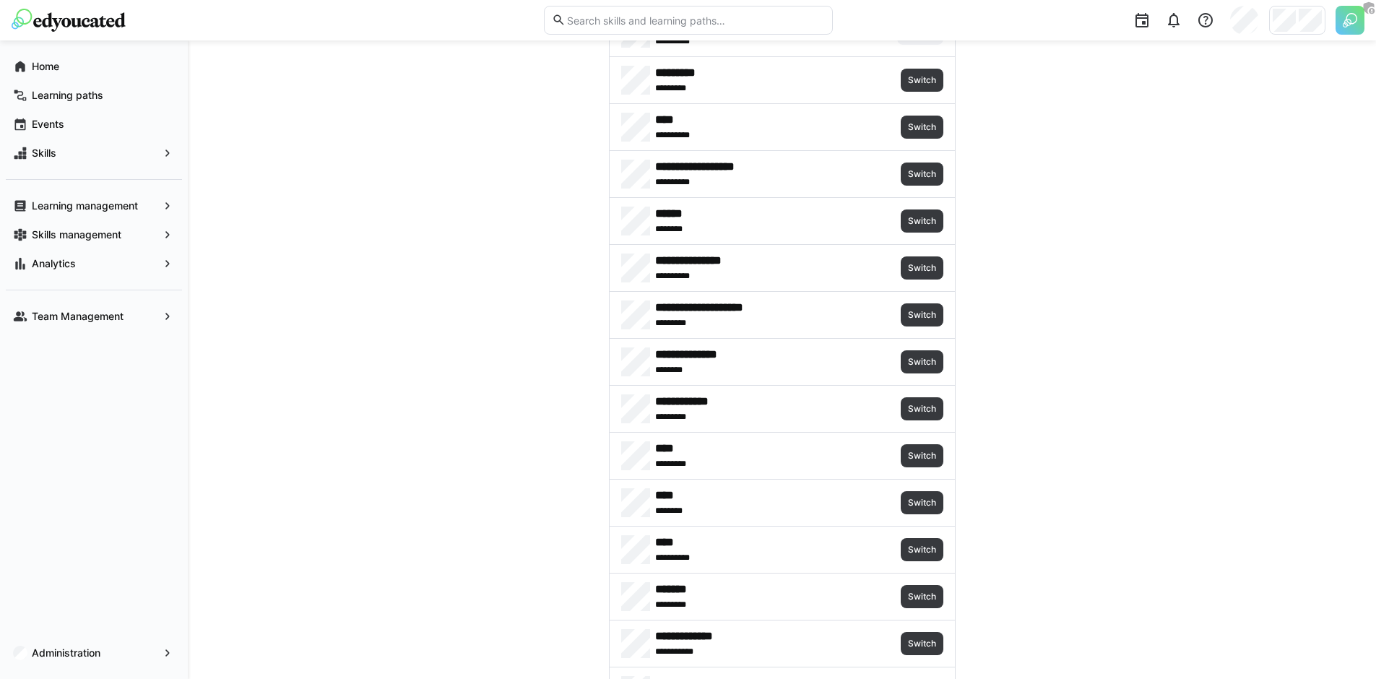
scroll to position [111, 0]
click at [918, 129] on span "Switch" at bounding box center [921, 127] width 31 height 12
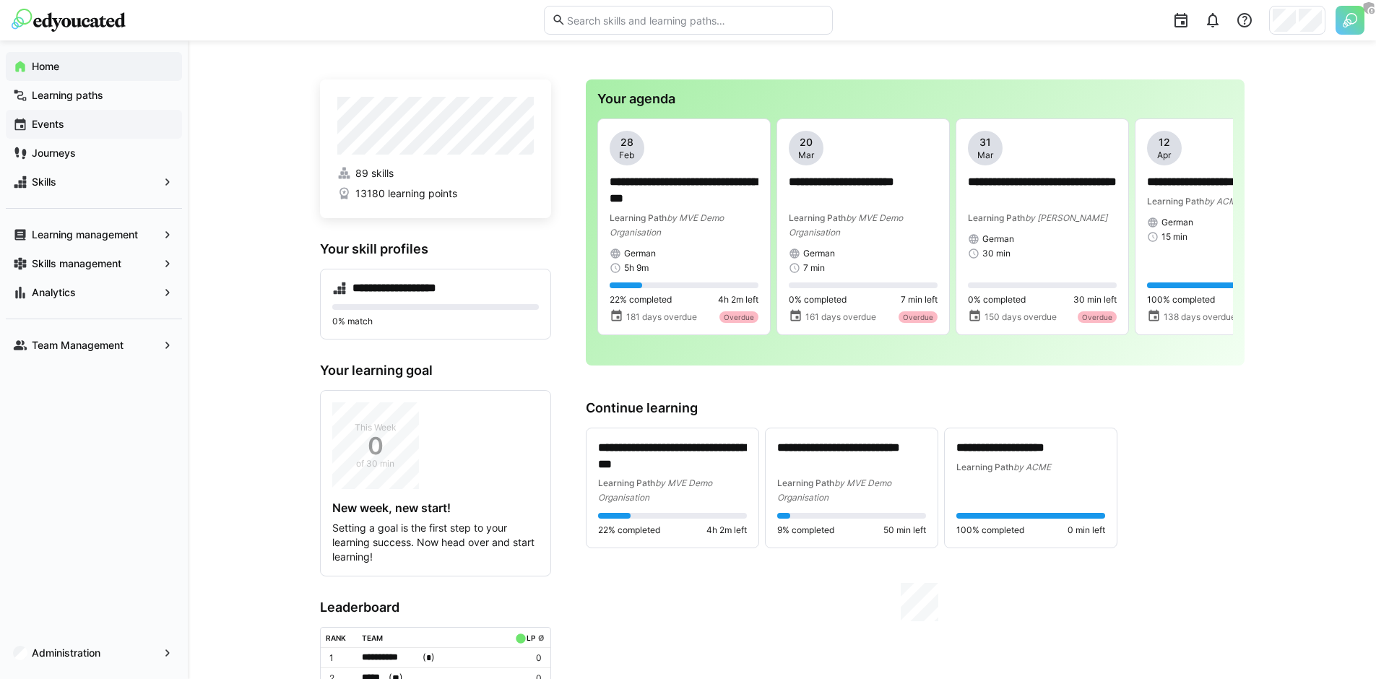
click at [87, 120] on span "Events" at bounding box center [102, 124] width 145 height 14
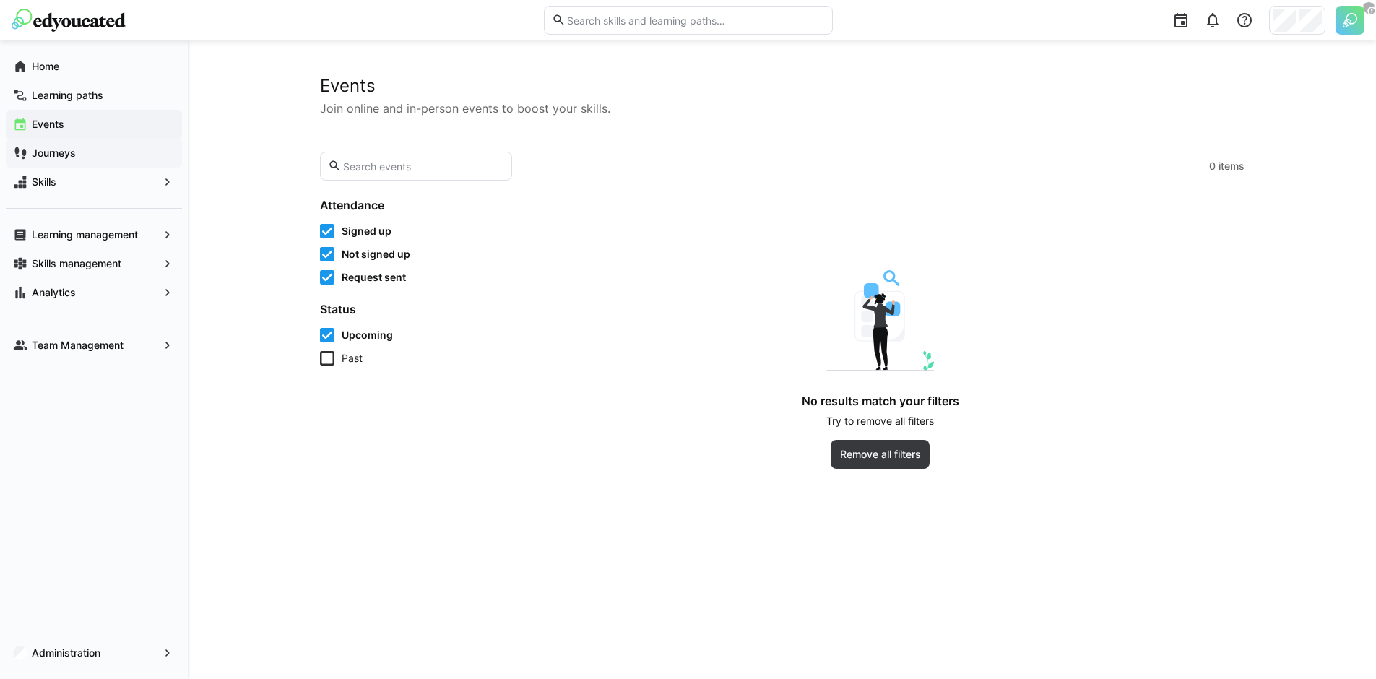
click at [371, 343] on div "Upcoming Past" at bounding box center [409, 347] width 179 height 38
click at [351, 353] on span "Past" at bounding box center [352, 358] width 21 height 14
click at [358, 337] on span "Upcoming" at bounding box center [367, 335] width 51 height 14
click at [371, 460] on app-learning-events-list-filters "Attendance Signed up Not signed up Request sent Status Upcoming Past All filters" at bounding box center [409, 333] width 179 height 271
click at [368, 441] on app-learning-events-list-filters "Attendance Signed up Not signed up Request sent Status Upcoming Past All filters" at bounding box center [409, 333] width 179 height 271
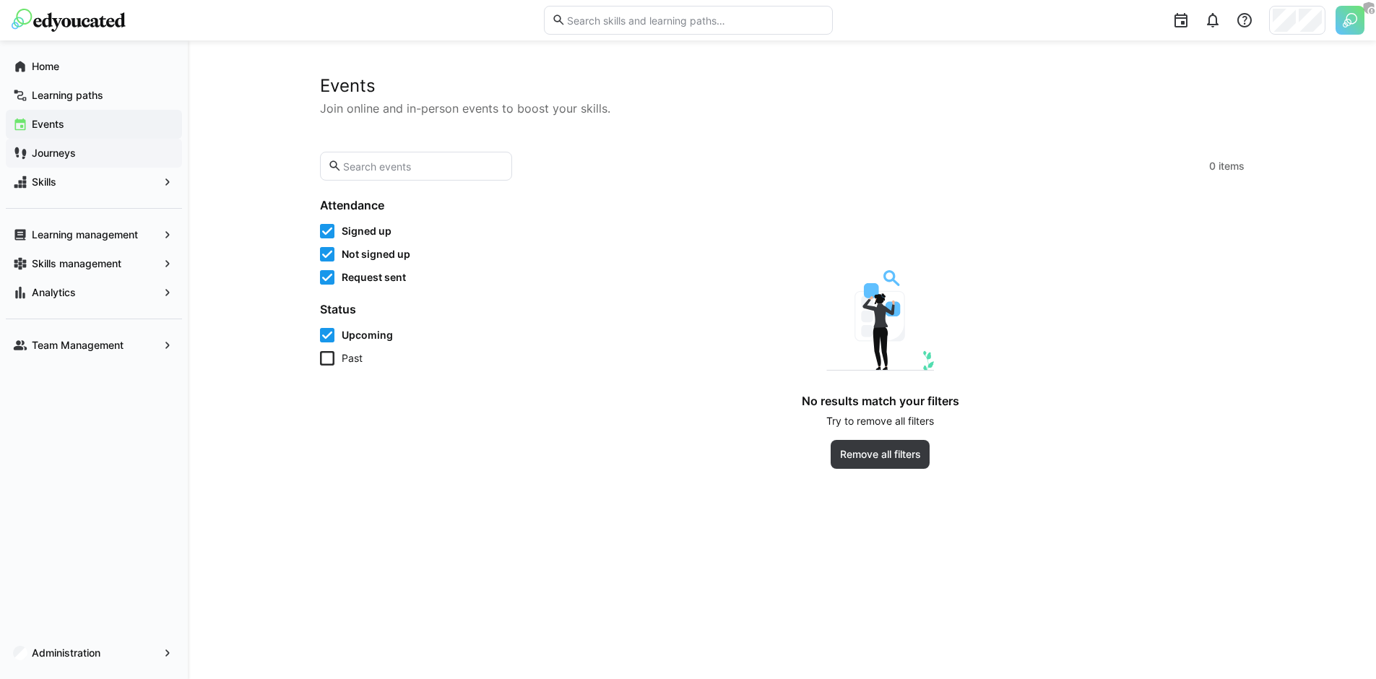
click at [334, 334] on eds-checkbox "Upcoming" at bounding box center [409, 335] width 179 height 14
click at [519, 323] on div "Attendance Signed up Not signed up Request sent Status Upcoming Past All filter…" at bounding box center [782, 333] width 924 height 271
click at [126, 160] on span "Journeys" at bounding box center [102, 153] width 145 height 14
click at [76, 153] on span "Journeys" at bounding box center [102, 153] width 145 height 14
click at [0, 0] on app-navigation-label "Journeys" at bounding box center [0, 0] width 0 height 0
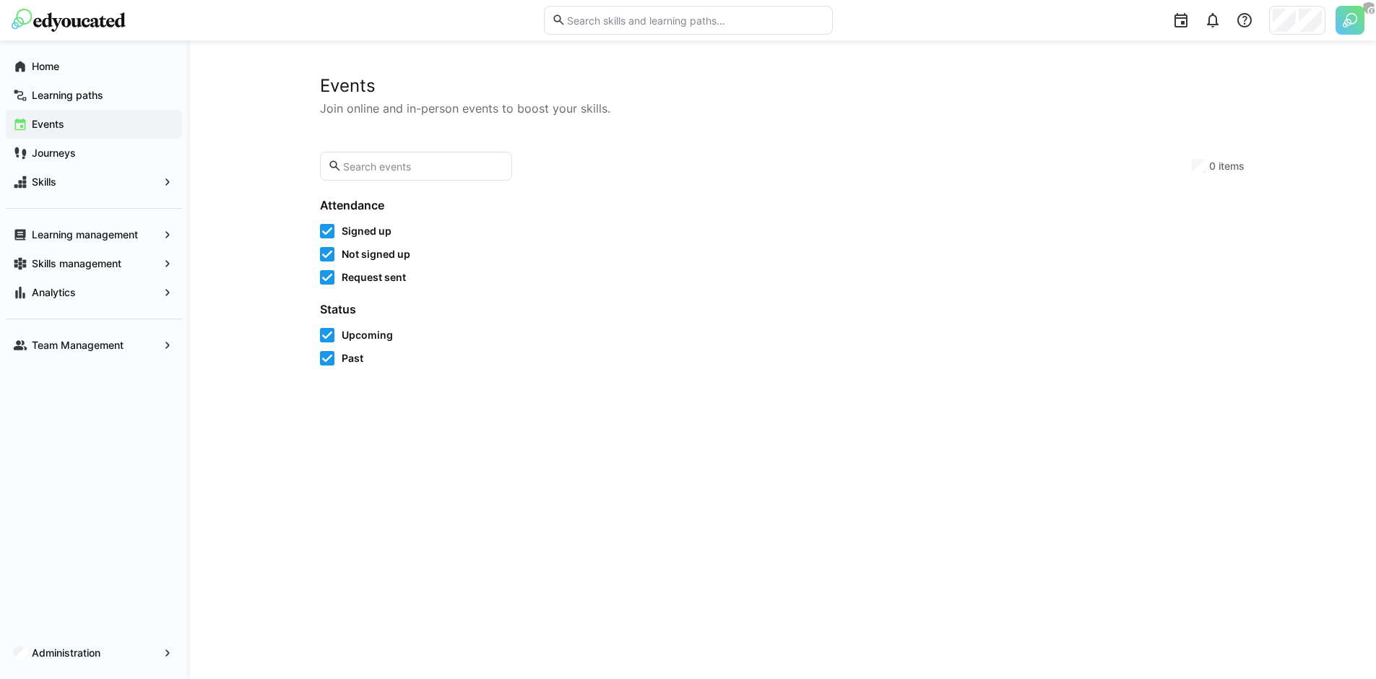
drag, startPoint x: 59, startPoint y: 153, endPoint x: 572, endPoint y: 170, distance: 513.8
click at [0, 0] on app-navigation-label "Journeys" at bounding box center [0, 0] width 0 height 0
click at [576, 171] on app-learning-events-list-toolbar "0 items" at bounding box center [782, 166] width 924 height 29
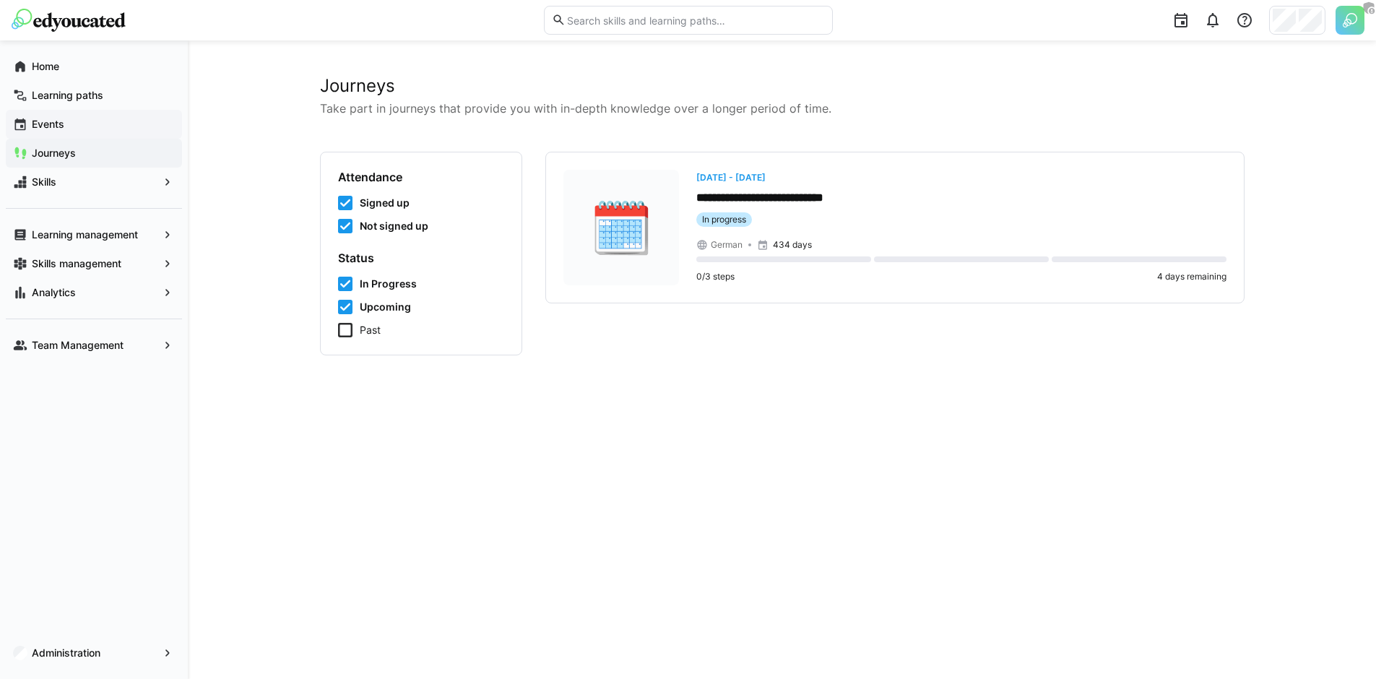
click at [70, 126] on span "Events" at bounding box center [102, 124] width 145 height 14
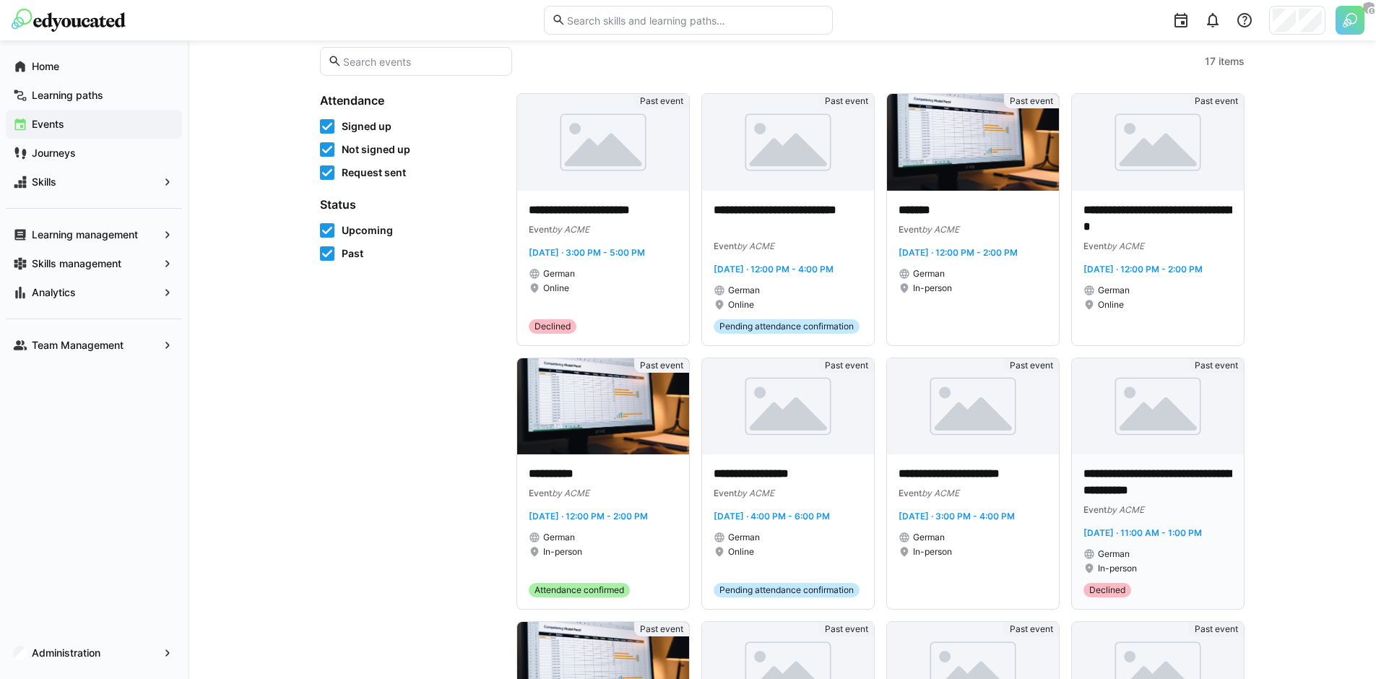
scroll to position [85, 0]
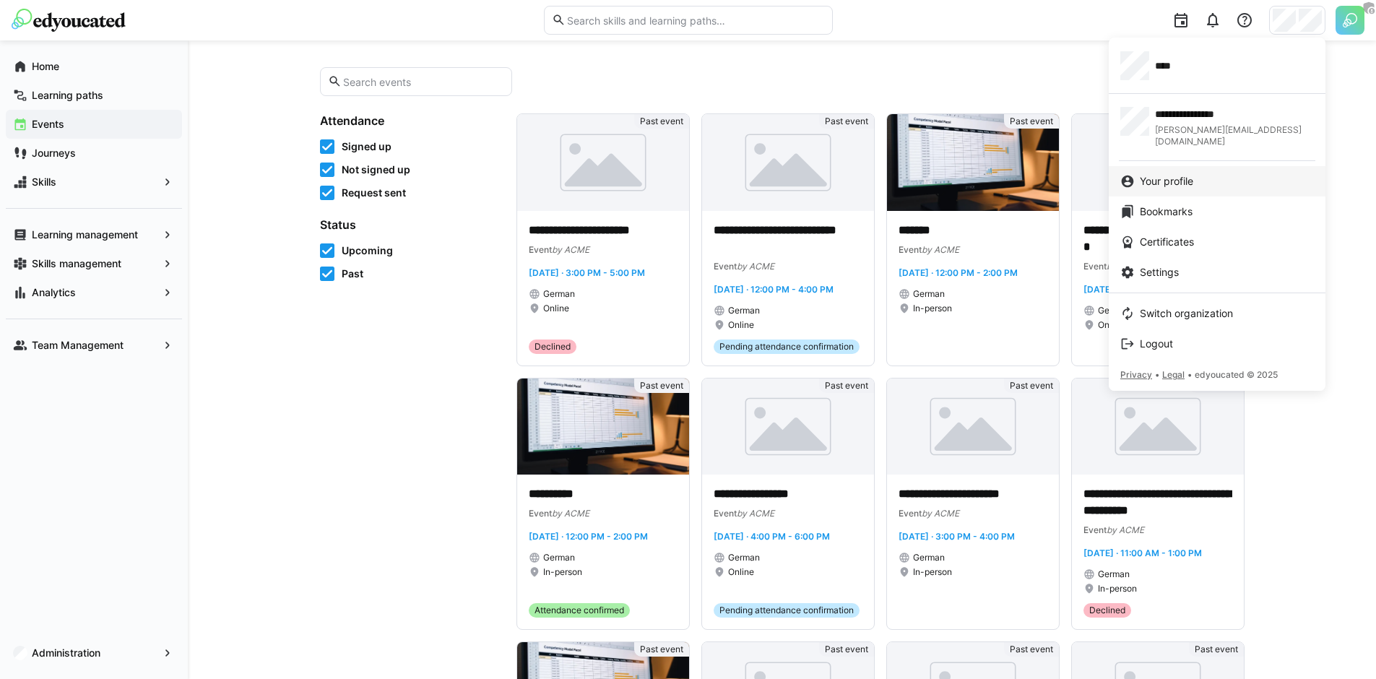
click at [1187, 174] on span "Your profile" at bounding box center [1166, 181] width 53 height 14
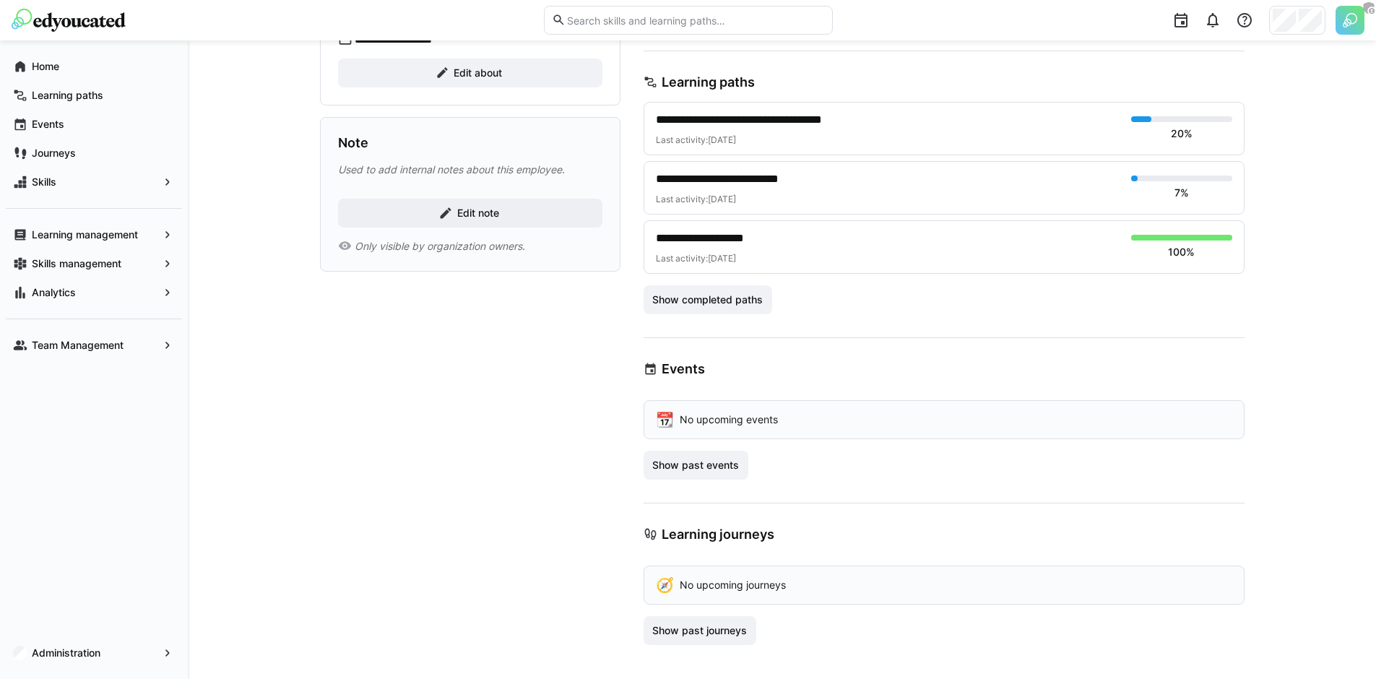
scroll to position [598, 0]
click at [713, 469] on span "Show past events" at bounding box center [695, 464] width 91 height 14
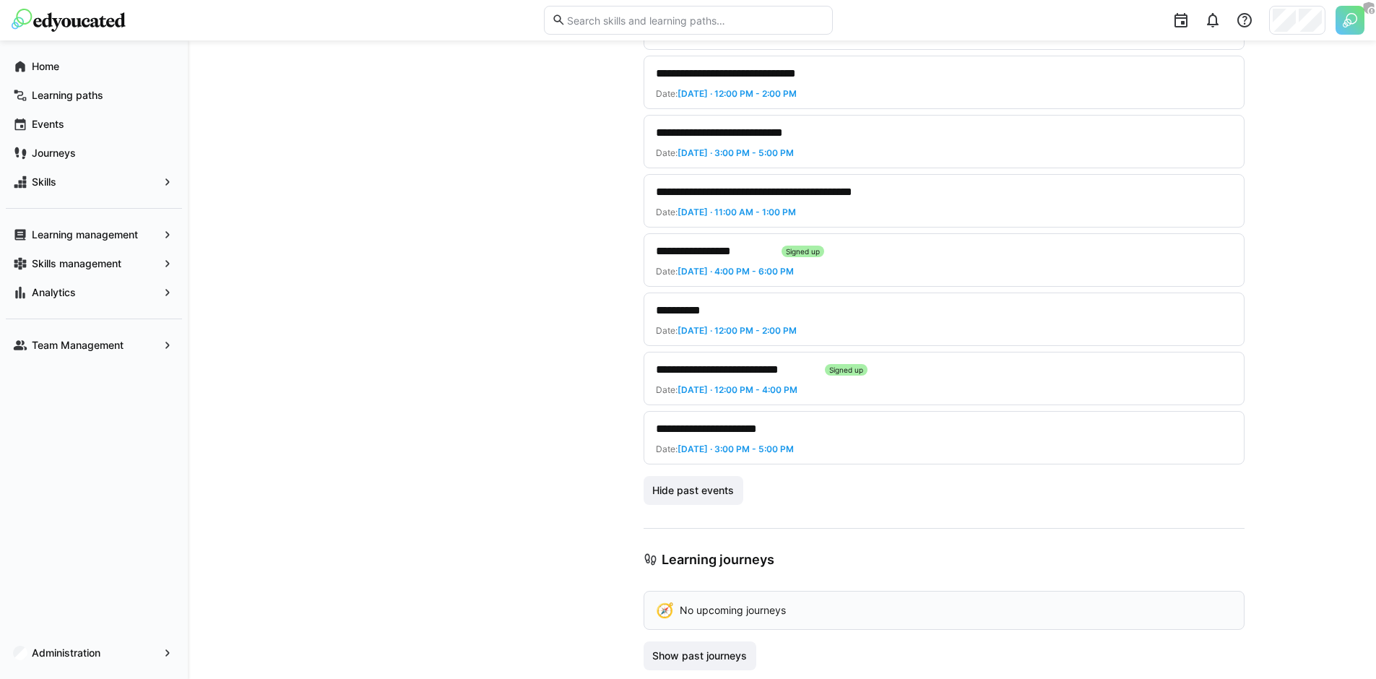
scroll to position [1120, 0]
drag, startPoint x: 869, startPoint y: 445, endPoint x: 651, endPoint y: 424, distance: 218.4
click at [651, 424] on div "**********" at bounding box center [944, 436] width 601 height 53
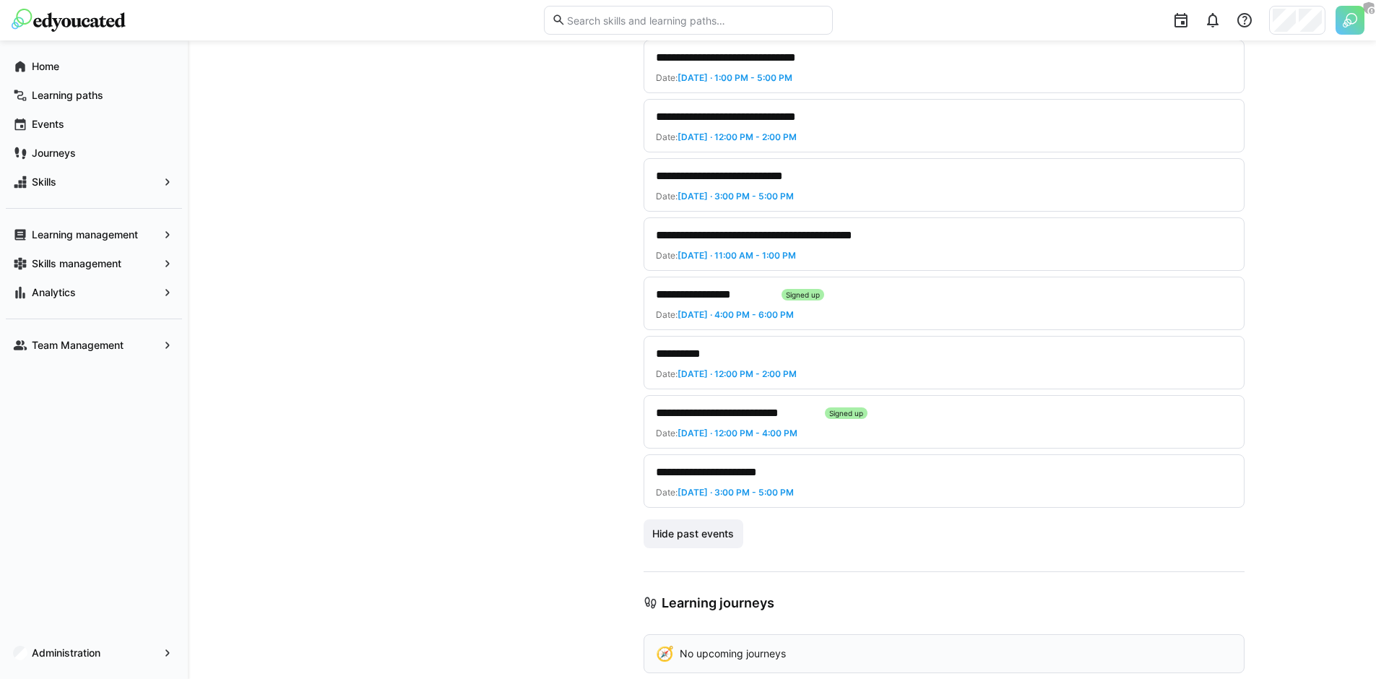
scroll to position [1076, 0]
drag, startPoint x: 883, startPoint y: 415, endPoint x: 646, endPoint y: 412, distance: 236.9
click at [646, 412] on div "**********" at bounding box center [944, 421] width 601 height 53
click at [869, 415] on div "**********" at bounding box center [938, 412] width 565 height 17
click at [97, 129] on span "Events" at bounding box center [102, 124] width 145 height 14
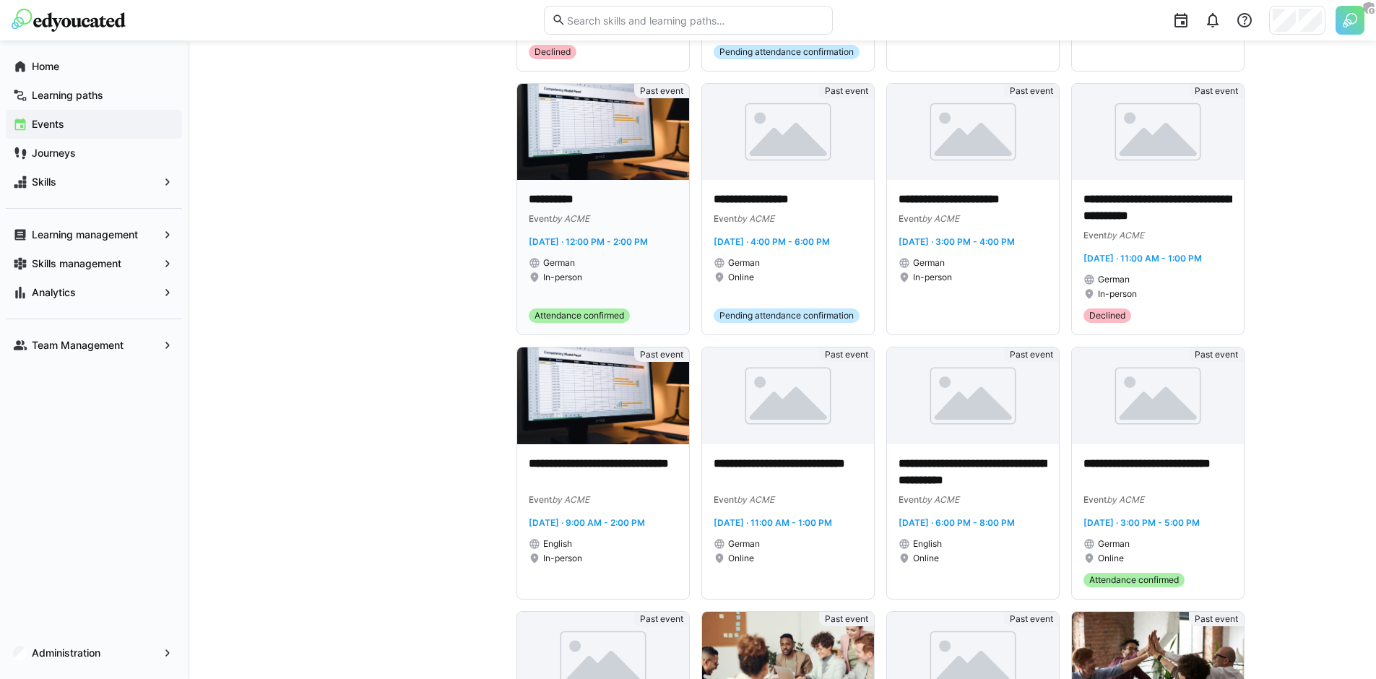
scroll to position [379, 0]
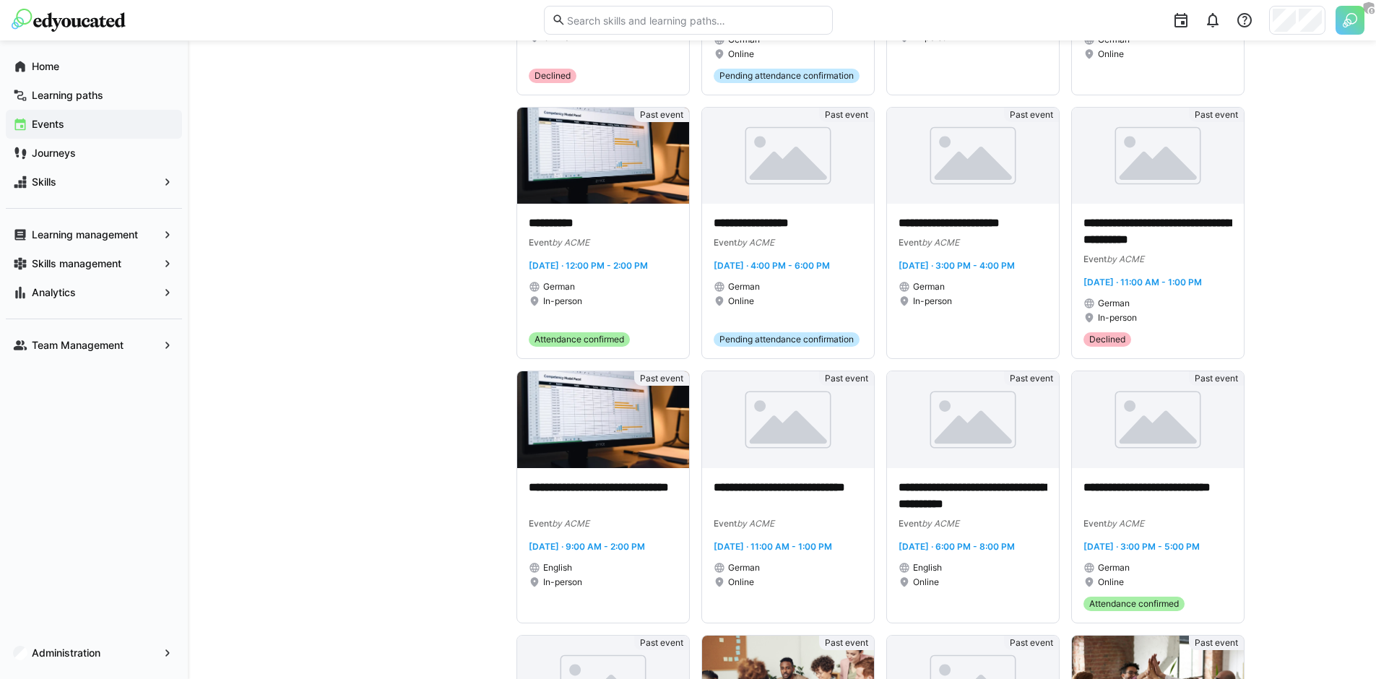
drag, startPoint x: 334, startPoint y: 316, endPoint x: 372, endPoint y: 305, distance: 39.8
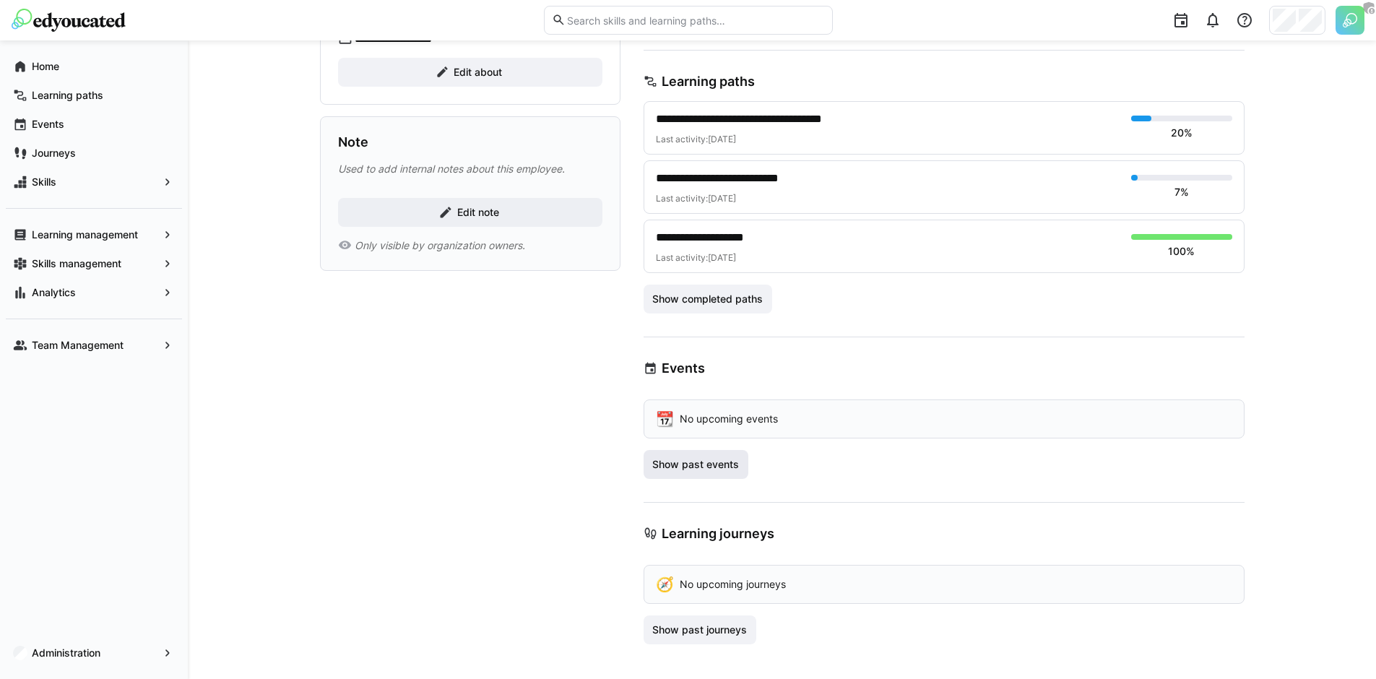
click at [711, 460] on span "Show past events" at bounding box center [695, 464] width 91 height 14
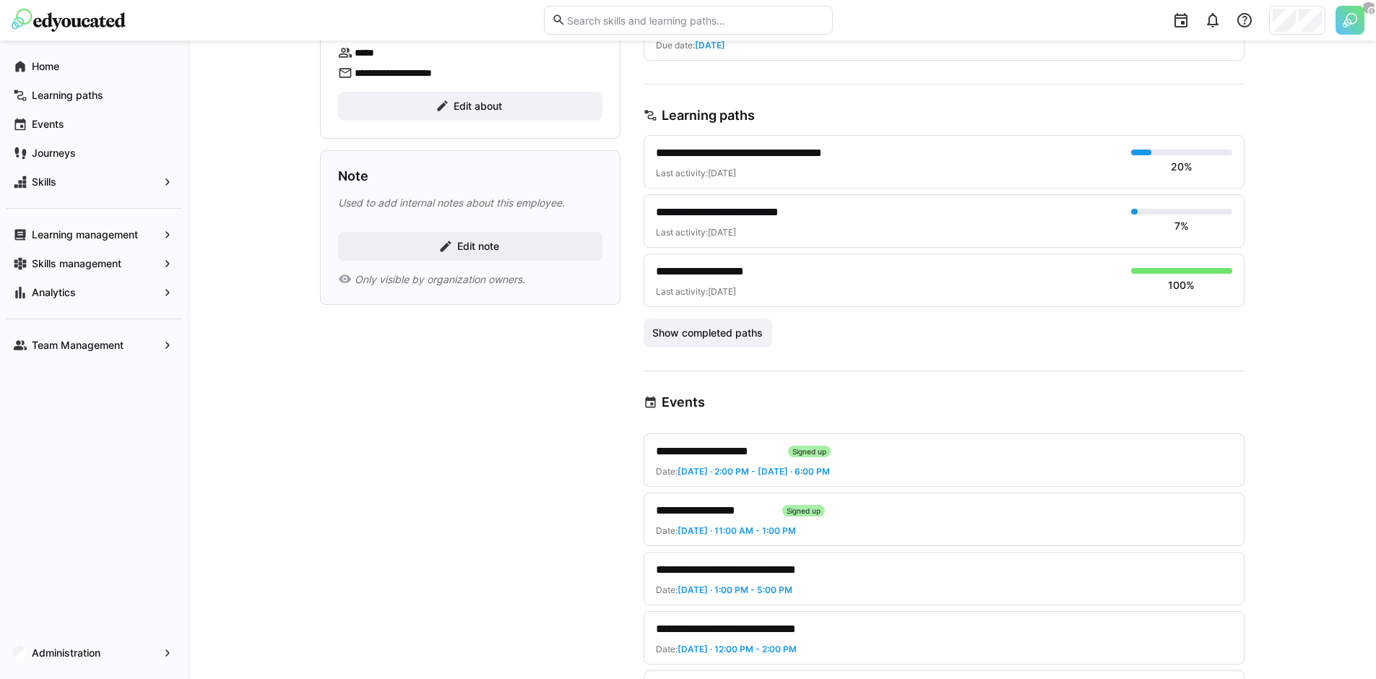
scroll to position [91, 0]
